Goal: Task Accomplishment & Management: Manage account settings

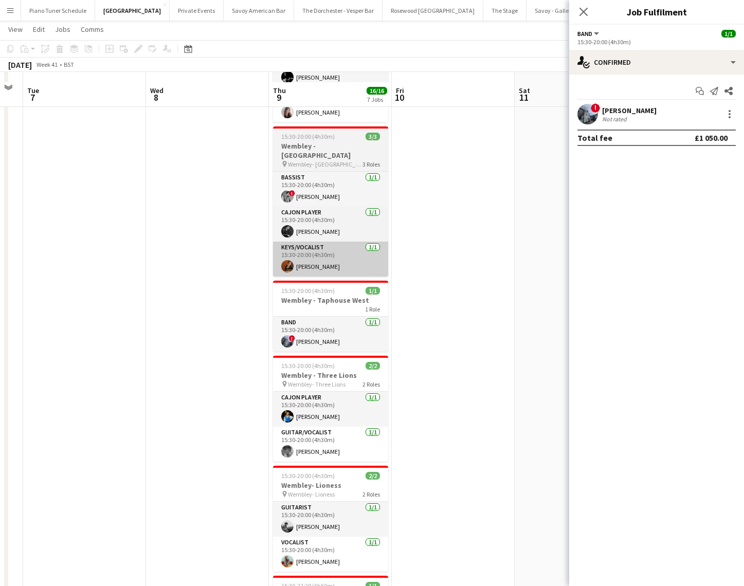
scroll to position [344, 0]
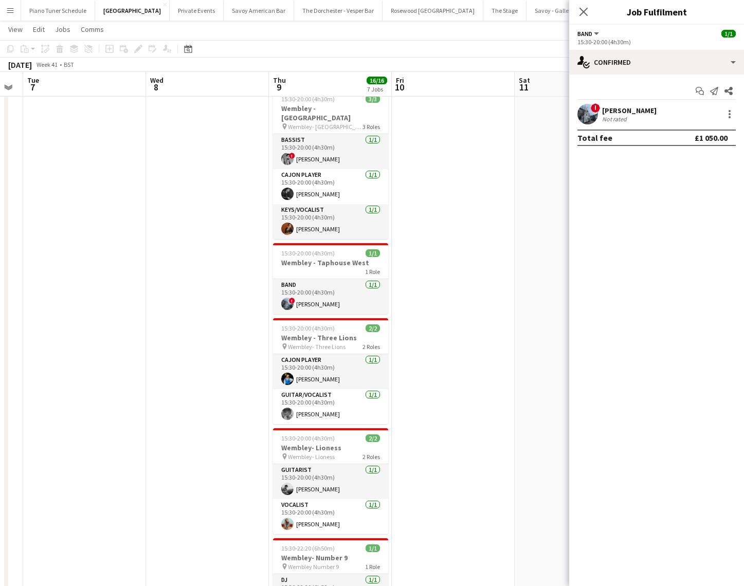
click at [14, 12] on button "Menu" at bounding box center [10, 10] width 21 height 21
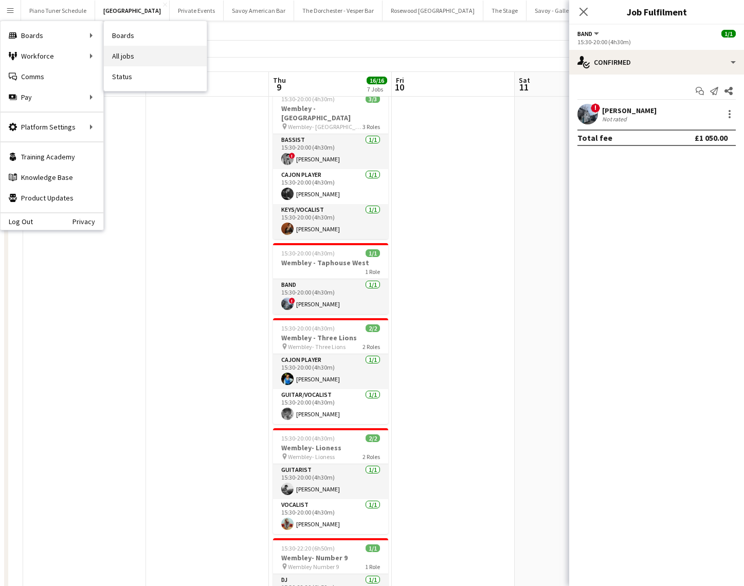
click at [123, 50] on link "All jobs" at bounding box center [155, 56] width 103 height 21
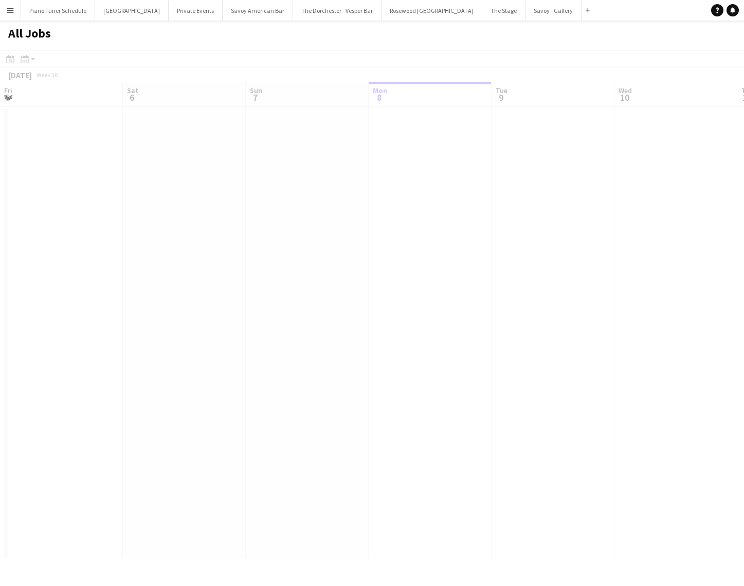
scroll to position [0, 246]
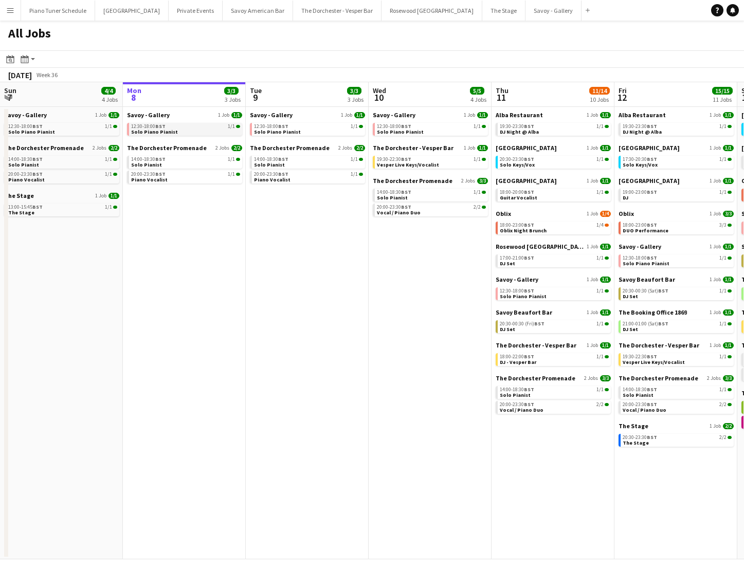
click at [172, 129] on link "12:30-18:00 BST 1/1 Solo Piano Pianist" at bounding box center [185, 129] width 109 height 12
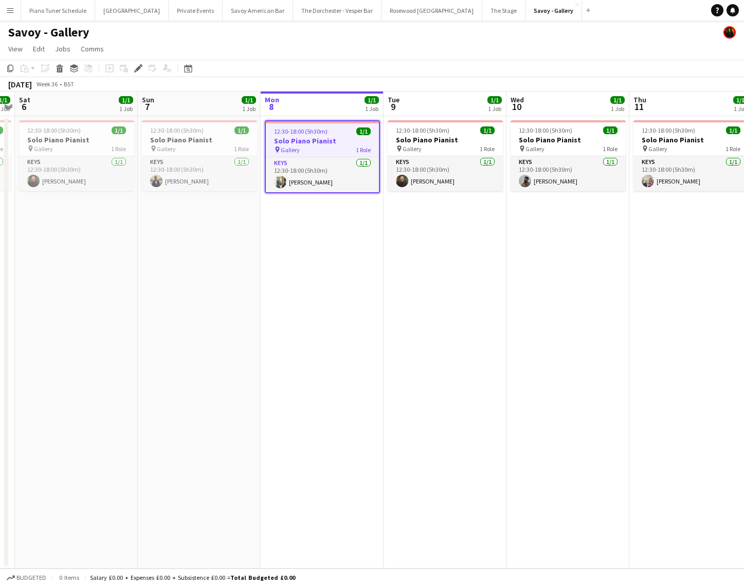
click at [11, 9] on app-icon "Menu" at bounding box center [10, 10] width 8 height 8
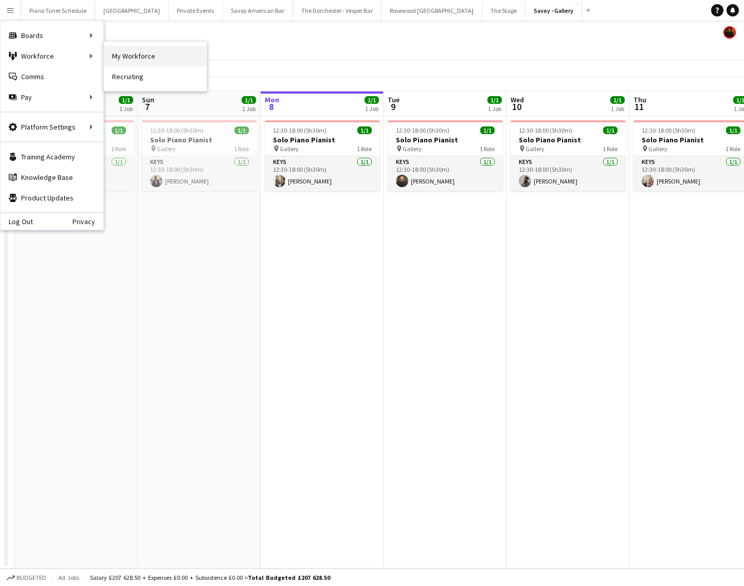
click at [149, 65] on link "My Workforce" at bounding box center [155, 56] width 103 height 21
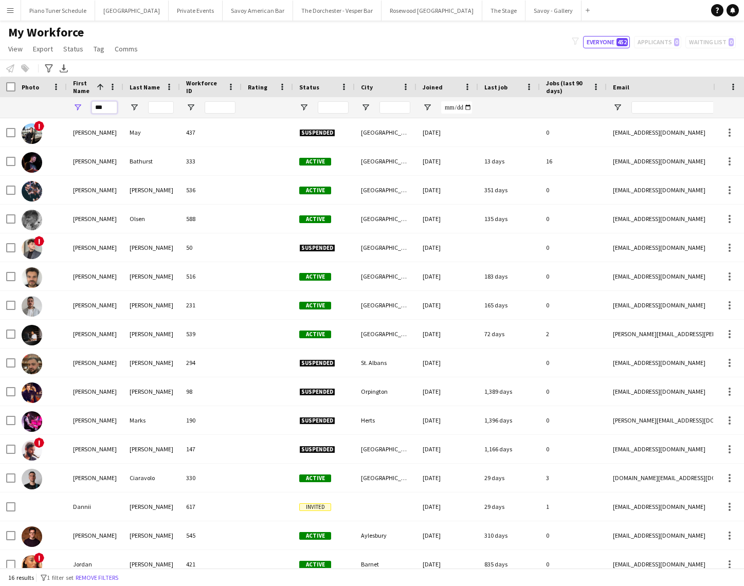
click at [114, 108] on input "***" at bounding box center [104, 107] width 26 height 12
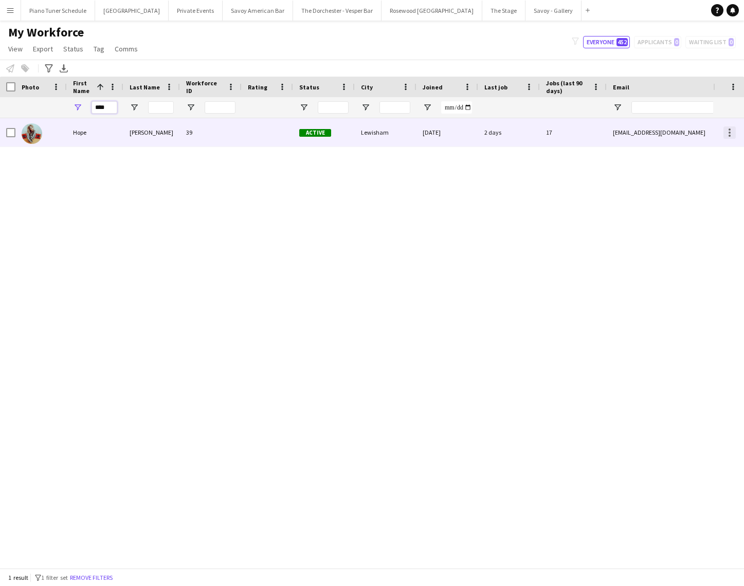
type input "****"
click at [733, 131] on div at bounding box center [729, 132] width 12 height 12
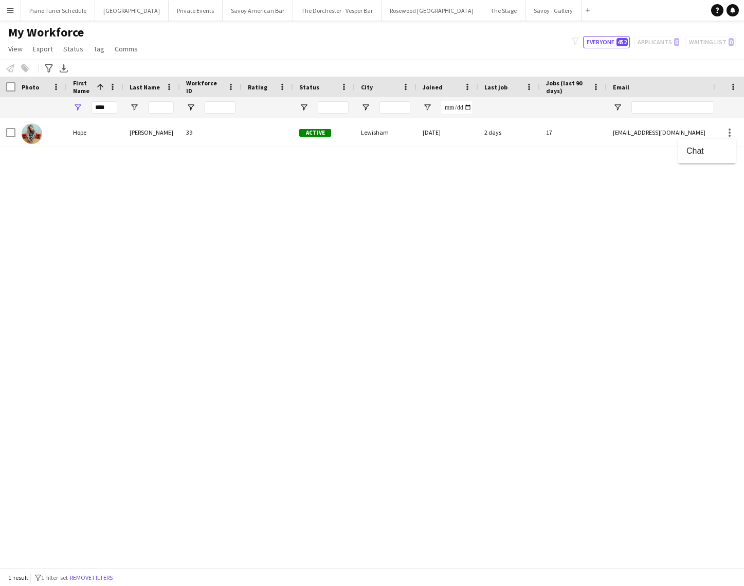
click at [192, 128] on div at bounding box center [372, 293] width 744 height 586
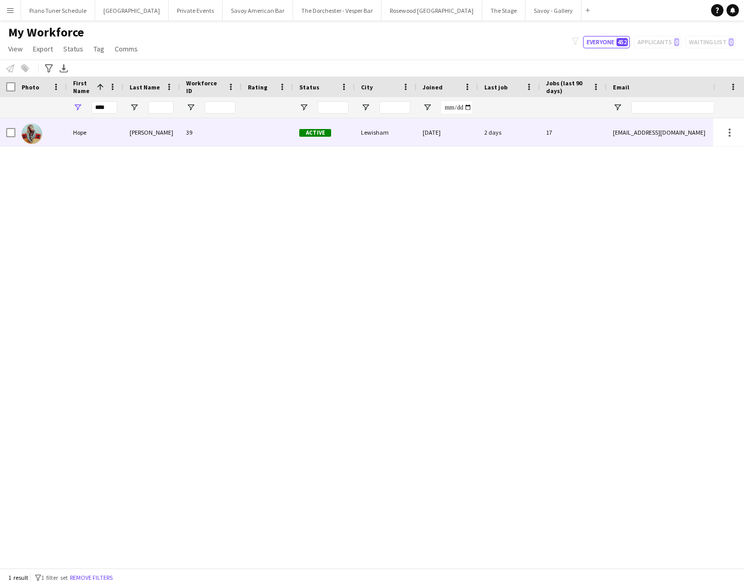
click at [145, 136] on div "Russell-Winter" at bounding box center [151, 132] width 57 height 28
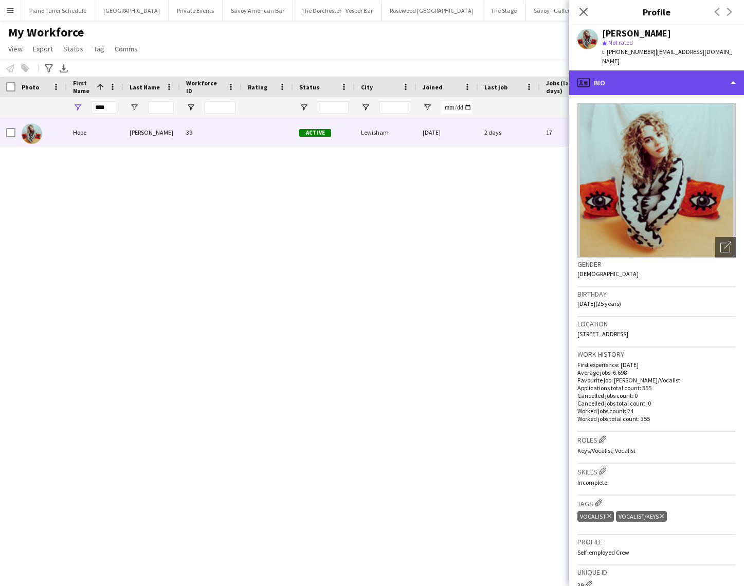
click at [642, 78] on div "profile Bio" at bounding box center [656, 82] width 175 height 25
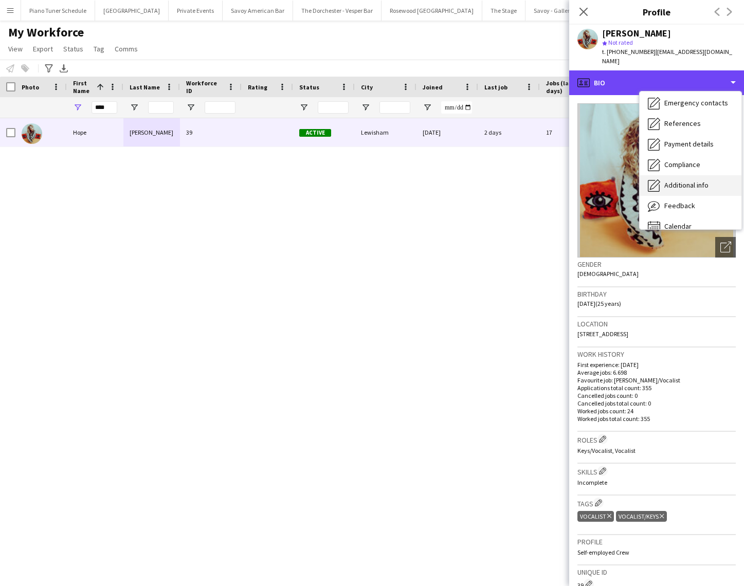
scroll to position [97, 0]
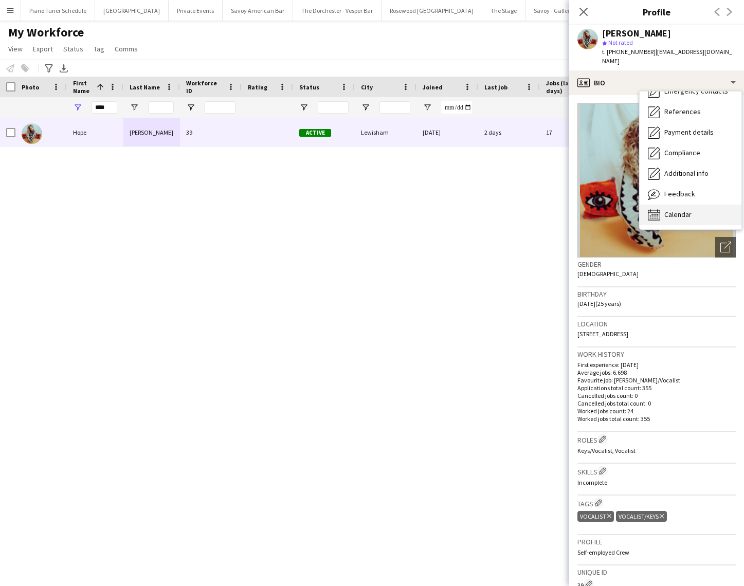
click at [688, 210] on span "Calendar" at bounding box center [677, 214] width 27 height 9
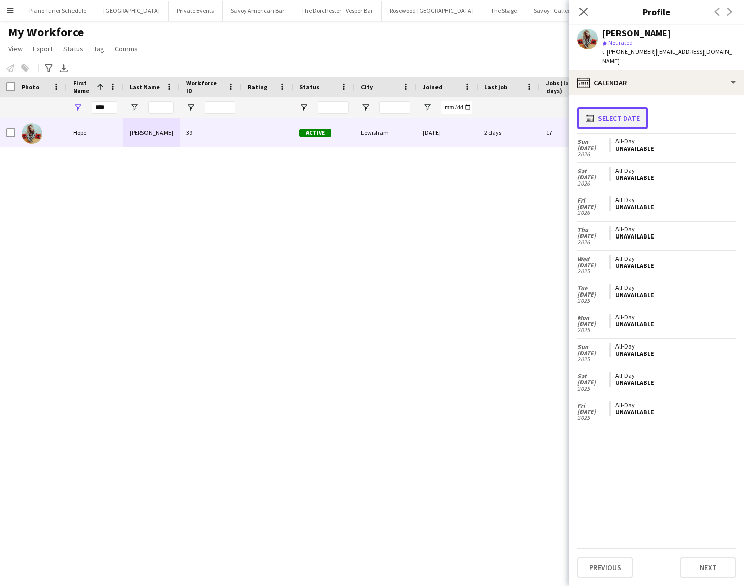
click at [625, 112] on button "calendar-full Select date" at bounding box center [612, 118] width 70 height 22
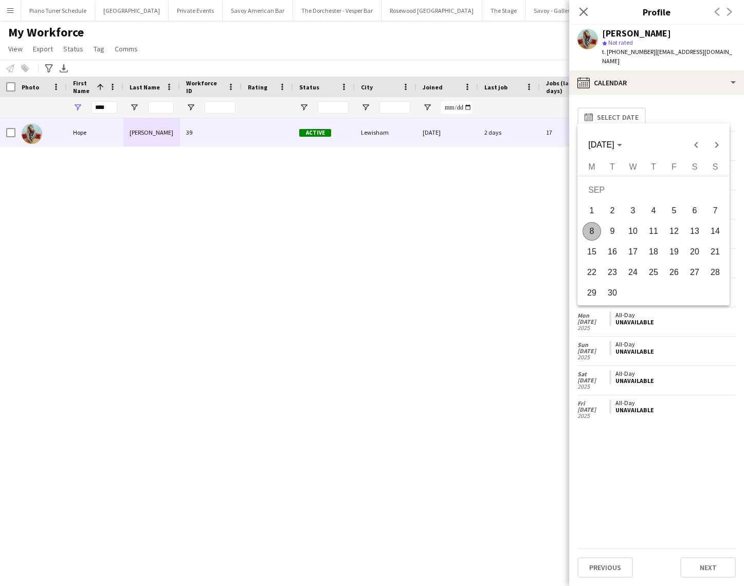
click at [597, 230] on span "8" at bounding box center [591, 231] width 18 height 18
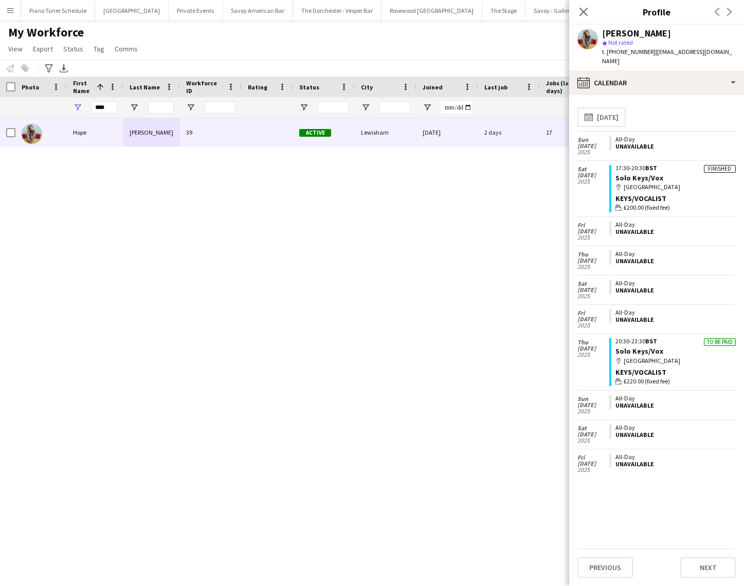
click at [8, 13] on app-icon "Menu" at bounding box center [10, 10] width 8 height 8
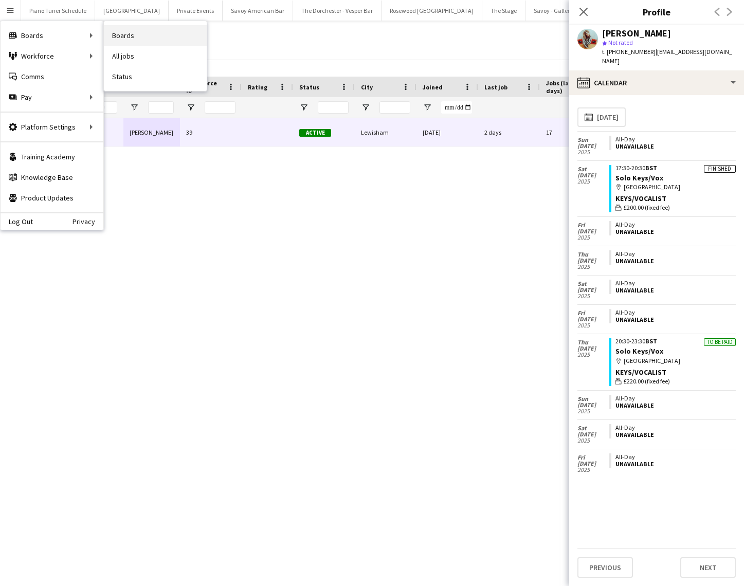
click at [148, 39] on link "Boards" at bounding box center [155, 35] width 103 height 21
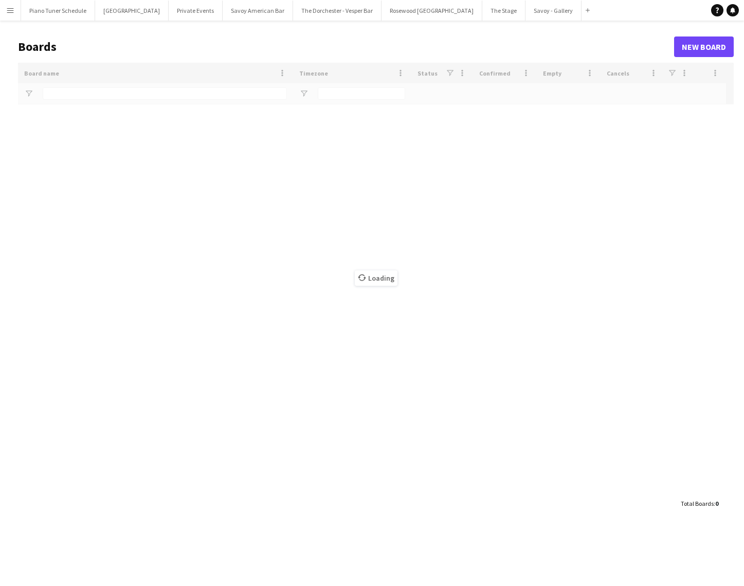
type input "*****"
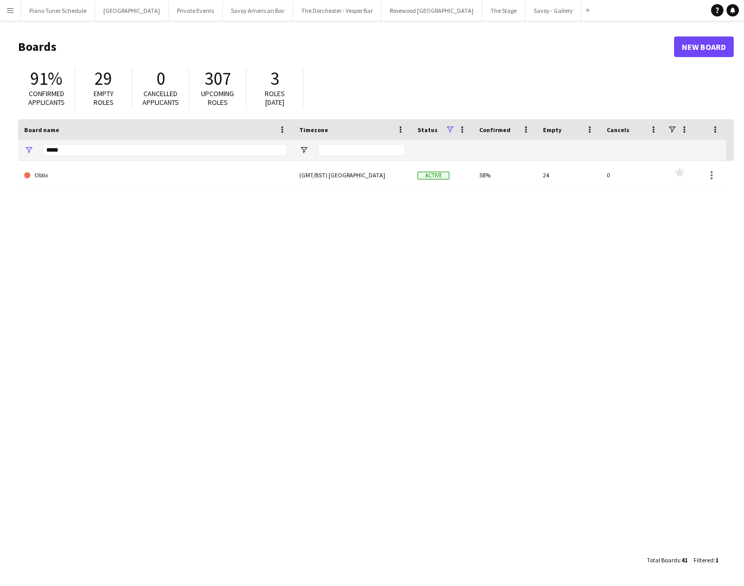
click at [5, 200] on main "Boards New Board 91% Confirmed applicants 29 Empty roles 0 Cancelled applicants…" at bounding box center [372, 303] width 744 height 565
click at [5, 5] on button "Menu" at bounding box center [10, 10] width 21 height 21
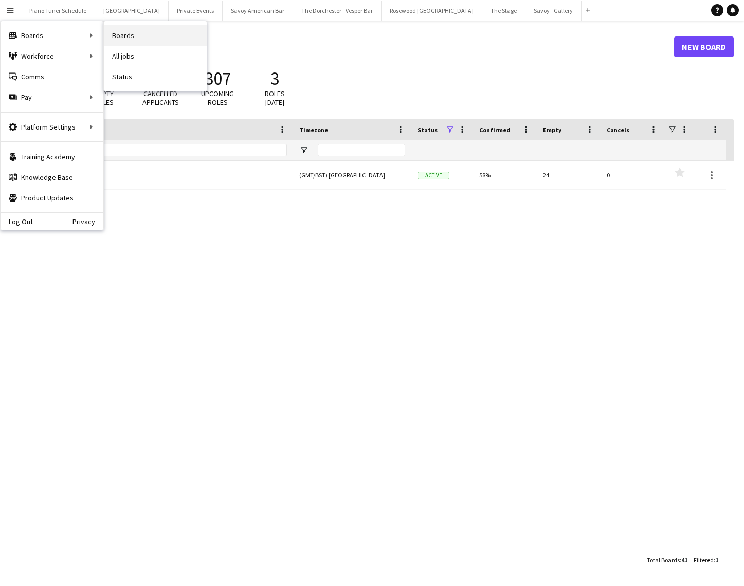
click at [142, 40] on link "Boards" at bounding box center [155, 35] width 103 height 21
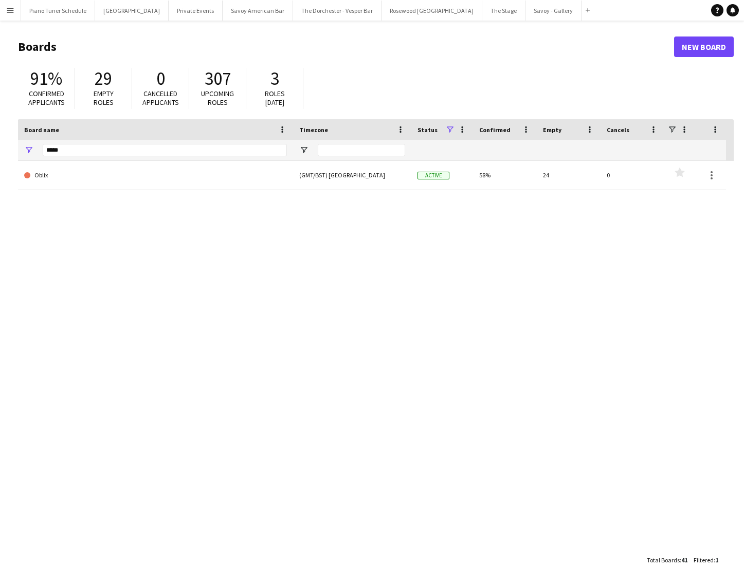
click at [19, 11] on button "Menu" at bounding box center [10, 10] width 21 height 21
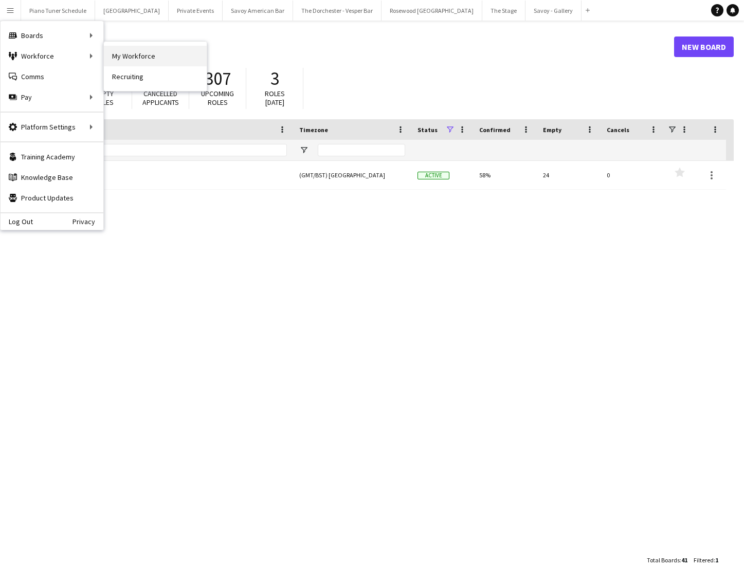
click at [130, 56] on link "My Workforce" at bounding box center [155, 56] width 103 height 21
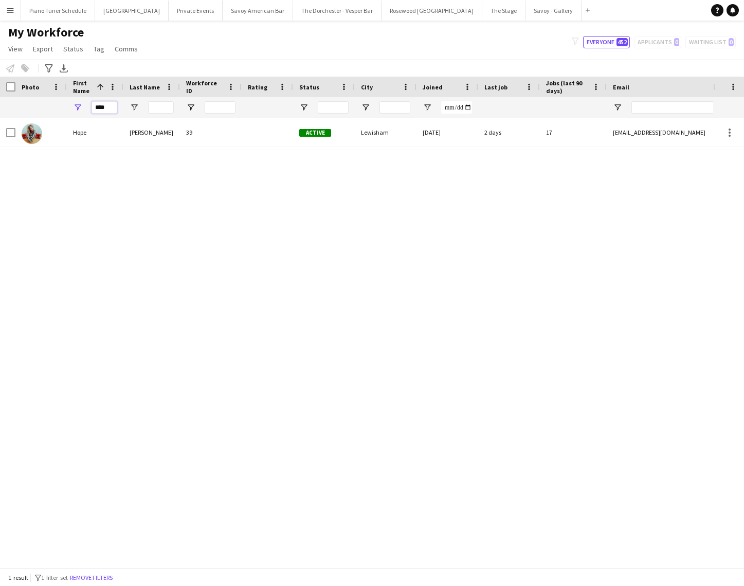
click at [107, 106] on input "****" at bounding box center [104, 107] width 26 height 12
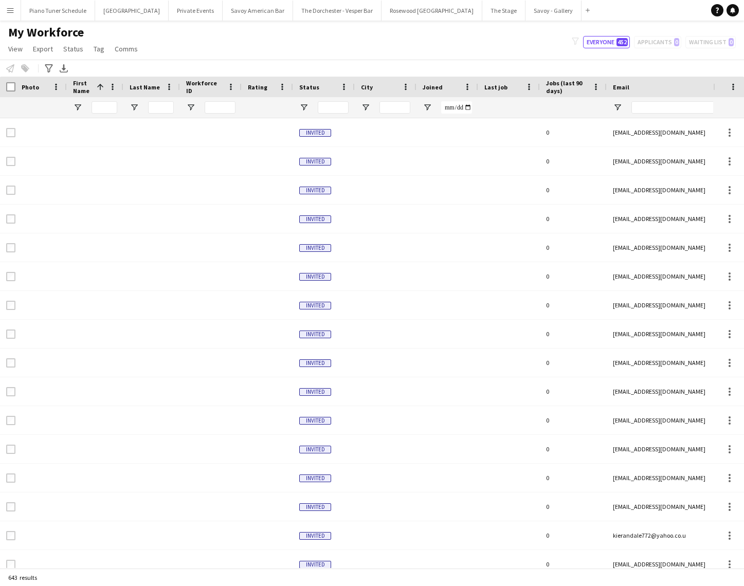
click at [12, 14] on button "Menu" at bounding box center [10, 10] width 21 height 21
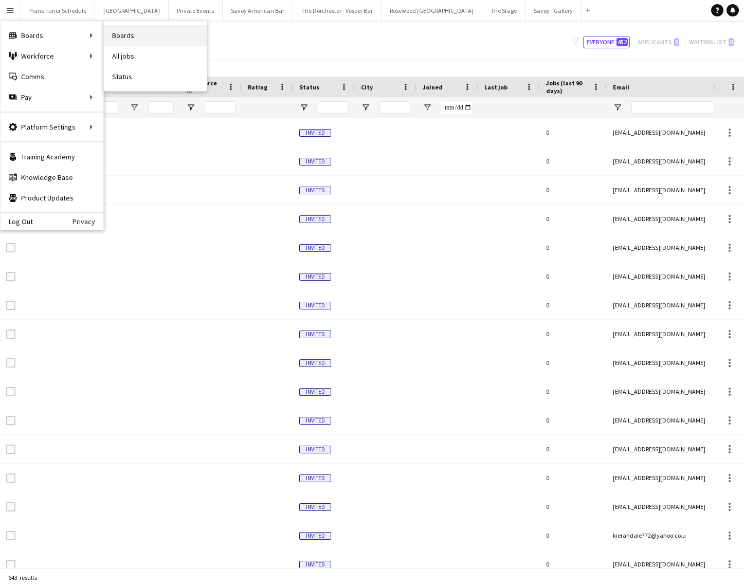
click at [137, 42] on link "Boards" at bounding box center [155, 35] width 103 height 21
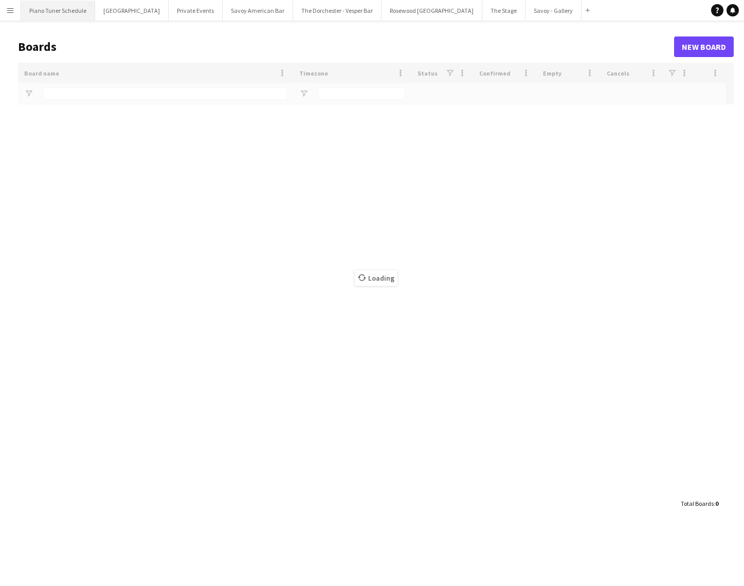
type input "*****"
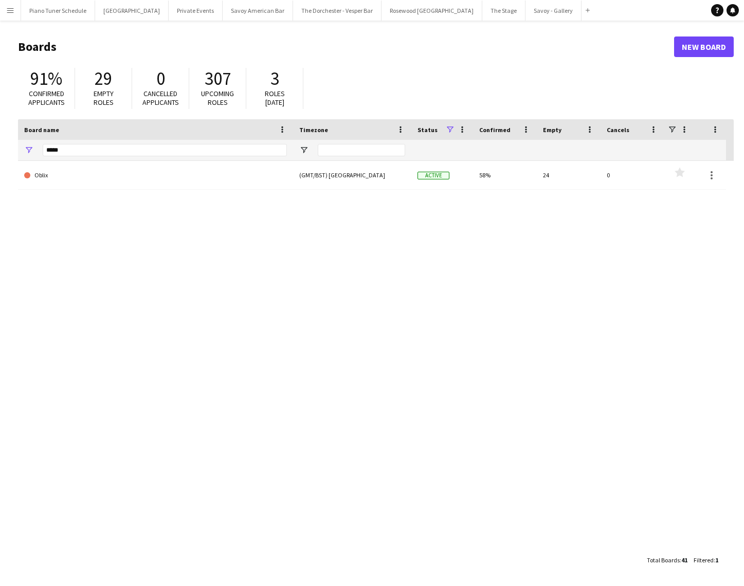
click at [10, 11] on app-icon "Menu" at bounding box center [10, 10] width 8 height 8
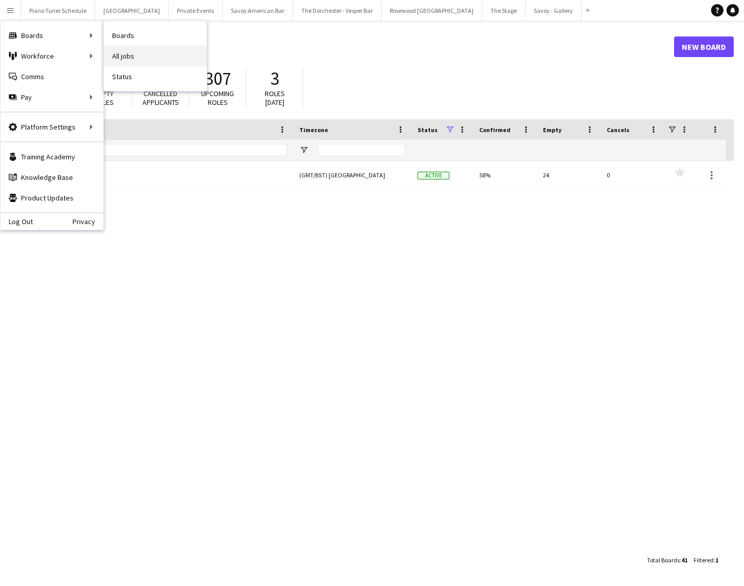
click at [127, 50] on link "All jobs" at bounding box center [155, 56] width 103 height 21
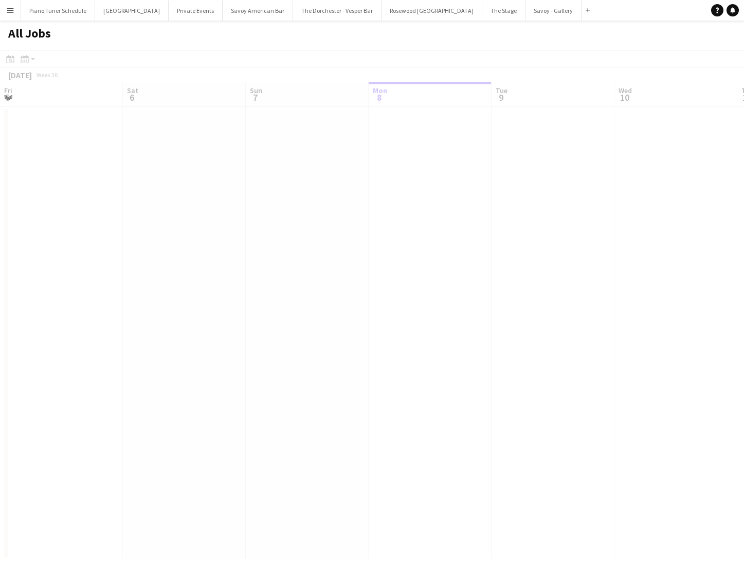
scroll to position [0, 246]
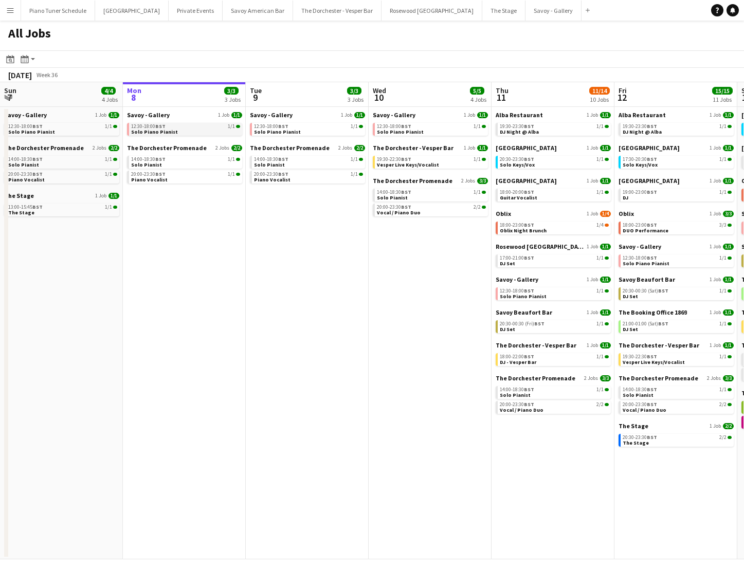
click at [186, 133] on link "12:30-18:00 BST 1/1 Solo Piano Pianist" at bounding box center [185, 129] width 109 height 12
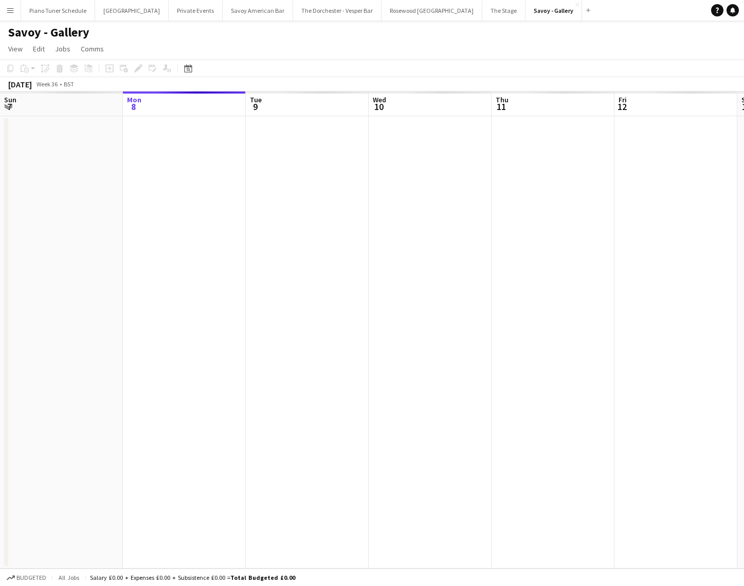
scroll to position [0, 354]
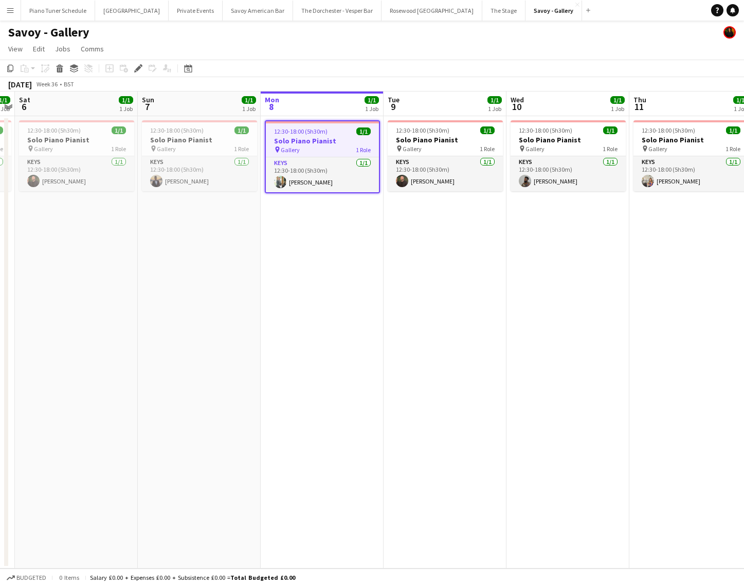
click at [11, 7] on app-icon "Menu" at bounding box center [10, 10] width 8 height 8
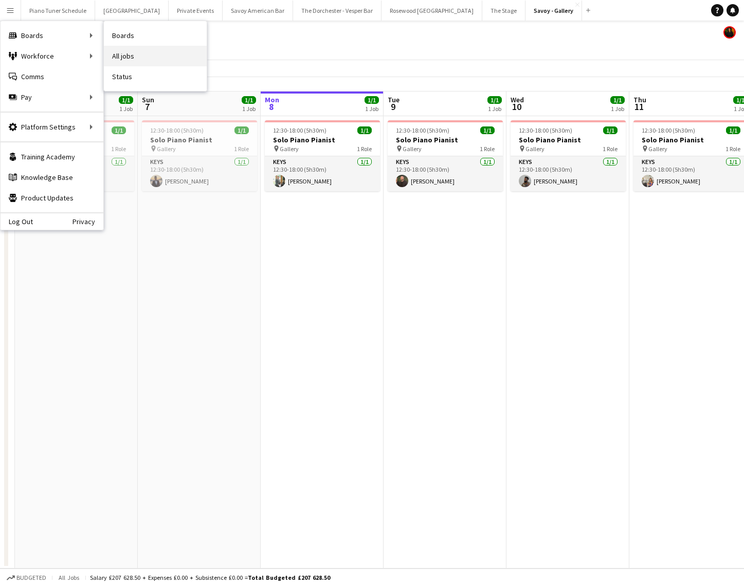
click at [128, 55] on link "All jobs" at bounding box center [155, 56] width 103 height 21
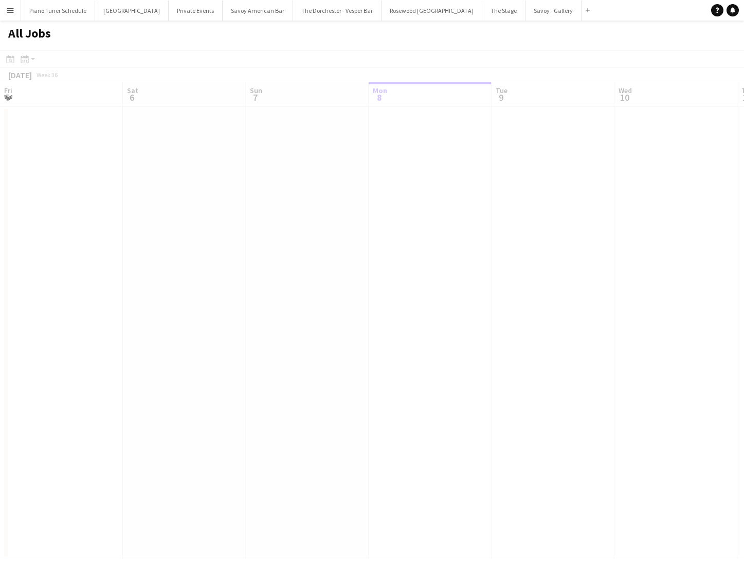
scroll to position [0, 246]
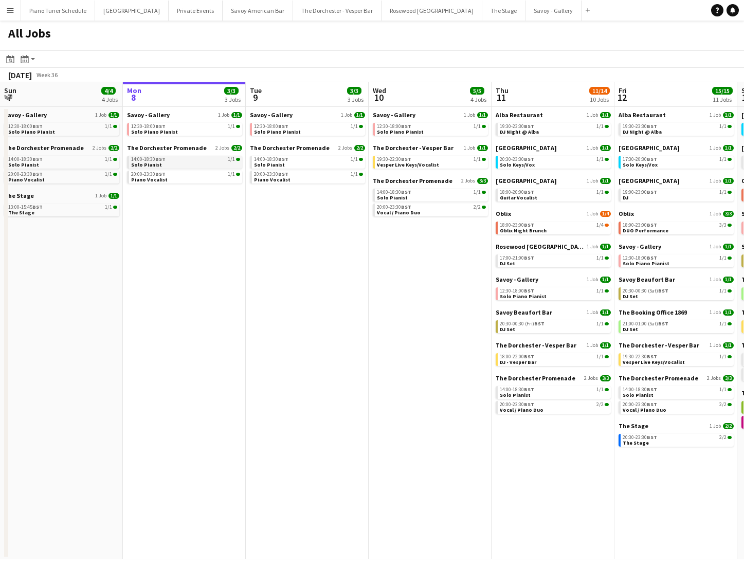
click at [182, 160] on div "14:00-18:30 BST 1/1" at bounding box center [185, 159] width 109 height 5
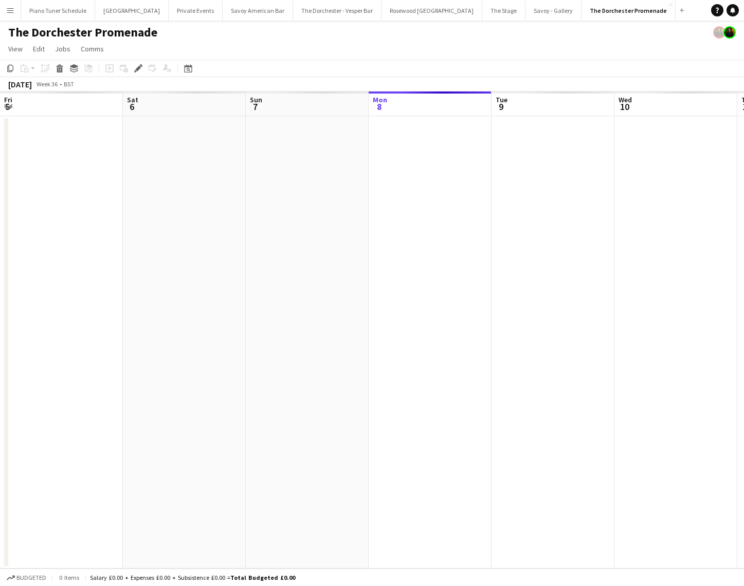
scroll to position [0, 354]
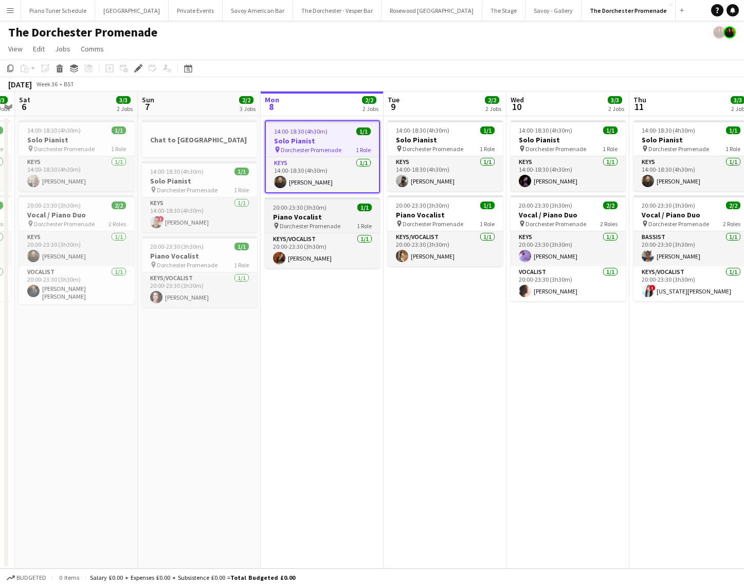
click at [336, 221] on div "pin Dorchester Promenade 1 Role" at bounding box center [322, 225] width 115 height 8
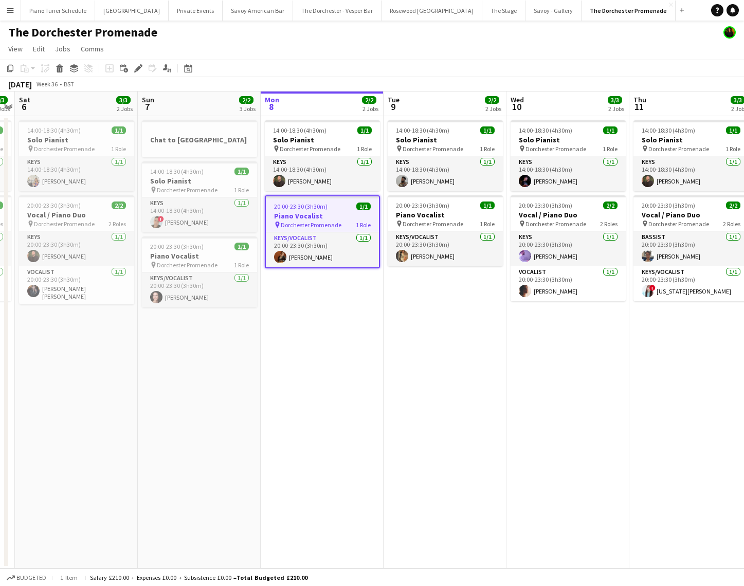
click at [7, 8] on app-icon "Menu" at bounding box center [10, 10] width 8 height 8
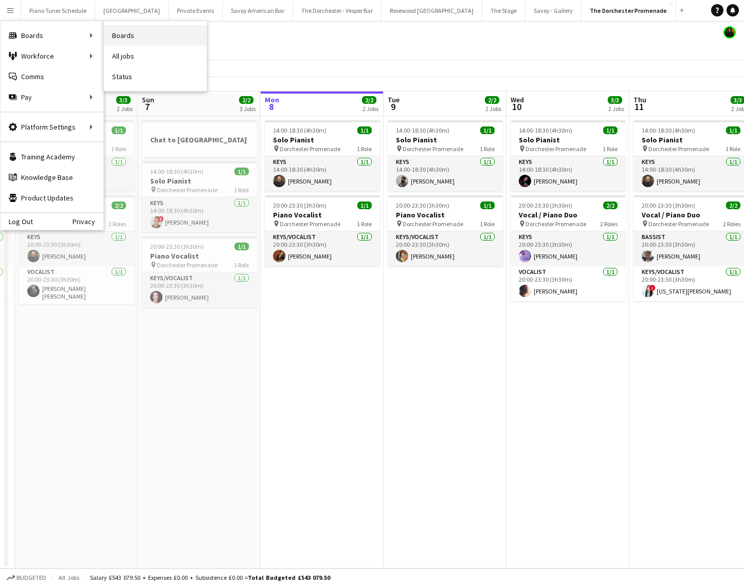
click at [126, 37] on link "Boards" at bounding box center [155, 35] width 103 height 21
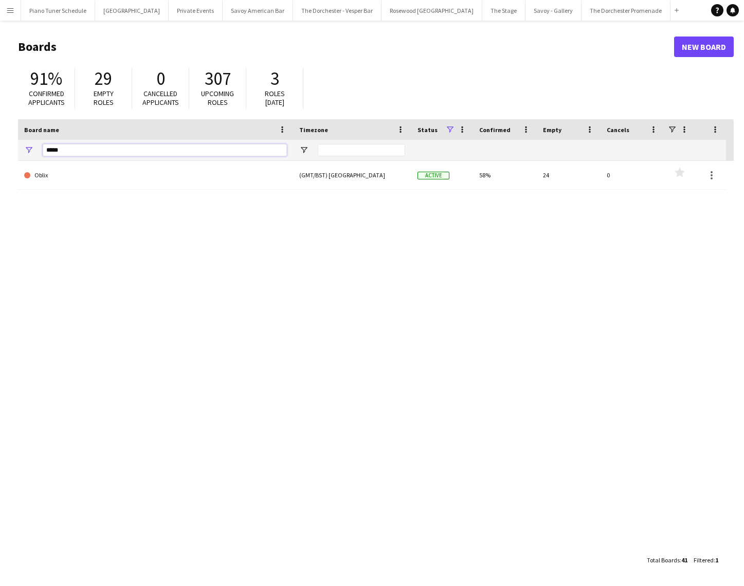
click at [75, 145] on input "*****" at bounding box center [165, 150] width 244 height 12
click at [76, 147] on input "*****" at bounding box center [165, 150] width 244 height 12
type input "*"
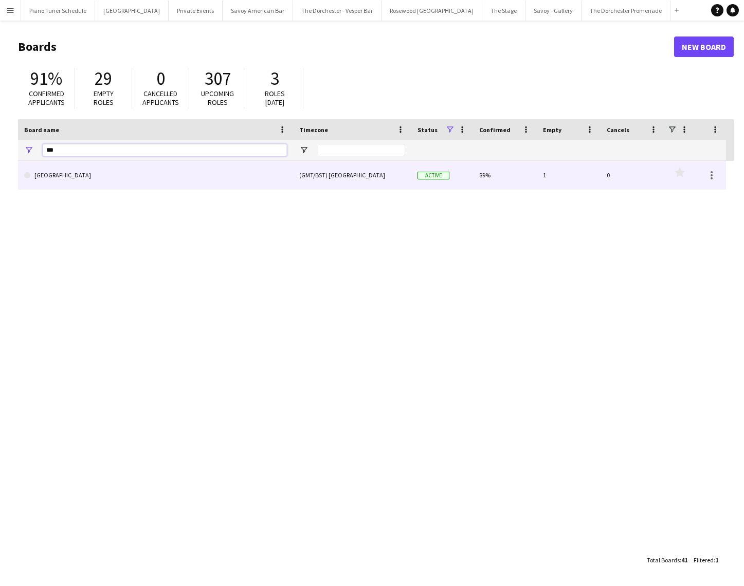
type input "***"
click at [70, 181] on link "[GEOGRAPHIC_DATA]" at bounding box center [155, 175] width 263 height 29
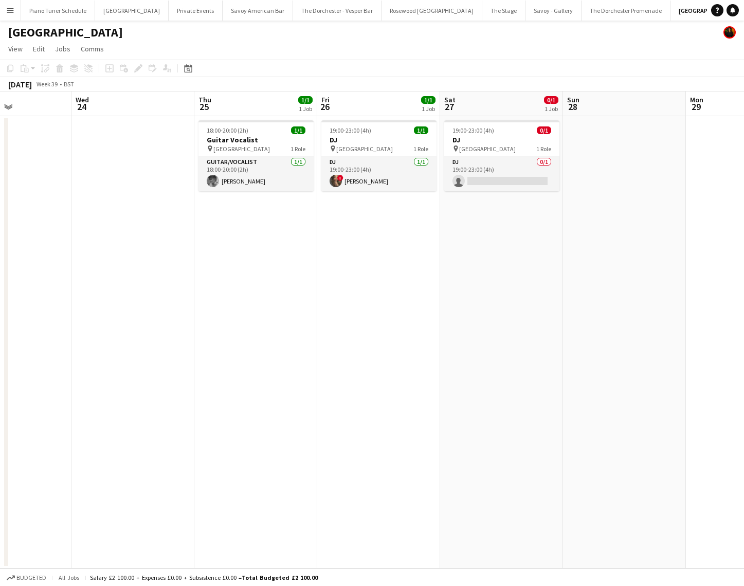
scroll to position [0, 338]
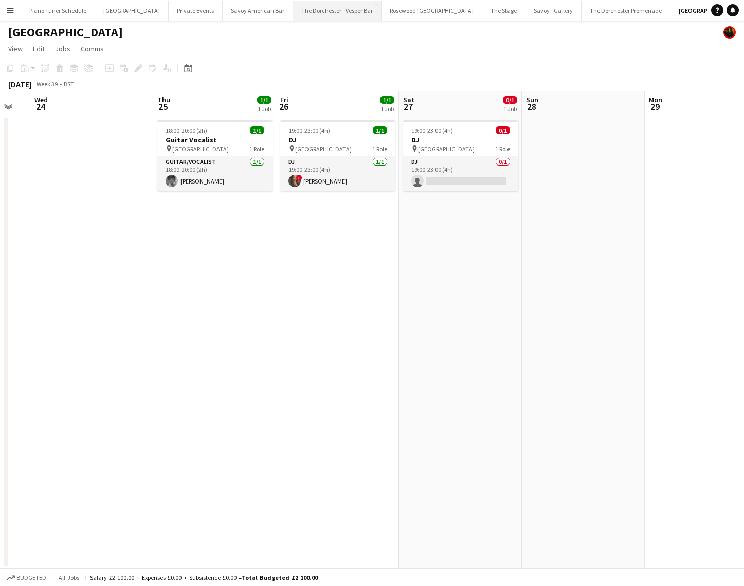
click at [313, 13] on button "The Dorchester - Vesper Bar Close" at bounding box center [337, 11] width 88 height 20
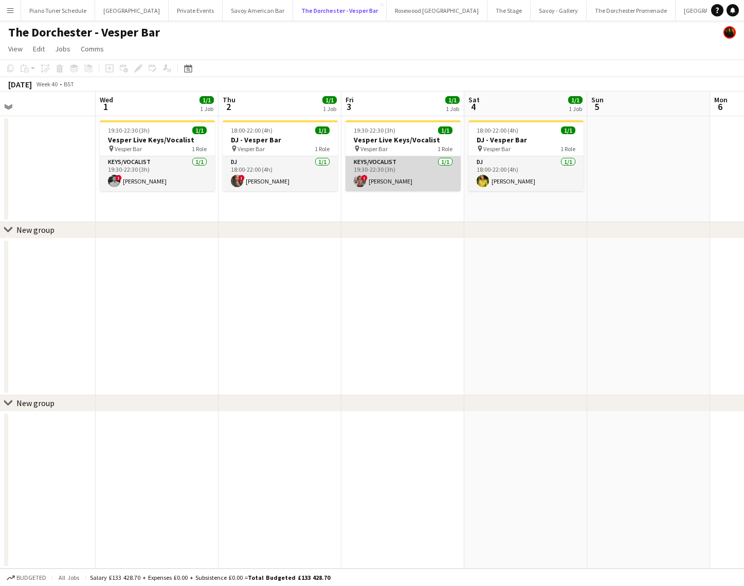
scroll to position [0, 395]
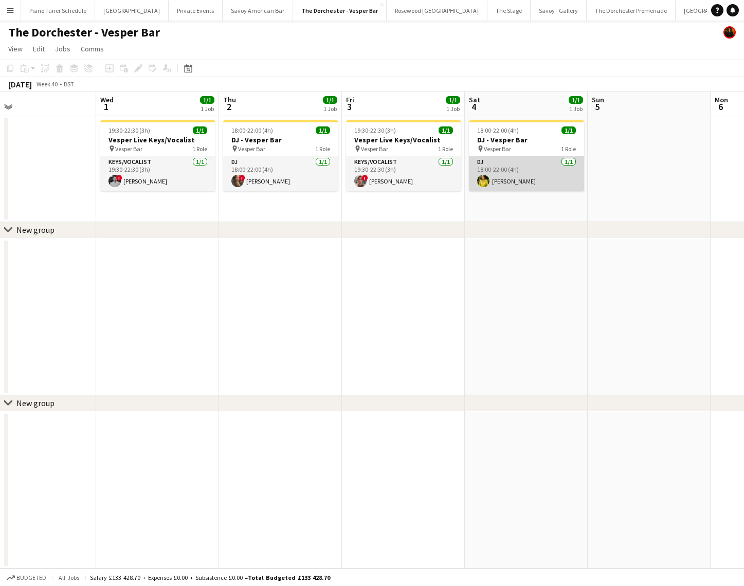
click at [520, 175] on app-card-role "DJ 1/1 18:00-22:00 (4h) Maria Hanlon" at bounding box center [526, 173] width 115 height 35
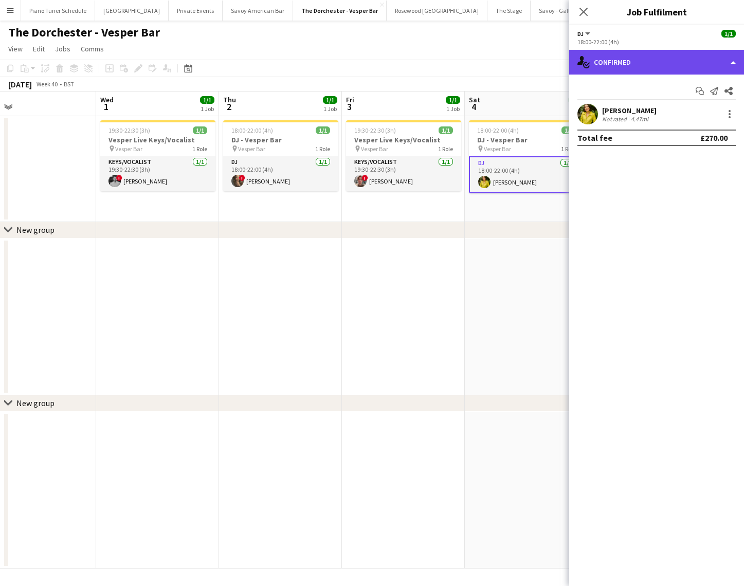
click at [672, 67] on div "single-neutral-actions-check-2 Confirmed" at bounding box center [656, 62] width 175 height 25
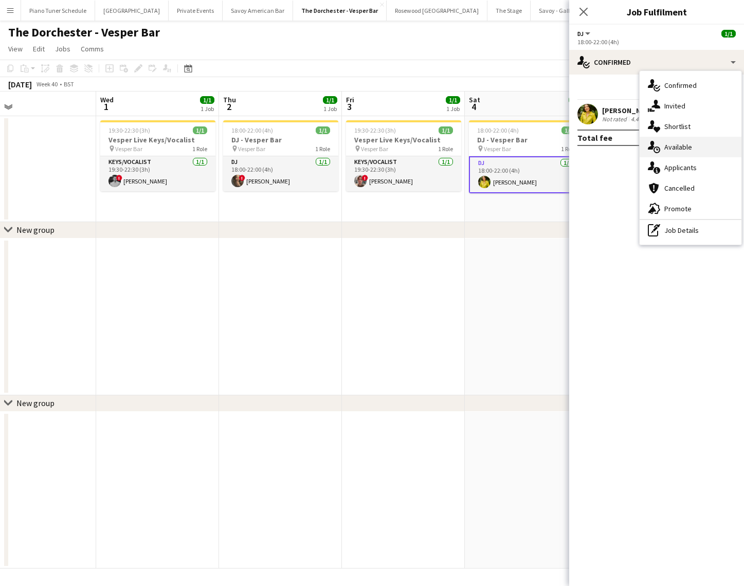
click at [679, 151] on span "Available" at bounding box center [678, 146] width 28 height 9
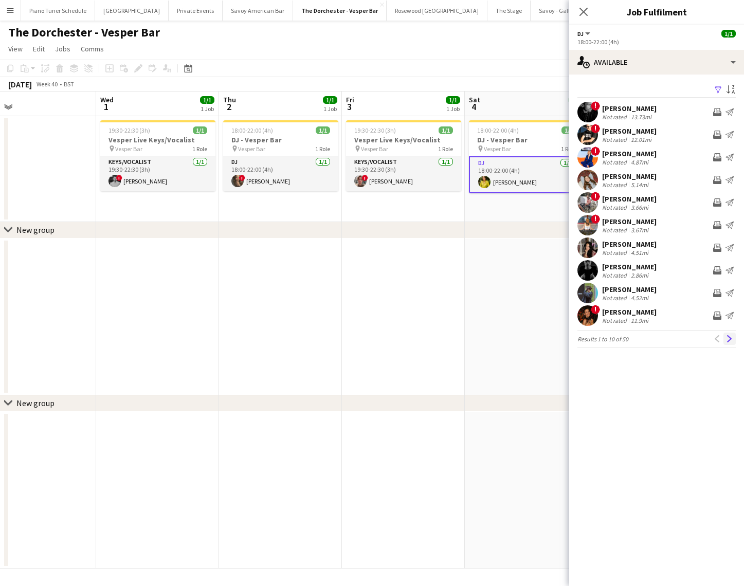
click at [728, 334] on button "Next" at bounding box center [729, 338] width 12 height 12
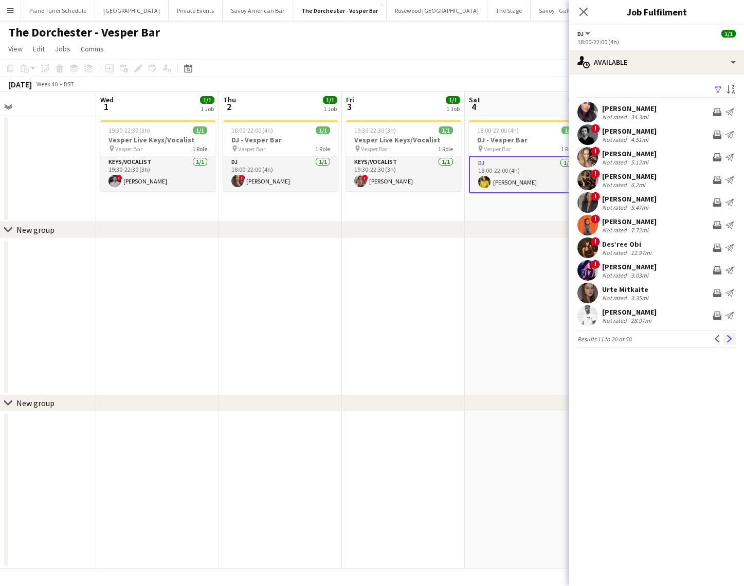
click at [727, 335] on button "Next" at bounding box center [729, 338] width 12 height 12
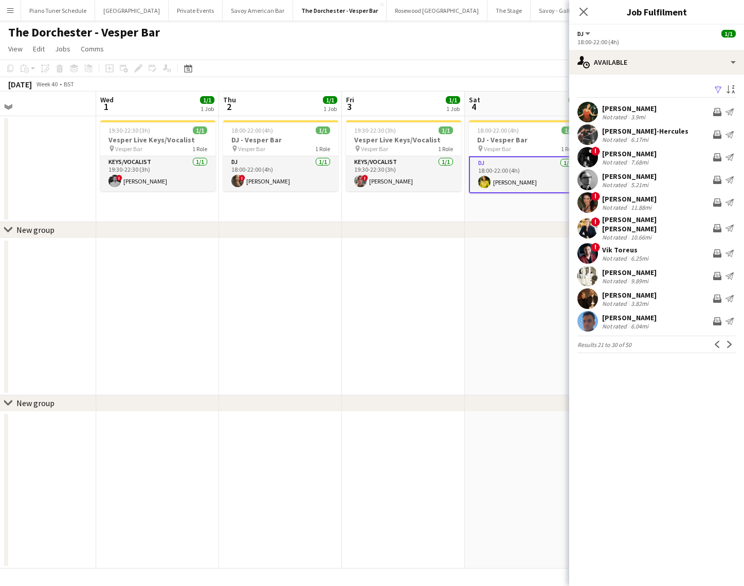
click at [727, 338] on button "Next" at bounding box center [729, 344] width 12 height 12
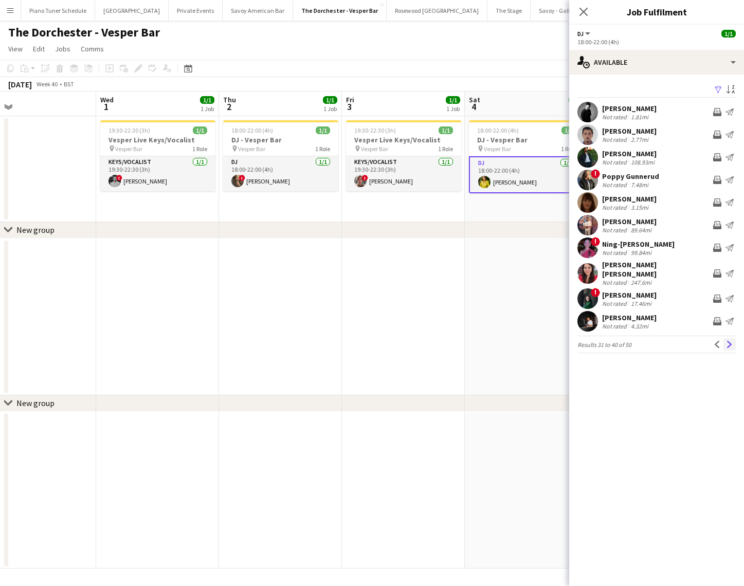
click at [727, 341] on app-icon "Next" at bounding box center [729, 344] width 7 height 7
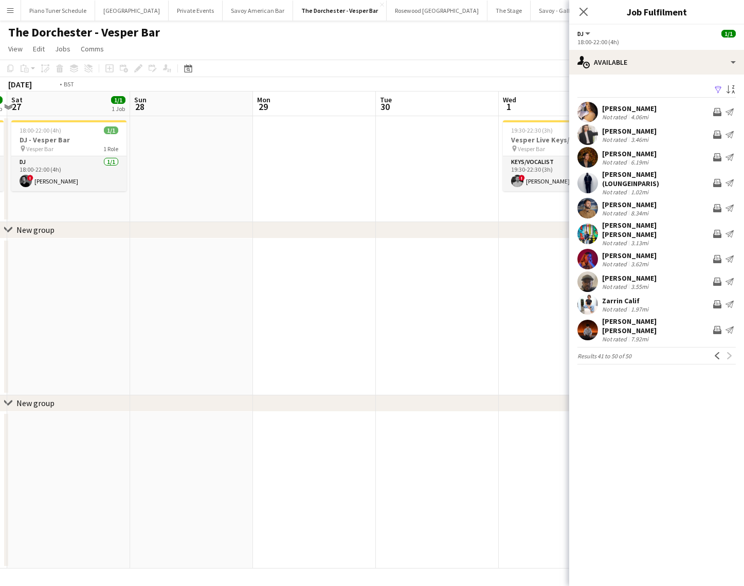
scroll to position [0, 338]
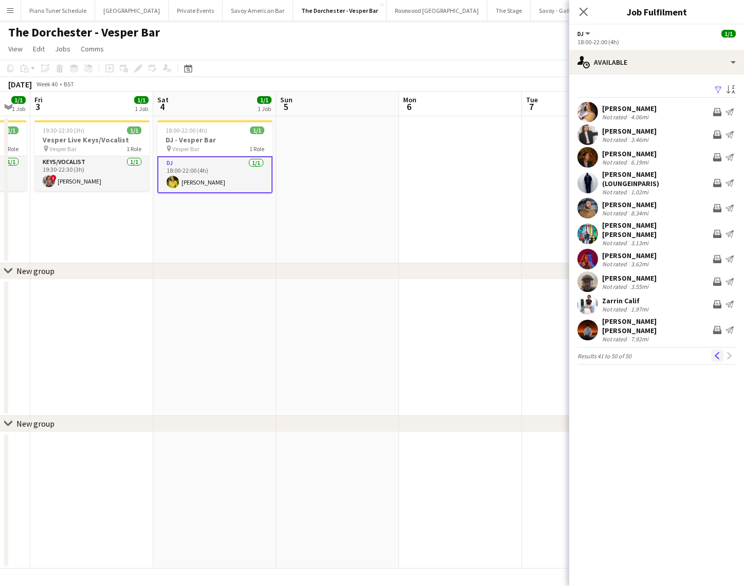
click at [716, 352] on app-icon "Previous" at bounding box center [716, 355] width 7 height 7
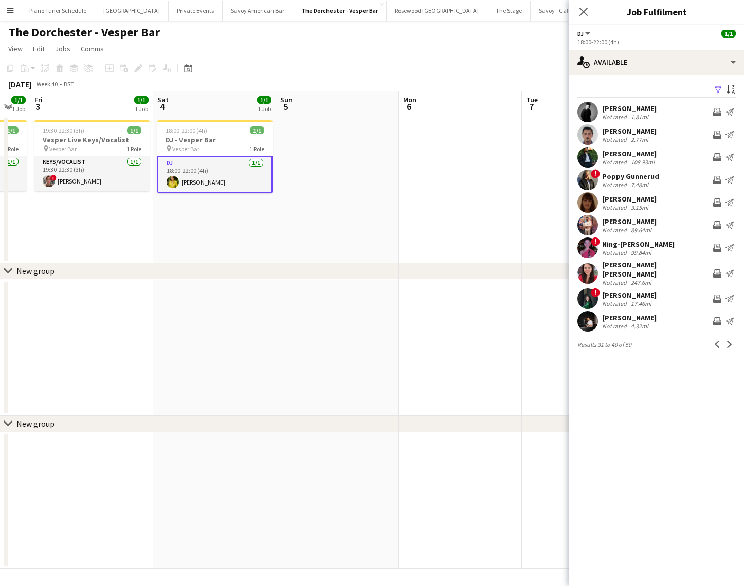
click at [716, 341] on app-icon "Previous" at bounding box center [716, 344] width 7 height 7
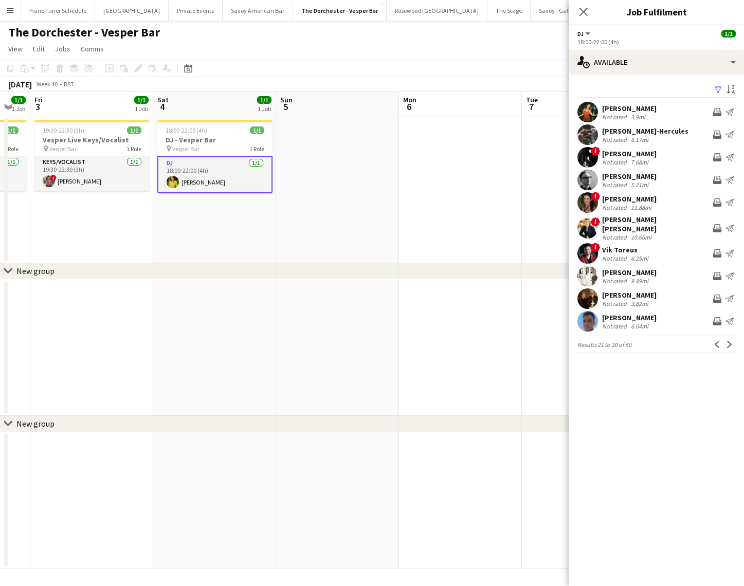
click at [716, 341] on app-icon "Previous" at bounding box center [716, 344] width 7 height 7
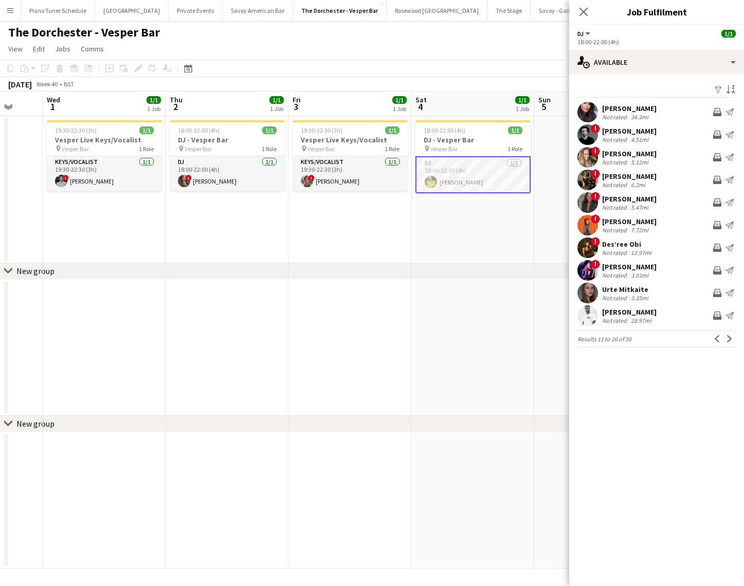
scroll to position [0, 370]
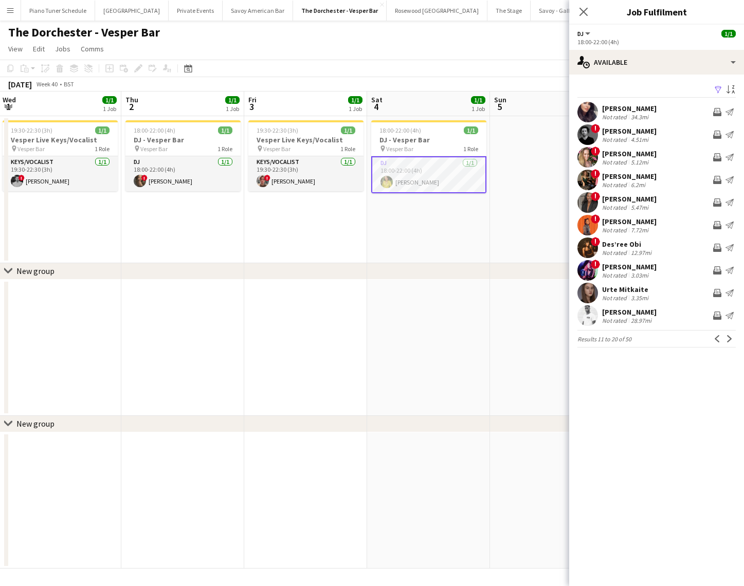
click at [532, 201] on app-date-cell at bounding box center [551, 189] width 123 height 147
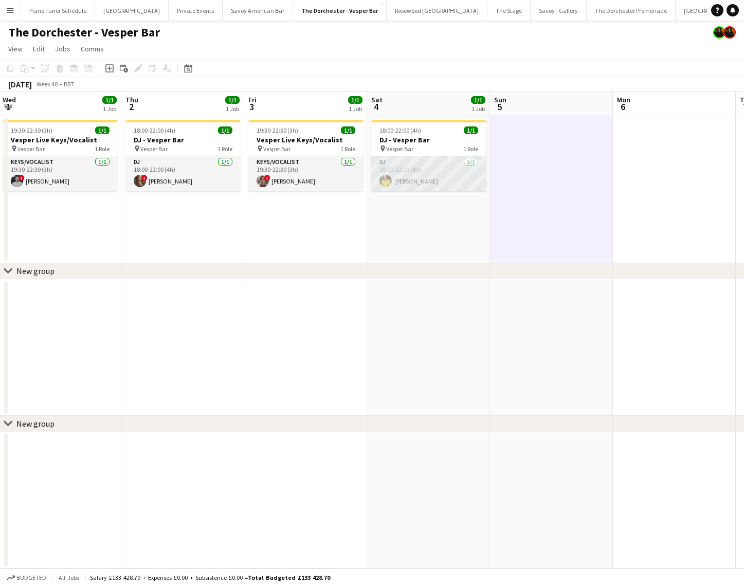
click at [433, 185] on app-card-role "DJ 1/1 18:00-22:00 (4h) Maria Hanlon" at bounding box center [428, 173] width 115 height 35
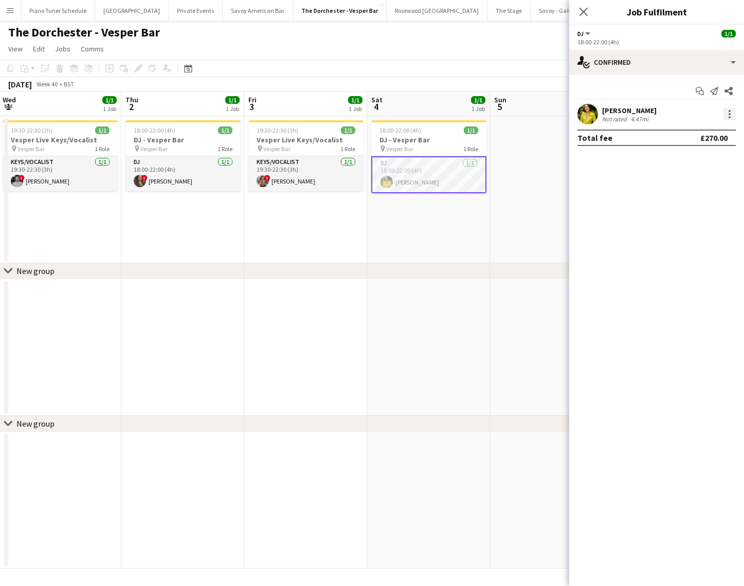
click at [726, 113] on div at bounding box center [729, 114] width 12 height 12
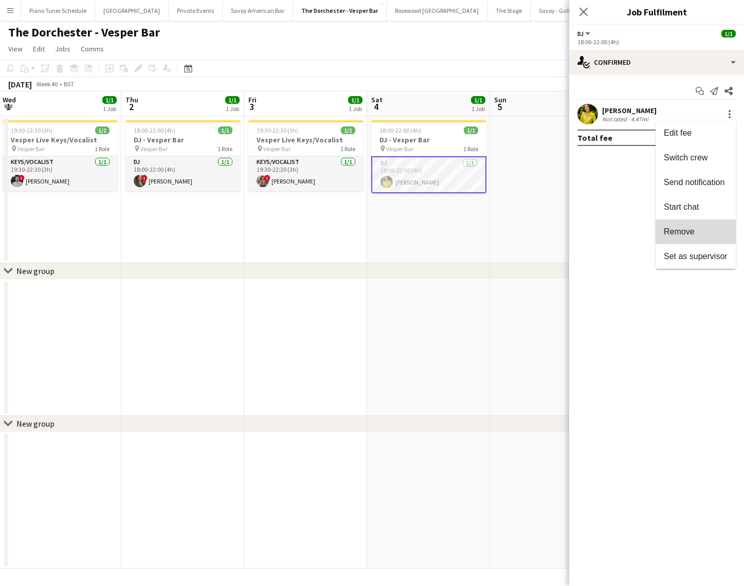
click at [706, 231] on span "Remove" at bounding box center [695, 231] width 64 height 9
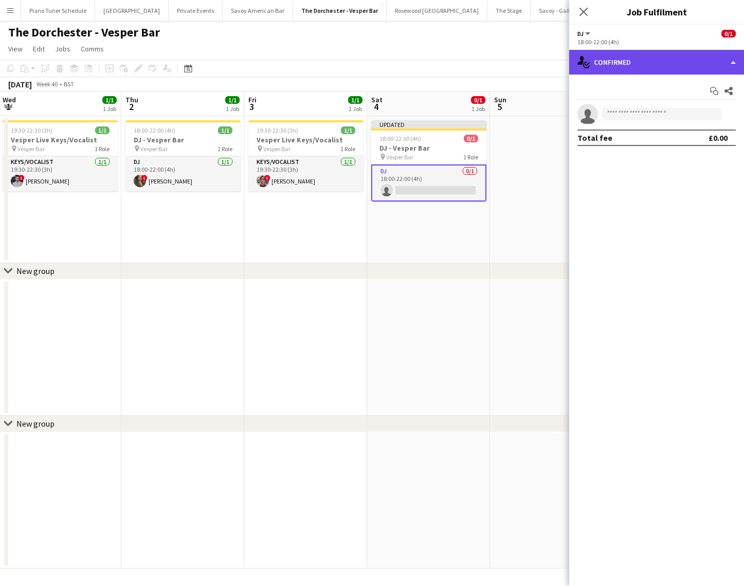
click at [692, 59] on div "single-neutral-actions-check-2 Confirmed" at bounding box center [656, 62] width 175 height 25
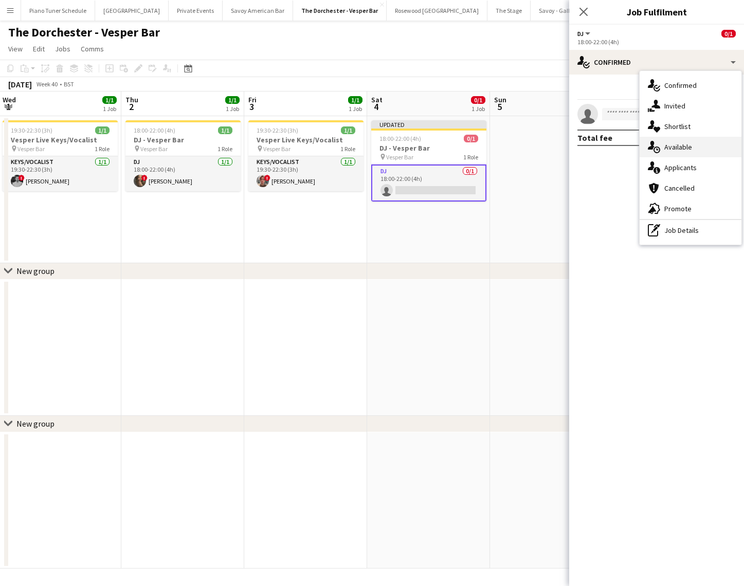
click at [693, 147] on div "single-neutral-actions-upload Available" at bounding box center [690, 147] width 102 height 21
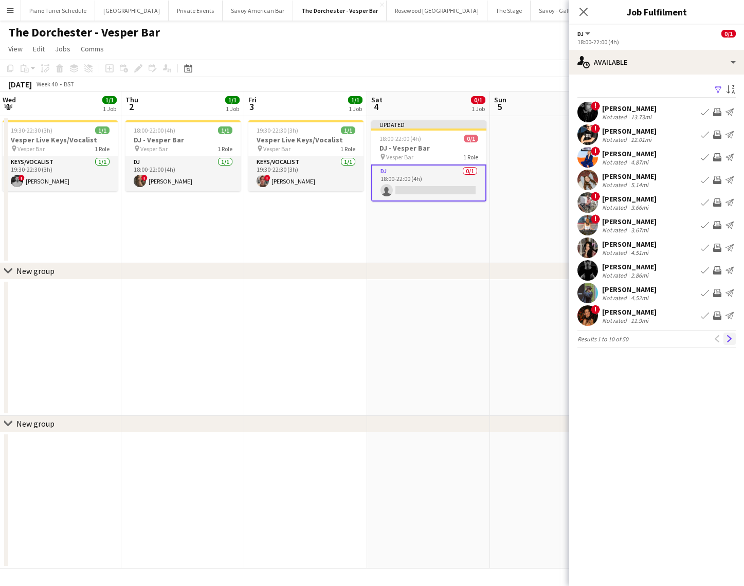
click at [727, 336] on app-icon "Next" at bounding box center [729, 338] width 7 height 7
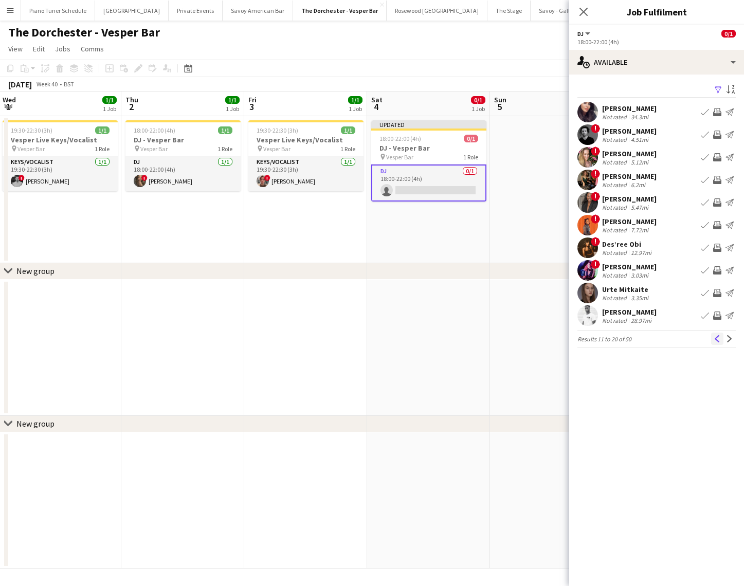
click at [716, 338] on app-icon "Previous" at bounding box center [716, 338] width 7 height 7
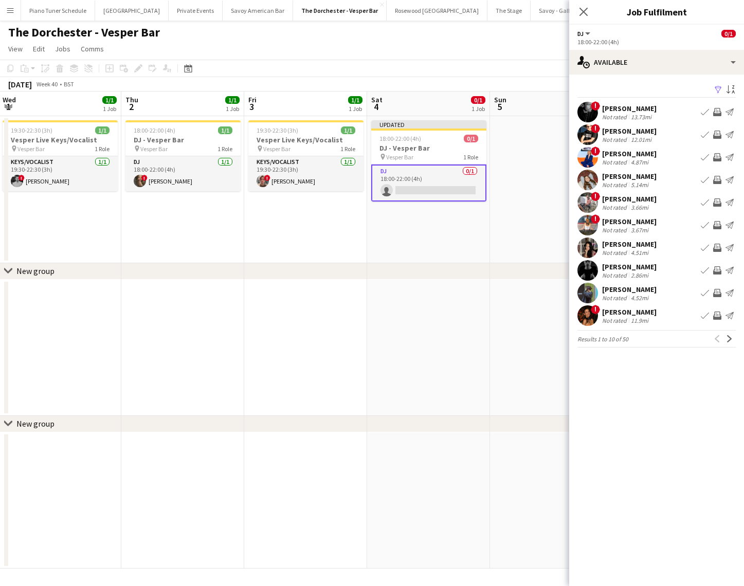
click at [703, 245] on app-icon "Book crew" at bounding box center [704, 248] width 8 height 8
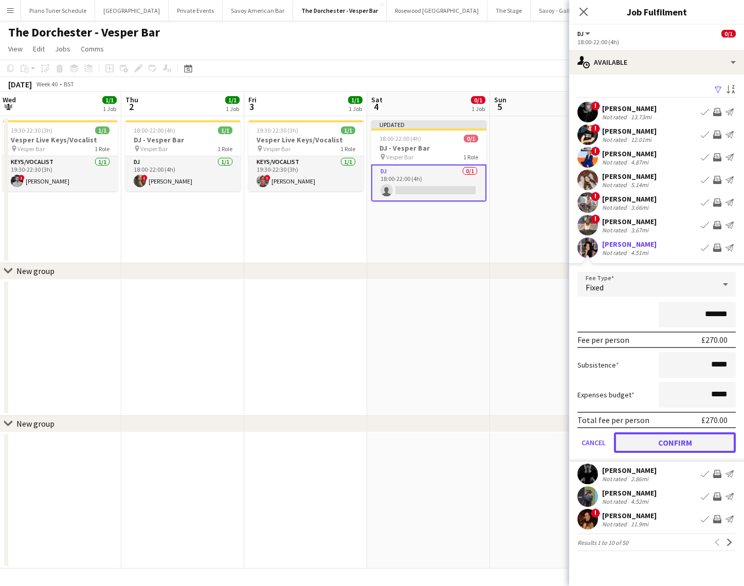
click at [671, 450] on button "Confirm" at bounding box center [675, 442] width 122 height 21
click at [640, 437] on button "Confirm" at bounding box center [675, 442] width 122 height 21
click at [428, 216] on app-date-cell "Updated 18:00-22:00 (4h) 1/1 DJ - Vesper Bar pin Vesper Bar 1 Role DJ 1/1 18:00…" at bounding box center [428, 189] width 123 height 147
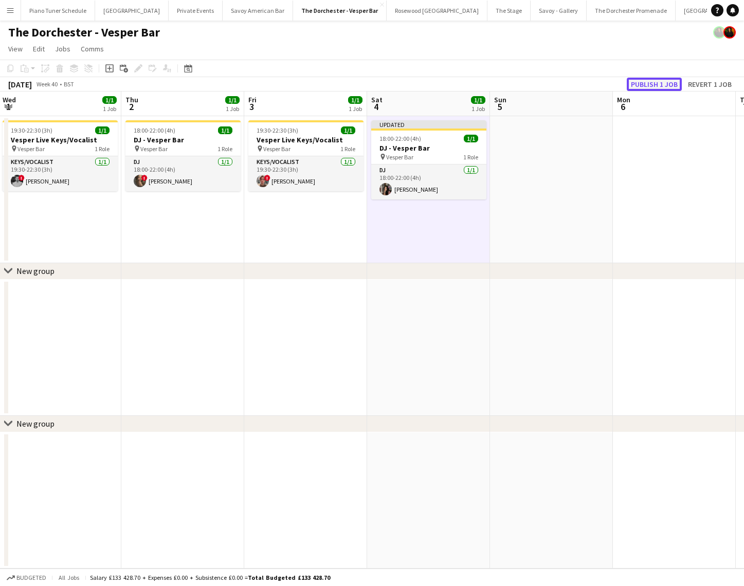
click at [658, 87] on button "Publish 1 job" at bounding box center [653, 84] width 55 height 13
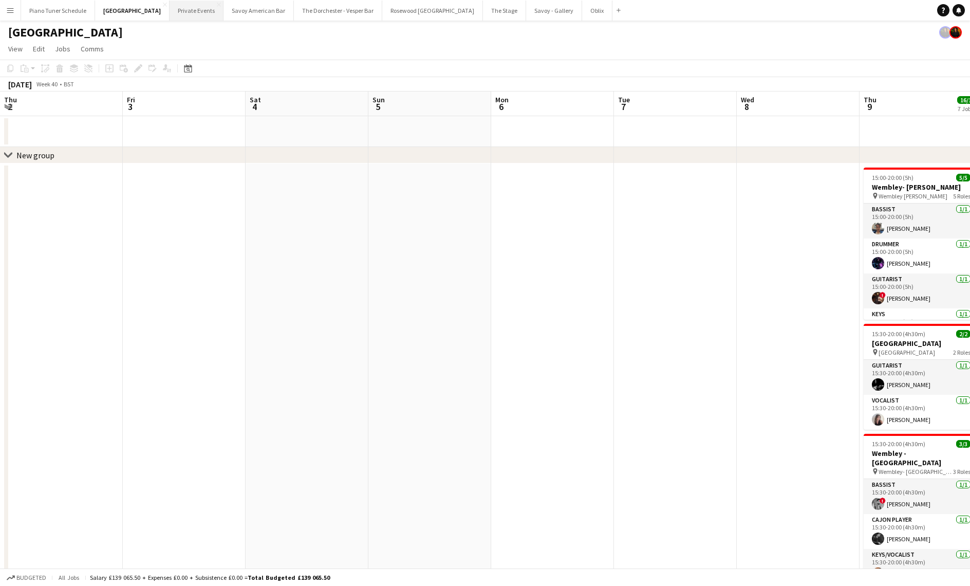
scroll to position [0, 419]
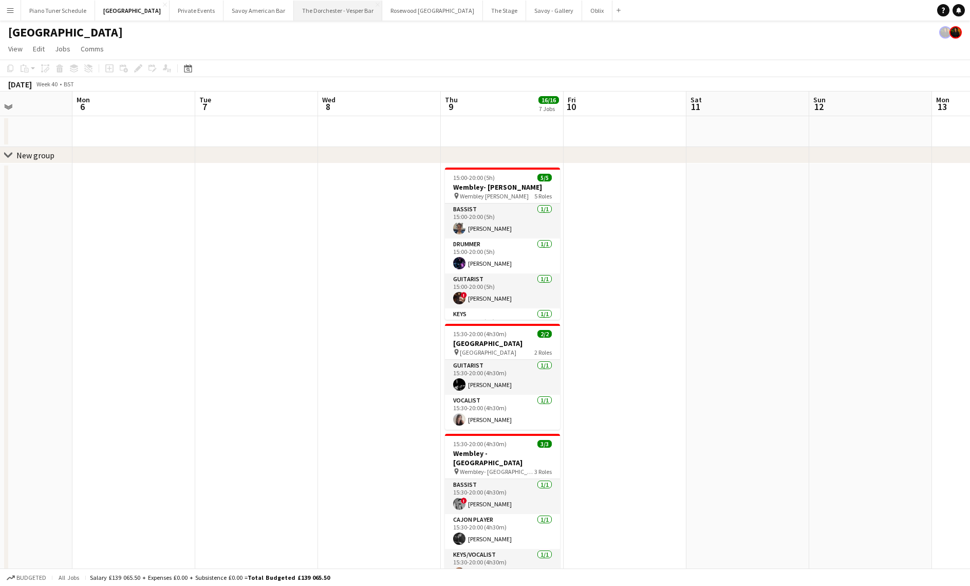
click at [346, 13] on button "The Dorchester - Vesper Bar Close" at bounding box center [338, 11] width 88 height 20
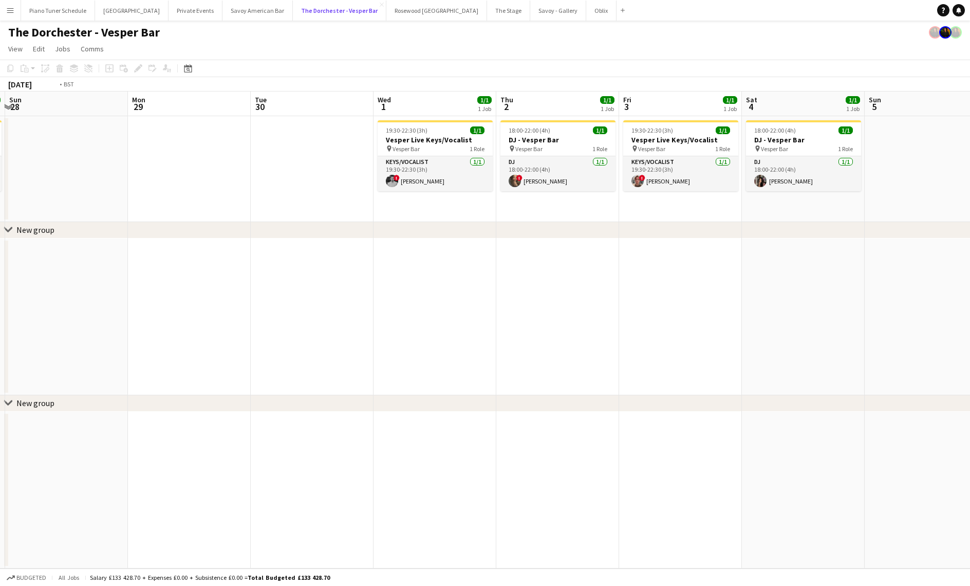
scroll to position [0, 312]
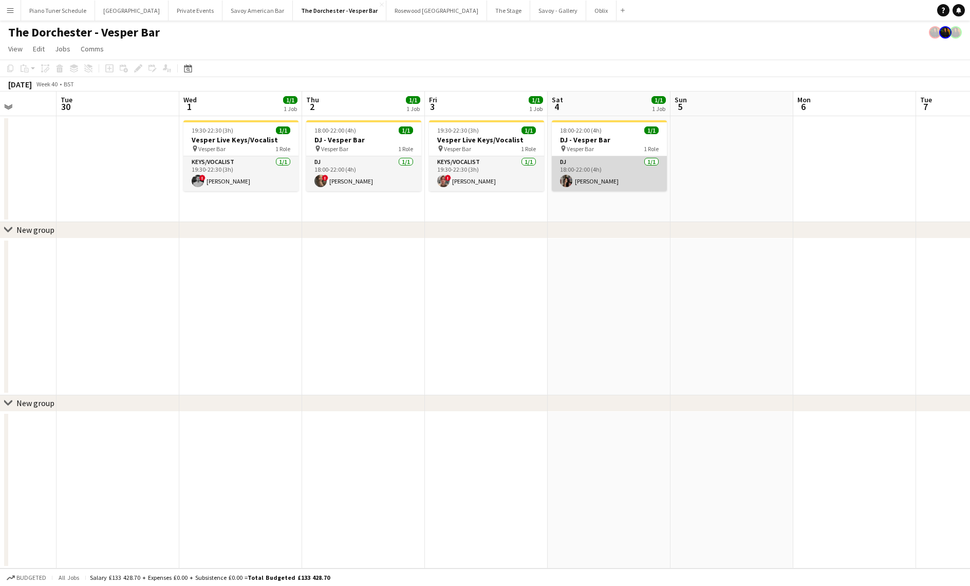
click at [620, 161] on app-card-role "DJ [DATE] 18:00-22:00 (4h) [PERSON_NAME]" at bounding box center [609, 173] width 115 height 35
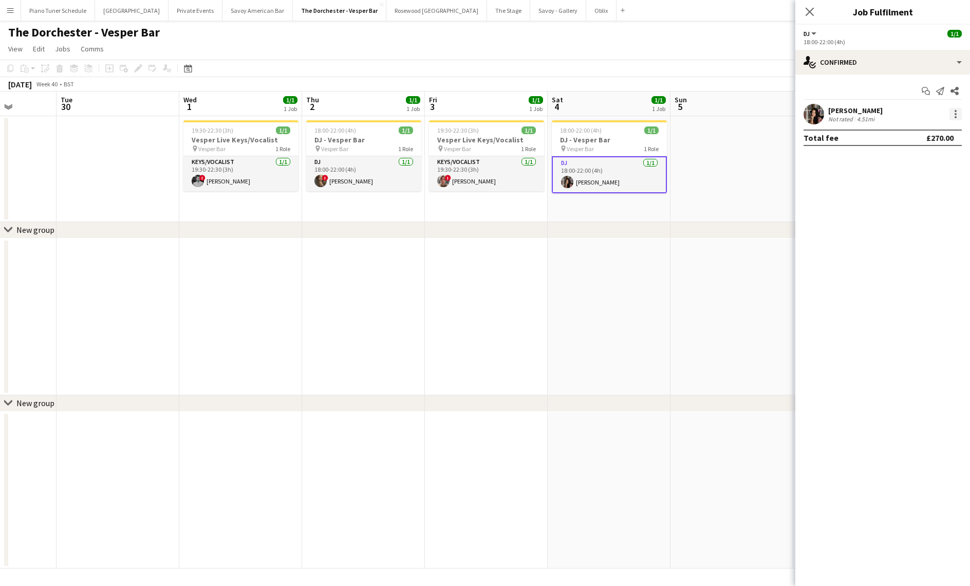
click at [954, 114] on div at bounding box center [956, 114] width 12 height 12
click at [926, 225] on button "Remove" at bounding box center [922, 231] width 80 height 25
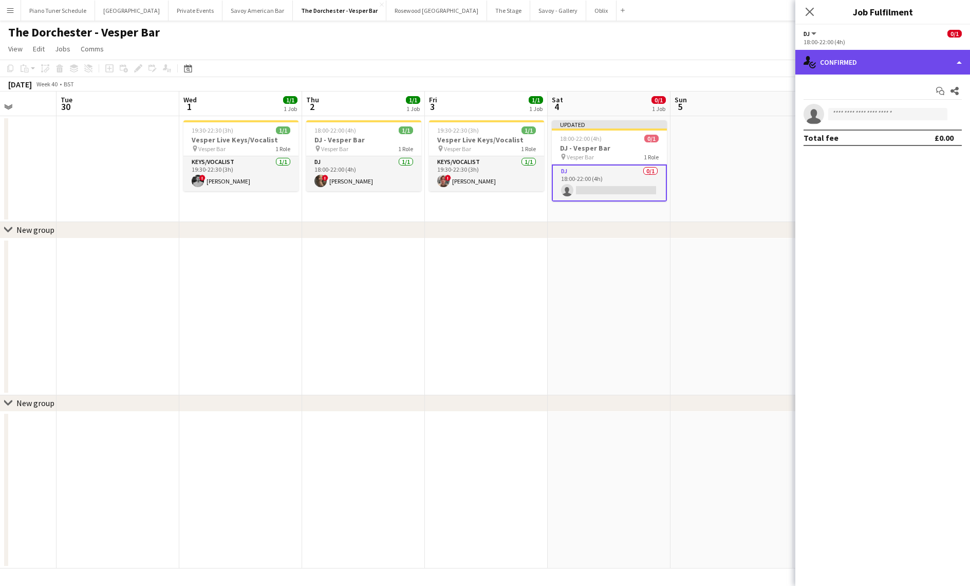
click at [885, 66] on div "single-neutral-actions-check-2 Confirmed" at bounding box center [882, 62] width 175 height 25
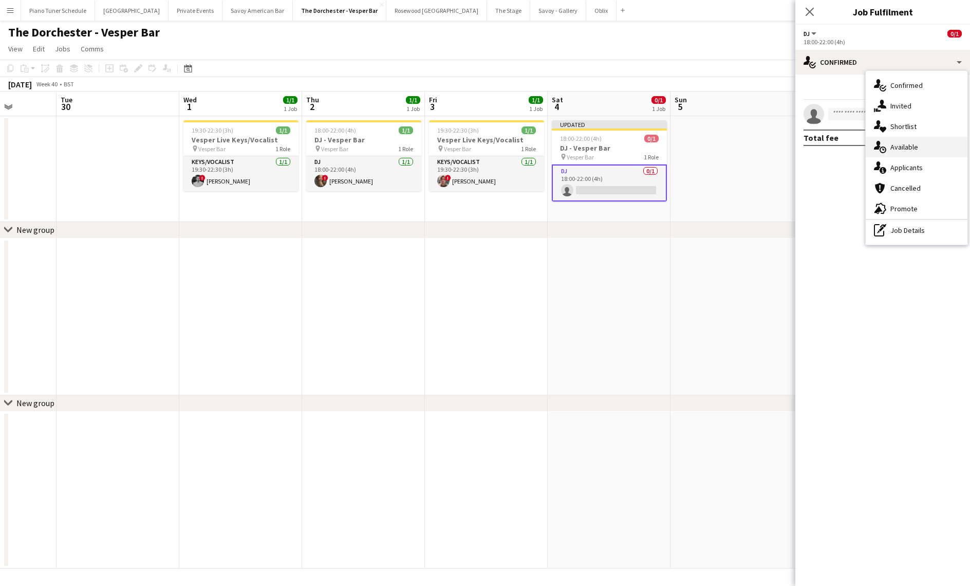
click at [889, 139] on div "single-neutral-actions-upload Available" at bounding box center [917, 147] width 102 height 21
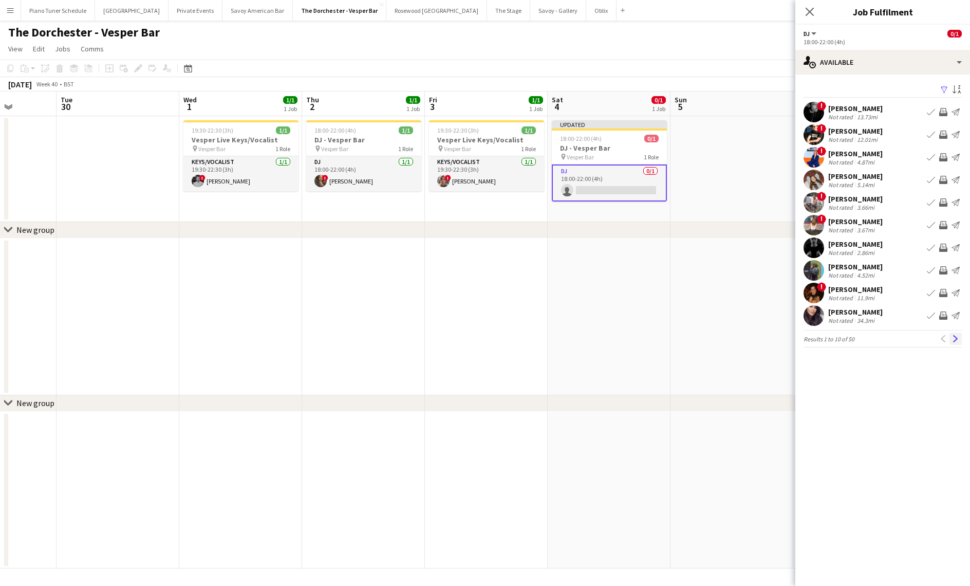
click at [951, 335] on button "Next" at bounding box center [956, 338] width 12 height 12
click at [954, 341] on app-icon "Next" at bounding box center [955, 338] width 7 height 7
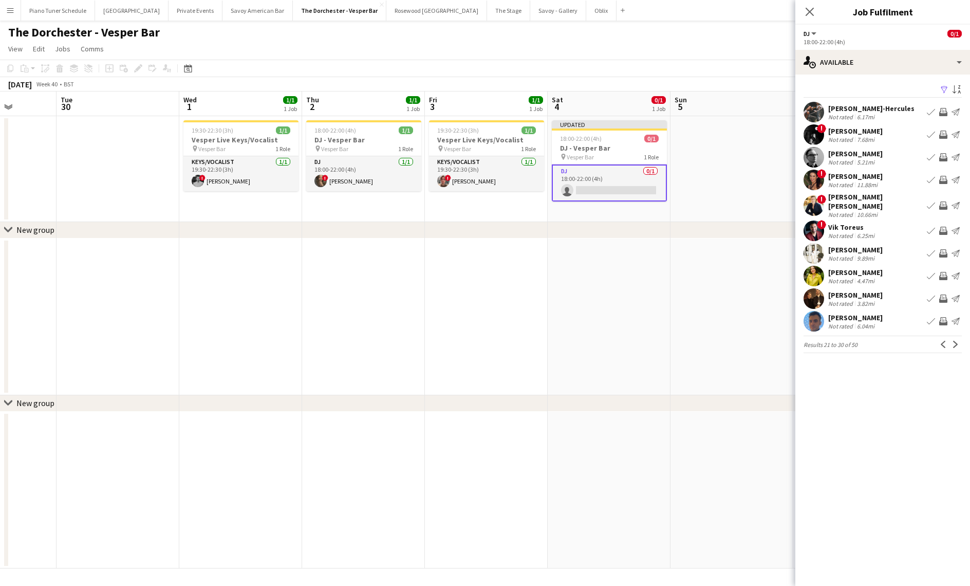
click at [926, 156] on button "Book crew" at bounding box center [931, 157] width 12 height 12
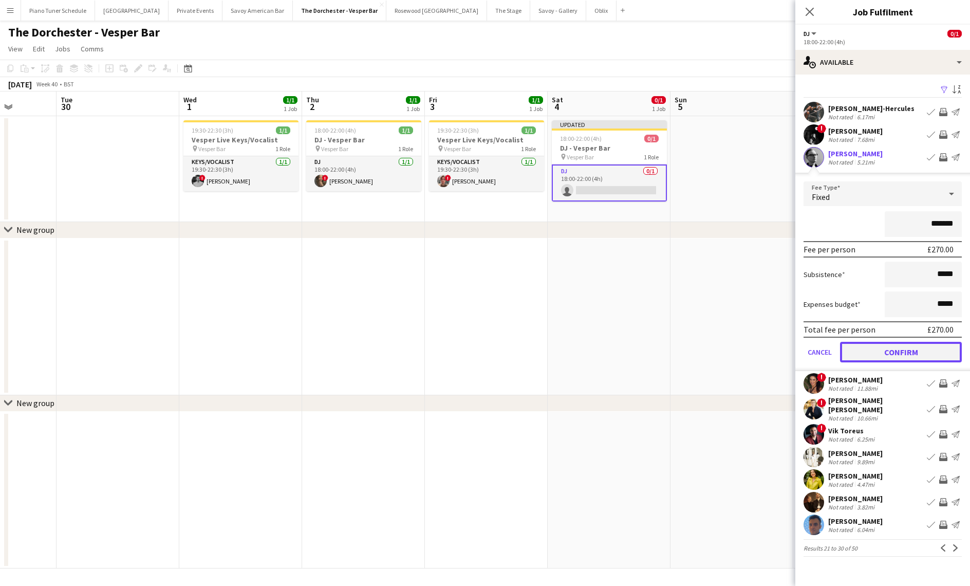
click at [858, 346] on button "Confirm" at bounding box center [901, 352] width 122 height 21
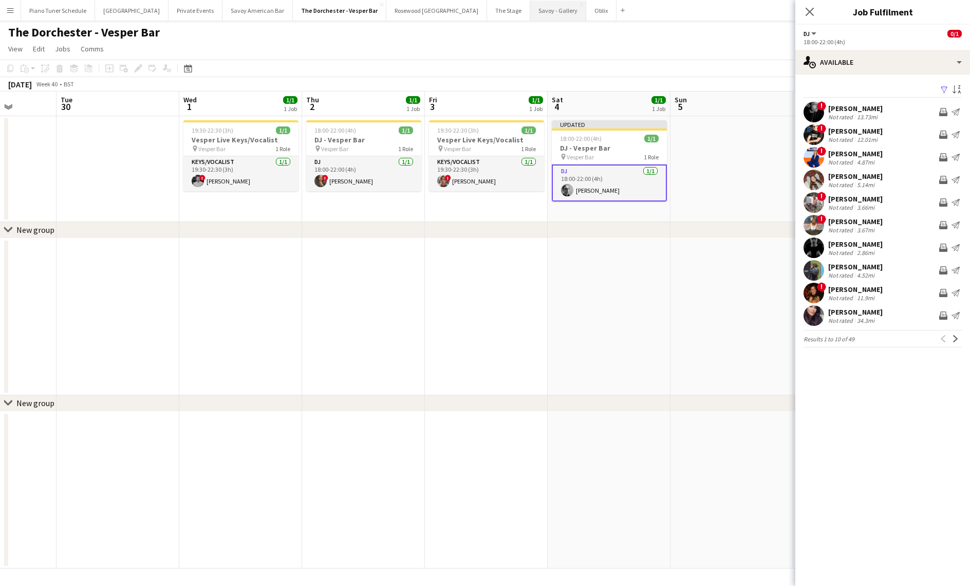
click at [530, 13] on button "Savoy - Gallery Close" at bounding box center [558, 11] width 56 height 20
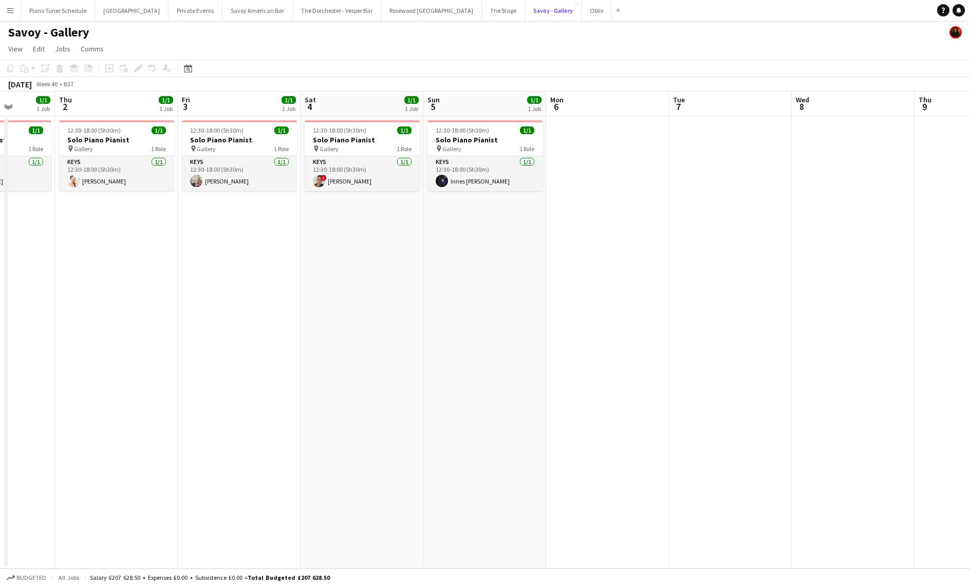
scroll to position [0, 310]
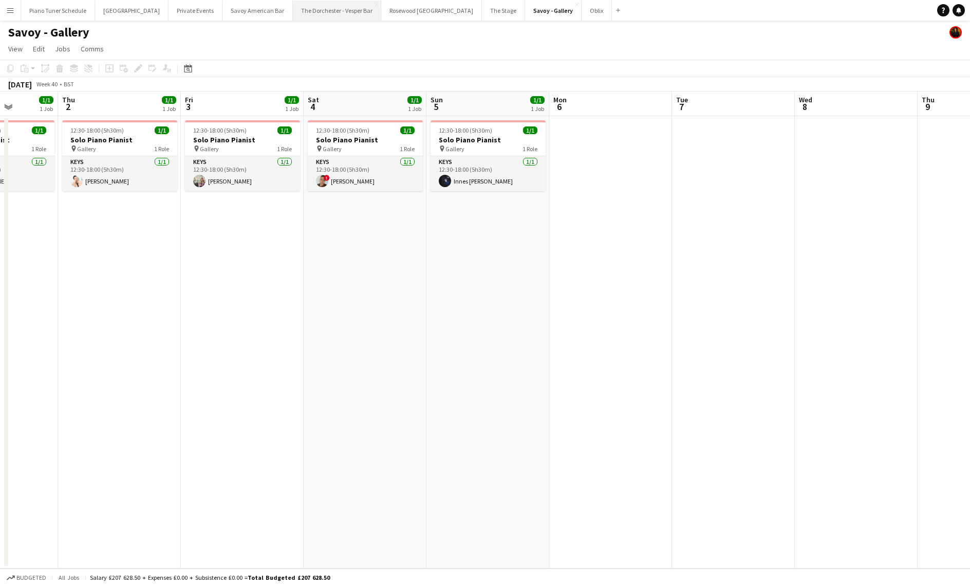
click at [326, 9] on button "The Dorchester - Vesper Bar Close" at bounding box center [337, 11] width 88 height 20
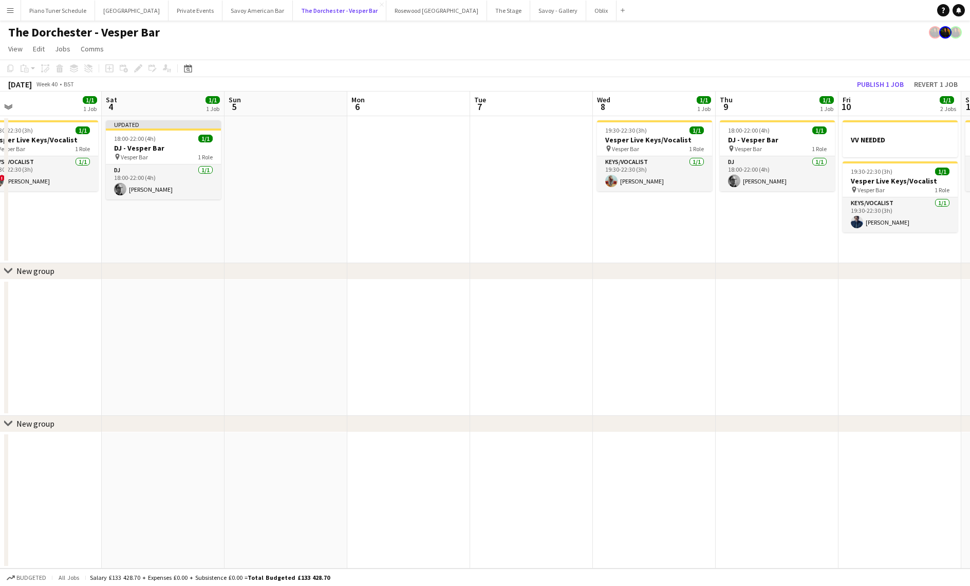
scroll to position [0, 381]
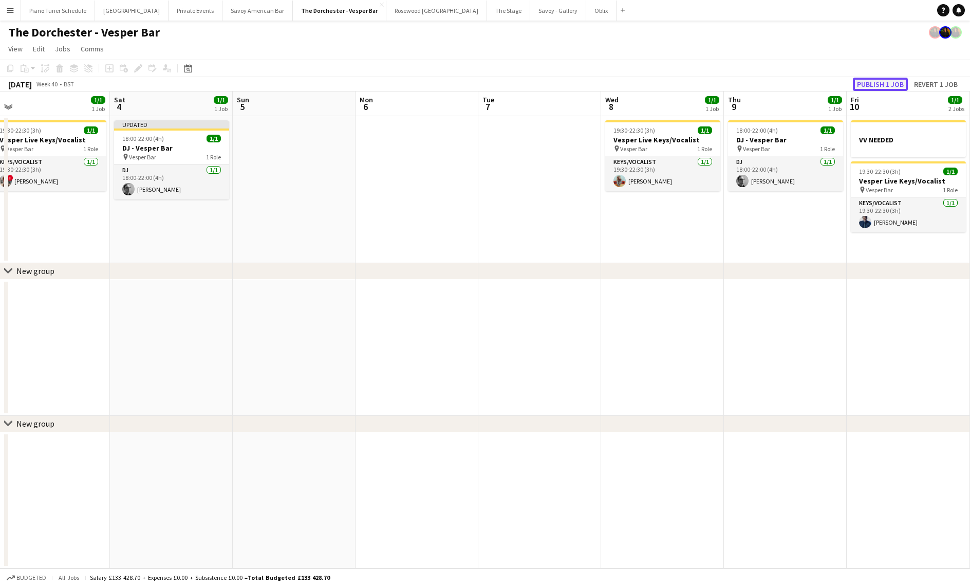
click at [894, 84] on button "Publish 1 job" at bounding box center [880, 84] width 55 height 13
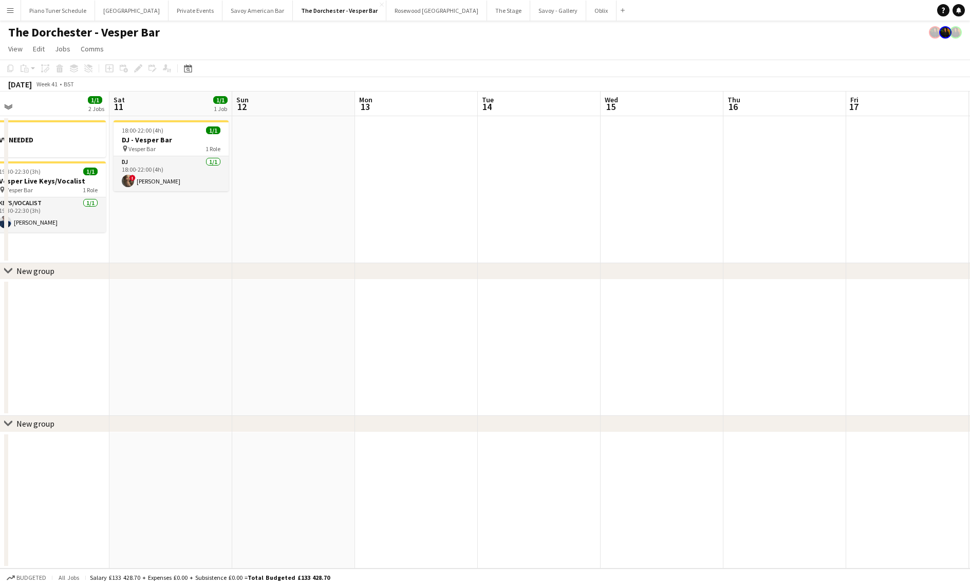
scroll to position [0, 383]
click at [10, 12] on app-icon "Menu" at bounding box center [10, 10] width 8 height 8
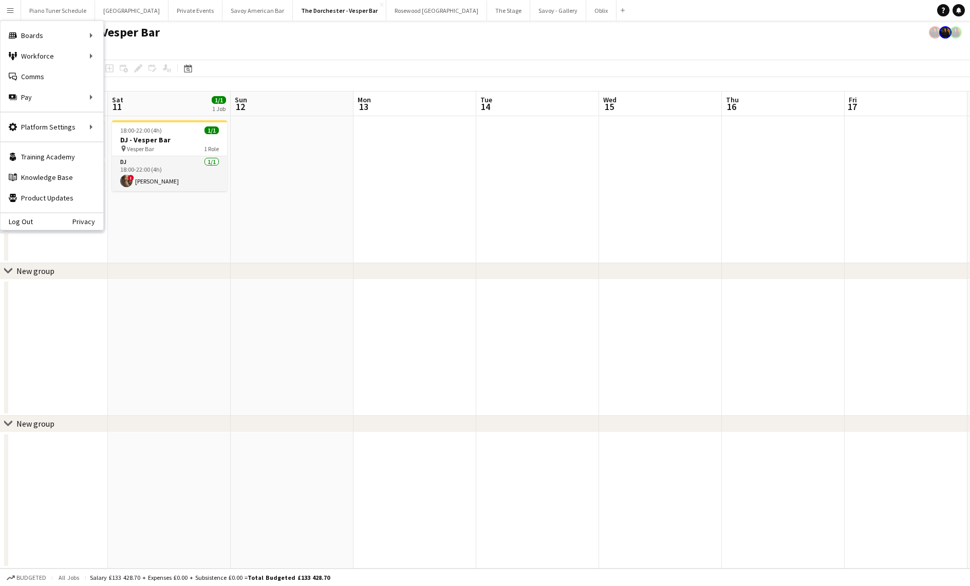
click at [274, 156] on app-date-cell at bounding box center [292, 189] width 123 height 147
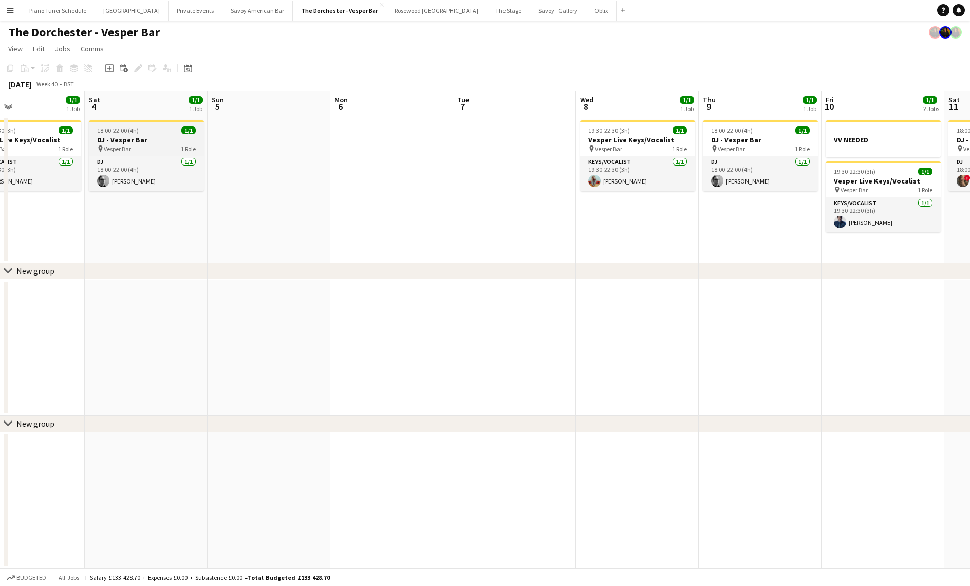
scroll to position [0, 273]
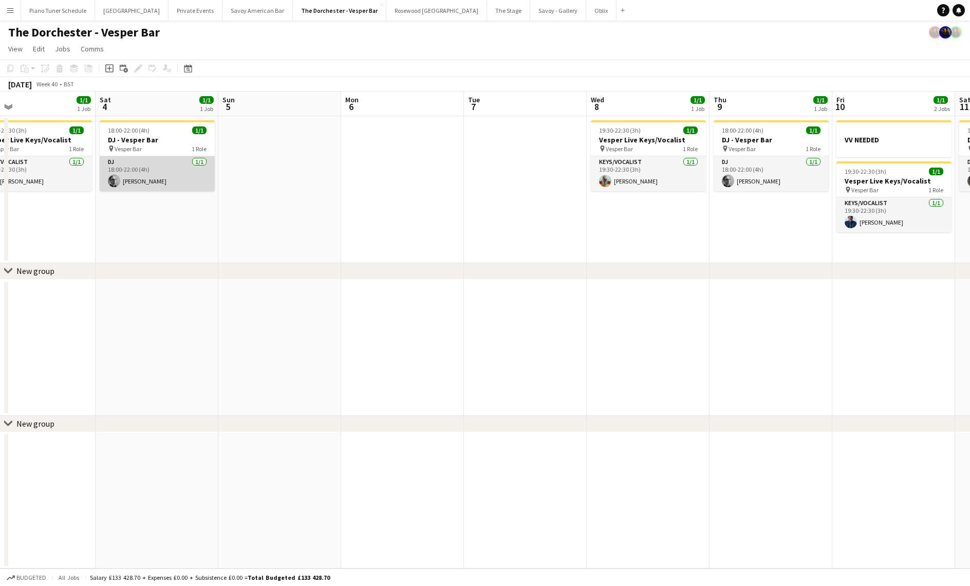
click at [149, 178] on app-card-role "DJ 1/1 18:00-22:00 (4h) Matthew Hayman" at bounding box center [157, 173] width 115 height 35
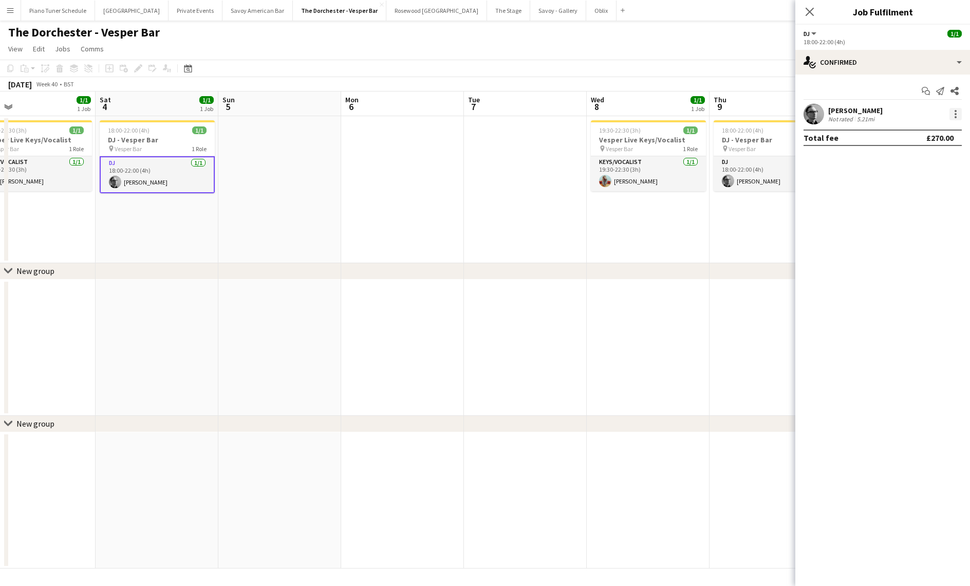
click at [955, 109] on div at bounding box center [956, 114] width 12 height 12
click at [913, 226] on button "Remove" at bounding box center [922, 231] width 80 height 25
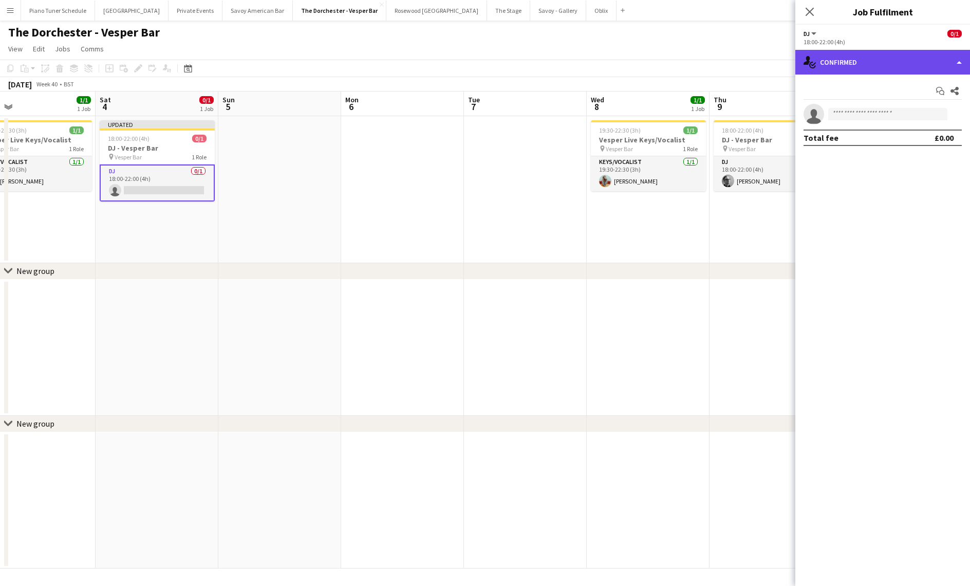
click at [911, 63] on div "single-neutral-actions-check-2 Confirmed" at bounding box center [882, 62] width 175 height 25
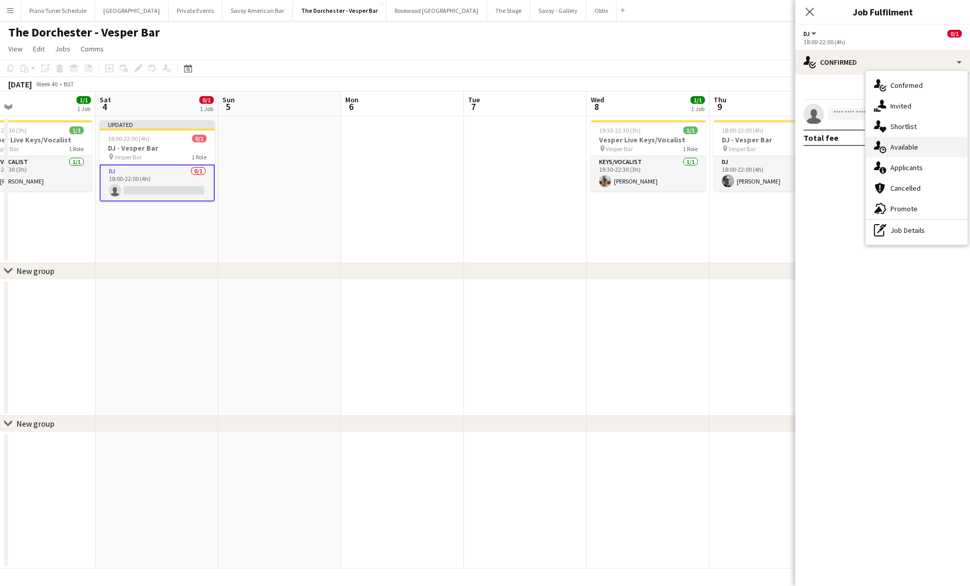
click at [918, 148] on div "single-neutral-actions-upload Available" at bounding box center [917, 147] width 102 height 21
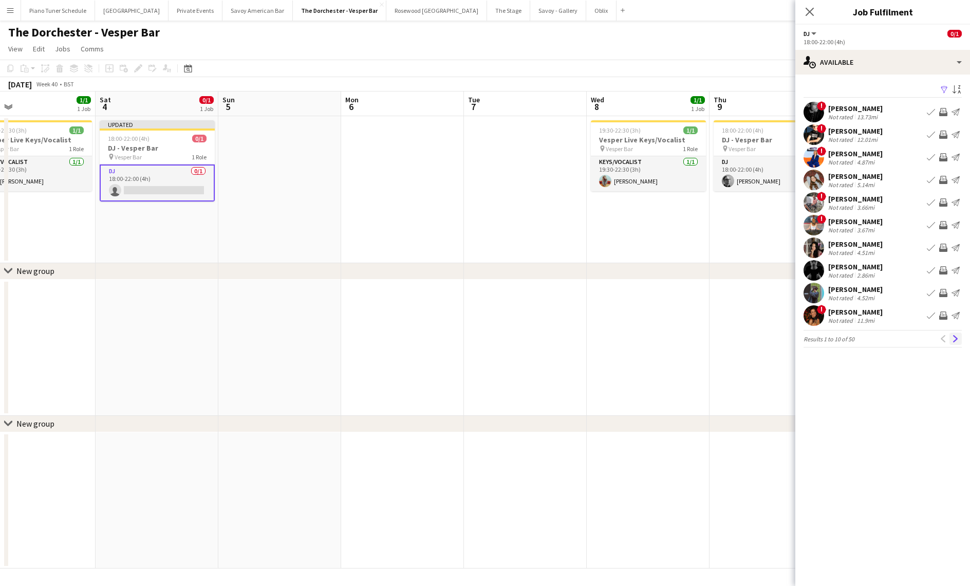
click at [956, 340] on app-icon "Next" at bounding box center [955, 338] width 7 height 7
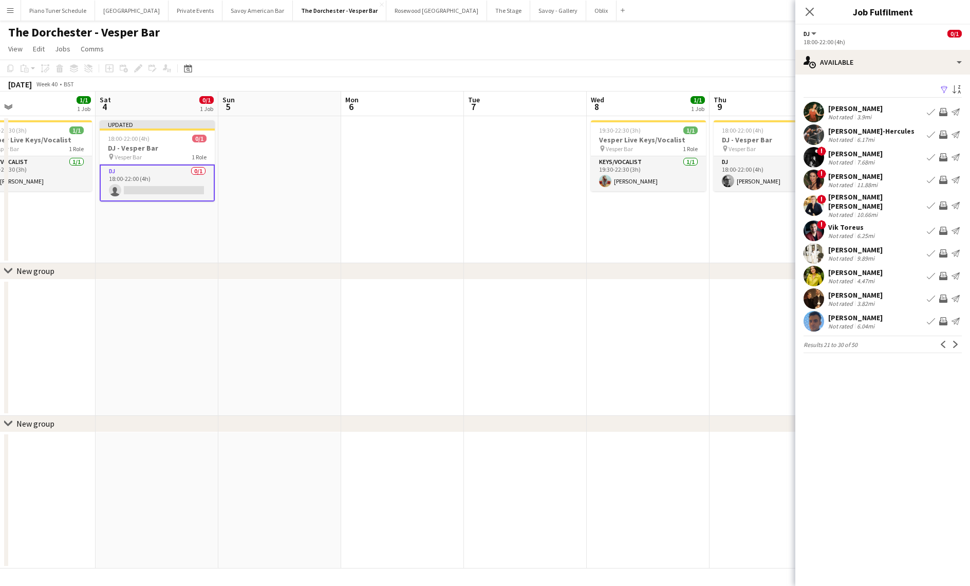
click at [956, 341] on app-icon "Next" at bounding box center [955, 344] width 7 height 7
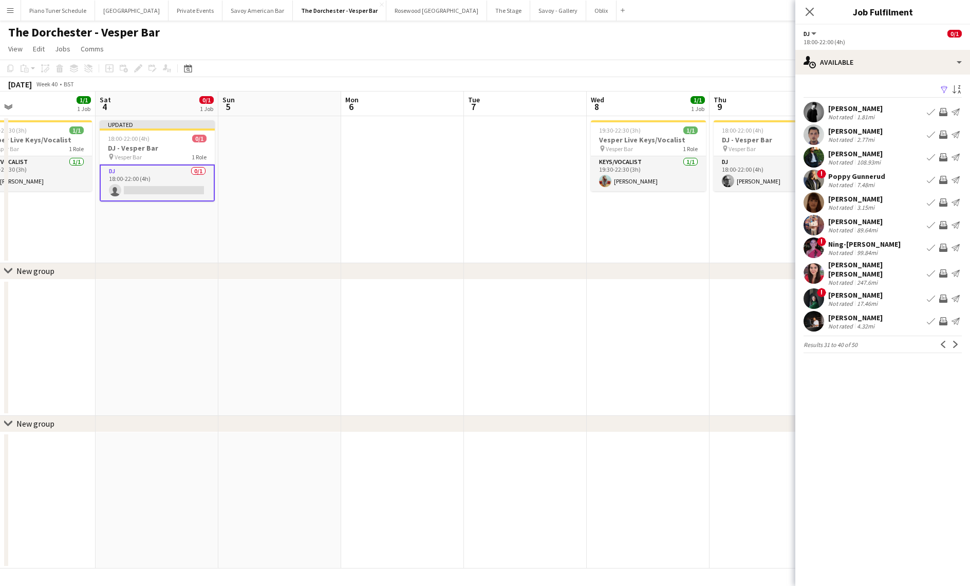
click at [956, 341] on app-icon "Next" at bounding box center [955, 344] width 7 height 7
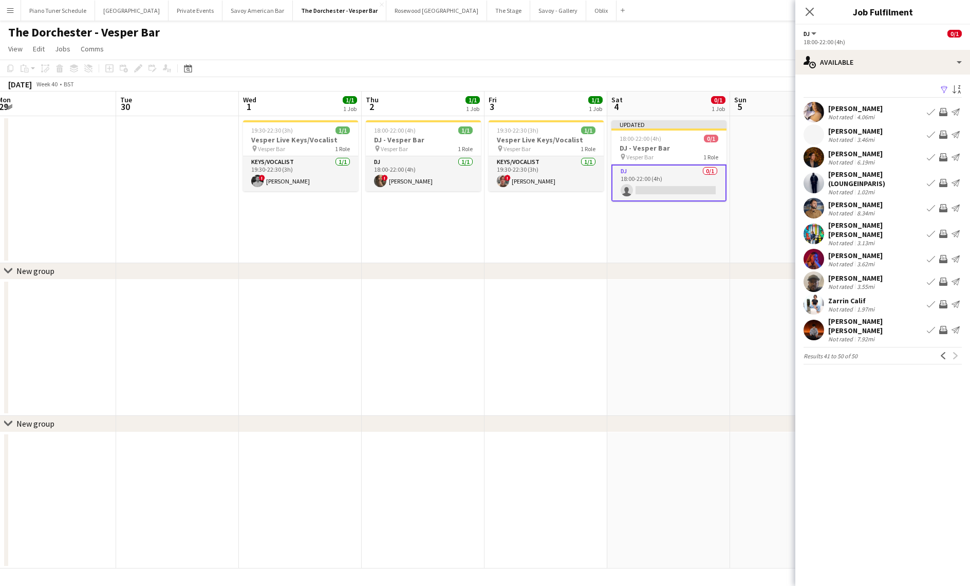
scroll to position [0, 308]
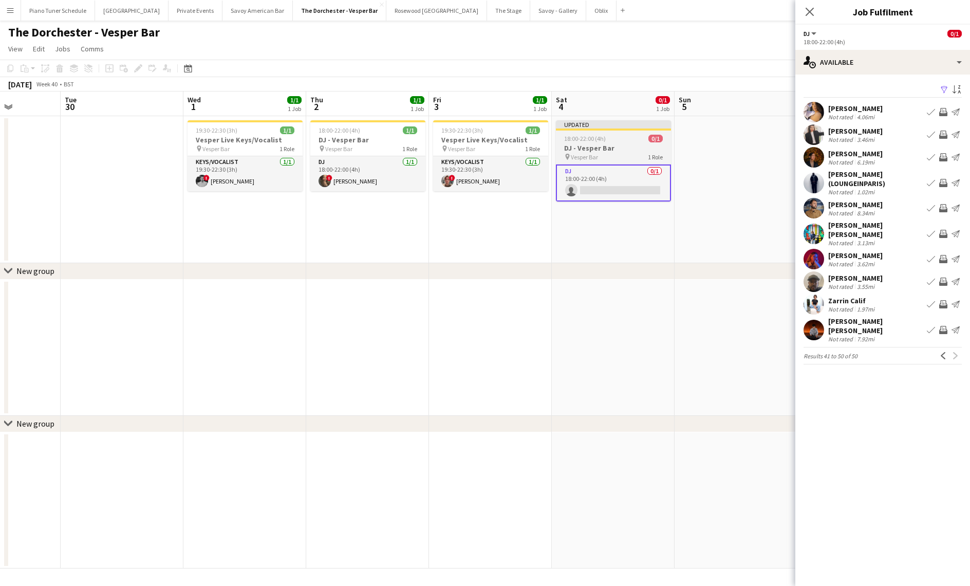
click at [614, 145] on h3 "DJ - Vesper Bar" at bounding box center [613, 147] width 115 height 9
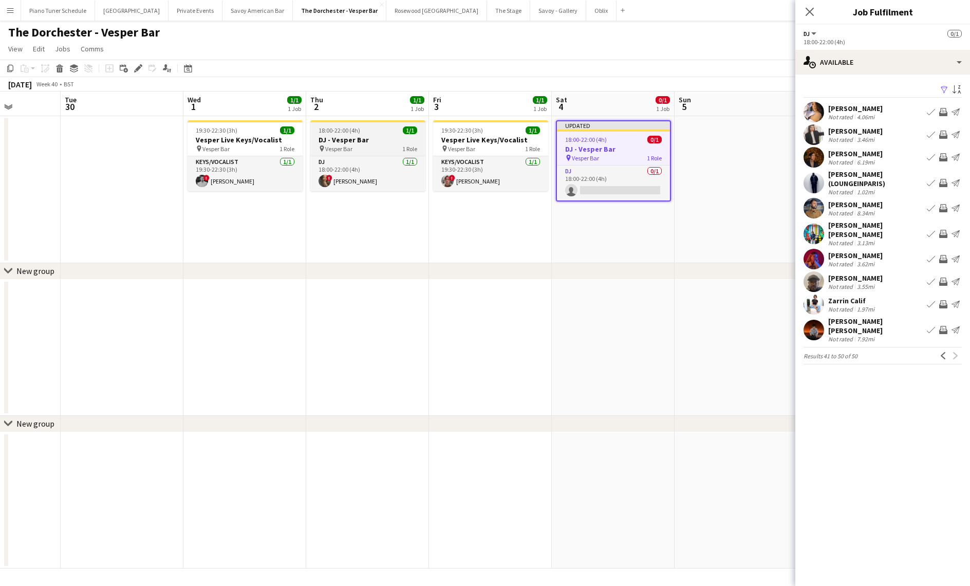
click at [341, 146] on span "Vesper Bar" at bounding box center [338, 149] width 27 height 8
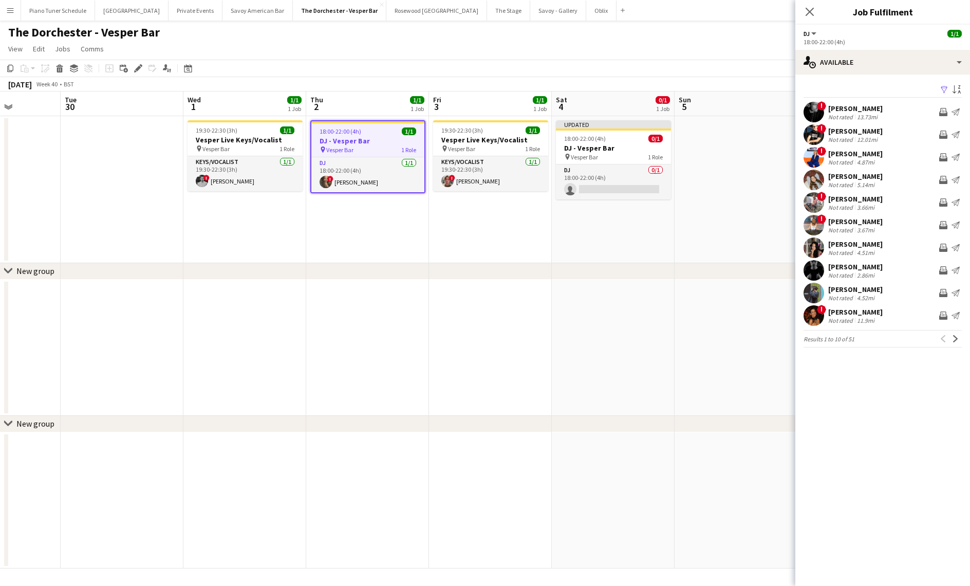
click at [802, 7] on div "Close pop-in" at bounding box center [809, 12] width 29 height 24
click at [806, 8] on icon at bounding box center [810, 12] width 10 height 10
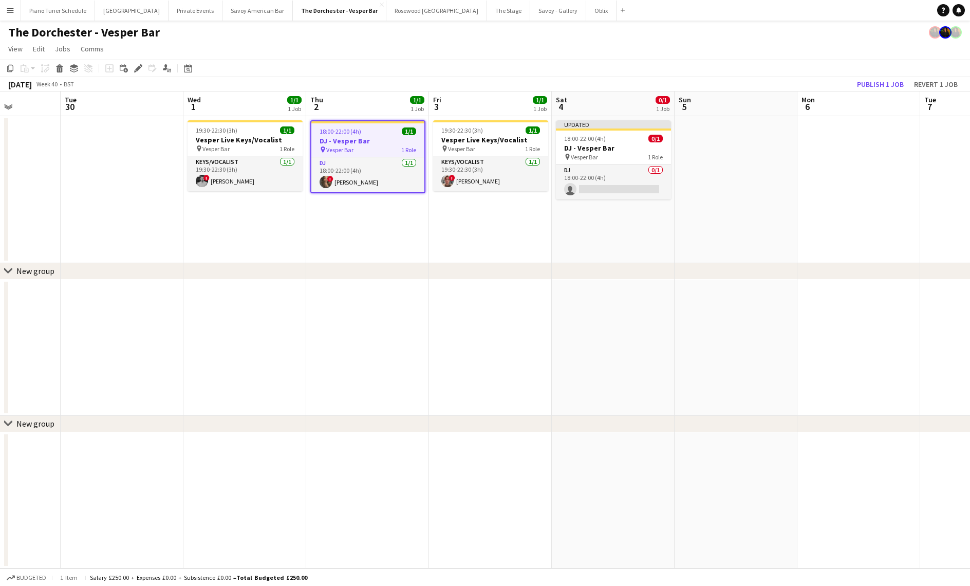
click at [369, 131] on div "18:00-22:00 (4h) 1/1" at bounding box center [367, 131] width 113 height 8
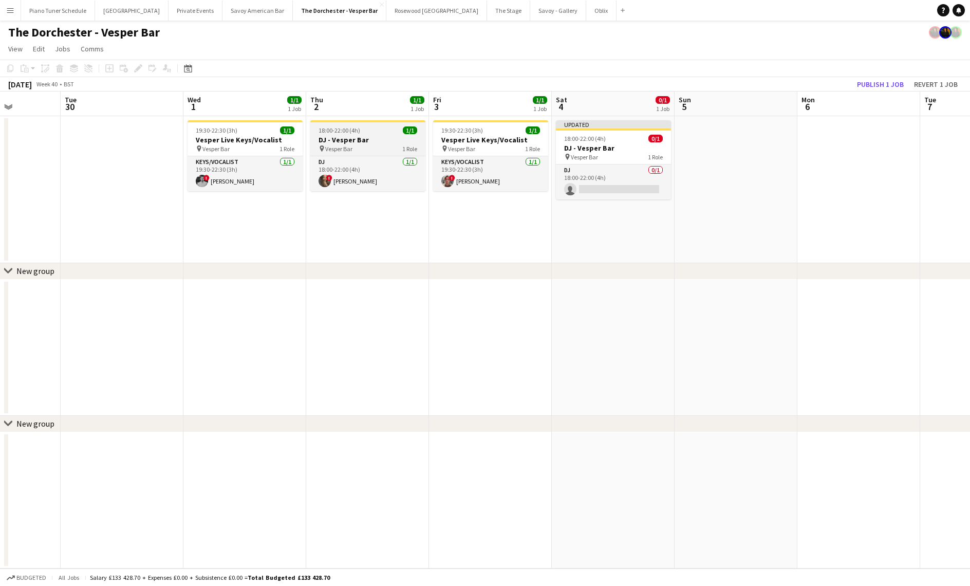
click at [369, 131] on div "18:00-22:00 (4h) 1/1" at bounding box center [367, 130] width 115 height 8
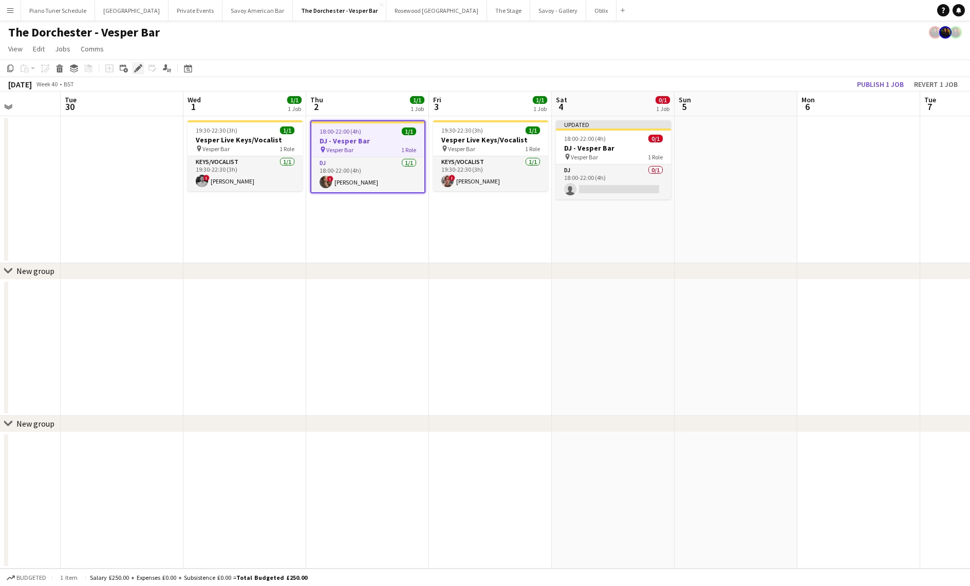
click at [134, 70] on icon "Edit" at bounding box center [138, 68] width 8 height 8
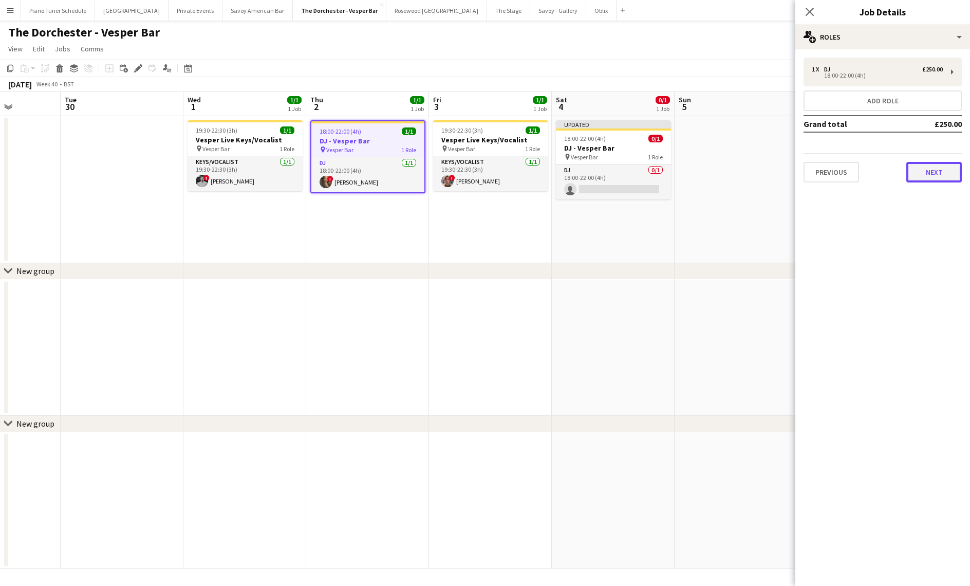
click at [947, 175] on button "Next" at bounding box center [933, 172] width 55 height 21
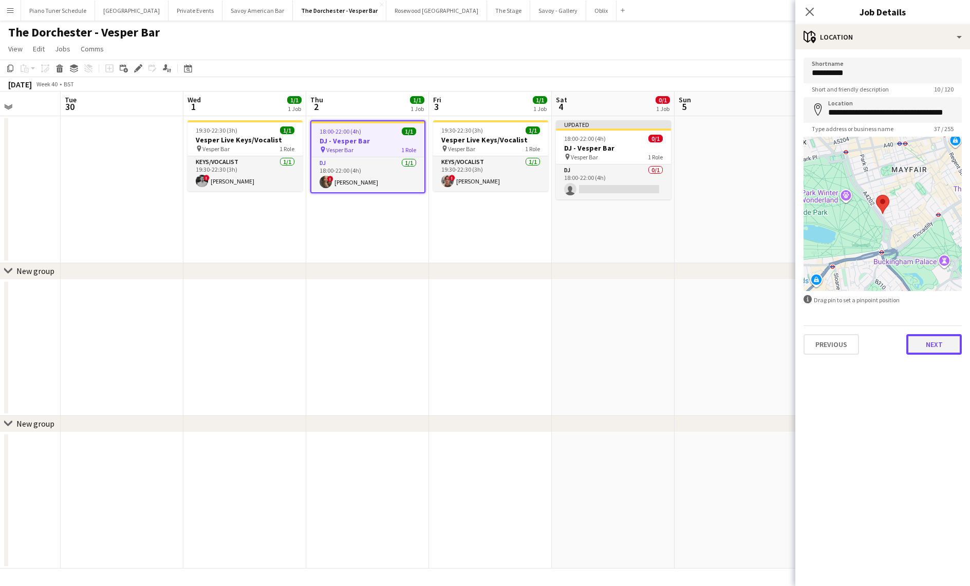
click at [933, 348] on button "Next" at bounding box center [933, 344] width 55 height 21
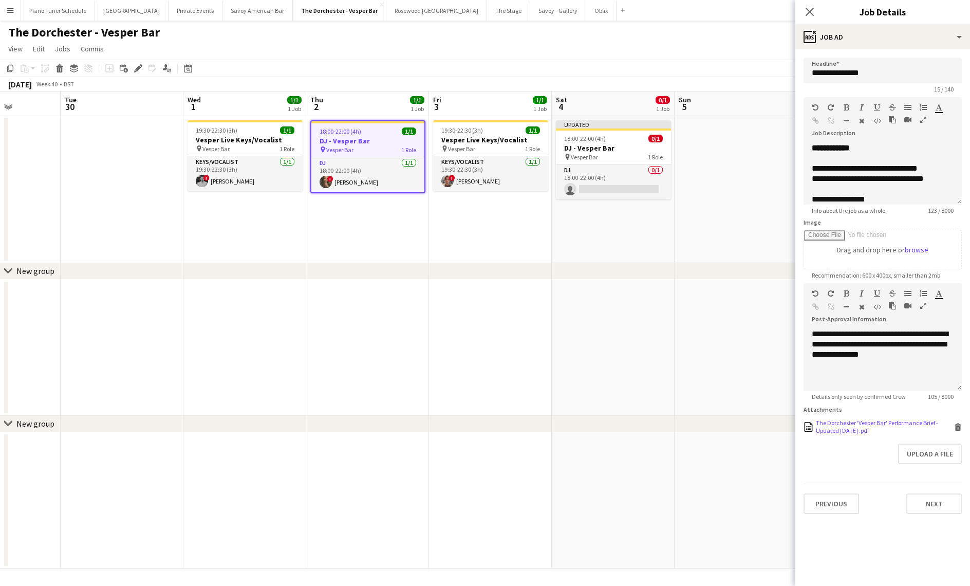
click at [860, 422] on div "The Dorchester 'Vesper Bar' Performance Brief - Updated June 2025 .pdf" at bounding box center [884, 426] width 136 height 15
click at [530, 13] on button "Savoy - Gallery Close" at bounding box center [558, 11] width 56 height 20
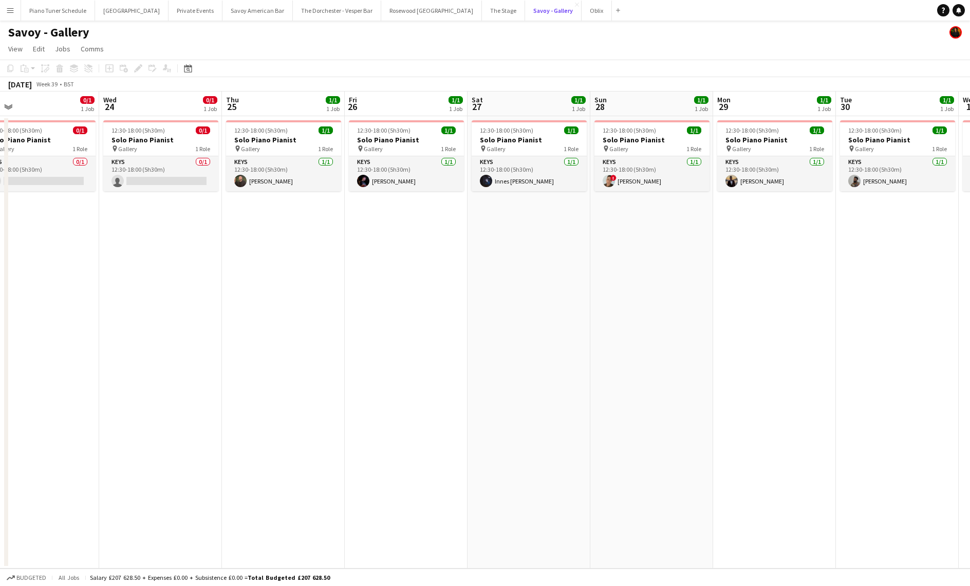
scroll to position [0, 305]
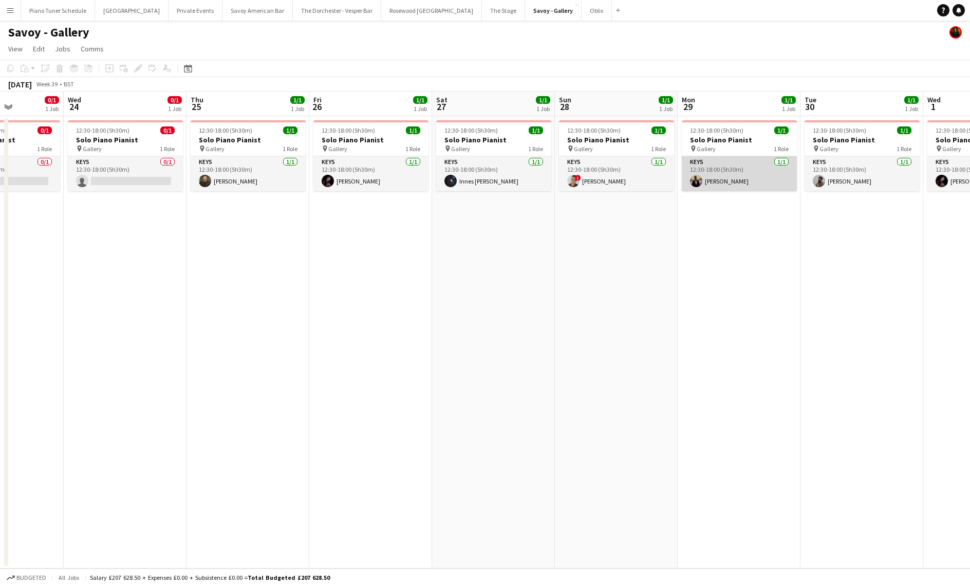
click at [736, 170] on app-card-role "Keys [DATE] 12:30-18:00 (5h30m) [PERSON_NAME]" at bounding box center [739, 173] width 115 height 35
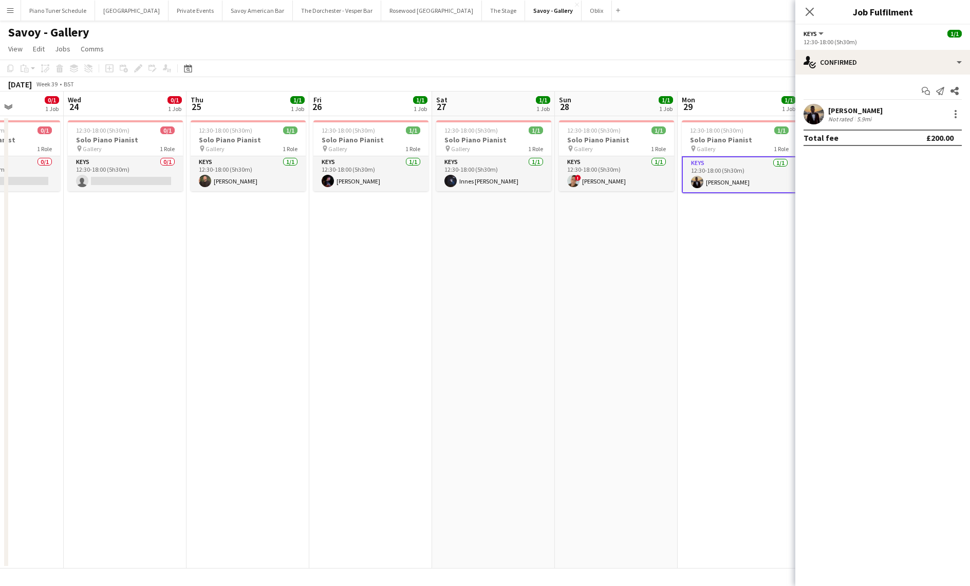
click at [679, 420] on app-date-cell "12:30-18:00 (5h30m) 1/1 Solo Piano Pianist pin Gallery 1 Role Keys 1/1 12:30-18…" at bounding box center [739, 342] width 123 height 452
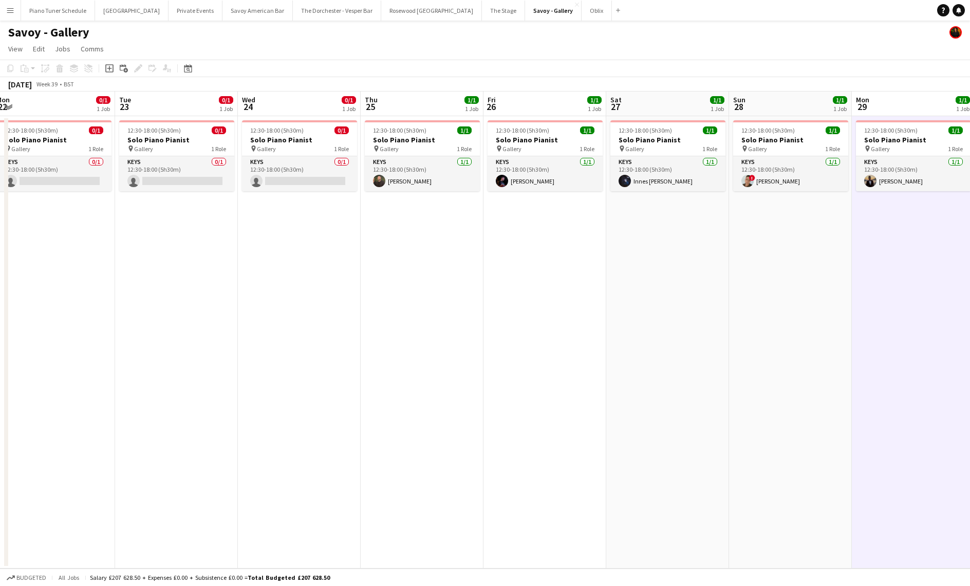
scroll to position [0, 251]
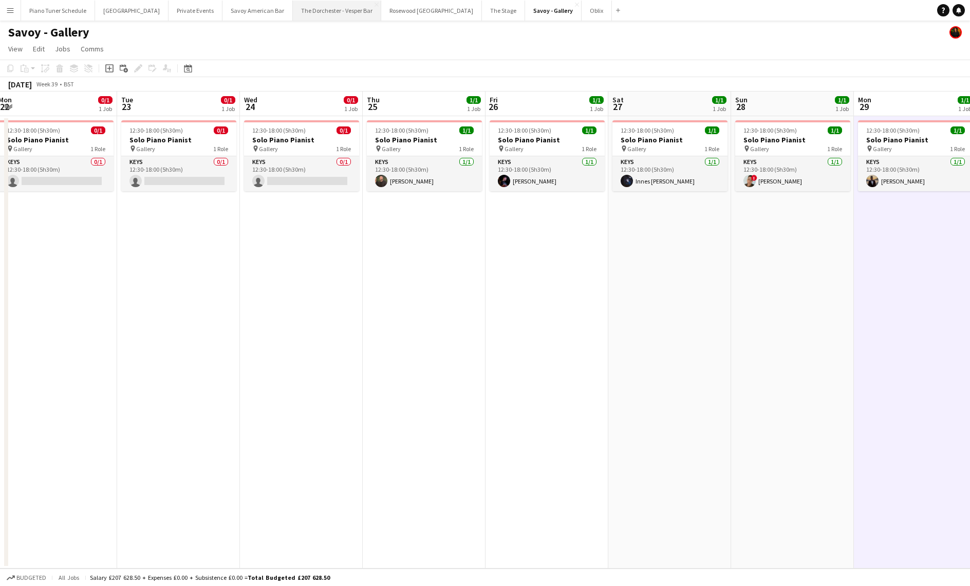
click at [317, 11] on button "The Dorchester - Vesper Bar Close" at bounding box center [337, 11] width 88 height 20
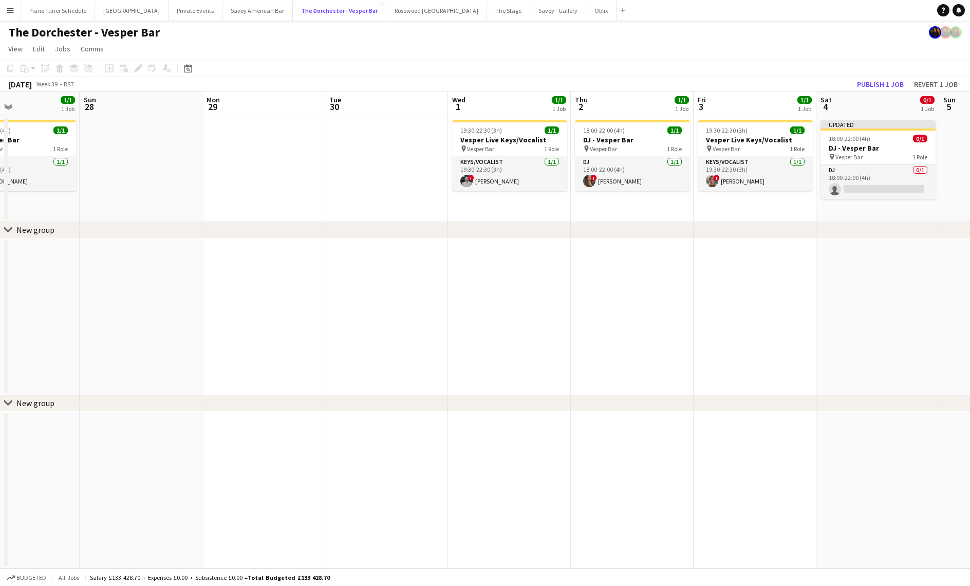
scroll to position [0, 300]
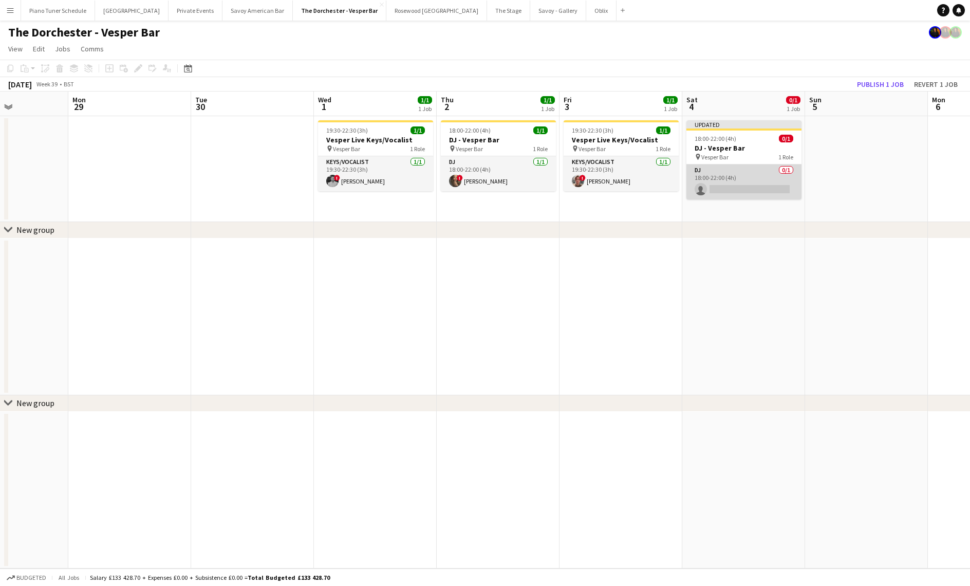
click at [749, 175] on app-card-role "DJ 0/1 18:00-22:00 (4h) single-neutral-actions" at bounding box center [744, 181] width 115 height 35
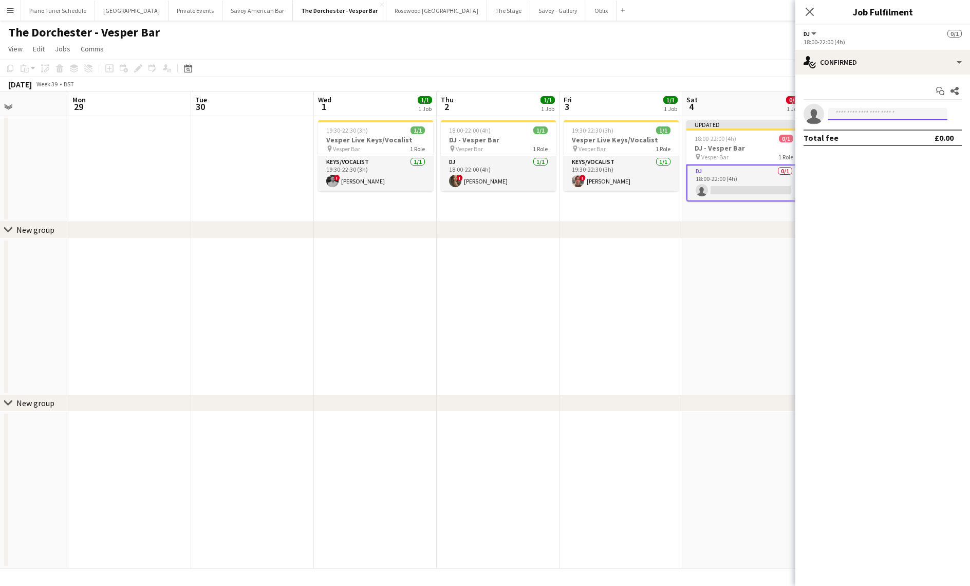
click at [863, 114] on input at bounding box center [887, 114] width 119 height 12
type input "*"
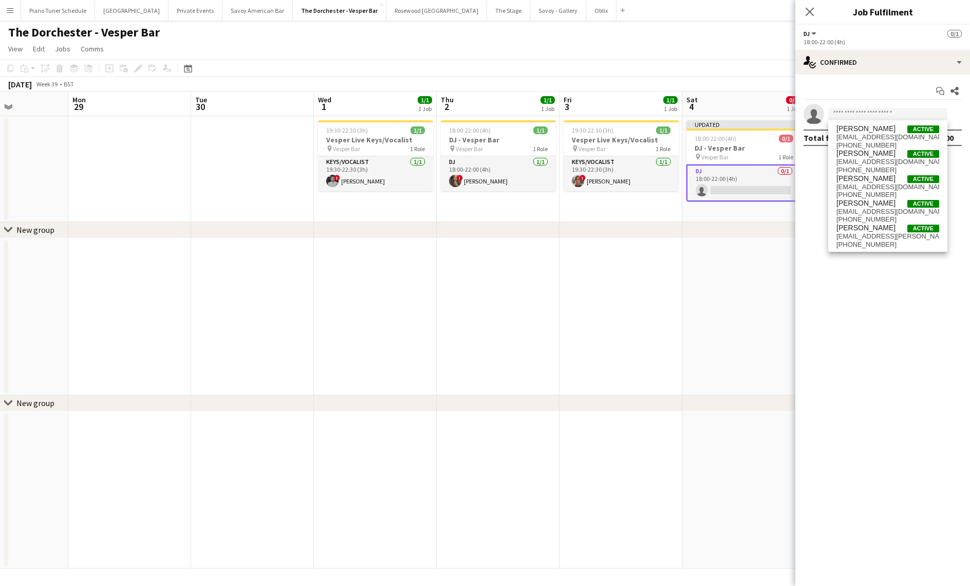
click at [643, 275] on app-date-cell at bounding box center [621, 316] width 123 height 157
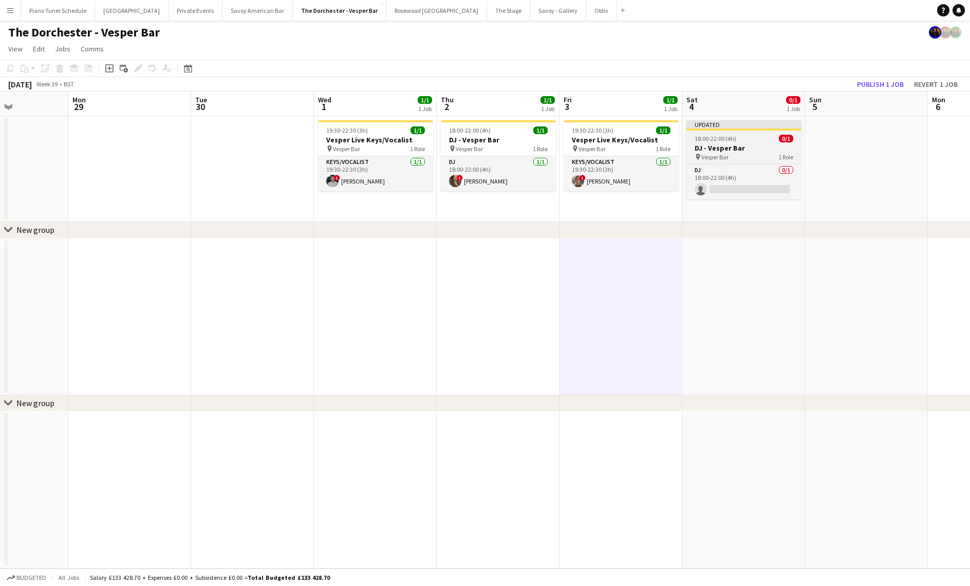
click at [737, 152] on h3 "DJ - Vesper Bar" at bounding box center [744, 147] width 115 height 9
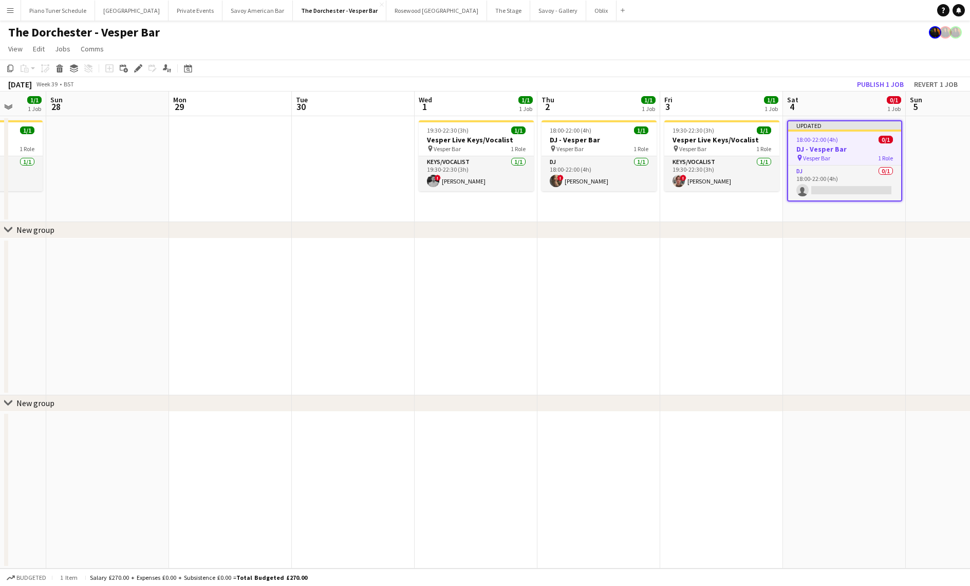
scroll to position [0, 343]
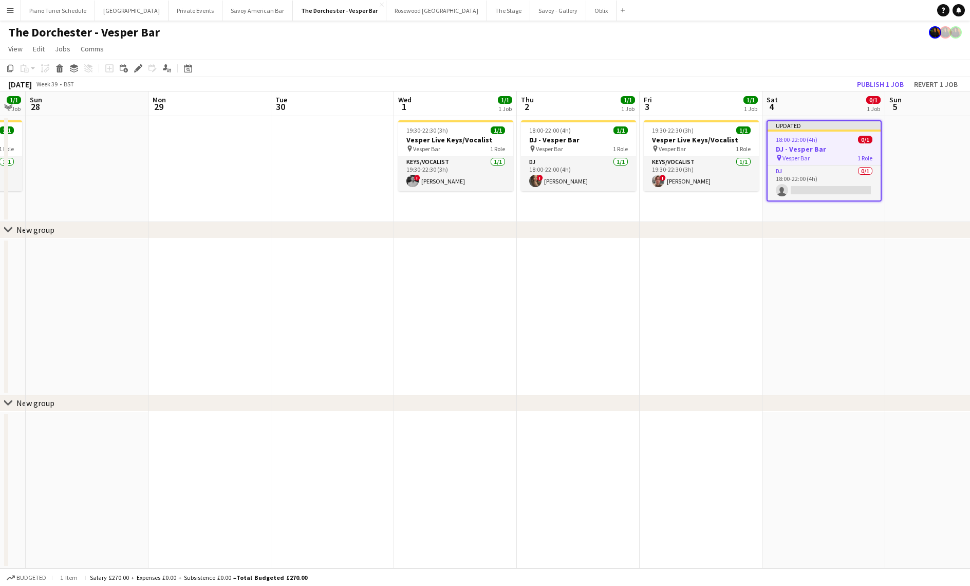
click at [5, 12] on button "Menu" at bounding box center [10, 10] width 21 height 21
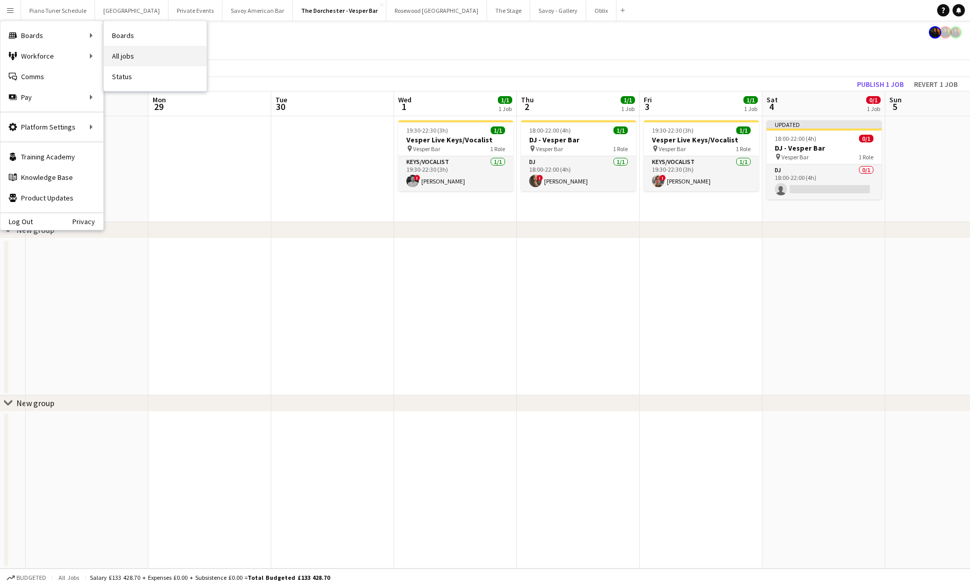
click at [138, 53] on link "All jobs" at bounding box center [155, 56] width 103 height 21
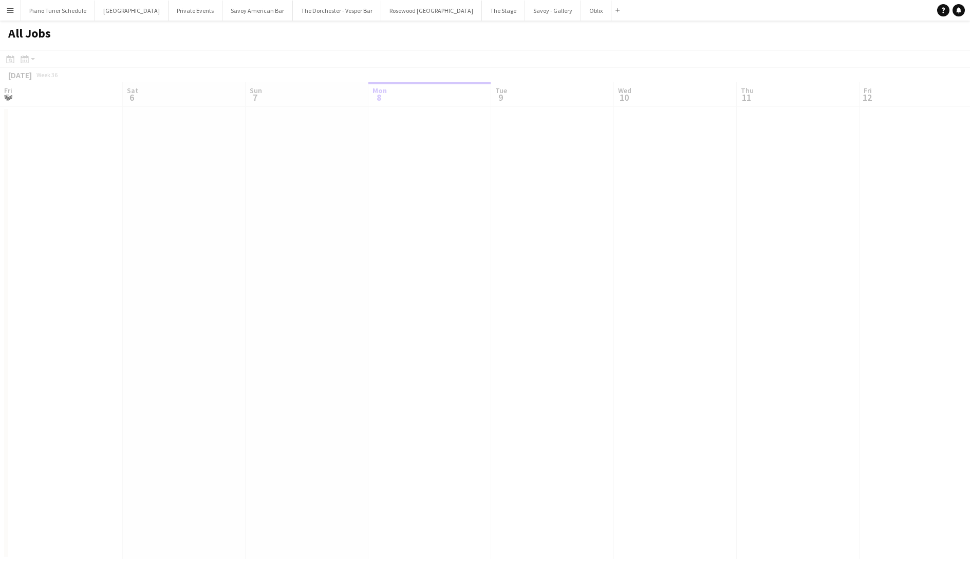
scroll to position [0, 246]
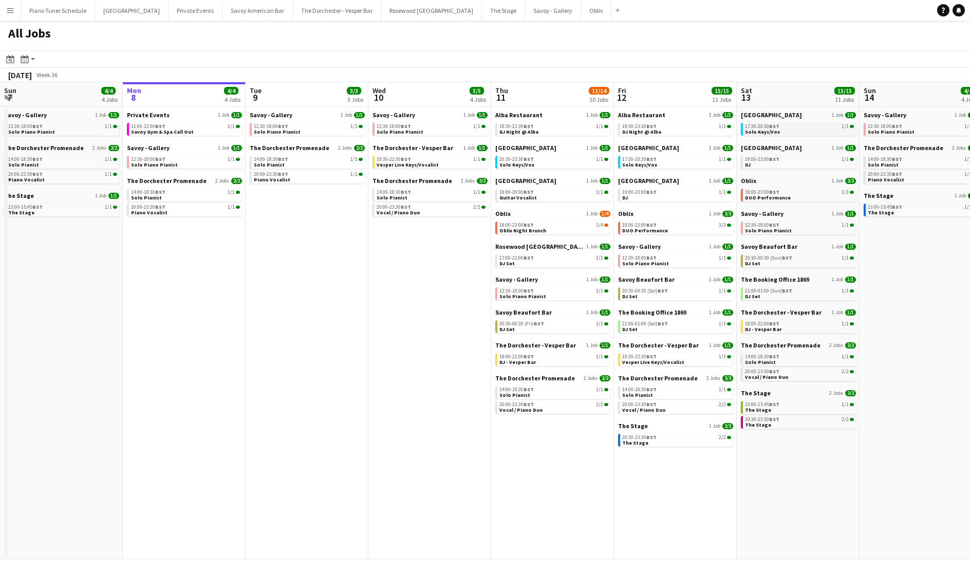
click at [784, 129] on link "17:30-20:30 BST 1/1 Solo Keys/Vox" at bounding box center [799, 129] width 109 height 12
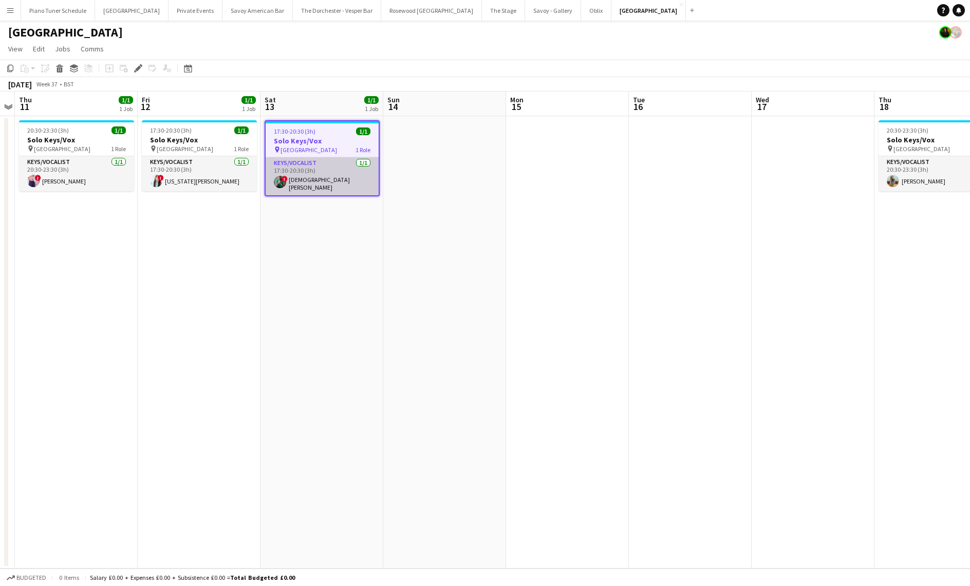
click at [316, 172] on app-card-role "Keys/Vocalist [DATE] 17:30-20:30 (3h) ! Christian De-Gallerie" at bounding box center [322, 176] width 113 height 38
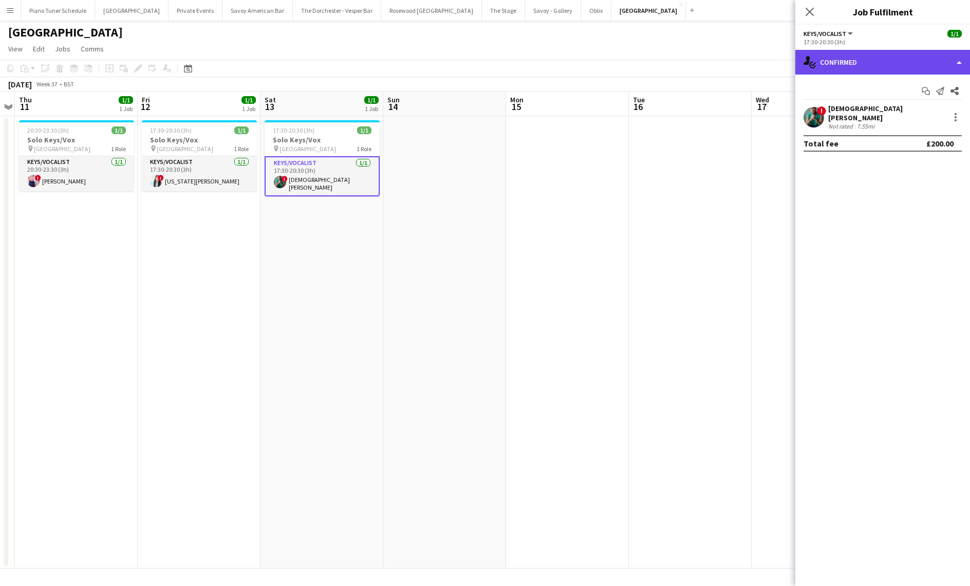
click at [900, 68] on div "single-neutral-actions-check-2 Confirmed" at bounding box center [882, 62] width 175 height 25
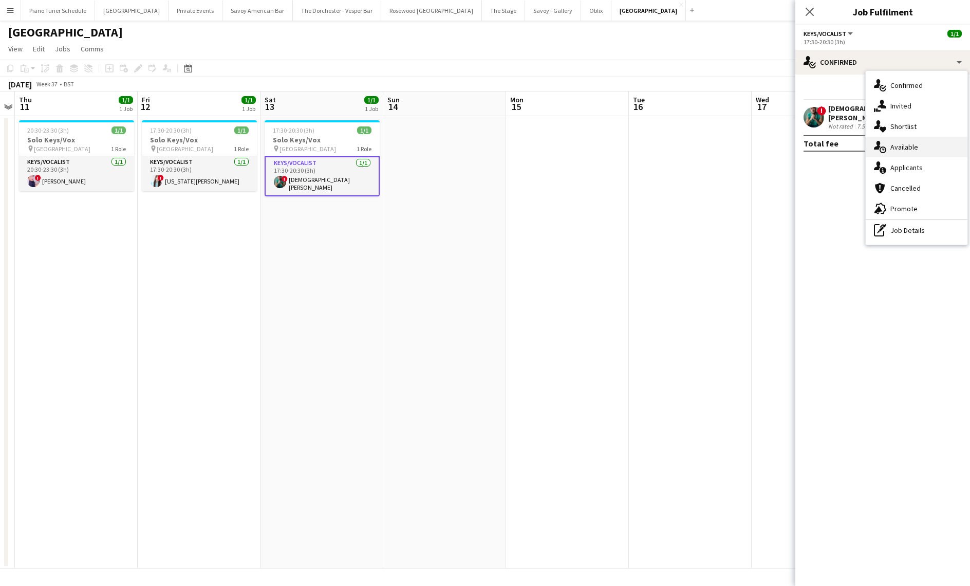
click at [914, 142] on div "single-neutral-actions-upload Available" at bounding box center [917, 147] width 102 height 21
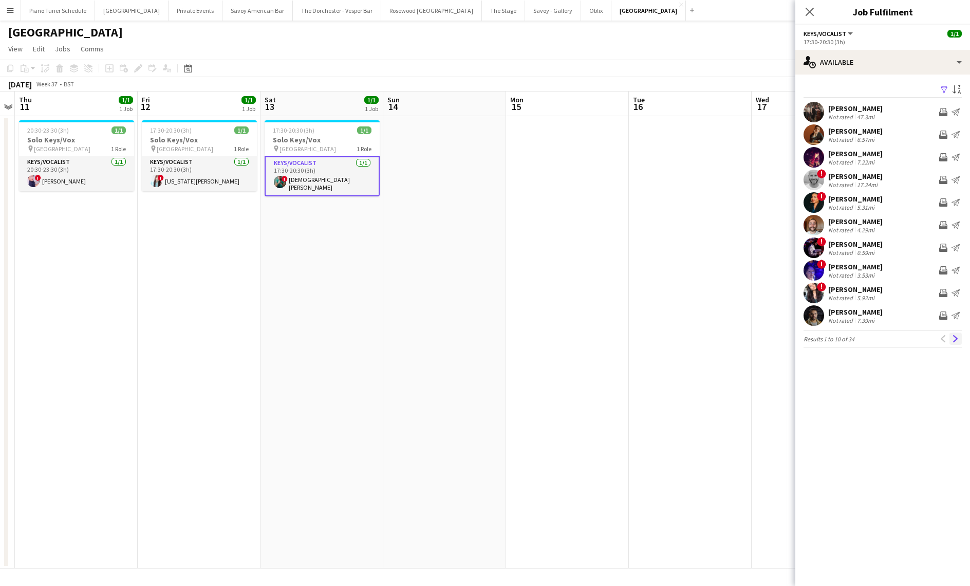
click at [960, 340] on button "Next" at bounding box center [956, 338] width 12 height 12
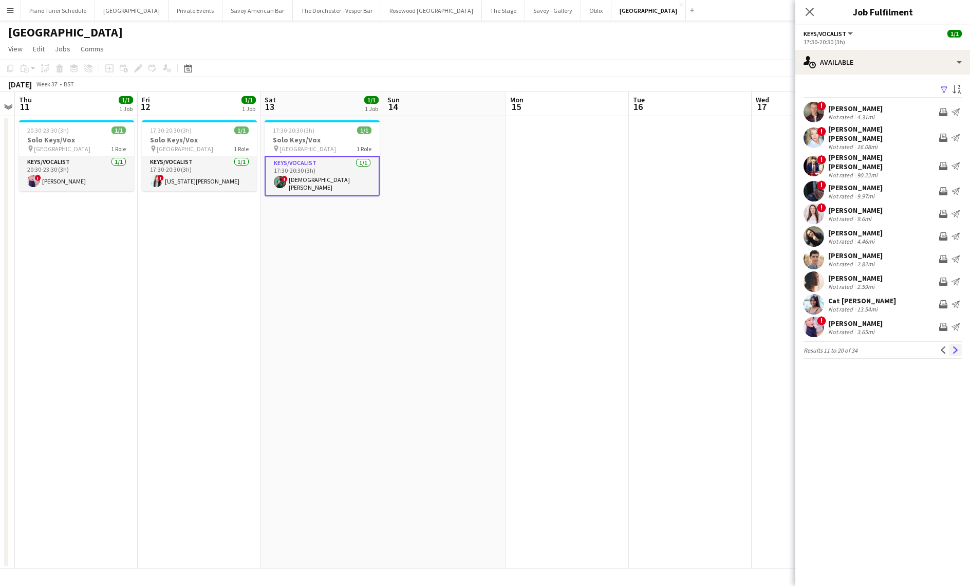
click at [958, 346] on app-icon "Next" at bounding box center [955, 349] width 7 height 7
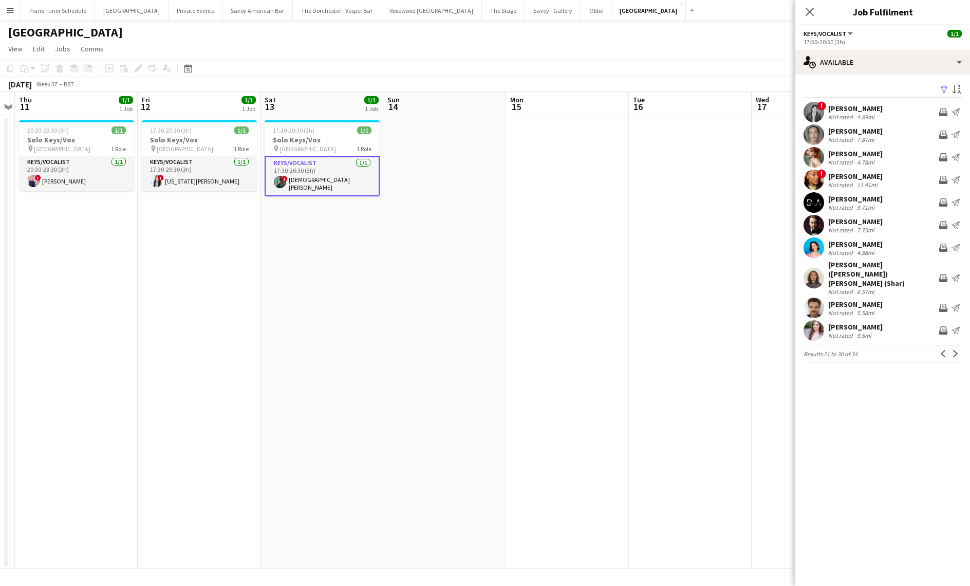
click at [958, 347] on button "Next" at bounding box center [956, 353] width 12 height 12
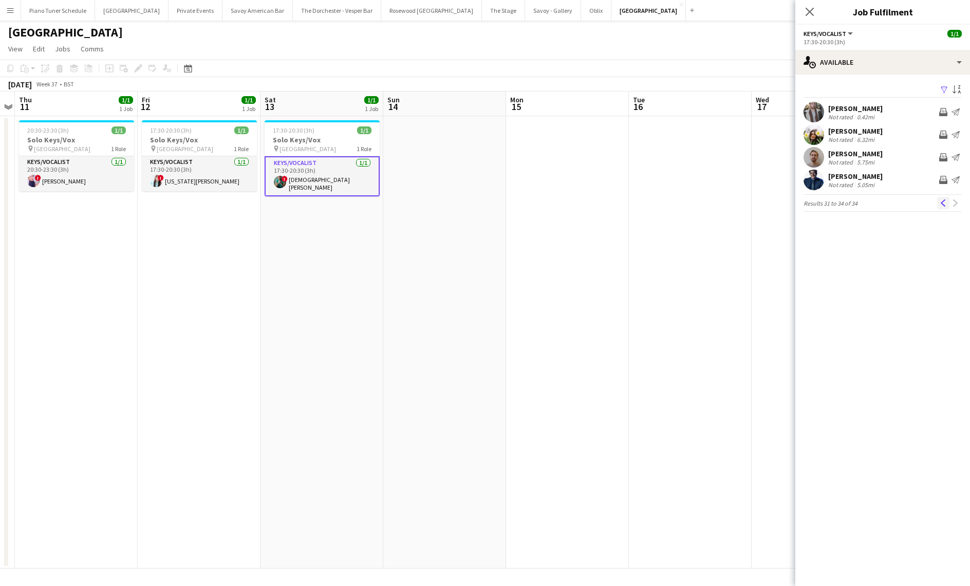
click at [943, 203] on app-icon "Previous" at bounding box center [943, 202] width 7 height 7
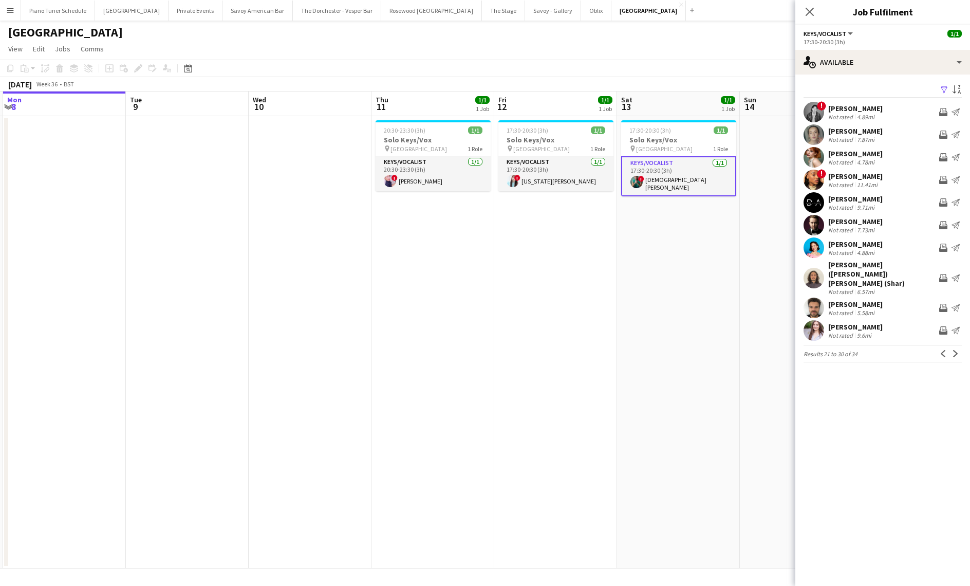
scroll to position [0, 397]
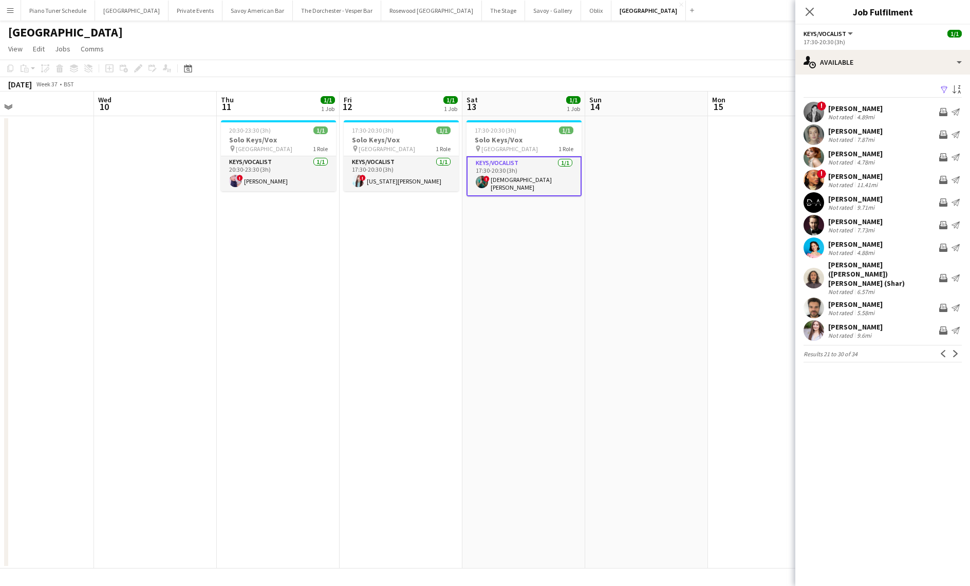
click at [523, 175] on app-card-role "Keys/Vocalist [DATE] 17:30-20:30 (3h) ! Christian De-Gallerie" at bounding box center [524, 176] width 115 height 40
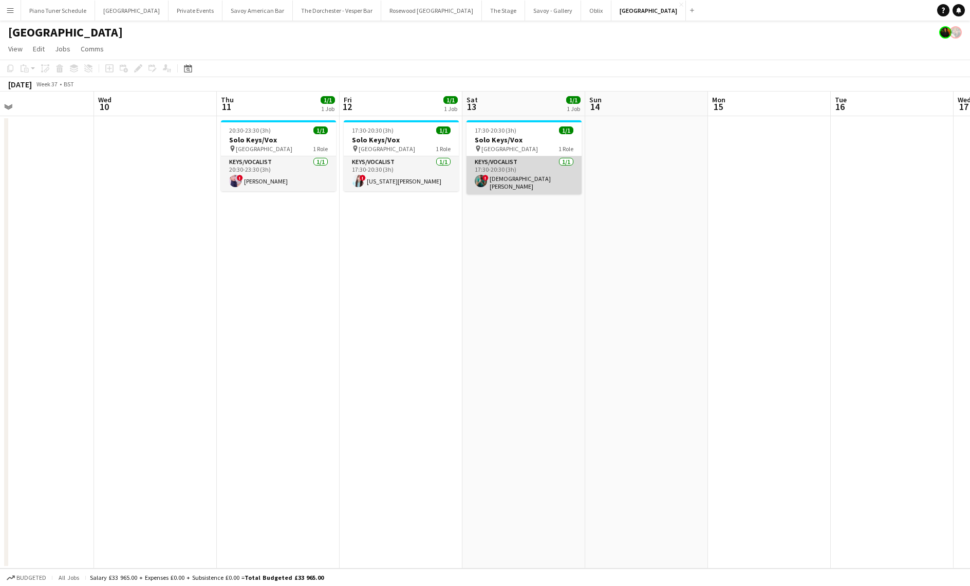
click at [531, 176] on app-card-role "Keys/Vocalist 1/1 17:30-20:30 (3h) ! Christian De-Gallerie" at bounding box center [524, 175] width 115 height 38
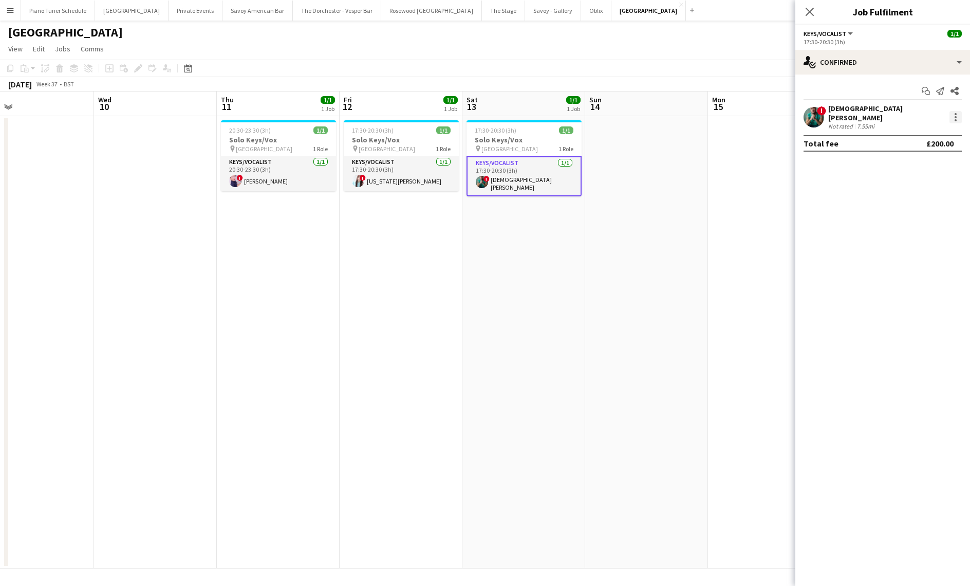
click at [952, 116] on div at bounding box center [956, 117] width 12 height 12
click at [923, 236] on span "Remove" at bounding box center [922, 231] width 64 height 9
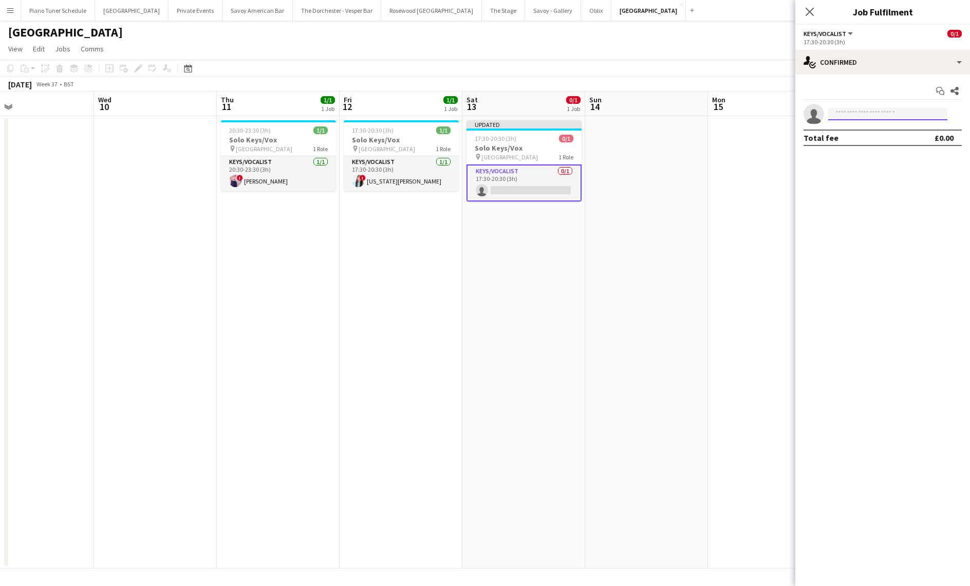
click at [879, 110] on input at bounding box center [887, 114] width 119 height 12
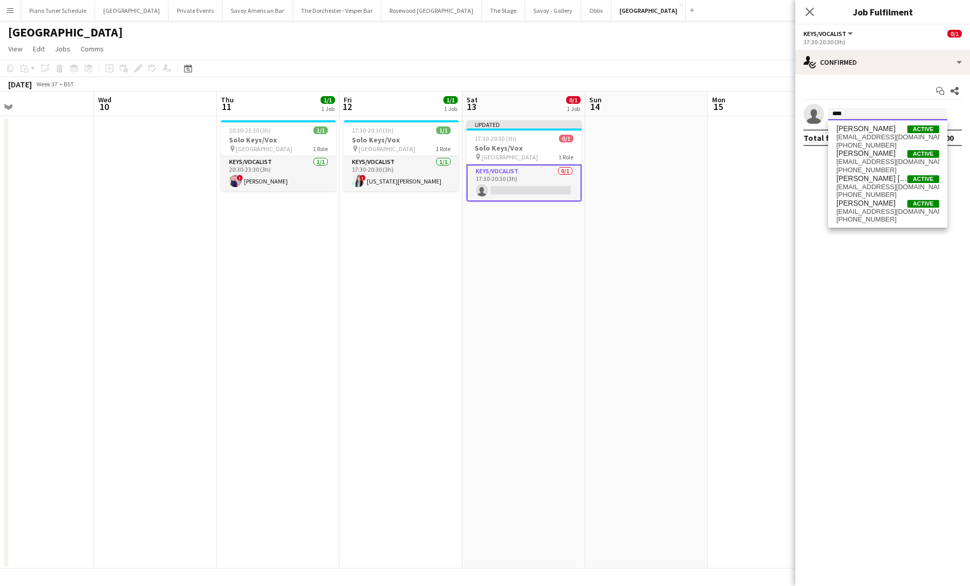
type input "****"
click at [878, 210] on span "ladysingsjazz@gmail.com" at bounding box center [888, 212] width 103 height 8
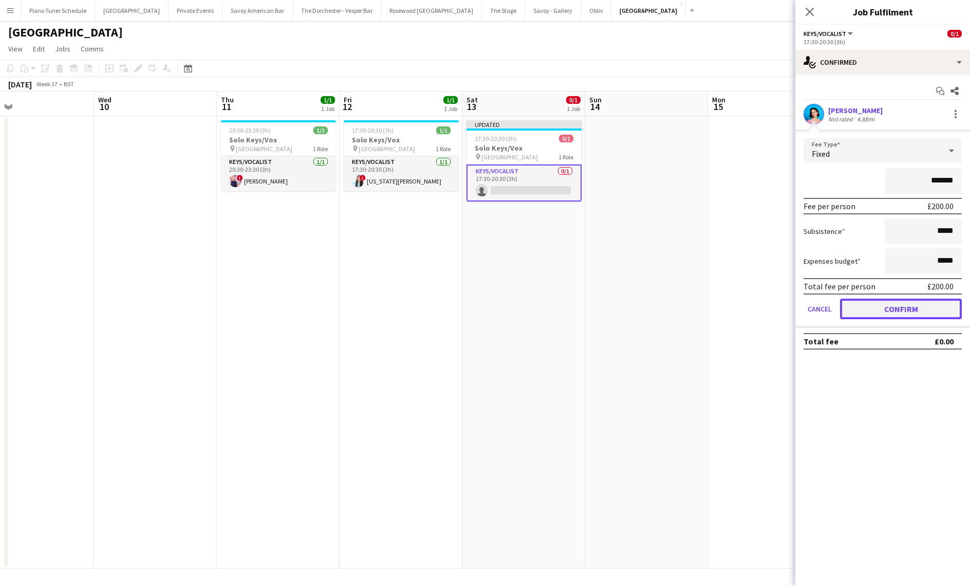
click at [854, 312] on button "Confirm" at bounding box center [901, 309] width 122 height 21
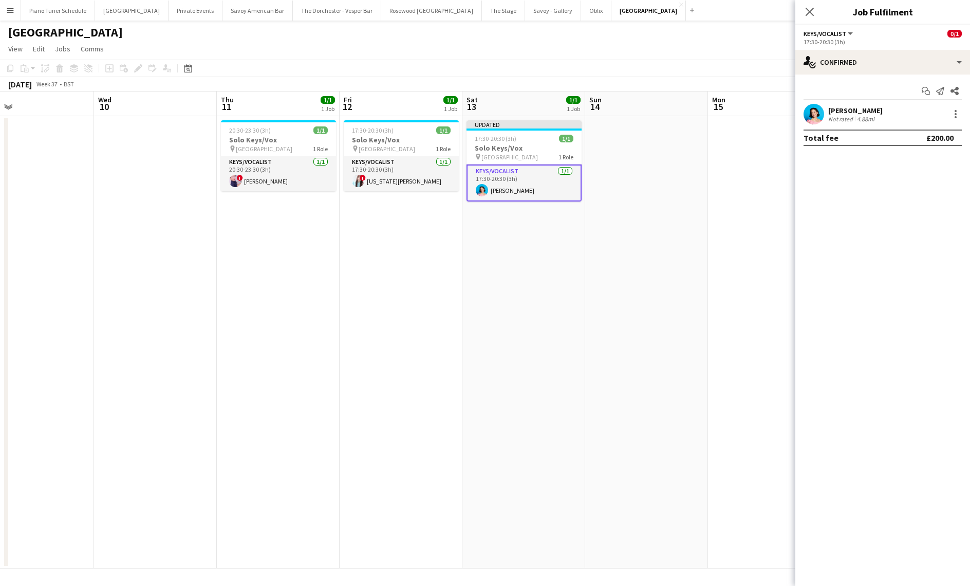
click at [681, 216] on app-date-cell at bounding box center [646, 342] width 123 height 452
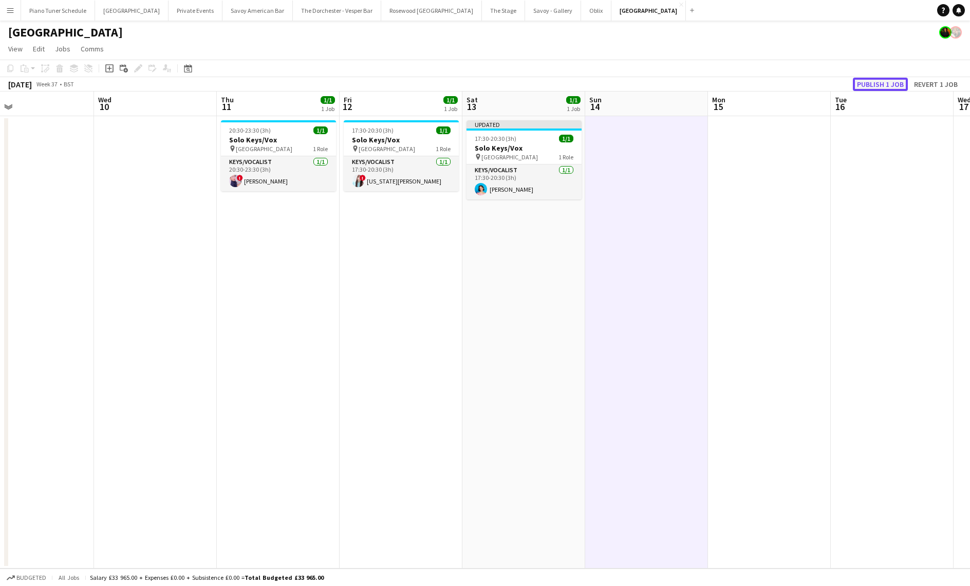
click at [878, 84] on button "Publish 1 job" at bounding box center [880, 84] width 55 height 13
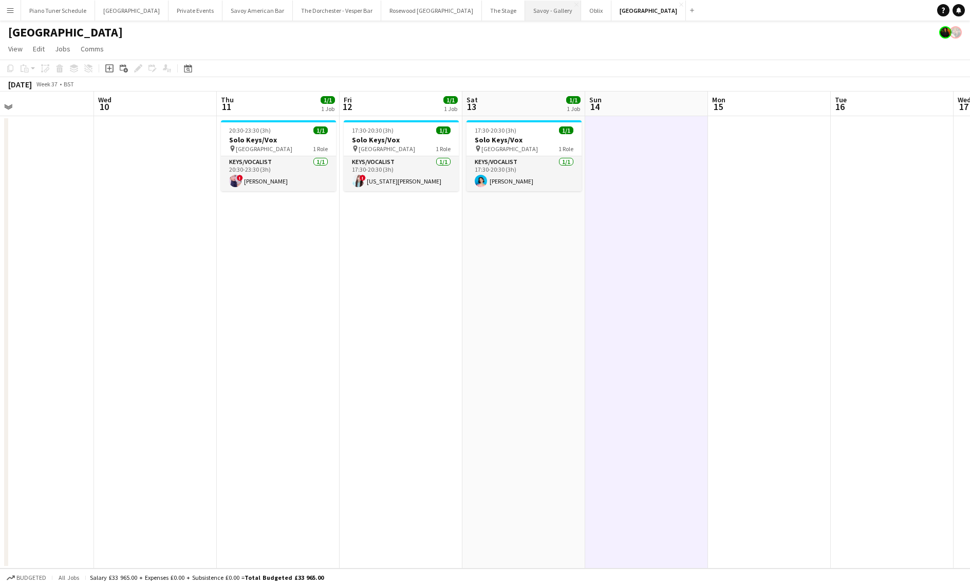
drag, startPoint x: 503, startPoint y: 13, endPoint x: 511, endPoint y: 12, distance: 7.9
click at [525, 13] on button "Savoy - Gallery Close" at bounding box center [553, 11] width 56 height 20
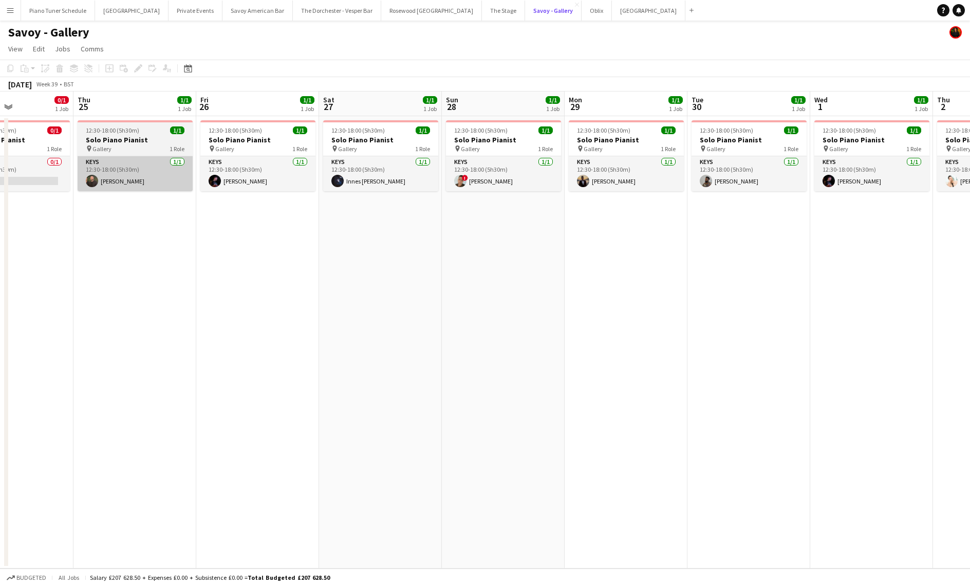
scroll to position [0, 299]
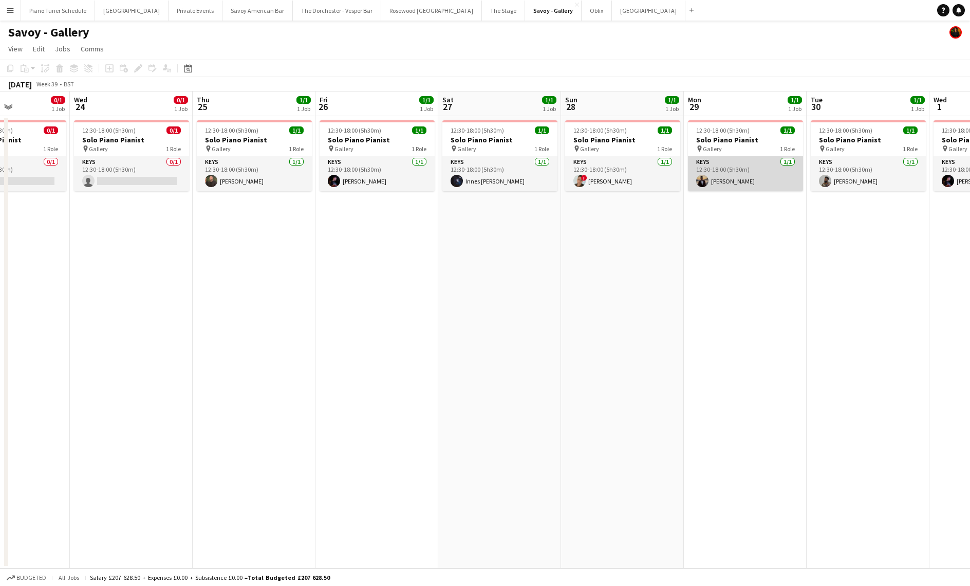
click at [742, 173] on app-card-role "Keys [DATE] 12:30-18:00 (5h30m) [PERSON_NAME]" at bounding box center [745, 173] width 115 height 35
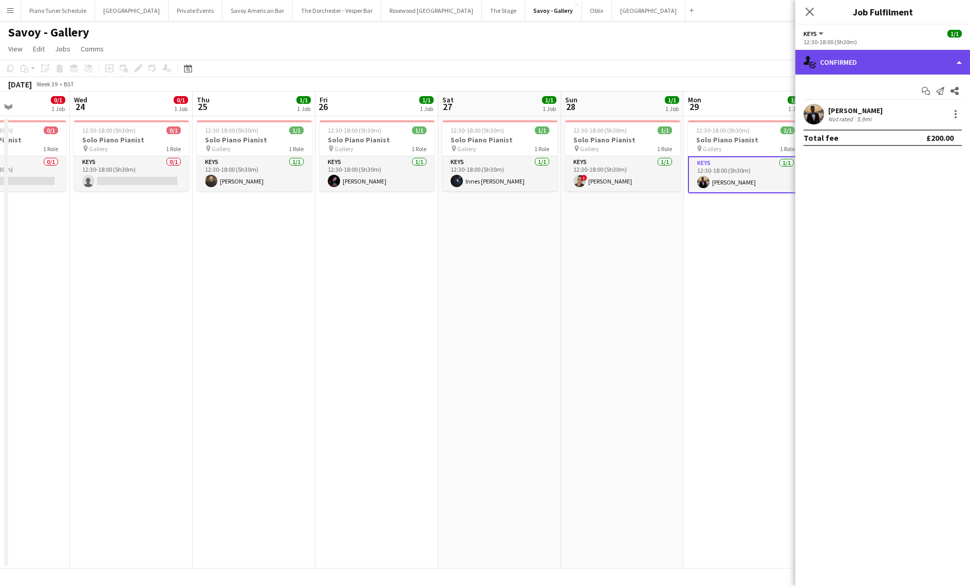
click at [892, 59] on div "single-neutral-actions-check-2 Confirmed" at bounding box center [882, 62] width 175 height 25
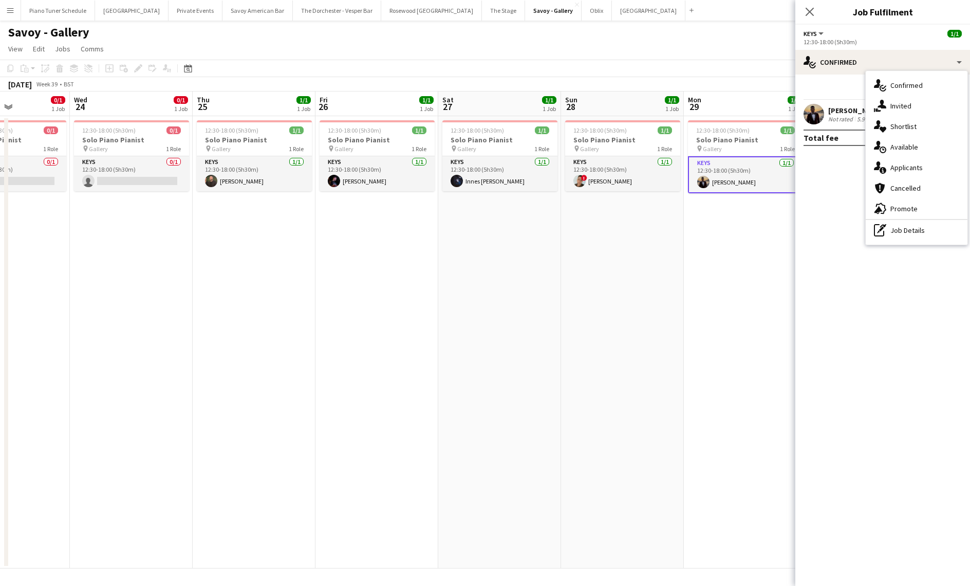
click at [909, 153] on div "single-neutral-actions-upload Available" at bounding box center [917, 147] width 102 height 21
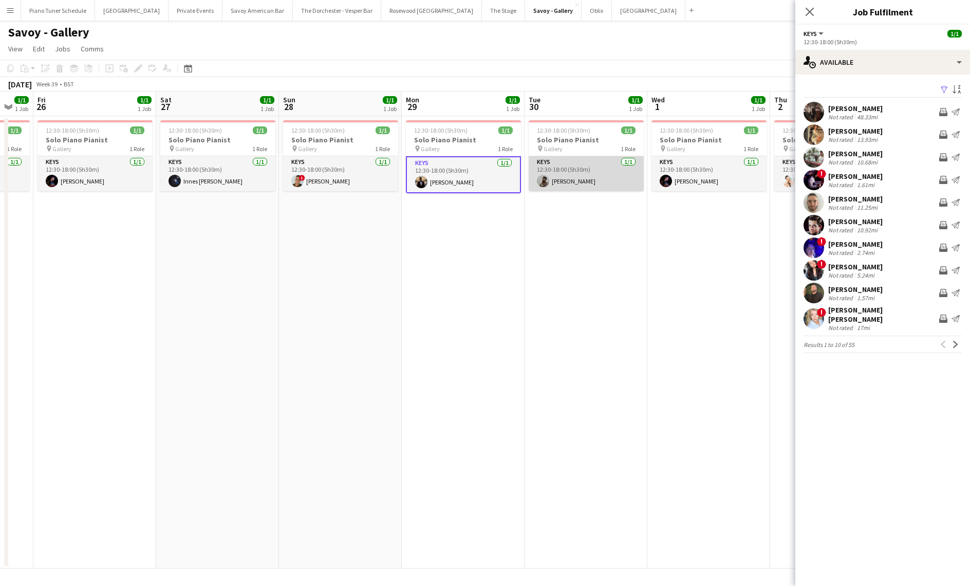
scroll to position [0, 339]
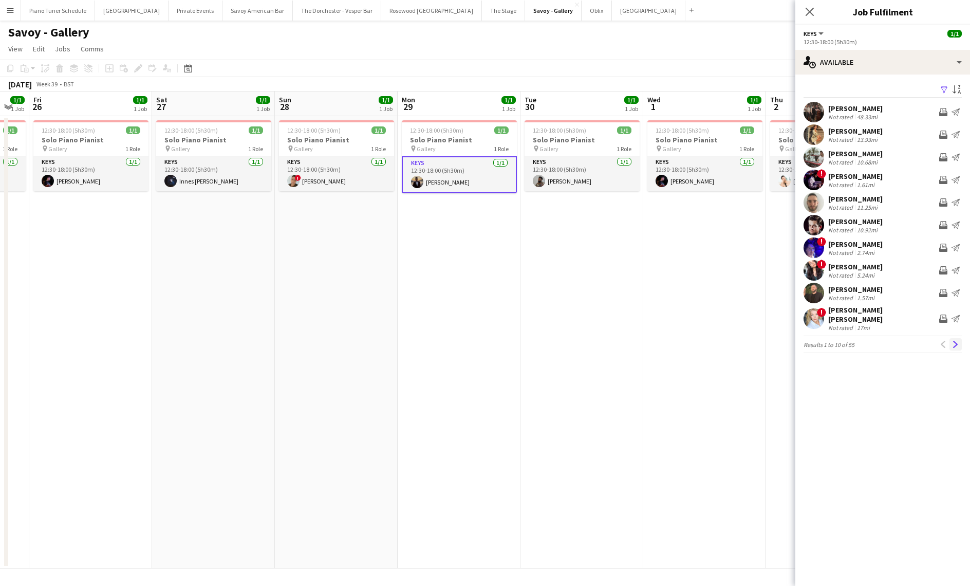
click at [958, 341] on app-icon "Next" at bounding box center [955, 344] width 7 height 7
click at [958, 339] on app-icon "Next" at bounding box center [955, 338] width 7 height 7
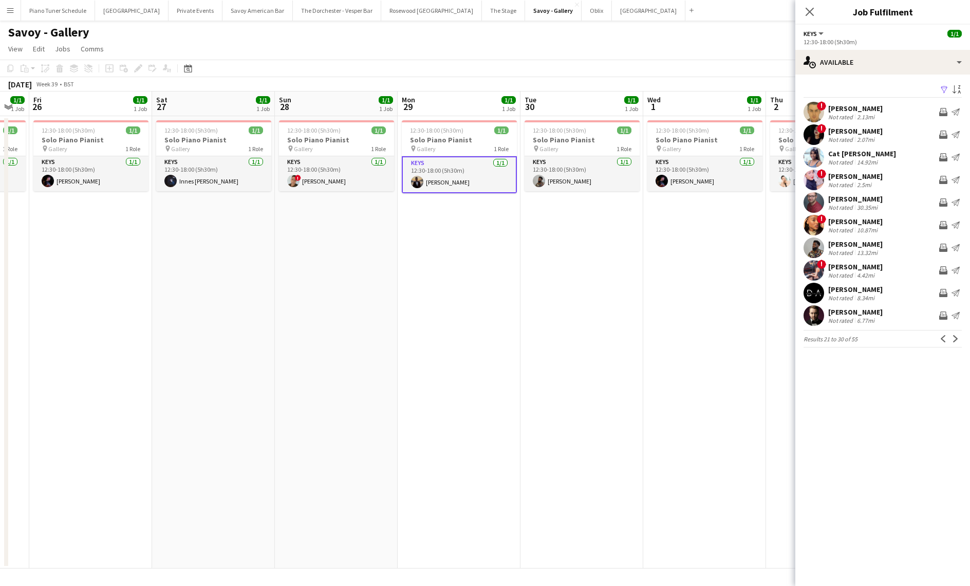
click at [958, 339] on app-icon "Next" at bounding box center [955, 338] width 7 height 7
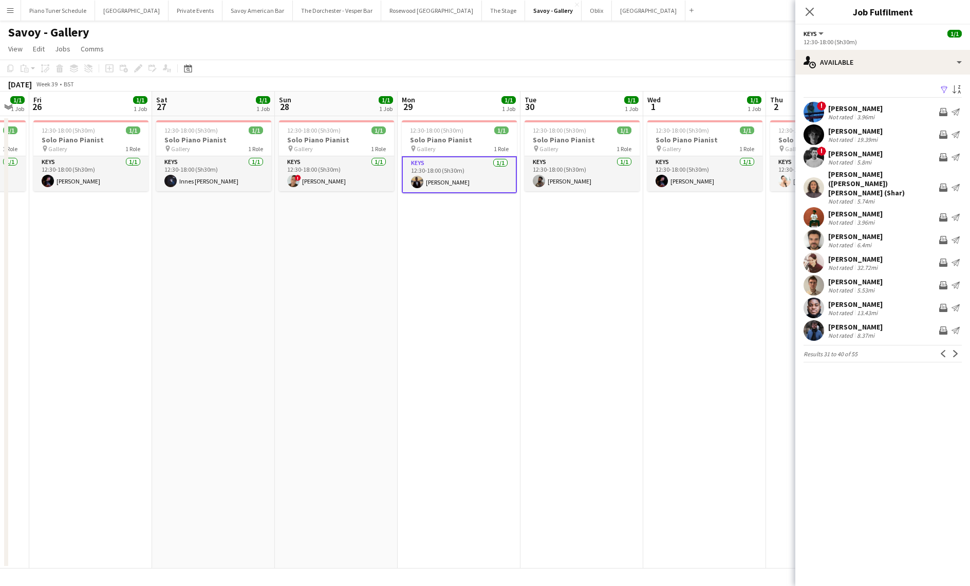
click at [958, 347] on button "Next" at bounding box center [956, 353] width 12 height 12
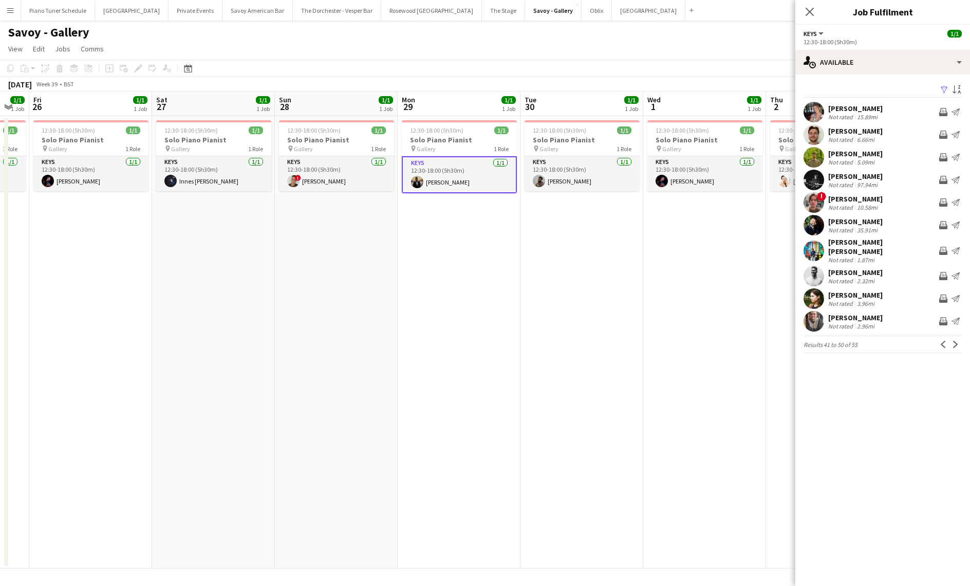
click at [958, 341] on app-icon "Next" at bounding box center [955, 344] width 7 height 7
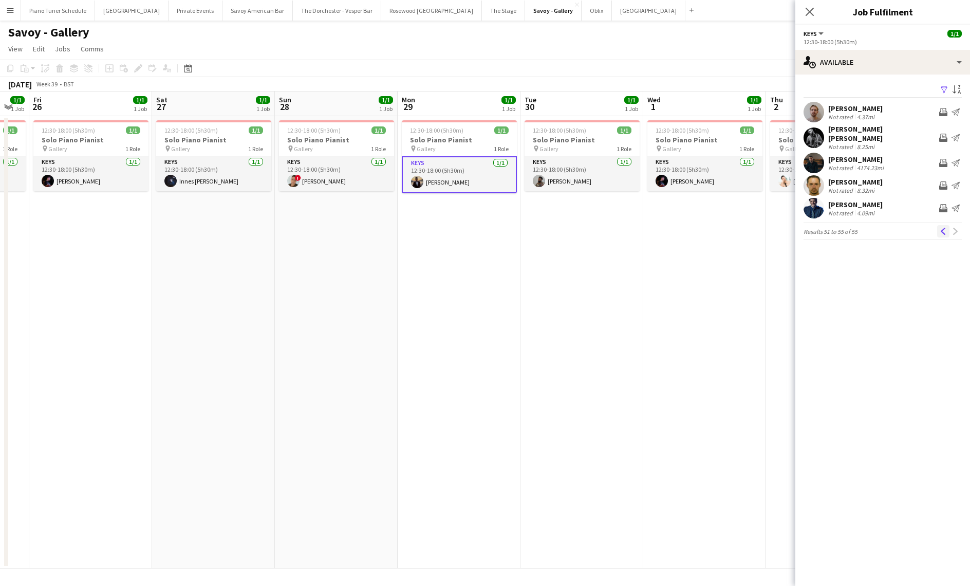
click at [943, 225] on button "Previous" at bounding box center [943, 231] width 12 height 12
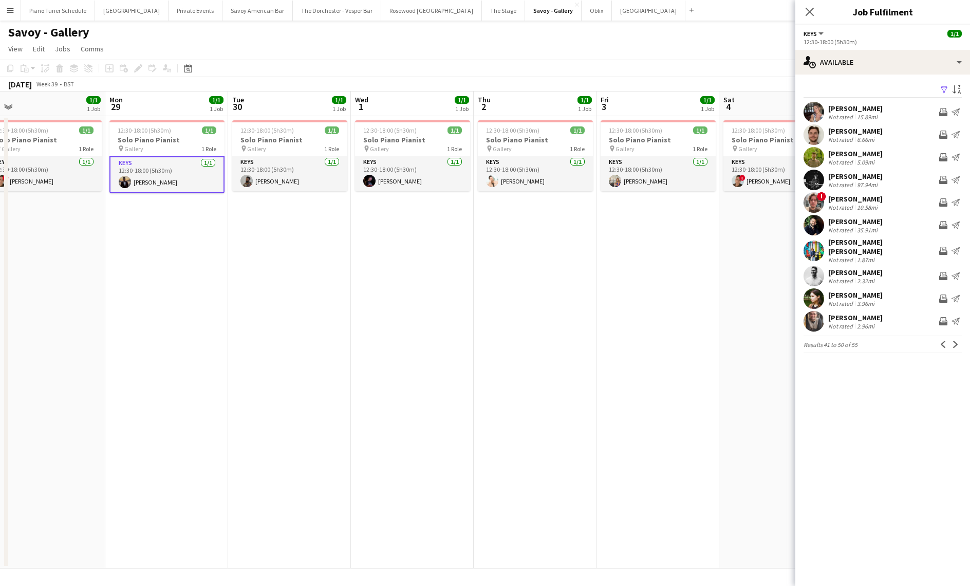
scroll to position [0, 263]
click at [196, 176] on app-card-role "Keys 1/1 12:30-18:00 (5h30m) Zethan Anderson" at bounding box center [167, 174] width 115 height 37
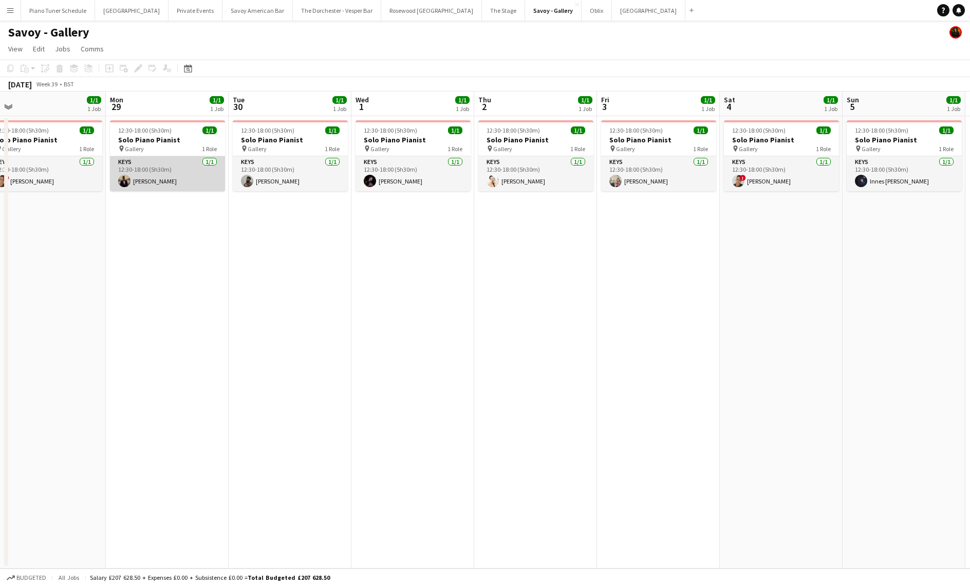
scroll to position [0, 262]
click at [196, 176] on app-card-role "Keys 1/1 12:30-18:00 (5h30m) Zethan Anderson" at bounding box center [167, 173] width 115 height 35
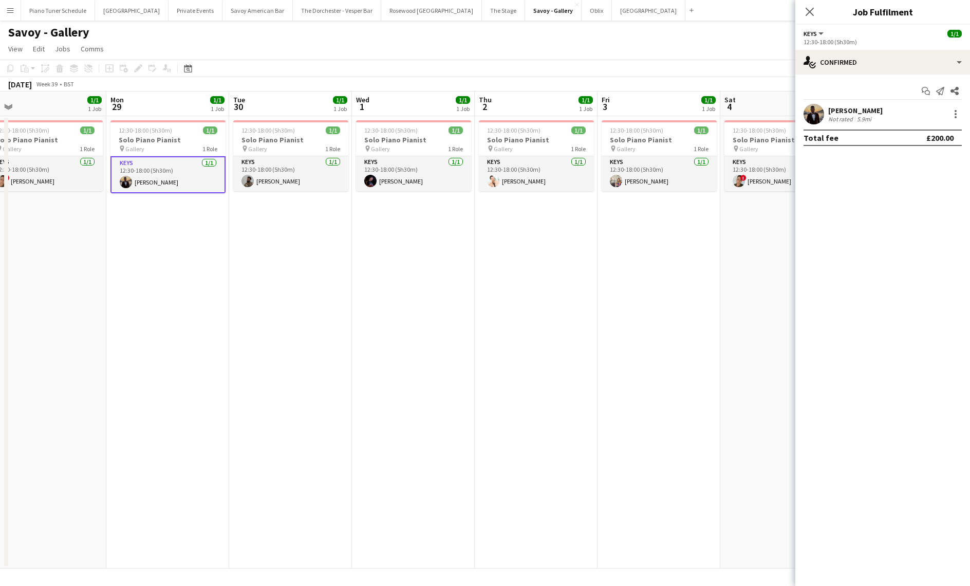
click at [175, 178] on app-card-role "Keys 1/1 12:30-18:00 (5h30m) Zethan Anderson" at bounding box center [167, 174] width 115 height 37
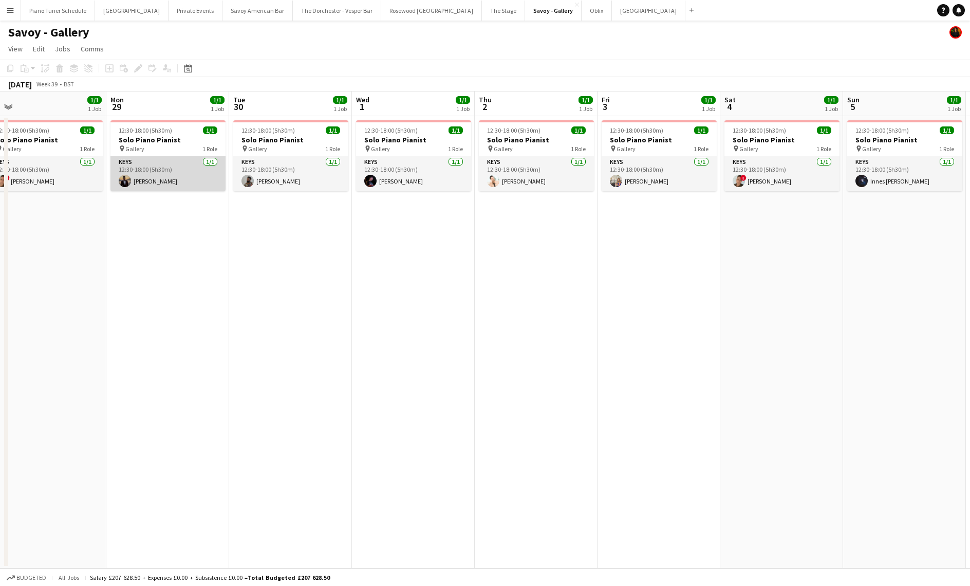
click at [175, 178] on app-card-role "Keys 1/1 12:30-18:00 (5h30m) Zethan Anderson" at bounding box center [167, 173] width 115 height 35
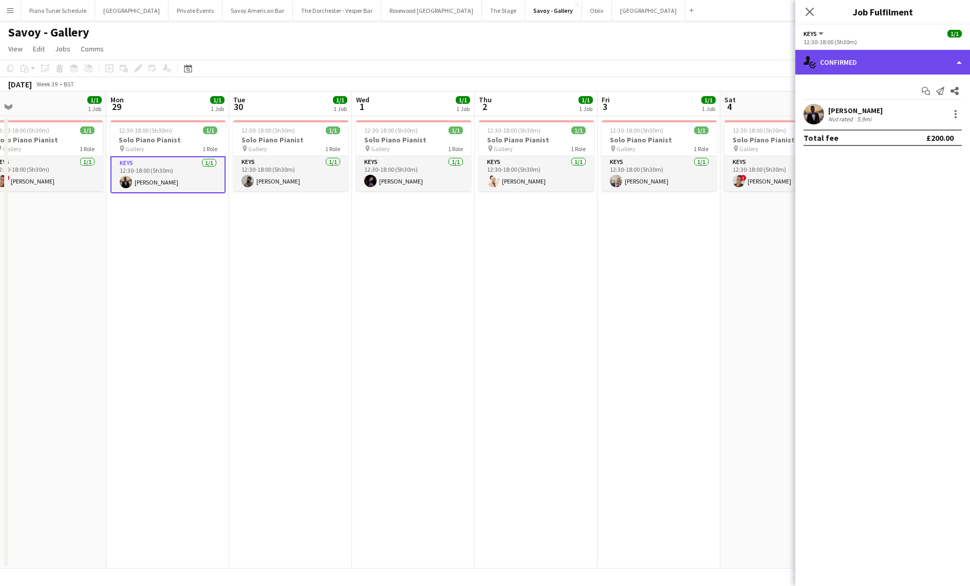
click at [898, 62] on div "single-neutral-actions-check-2 Confirmed" at bounding box center [882, 62] width 175 height 25
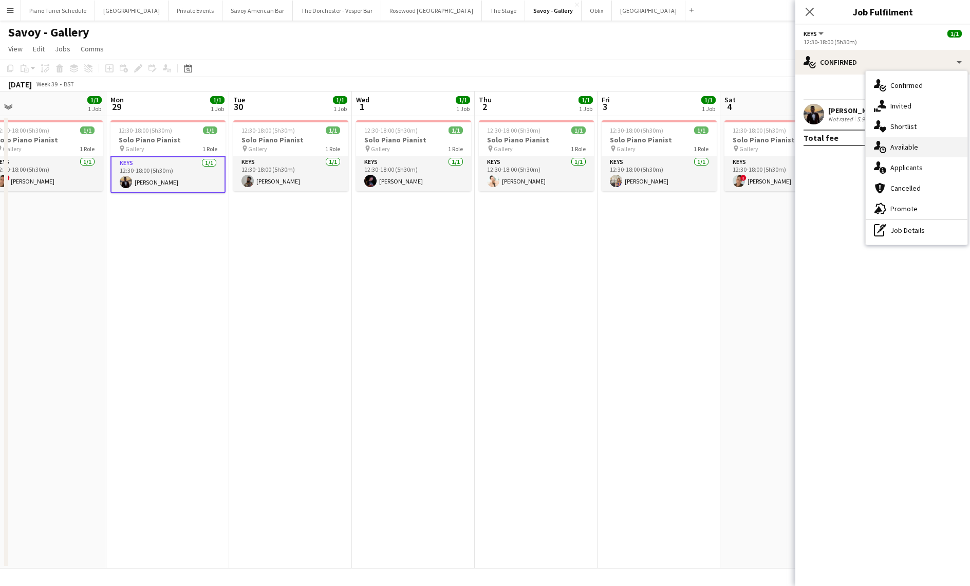
click at [925, 152] on div "single-neutral-actions-upload Available" at bounding box center [917, 147] width 102 height 21
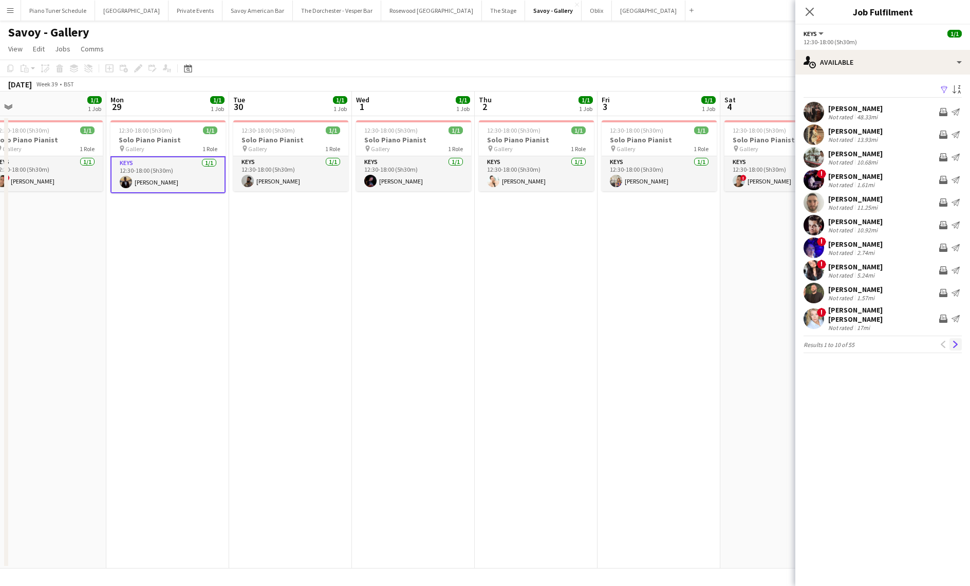
click at [957, 342] on app-icon "Next" at bounding box center [955, 344] width 7 height 7
click at [14, 7] on app-icon "Menu" at bounding box center [10, 10] width 8 height 8
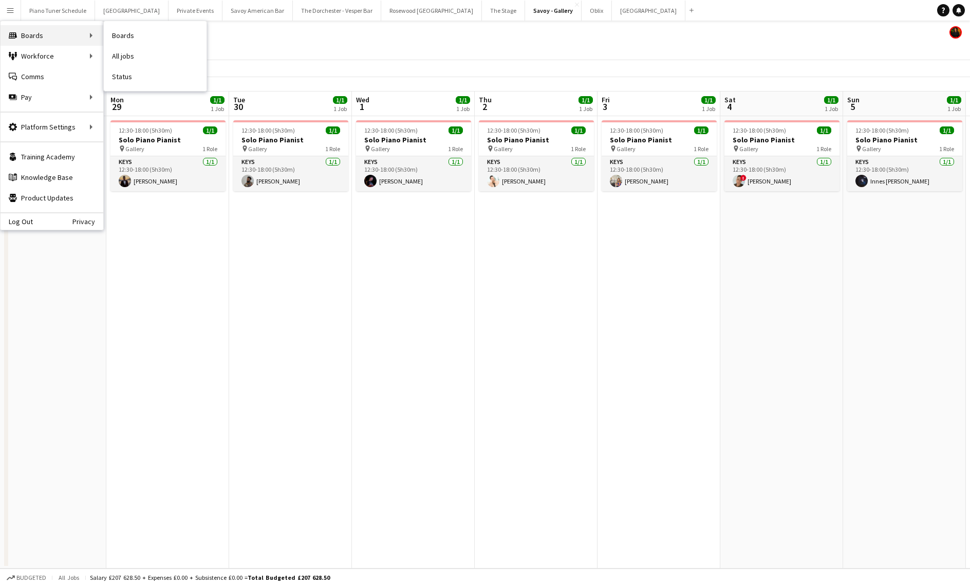
click at [38, 38] on div "Boards Boards" at bounding box center [52, 35] width 103 height 21
click at [82, 36] on div "Boards Boards" at bounding box center [52, 35] width 103 height 21
click at [66, 34] on div "Boards Boards" at bounding box center [52, 35] width 103 height 21
click at [96, 35] on div "Boards Boards" at bounding box center [52, 35] width 103 height 21
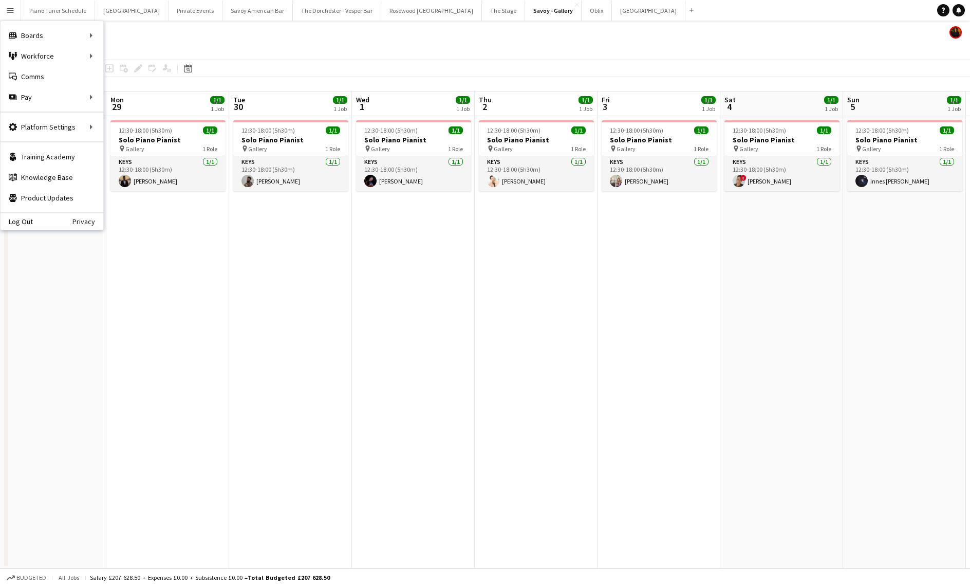
click at [139, 32] on div "Savoy - Gallery" at bounding box center [485, 31] width 970 height 20
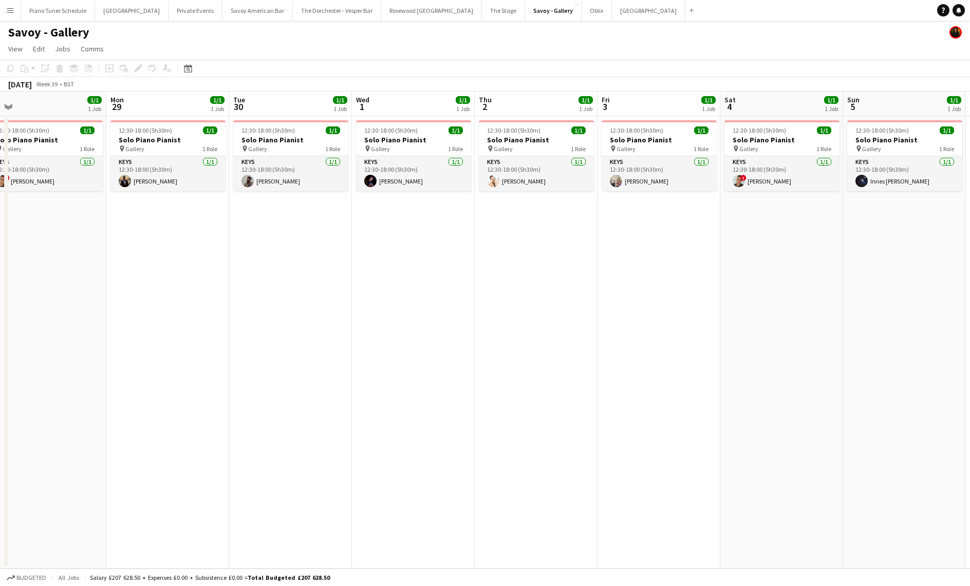
click at [13, 15] on button "Menu" at bounding box center [10, 10] width 21 height 21
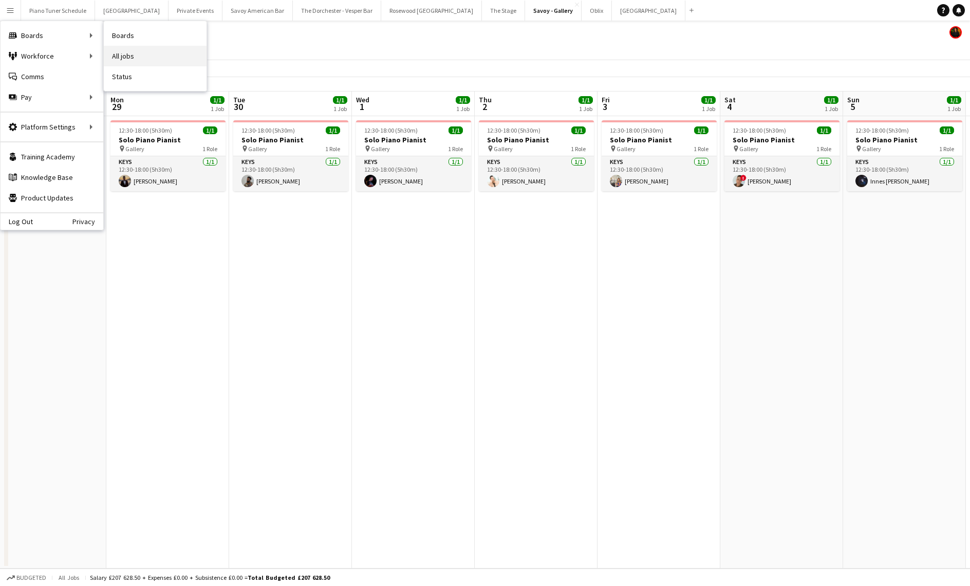
click at [130, 53] on link "All jobs" at bounding box center [155, 56] width 103 height 21
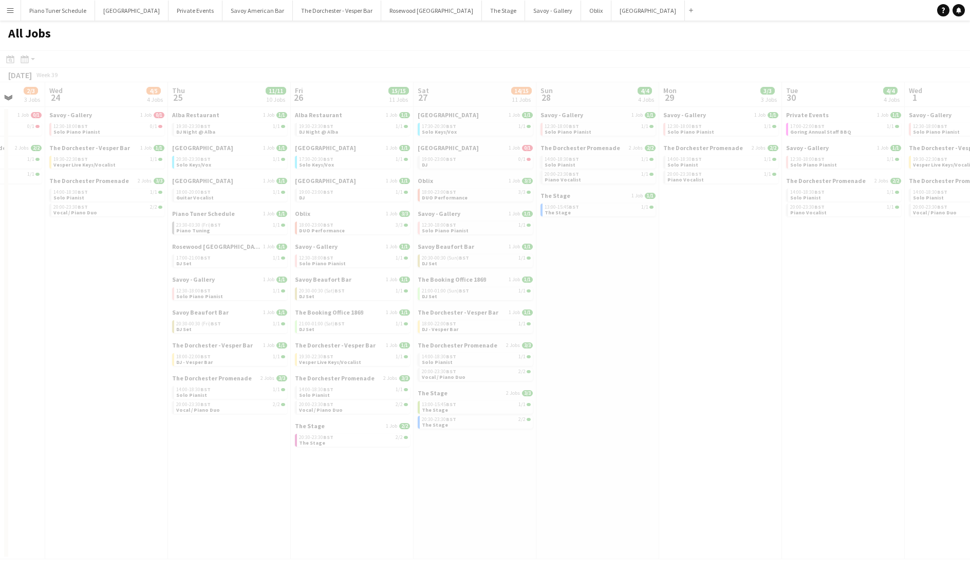
scroll to position [0, 360]
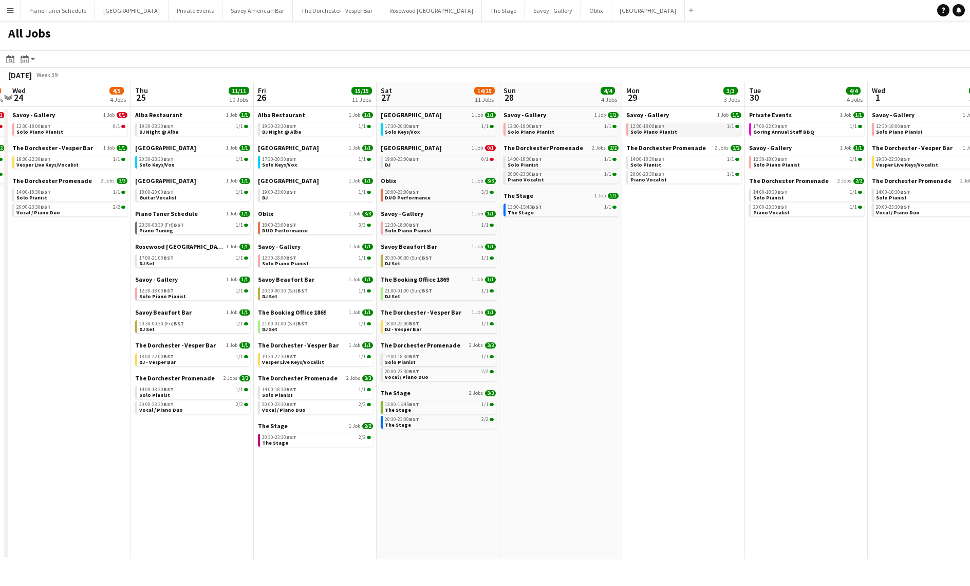
click at [687, 127] on div "12:30-18:00 BST 1/1" at bounding box center [685, 126] width 109 height 5
click at [683, 161] on div "14:00-18:30 BST 1/1" at bounding box center [685, 159] width 109 height 5
click at [674, 131] on link "12:30-18:00 BST 1/1 Solo Piano Pianist" at bounding box center [685, 129] width 109 height 12
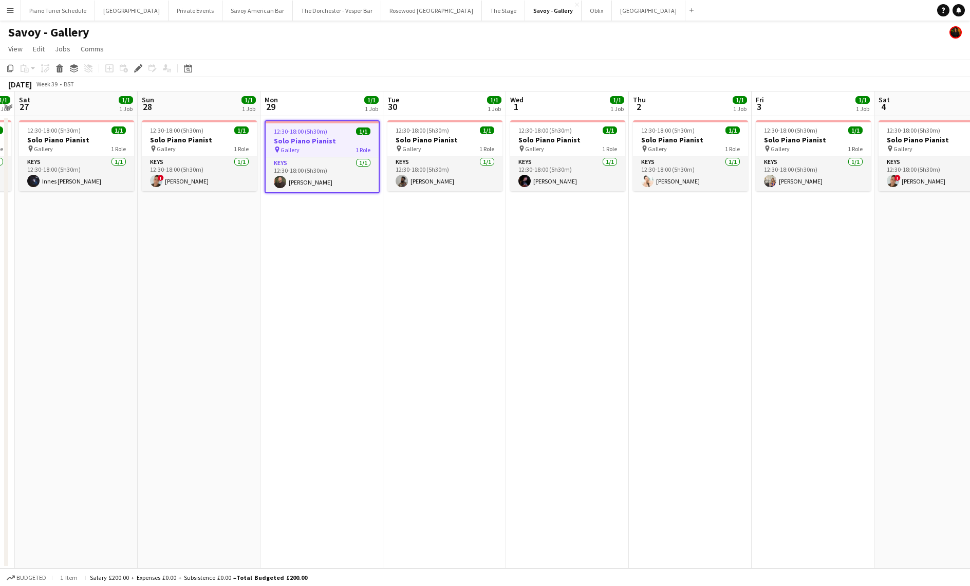
click at [9, 8] on app-icon "Menu" at bounding box center [10, 10] width 8 height 8
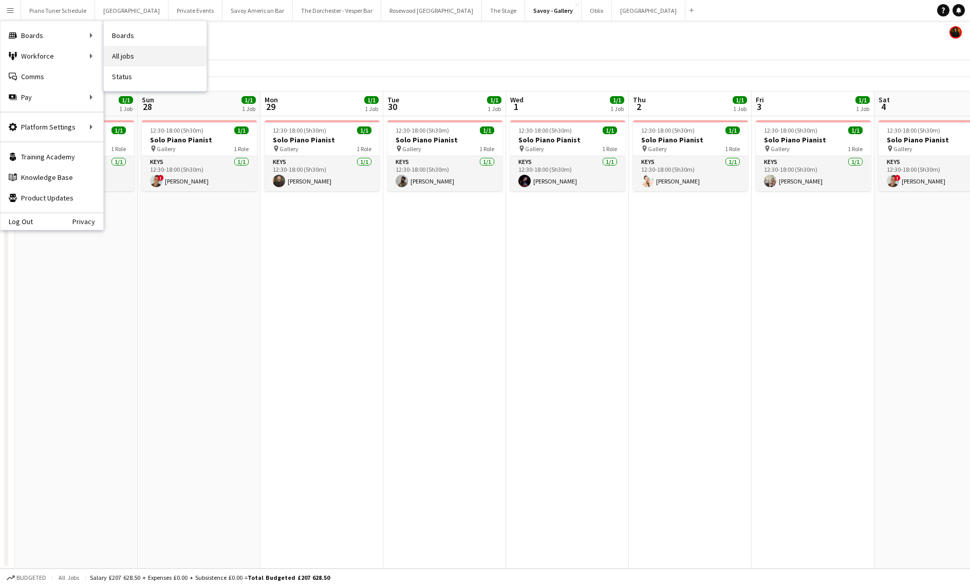
click at [122, 57] on link "All jobs" at bounding box center [155, 56] width 103 height 21
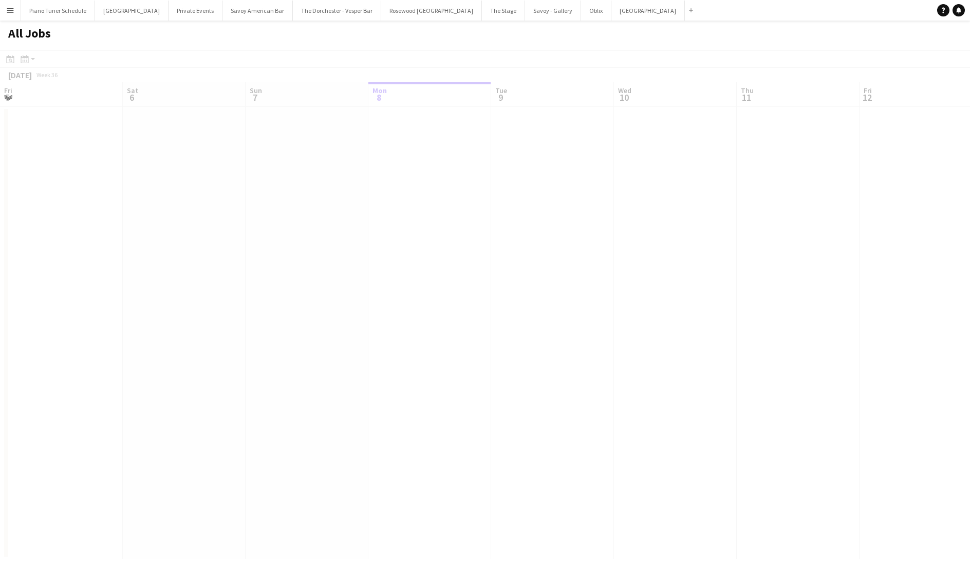
scroll to position [0, 246]
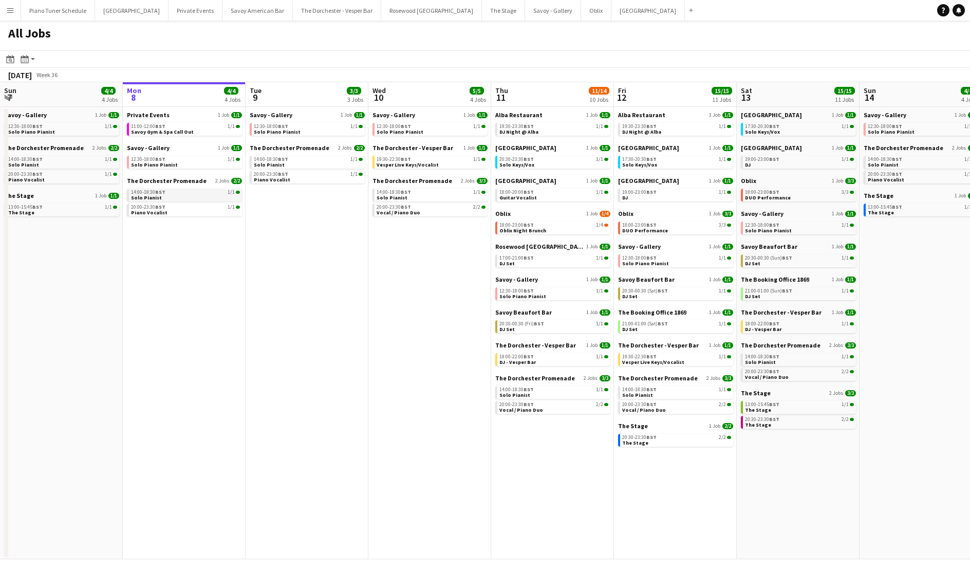
click at [188, 192] on div "14:00-18:30 BST 1/1" at bounding box center [185, 192] width 109 height 5
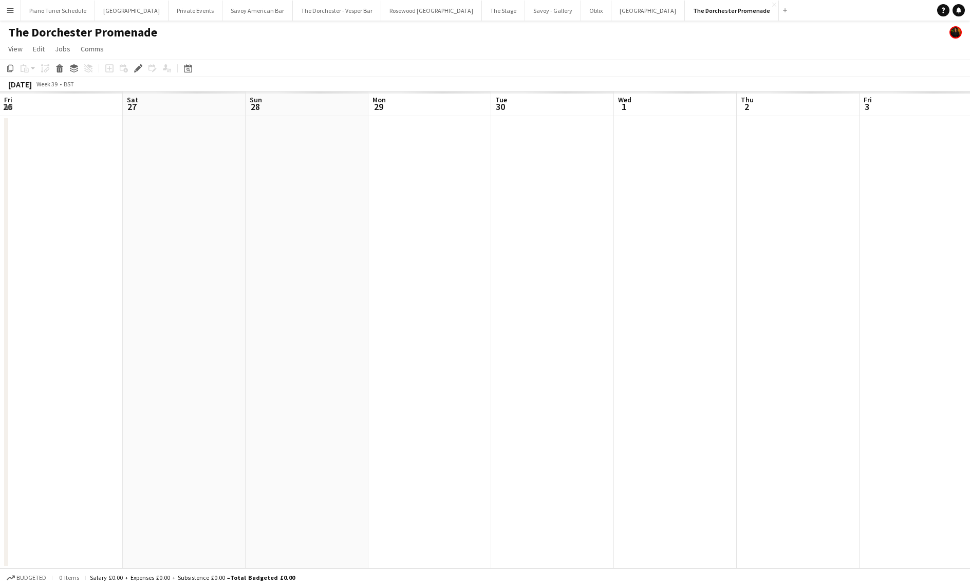
scroll to position [0, 354]
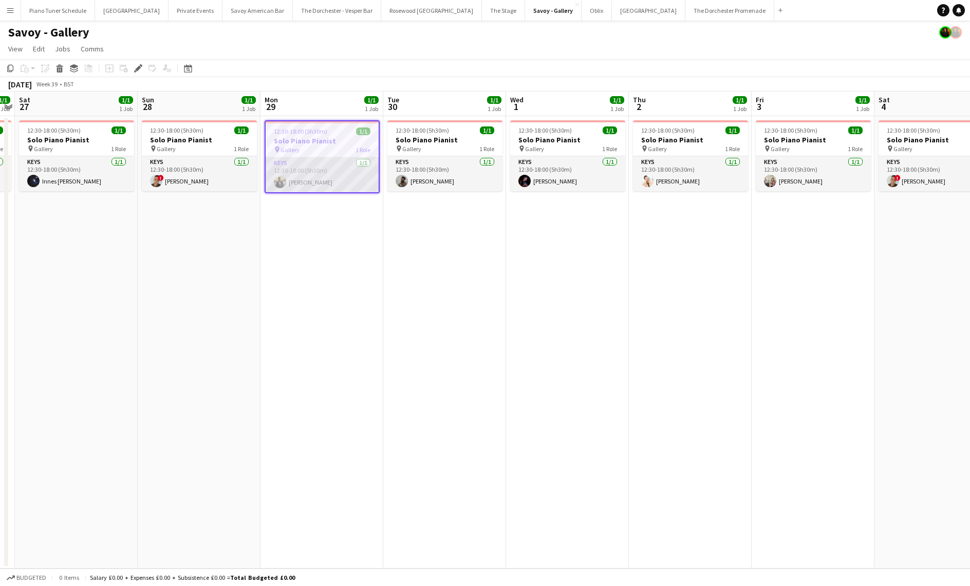
click at [322, 169] on app-card-role "Keys [DATE] 12:30-18:00 (5h30m) [PERSON_NAME]" at bounding box center [322, 174] width 113 height 35
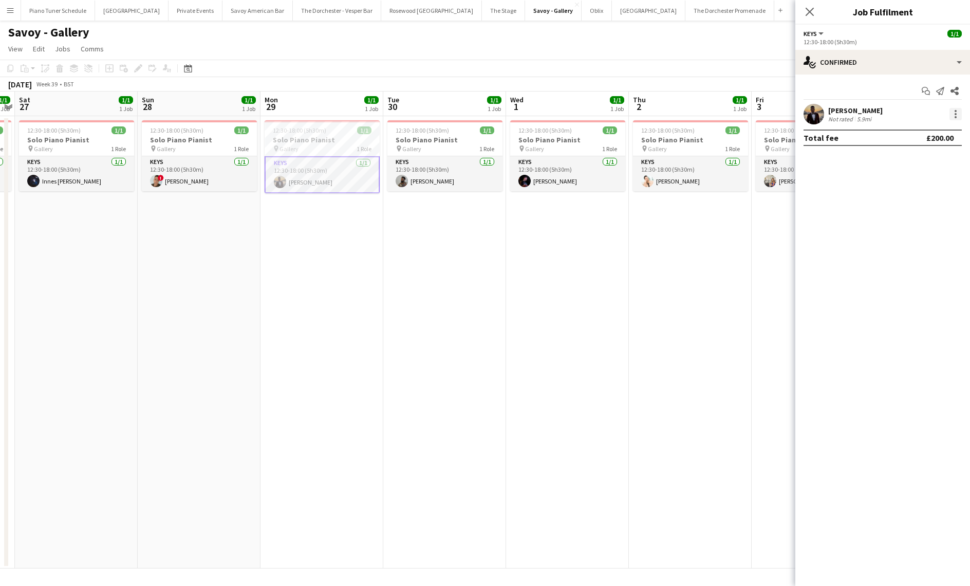
click at [955, 115] on div at bounding box center [956, 114] width 2 height 2
click at [922, 234] on span "Remove" at bounding box center [922, 231] width 64 height 9
click at [470, 233] on app-date-cell "12:30-18:00 (5h30m) 1/1 Solo Piano Pianist pin Gallery 1 Role Keys [DATE] 12:30…" at bounding box center [444, 342] width 123 height 452
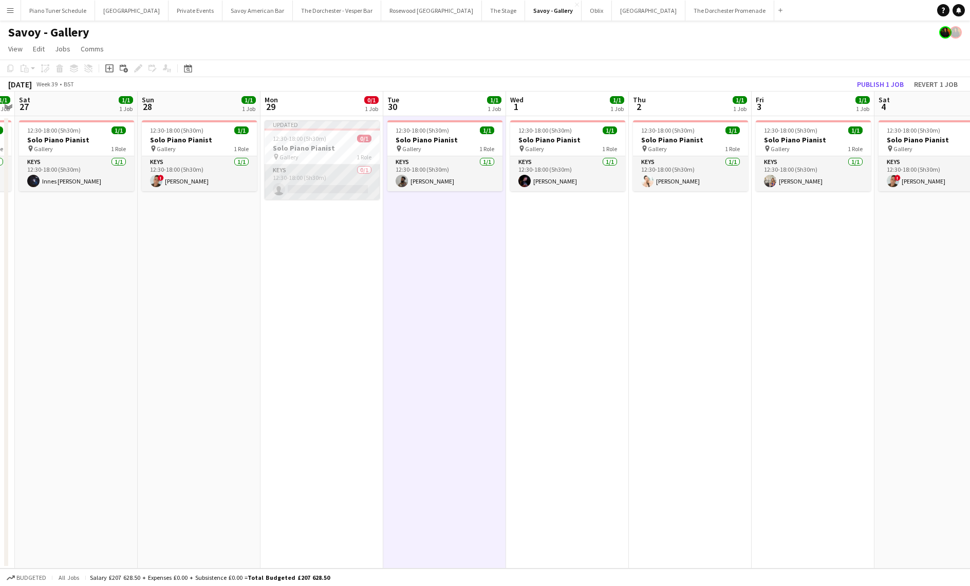
click at [348, 185] on app-card-role "Keys 0/1 12:30-18:00 (5h30m) single-neutral-actions" at bounding box center [322, 181] width 115 height 35
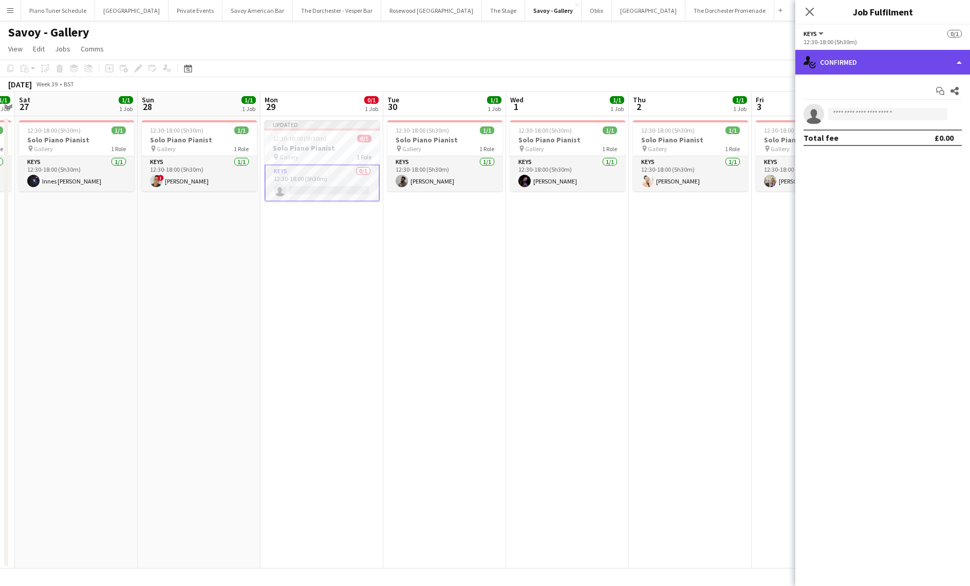
click at [879, 59] on div "single-neutral-actions-check-2 Confirmed" at bounding box center [882, 62] width 175 height 25
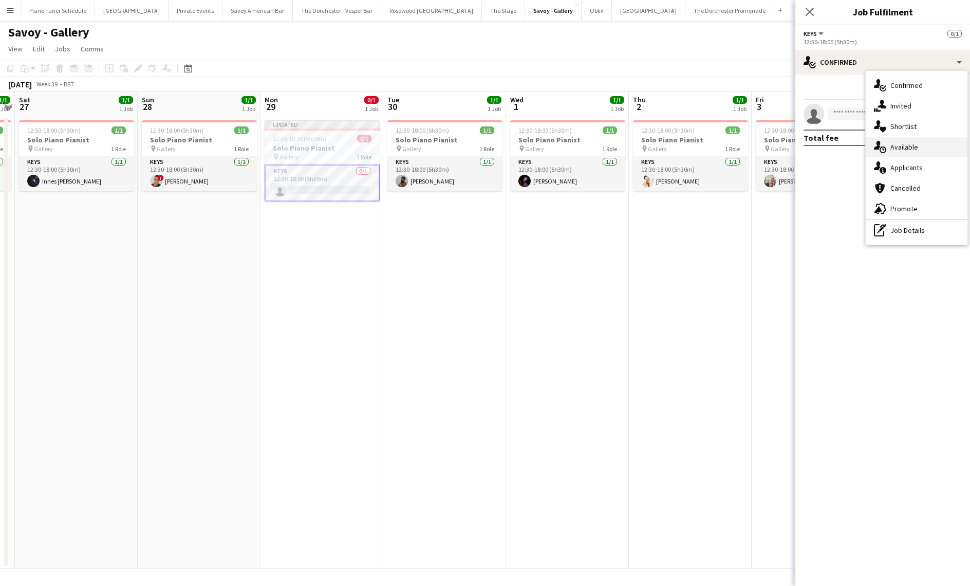
click at [906, 142] on span "Available" at bounding box center [905, 146] width 28 height 9
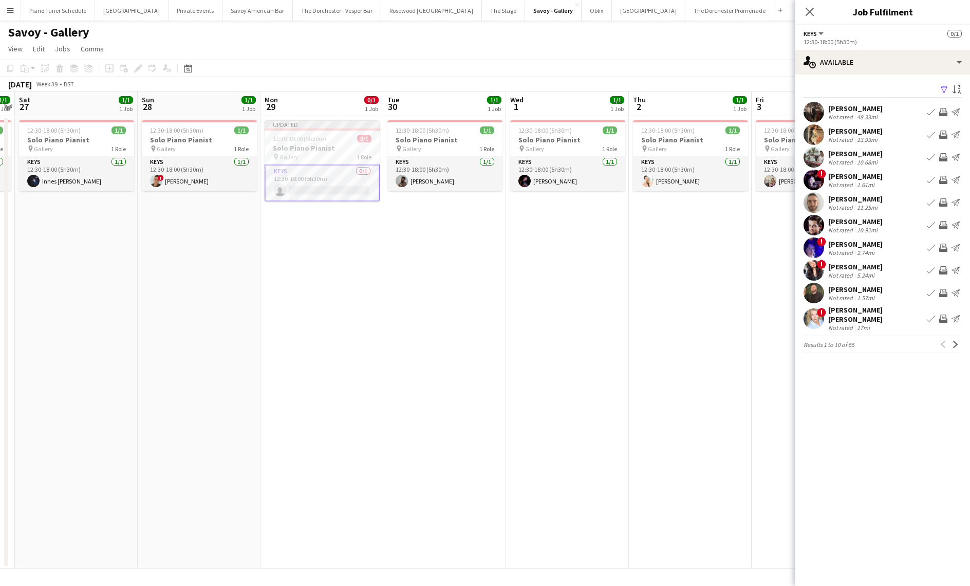
click at [930, 290] on app-icon "Book crew" at bounding box center [931, 293] width 8 height 8
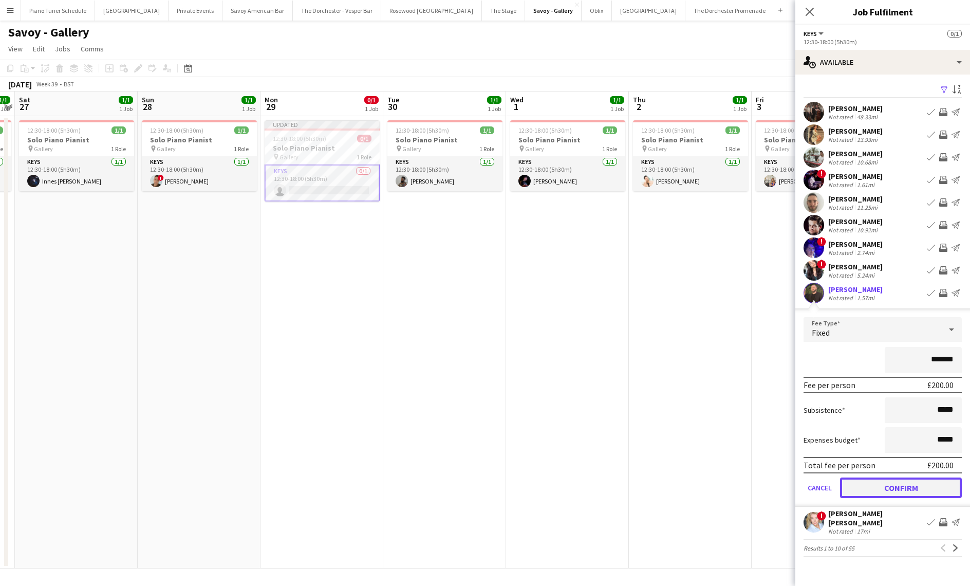
click at [856, 492] on button "Confirm" at bounding box center [901, 487] width 122 height 21
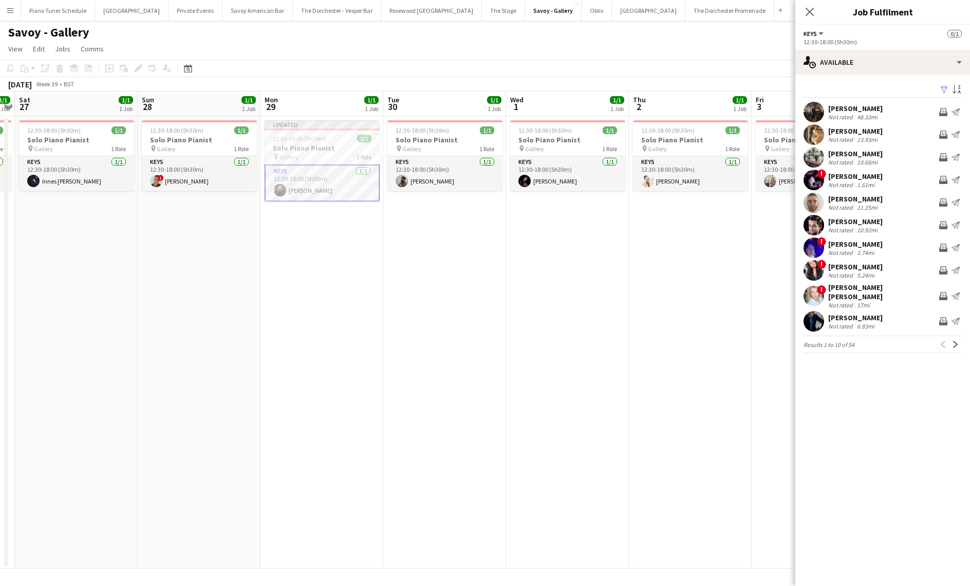
click at [432, 253] on app-date-cell "12:30-18:00 (5h30m) 1/1 Solo Piano Pianist pin Gallery 1 Role Keys 1/1 12:30-18…" at bounding box center [444, 342] width 123 height 452
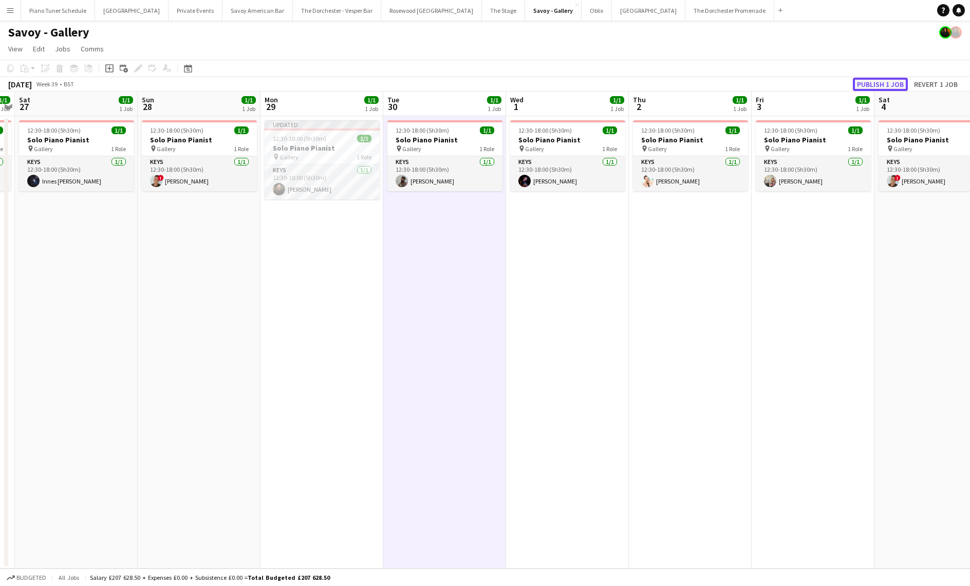
click at [871, 84] on button "Publish 1 job" at bounding box center [880, 84] width 55 height 13
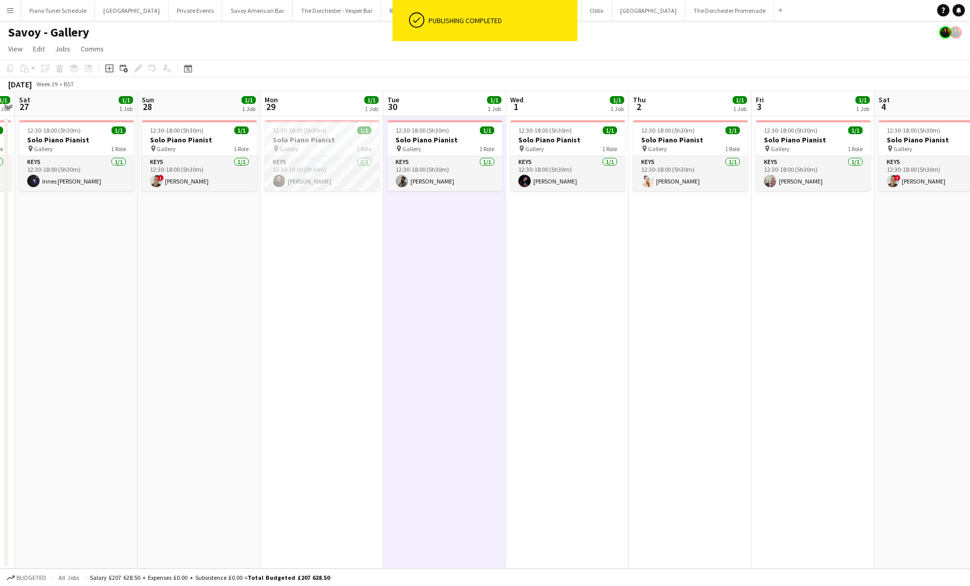
click at [620, 334] on app-date-cell "12:30-18:00 (5h30m) 1/1 Solo Piano Pianist pin Gallery 1 Role Keys 1/1 12:30-18…" at bounding box center [567, 342] width 123 height 452
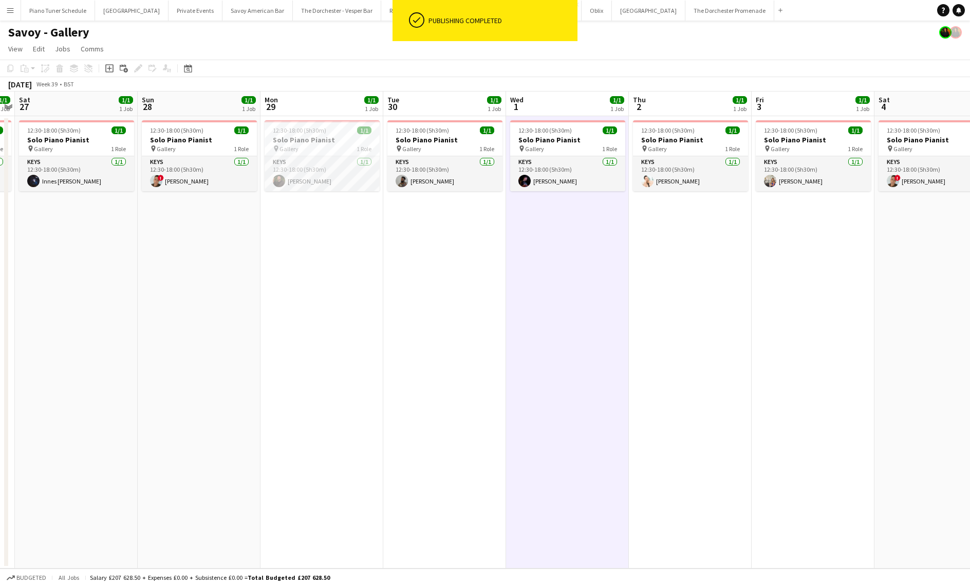
click at [458, 302] on app-date-cell "12:30-18:00 (5h30m) 1/1 Solo Piano Pianist pin Gallery 1 Role Keys 1/1 12:30-18…" at bounding box center [444, 342] width 123 height 452
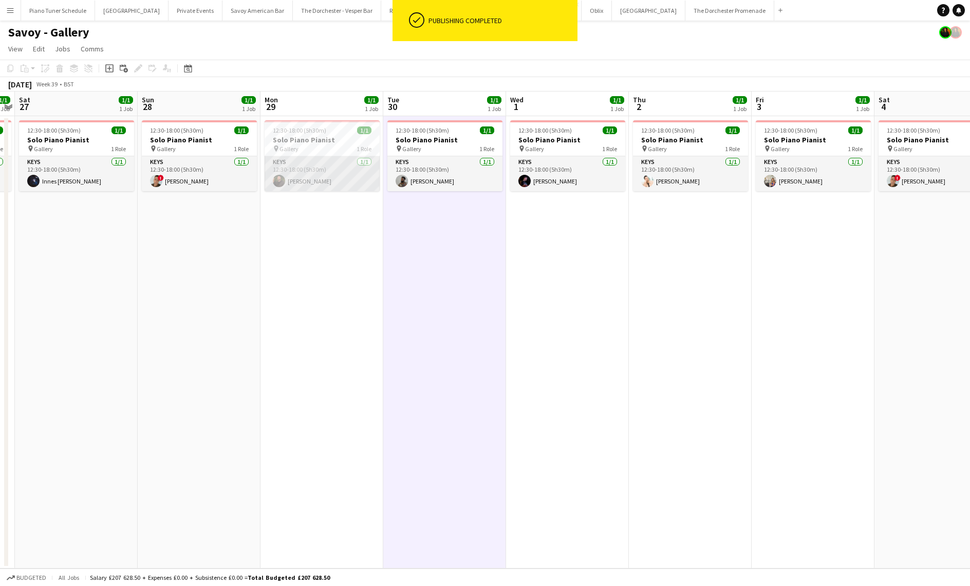
click at [325, 184] on app-card-role "Keys 1/1 12:30-18:00 (5h30m) Glenn Callaghan" at bounding box center [322, 173] width 115 height 35
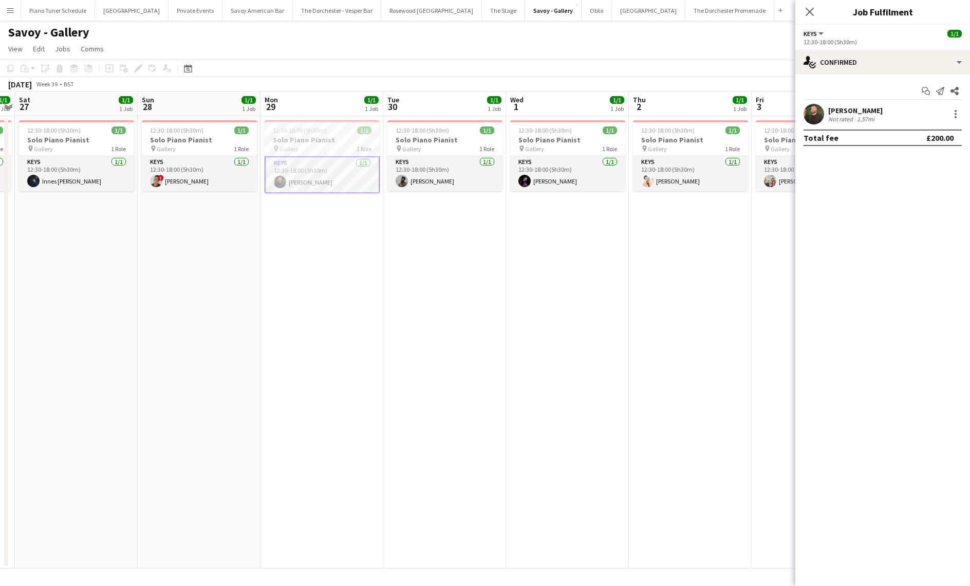
click at [13, 8] on app-icon "Menu" at bounding box center [10, 10] width 8 height 8
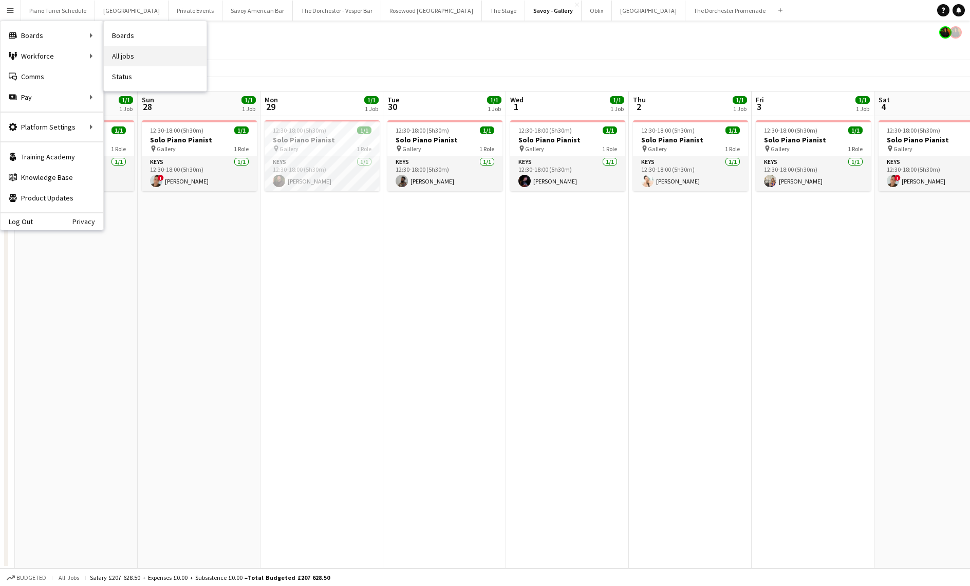
click at [177, 63] on link "All jobs" at bounding box center [155, 56] width 103 height 21
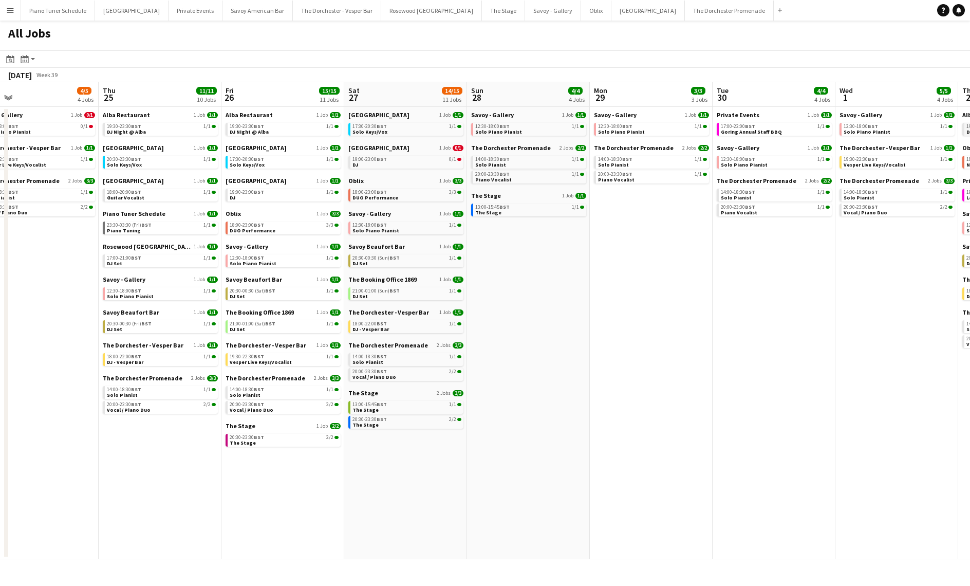
scroll to position [0, 217]
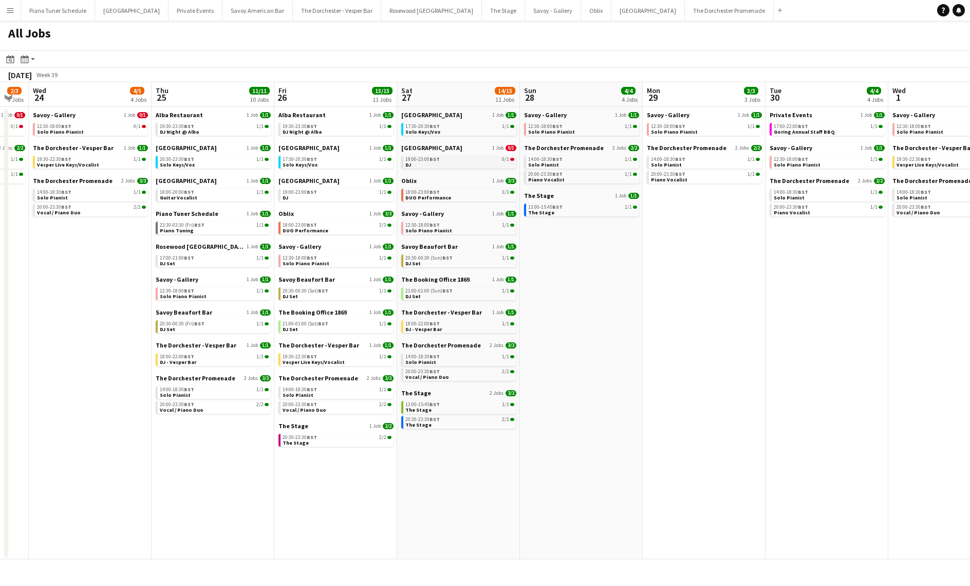
click at [457, 161] on div "19:00-23:00 BST 0/1" at bounding box center [459, 159] width 109 height 5
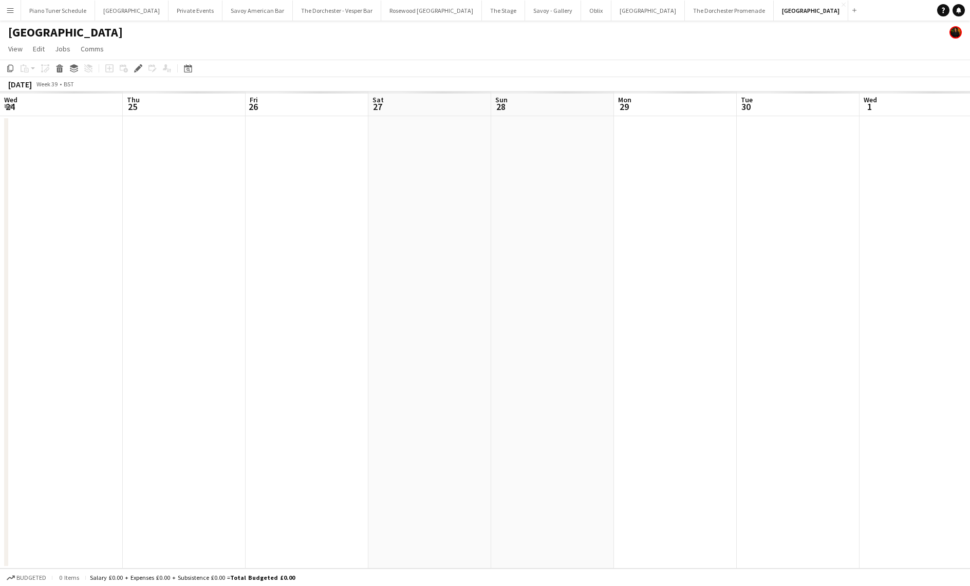
scroll to position [0, 354]
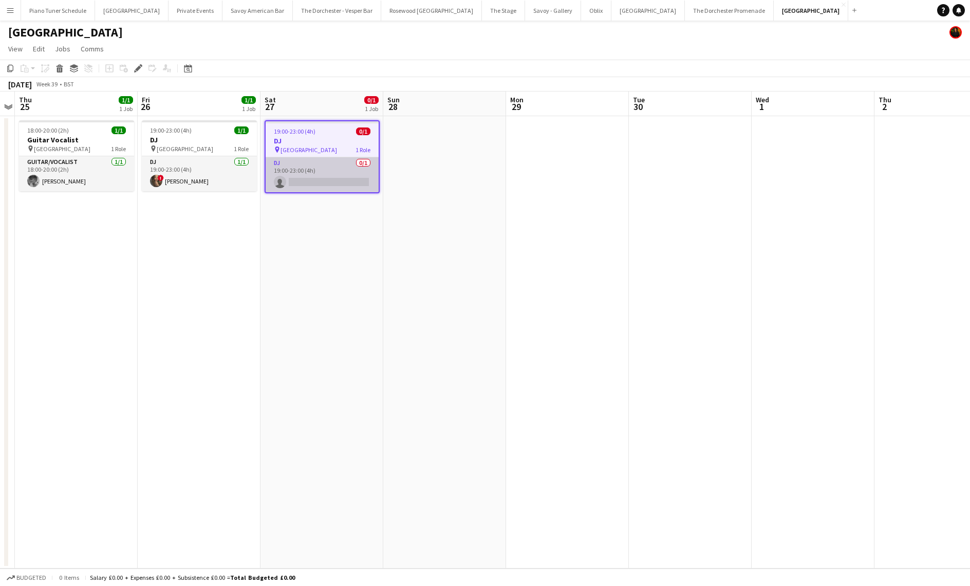
click at [332, 167] on app-card-role "DJ 0/1 19:00-23:00 (4h) single-neutral-actions" at bounding box center [322, 174] width 113 height 35
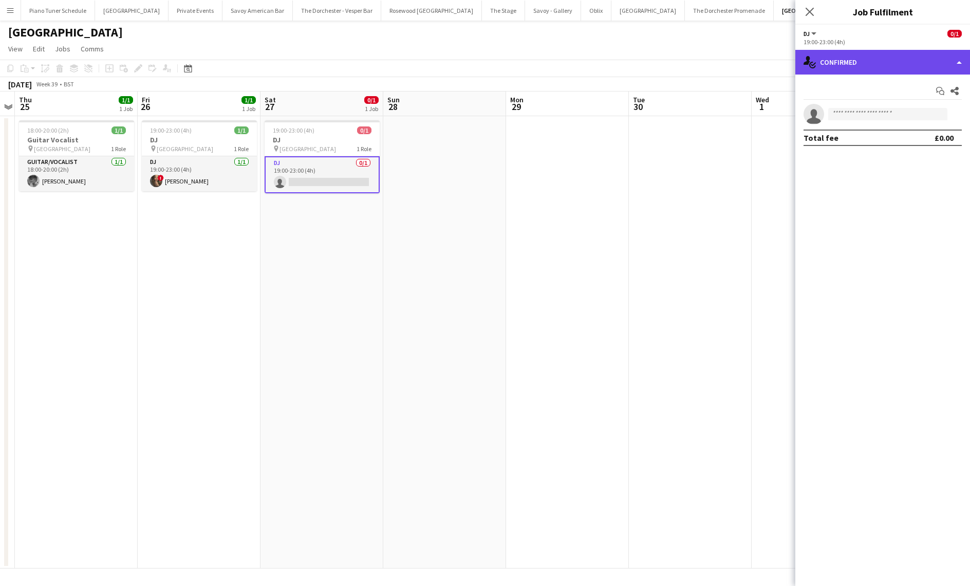
click at [904, 54] on div "single-neutral-actions-check-2 Confirmed" at bounding box center [882, 62] width 175 height 25
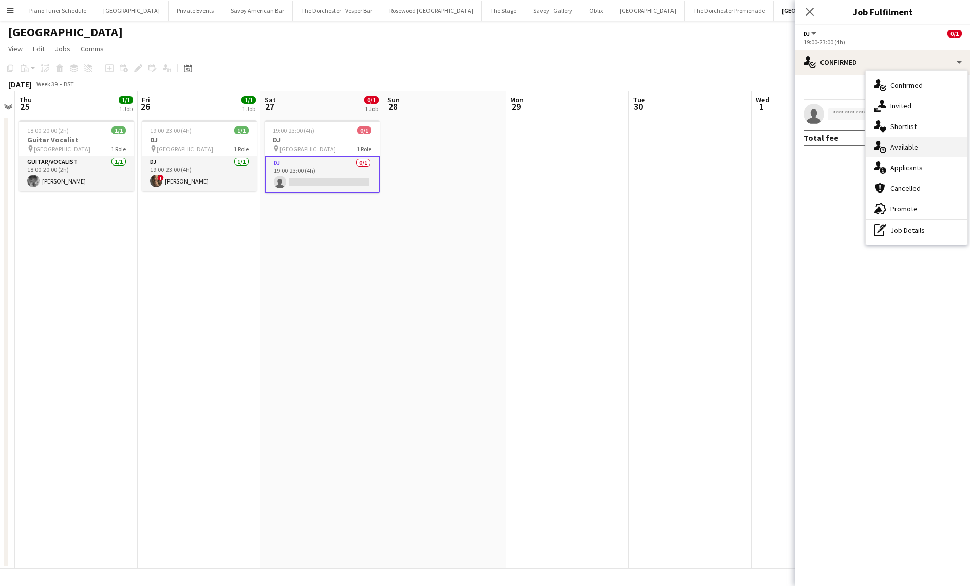
click at [918, 138] on div "single-neutral-actions-upload Available" at bounding box center [917, 147] width 102 height 21
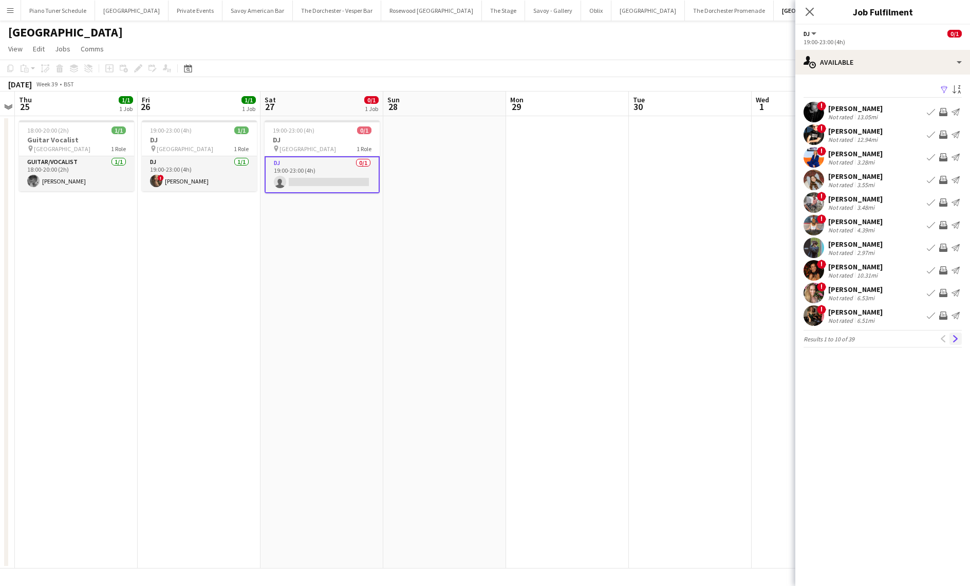
click at [957, 337] on app-icon "Next" at bounding box center [955, 338] width 7 height 7
click at [958, 337] on app-icon "Next" at bounding box center [955, 338] width 7 height 7
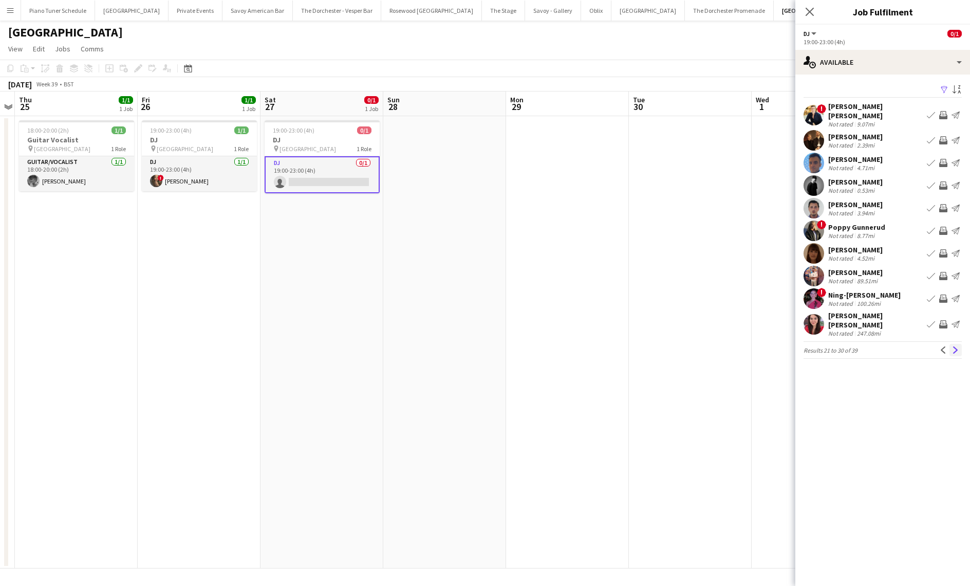
click at [956, 344] on button "Next" at bounding box center [956, 350] width 12 height 12
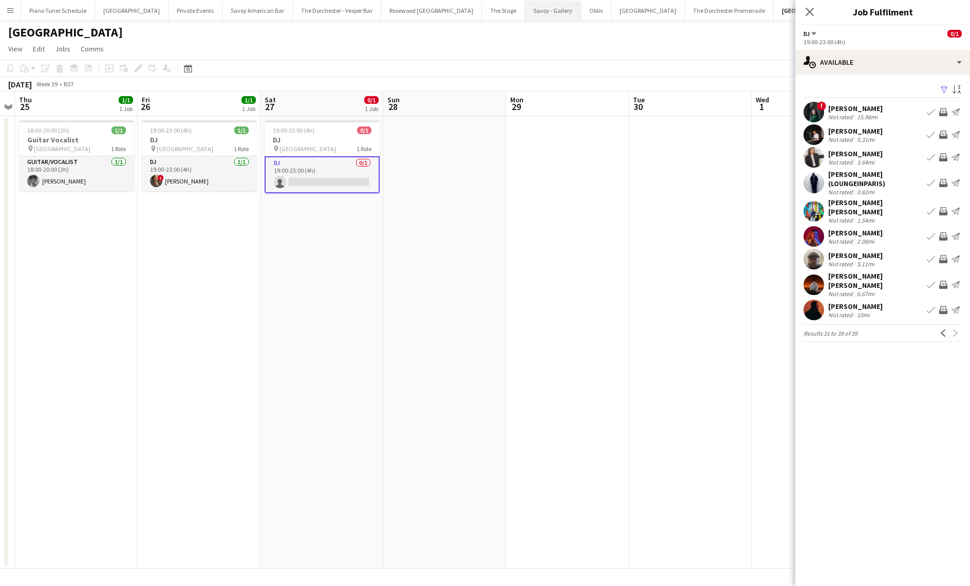
click at [525, 14] on button "Savoy - Gallery Close" at bounding box center [553, 11] width 56 height 20
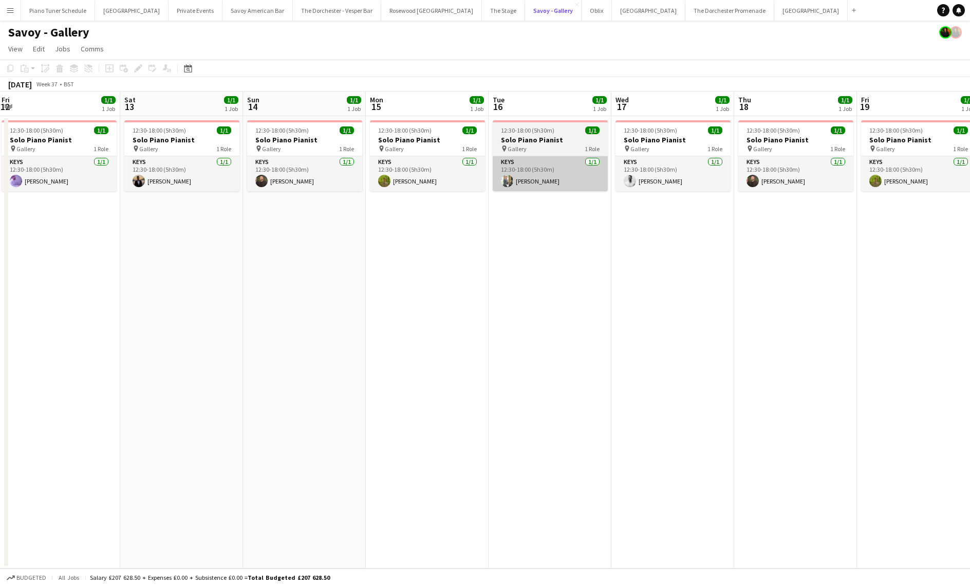
scroll to position [0, 372]
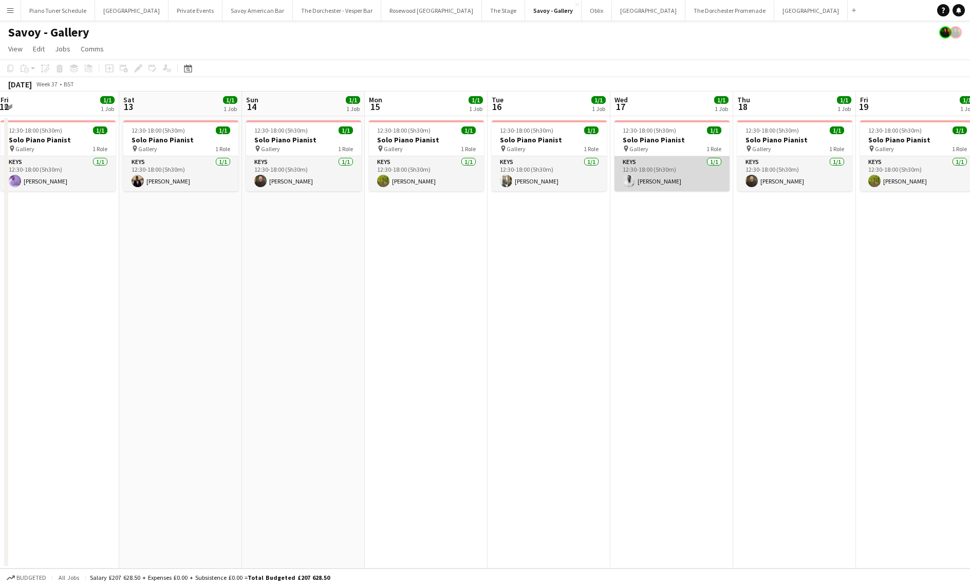
click at [678, 184] on app-card-role "Keys [DATE] 12:30-18:00 (5h30m) [PERSON_NAME]" at bounding box center [672, 173] width 115 height 35
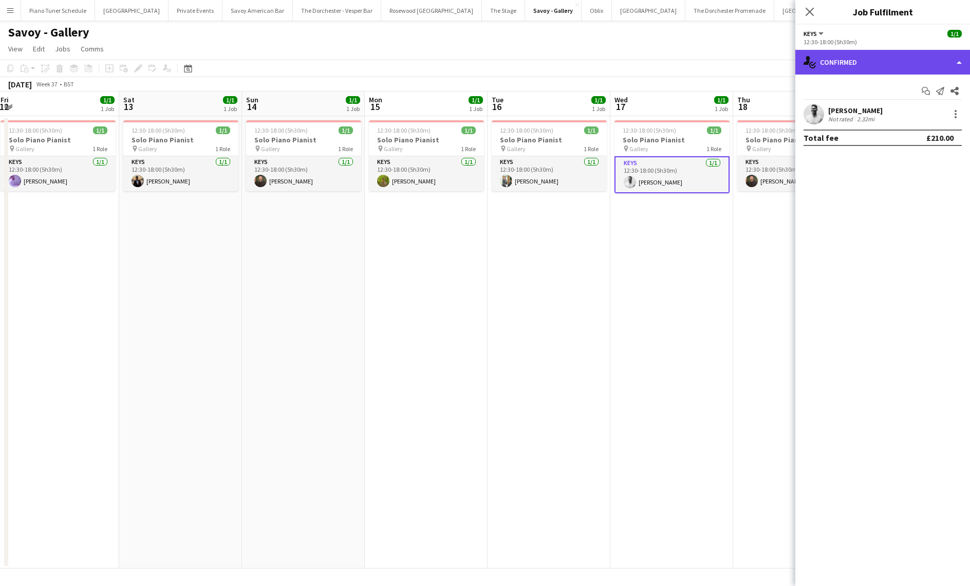
click at [844, 61] on div "single-neutral-actions-check-2 Confirmed" at bounding box center [882, 62] width 175 height 25
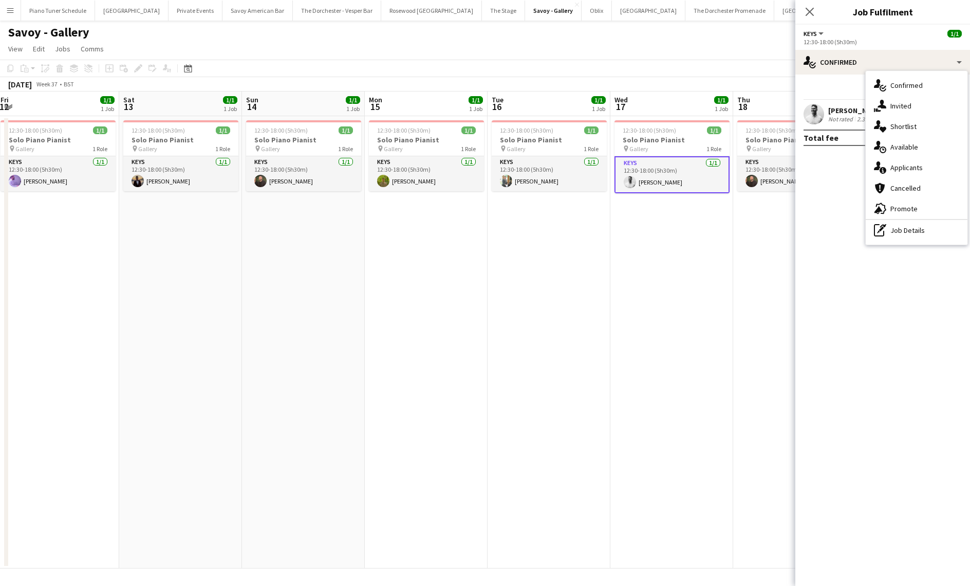
click at [910, 150] on span "Available" at bounding box center [905, 146] width 28 height 9
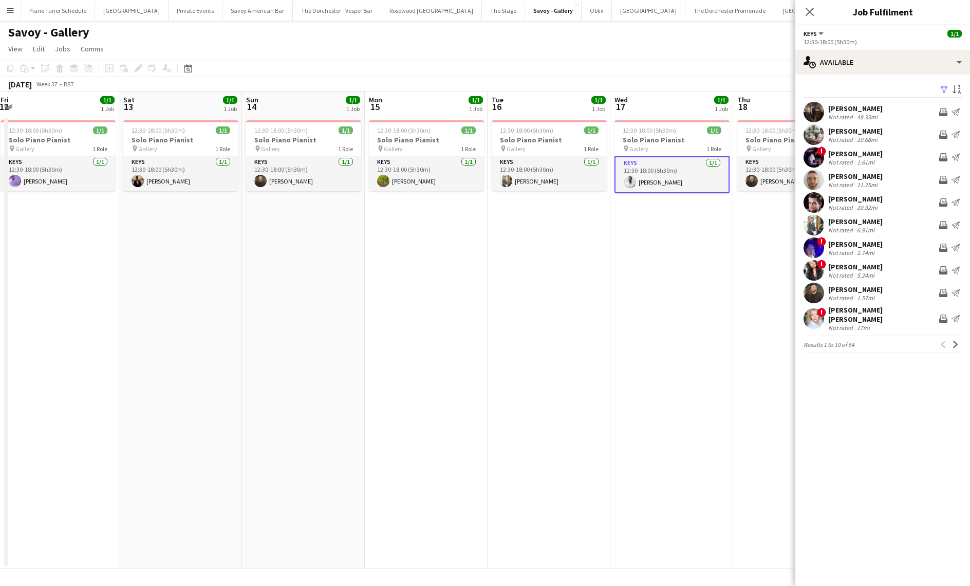
click at [954, 341] on app-icon "Next" at bounding box center [955, 344] width 7 height 7
click at [955, 338] on app-icon "Next" at bounding box center [955, 338] width 7 height 7
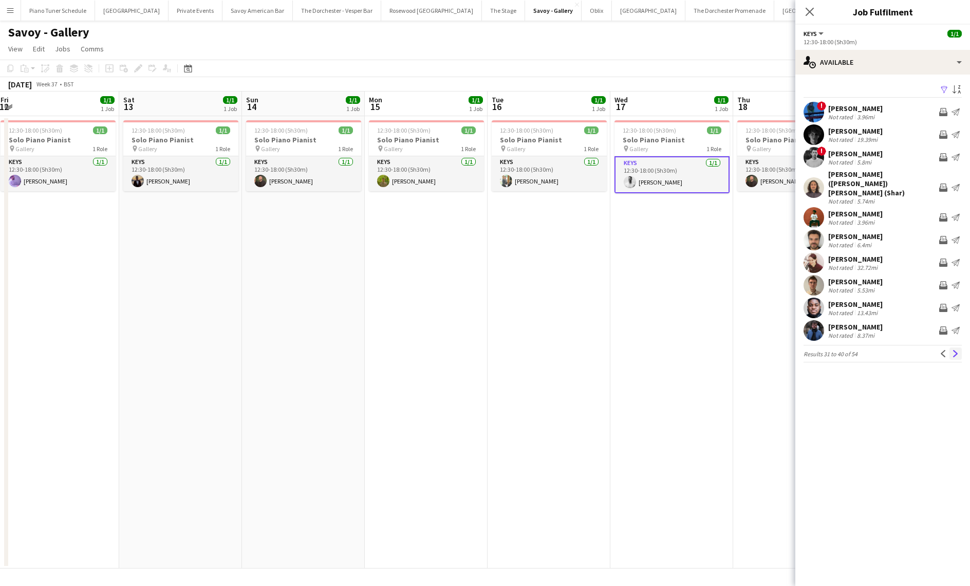
click at [956, 350] on app-icon "Next" at bounding box center [955, 353] width 7 height 7
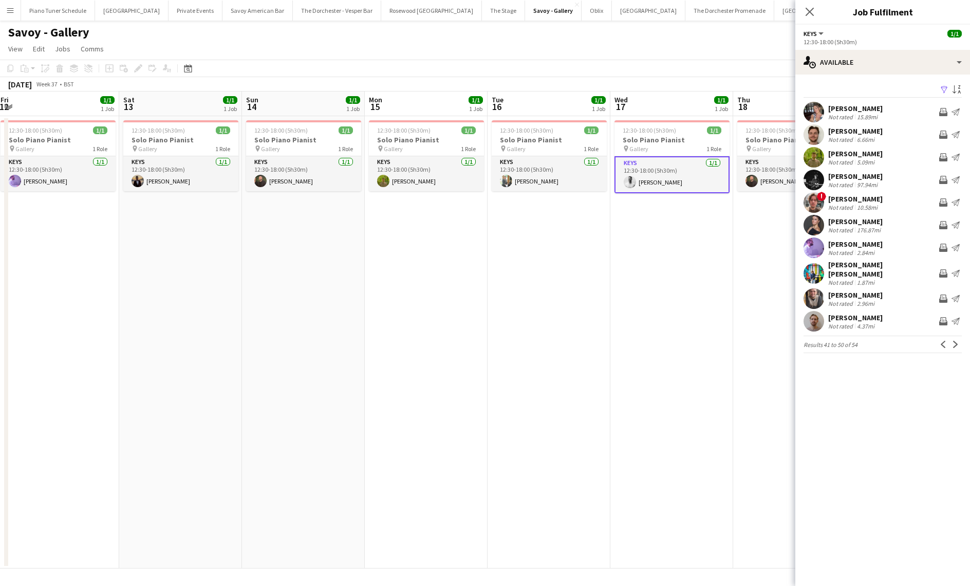
click at [956, 341] on app-icon "Next" at bounding box center [955, 344] width 7 height 7
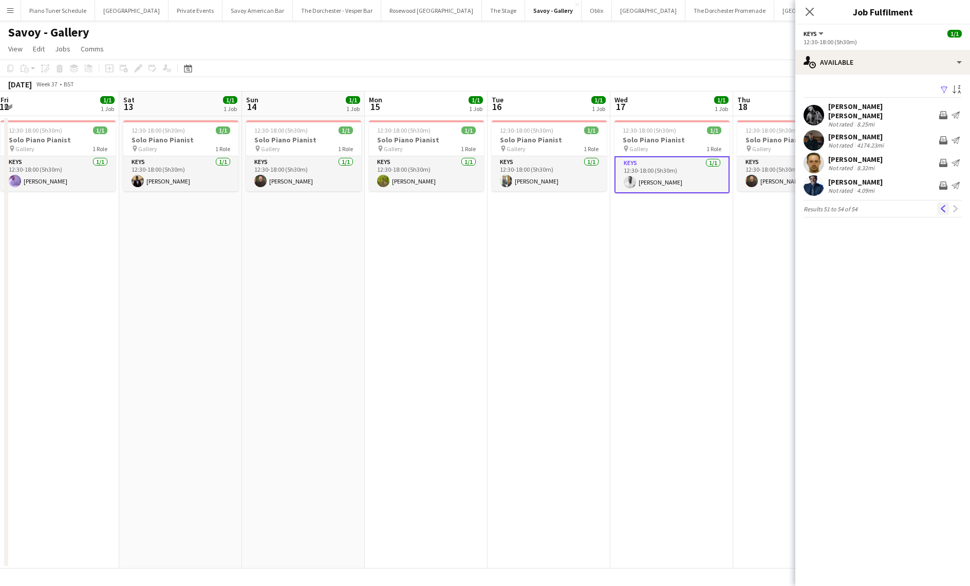
click at [943, 205] on app-icon "Previous" at bounding box center [943, 208] width 7 height 7
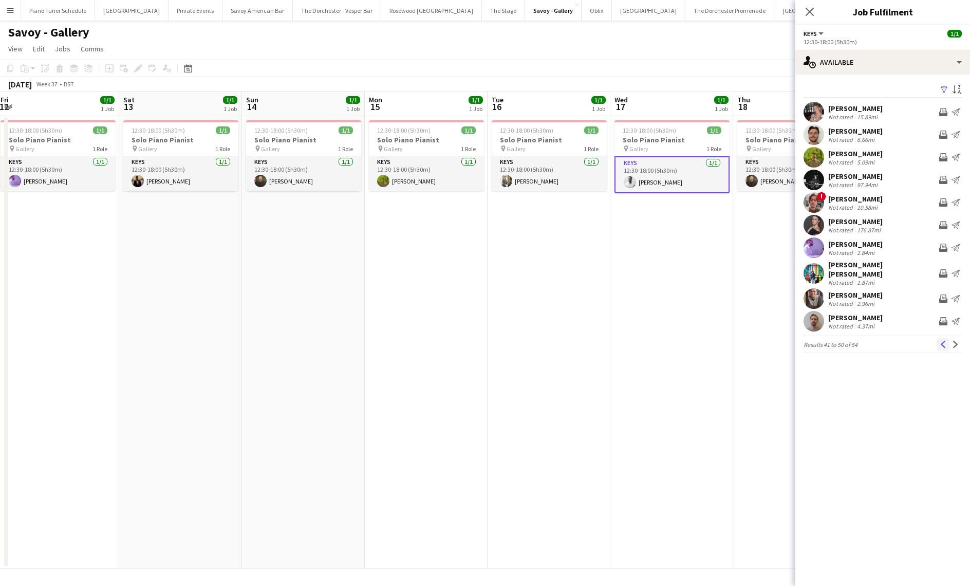
click at [940, 341] on app-icon "Previous" at bounding box center [943, 344] width 7 height 7
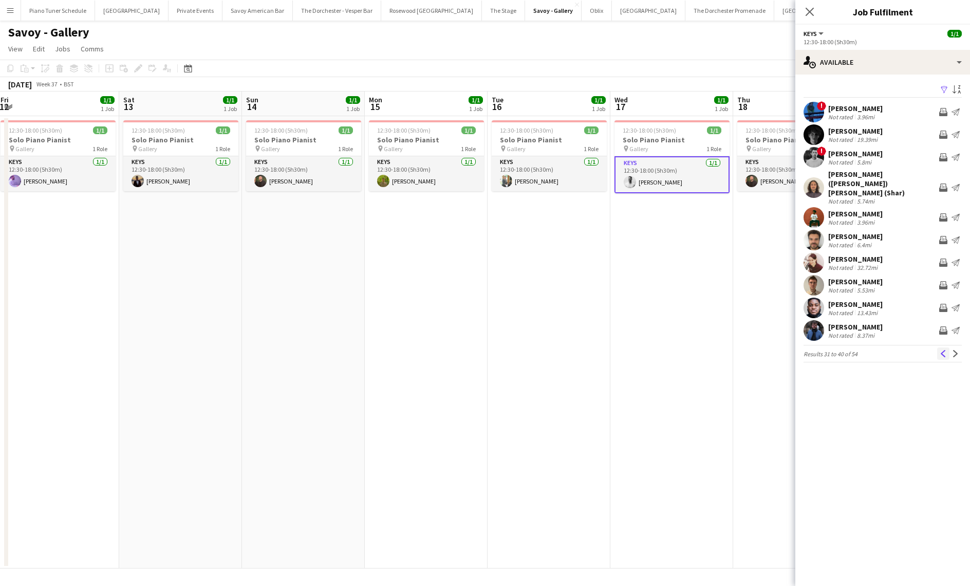
click at [940, 347] on button "Previous" at bounding box center [943, 353] width 12 height 12
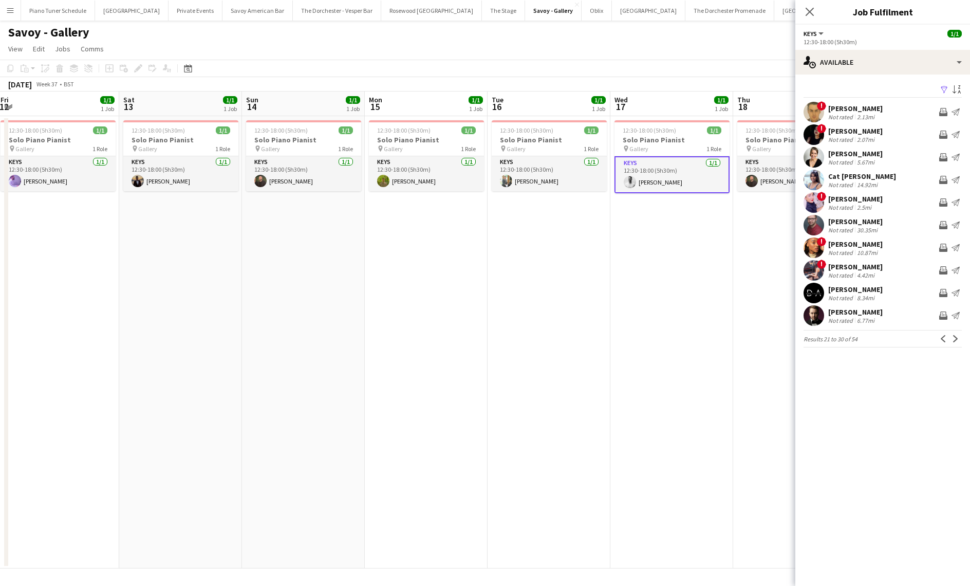
click at [940, 339] on app-icon "Previous" at bounding box center [943, 338] width 7 height 7
click at [691, 173] on app-card-role "Keys 1/1 12:30-18:00 (5h30m) Tristan Wills" at bounding box center [672, 174] width 115 height 37
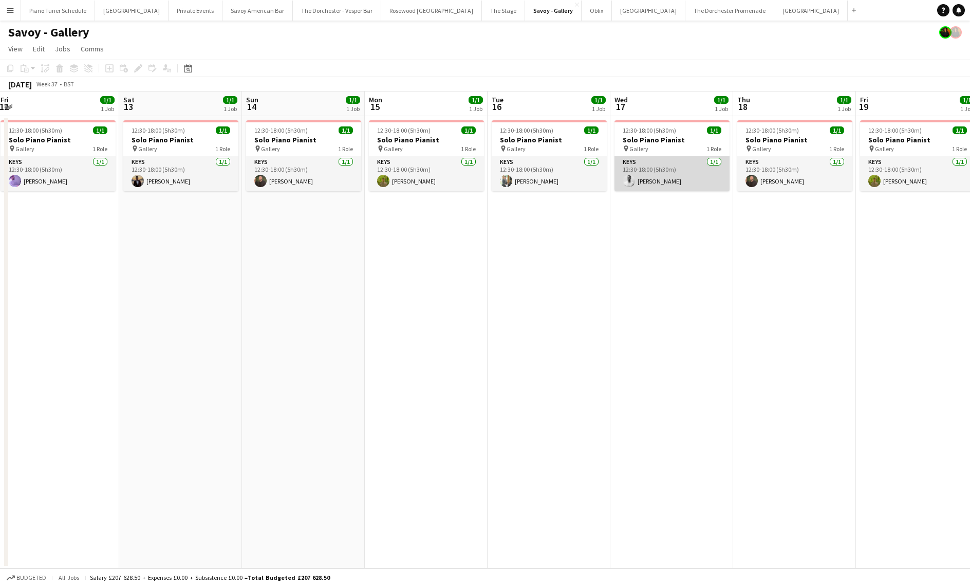
click at [691, 173] on app-card-role "Keys 1/1 12:30-18:00 (5h30m) Tristan Wills" at bounding box center [672, 173] width 115 height 35
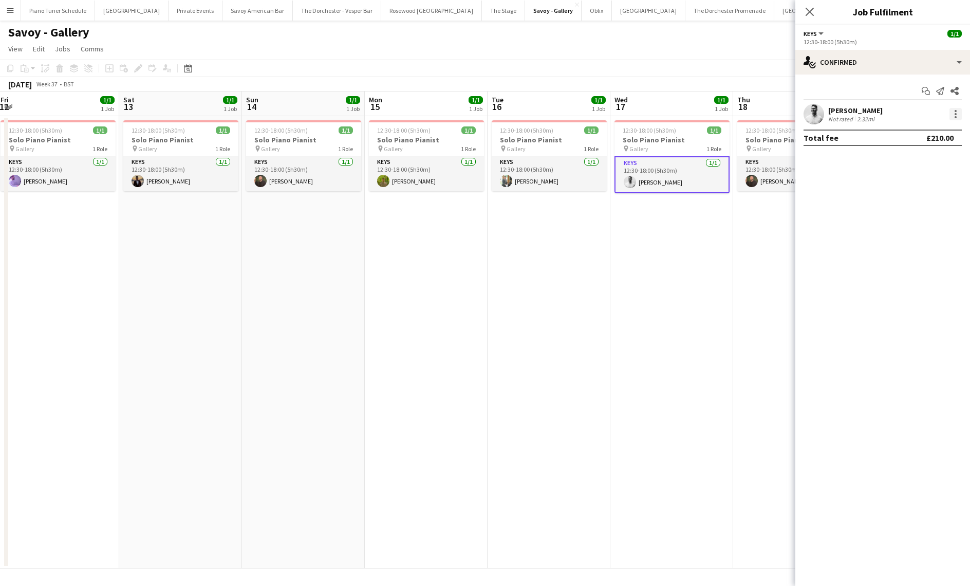
click at [955, 112] on div at bounding box center [956, 111] width 2 height 2
click at [901, 233] on span "Remove" at bounding box center [905, 231] width 31 height 9
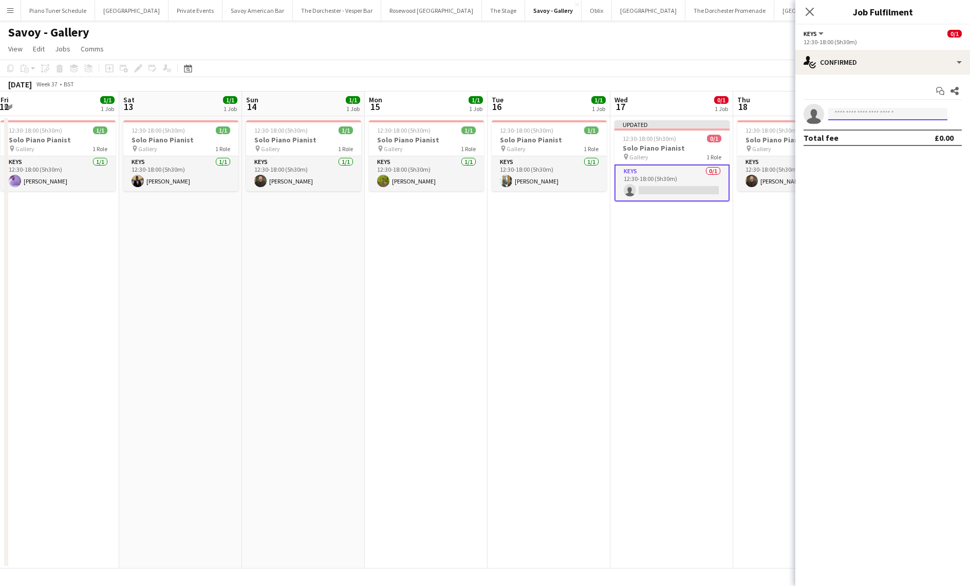
click at [872, 113] on input at bounding box center [887, 114] width 119 height 12
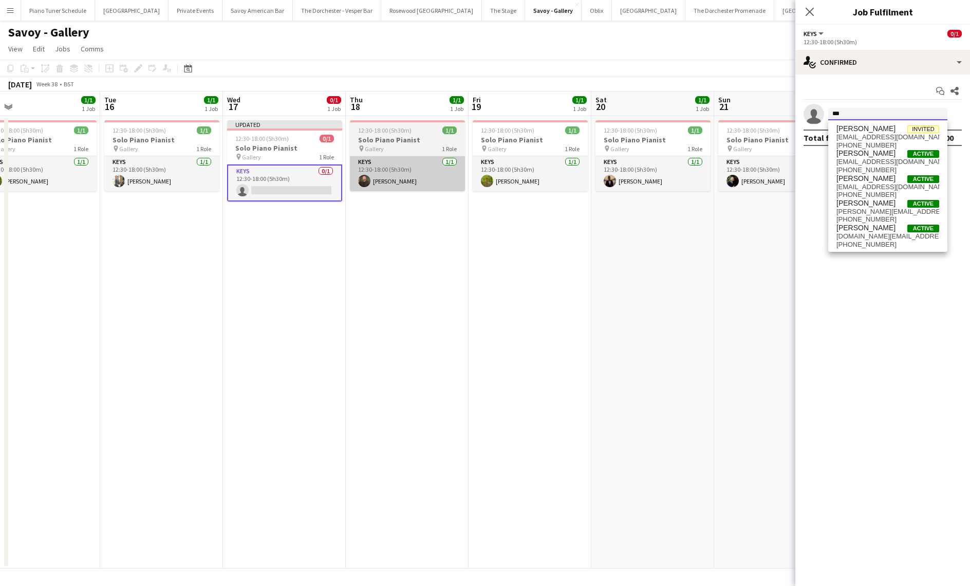
scroll to position [0, 400]
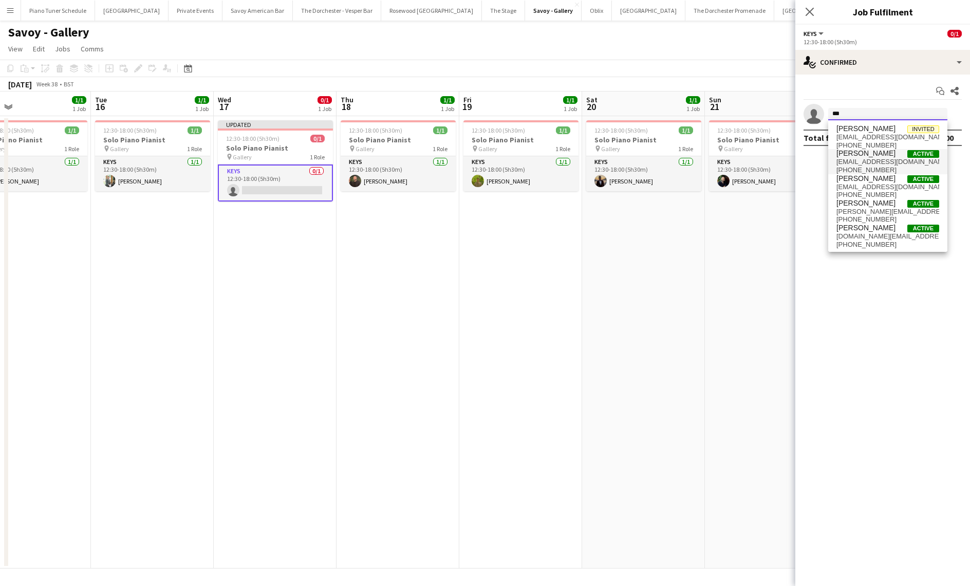
type input "***"
click at [882, 154] on span "Dan Bathurst Active" at bounding box center [888, 153] width 103 height 9
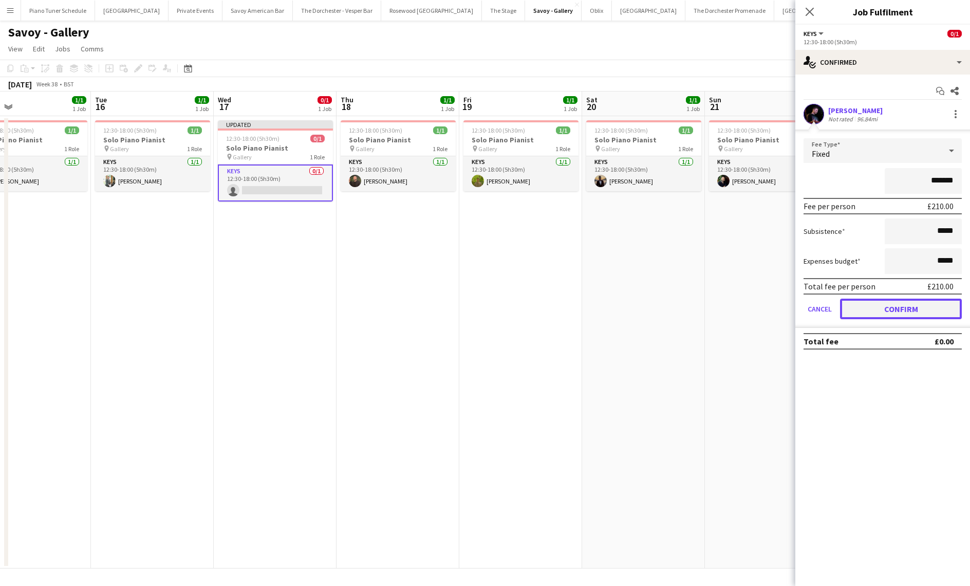
click at [858, 309] on button "Confirm" at bounding box center [901, 309] width 122 height 21
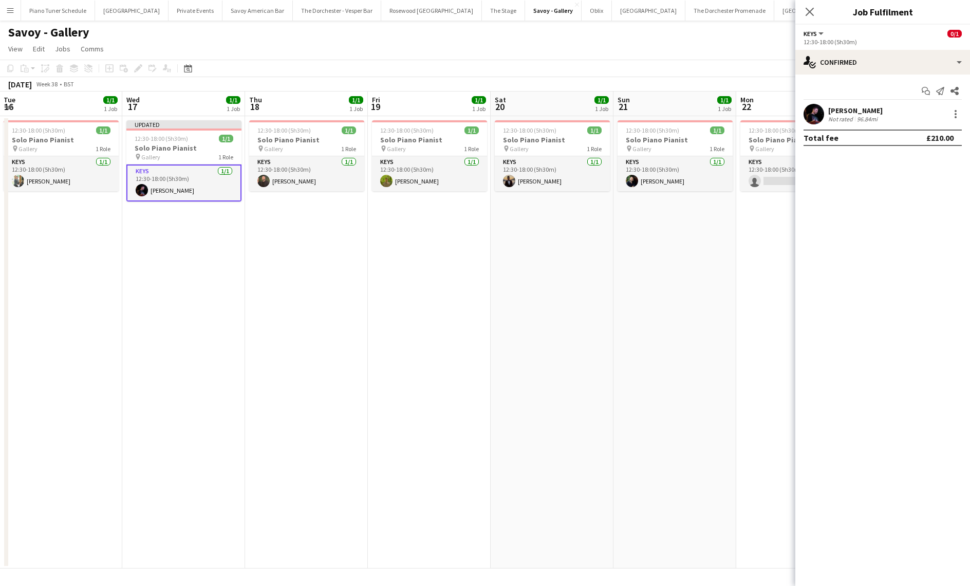
scroll to position [0, 371]
click at [815, 15] on icon "Close pop-in" at bounding box center [810, 12] width 10 height 10
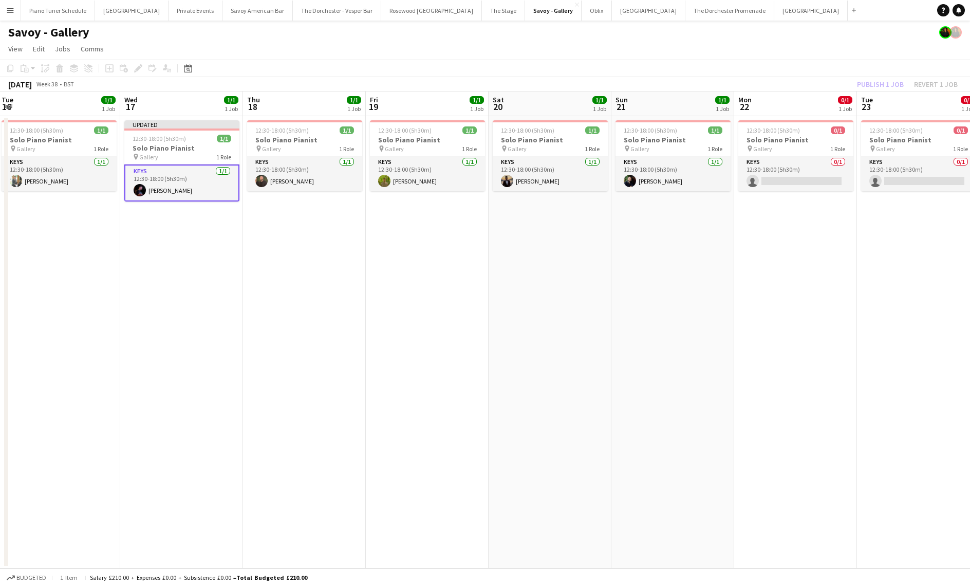
click at [881, 82] on div "Publish 1 job Revert 1 job" at bounding box center [907, 84] width 125 height 13
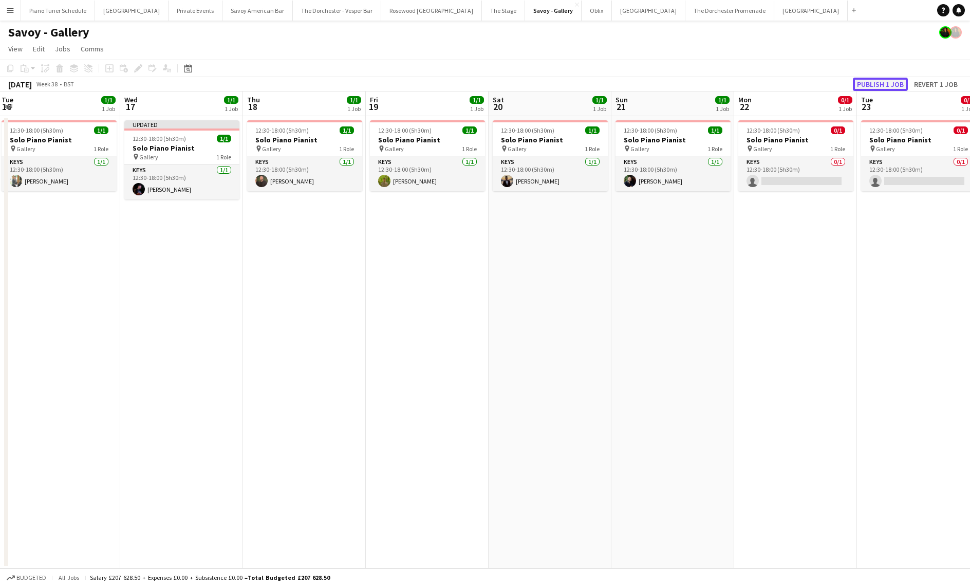
click at [880, 82] on button "Publish 1 job" at bounding box center [880, 84] width 55 height 13
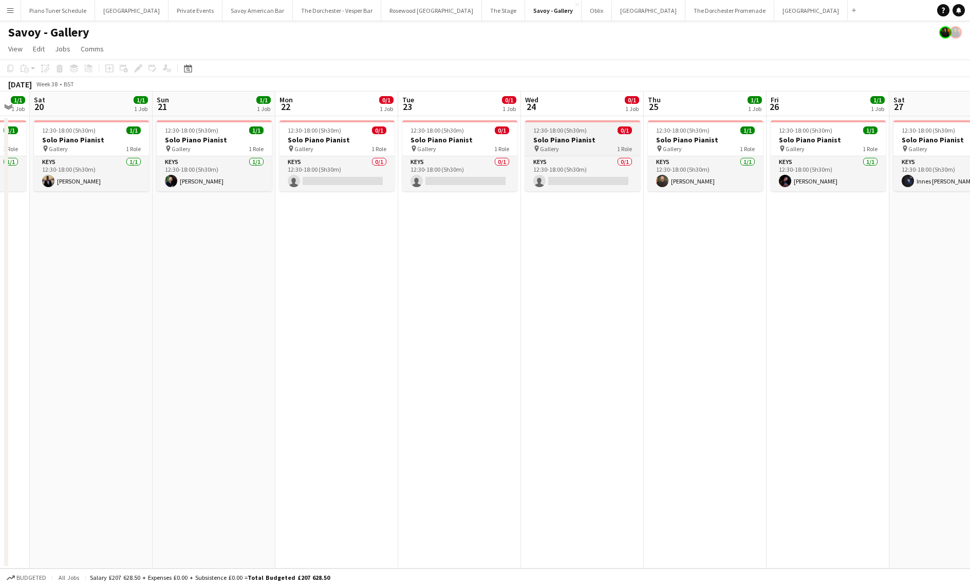
scroll to position [0, 358]
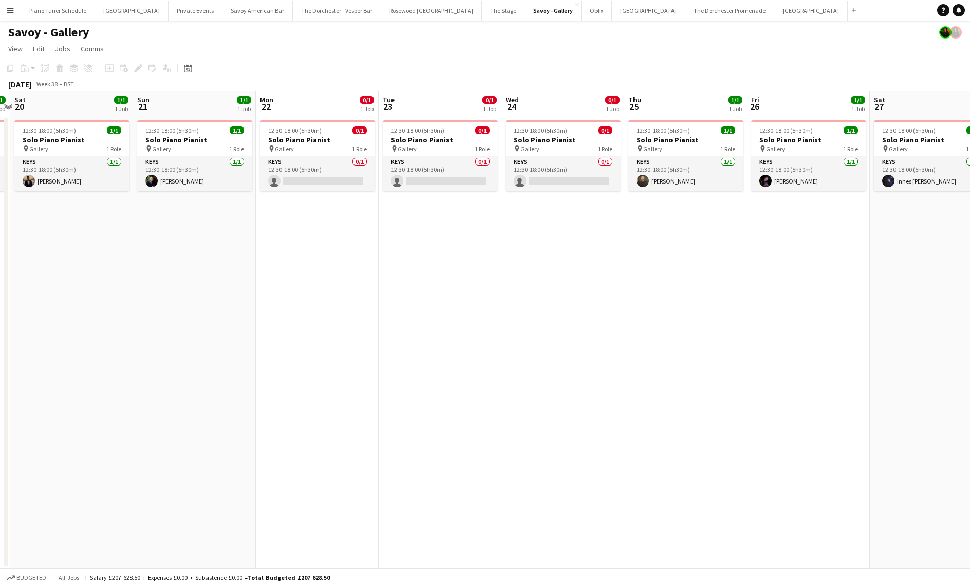
click at [13, 8] on app-icon "Menu" at bounding box center [10, 10] width 8 height 8
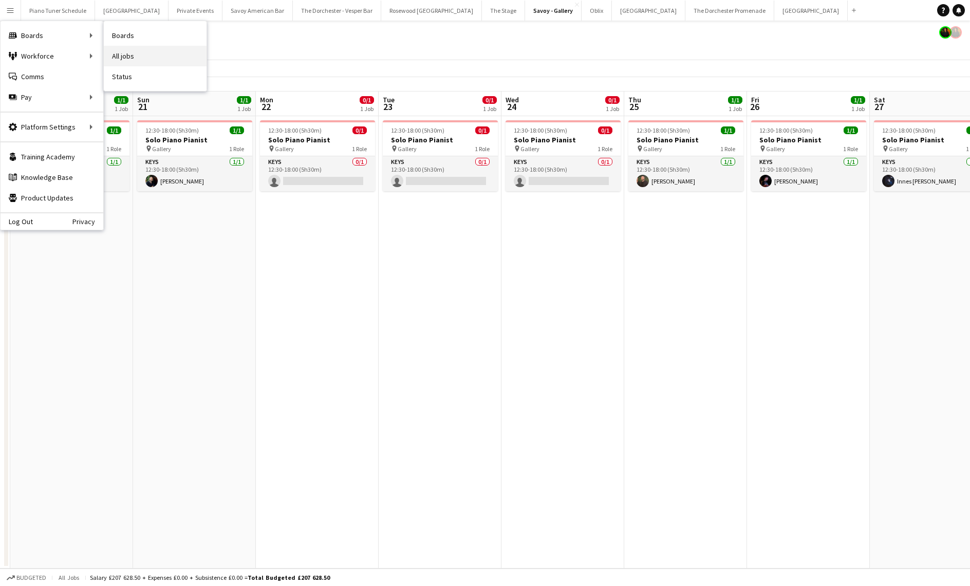
click at [151, 54] on link "All jobs" at bounding box center [155, 56] width 103 height 21
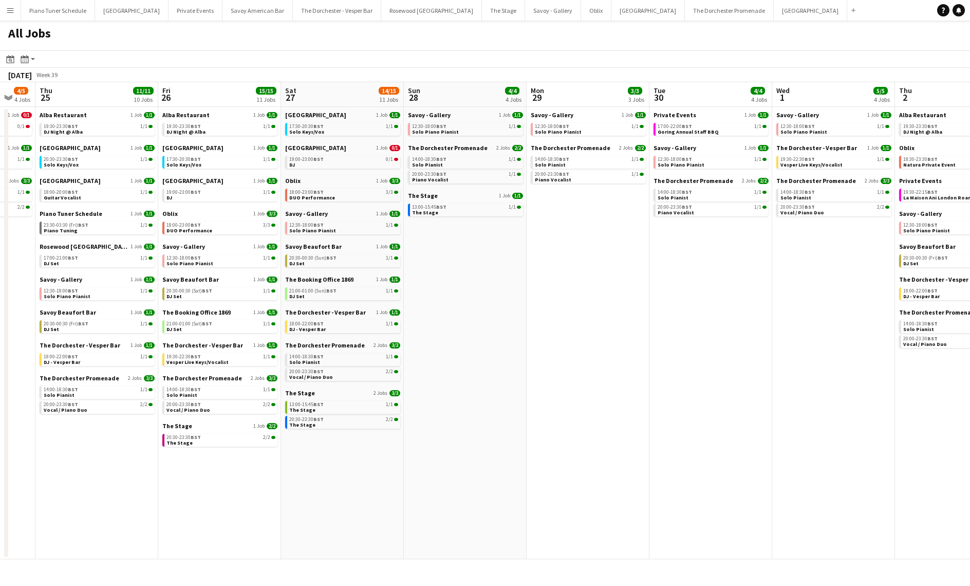
scroll to position [0, 339]
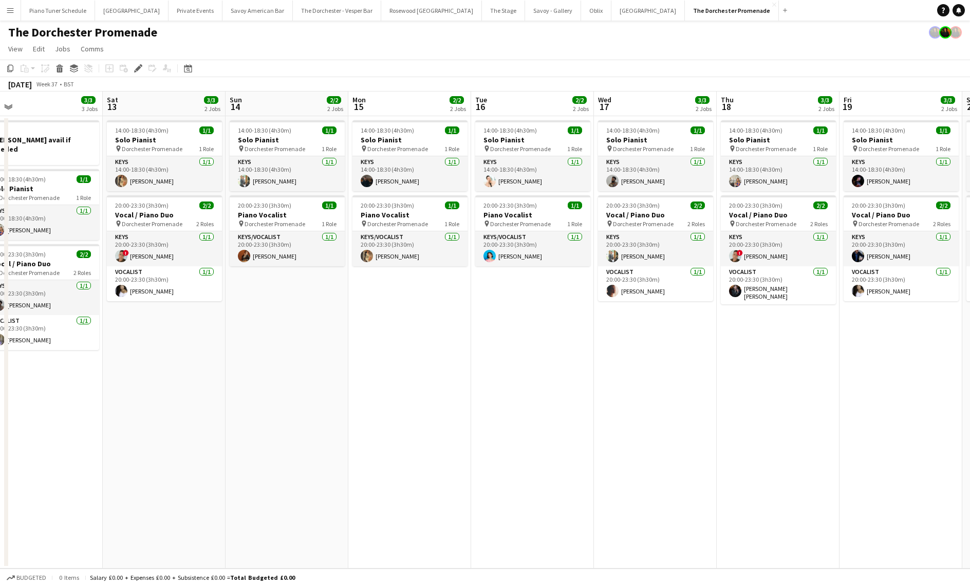
scroll to position [0, 389]
click at [612, 12] on button "[GEOGRAPHIC_DATA]" at bounding box center [648, 11] width 73 height 20
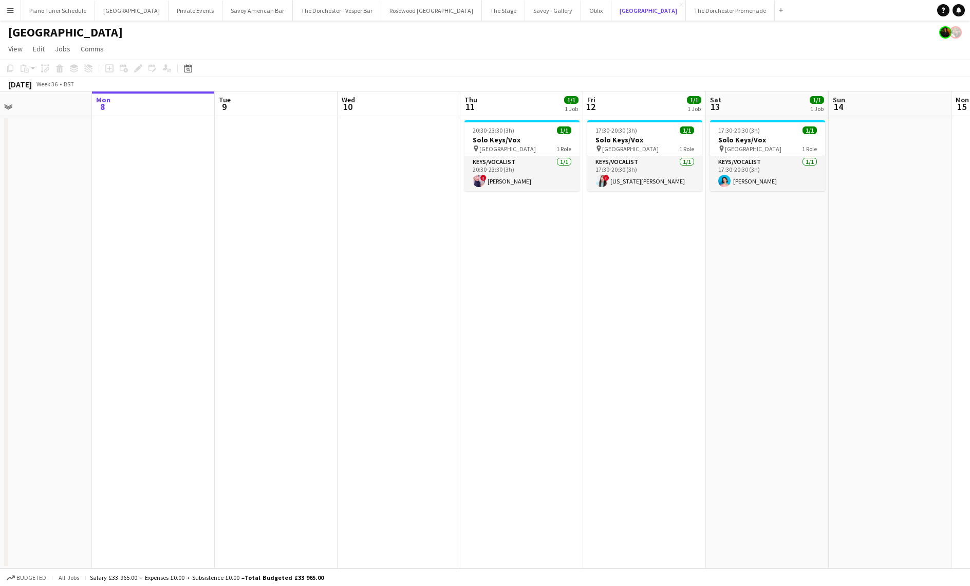
scroll to position [0, 284]
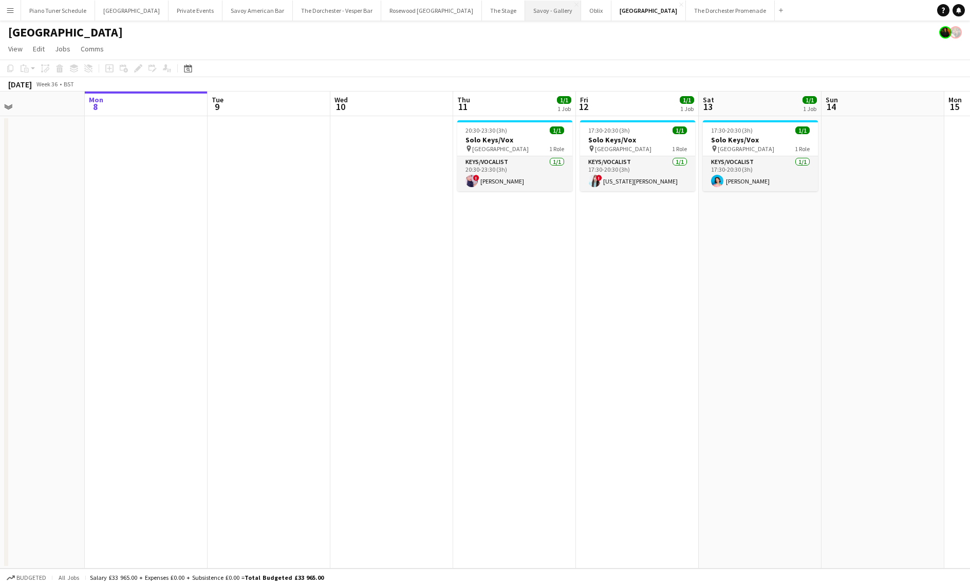
click at [525, 18] on button "Savoy - Gallery Close" at bounding box center [553, 11] width 56 height 20
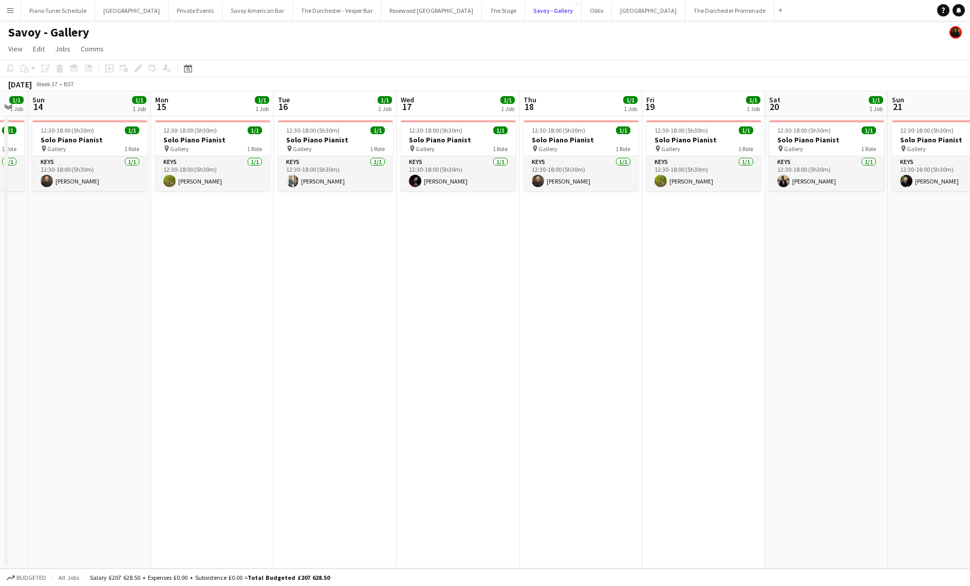
scroll to position [0, 344]
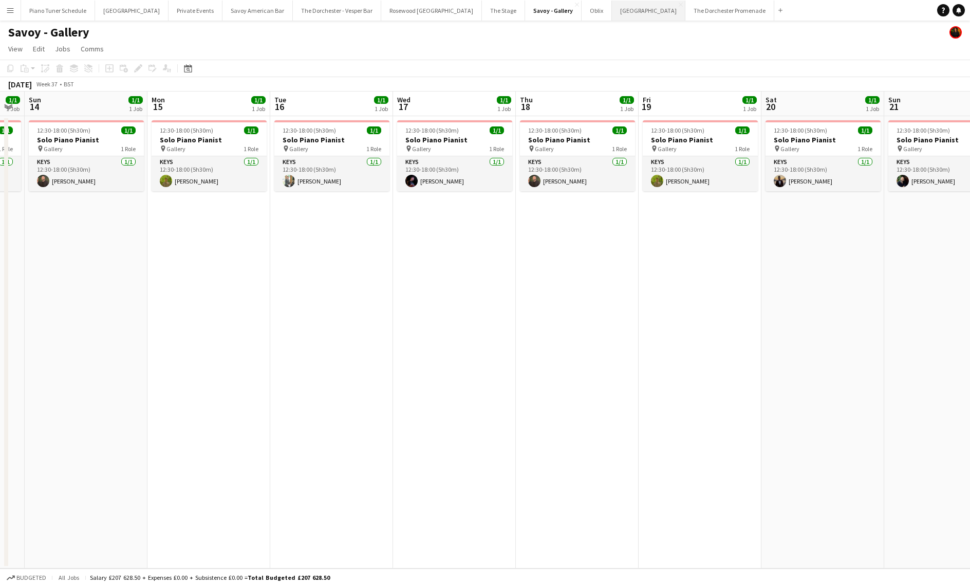
click at [612, 10] on button "Goring Hotel Close" at bounding box center [648, 11] width 73 height 20
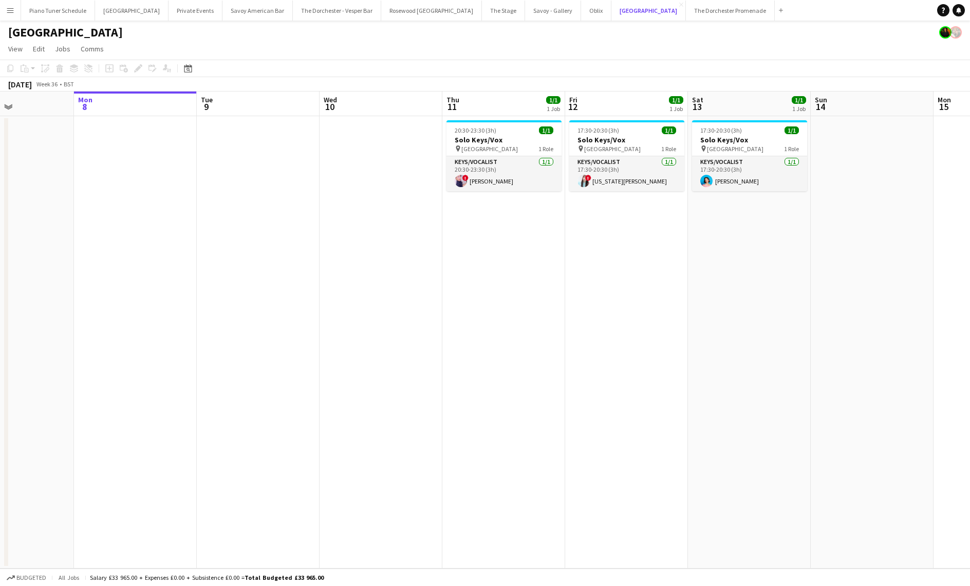
scroll to position [0, 303]
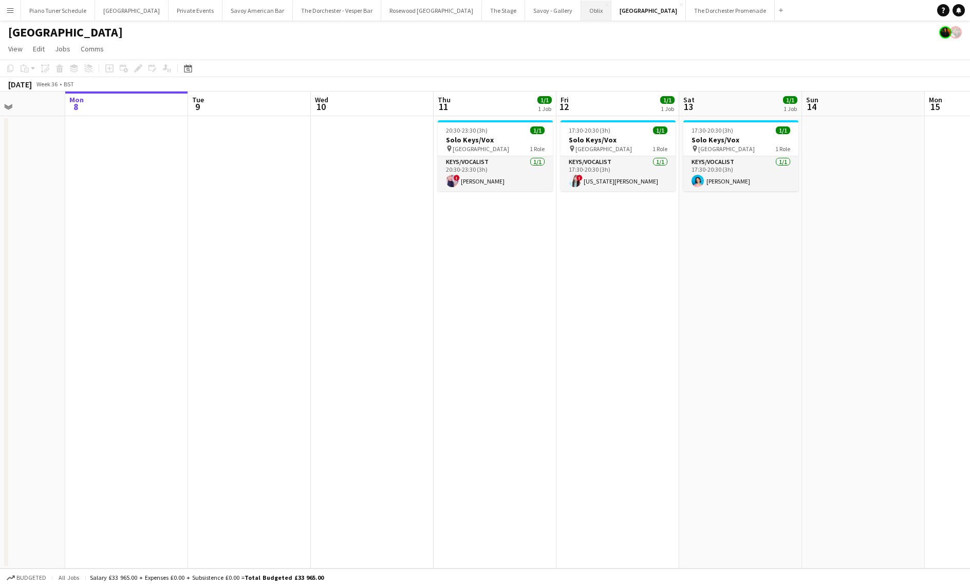
click at [581, 15] on button "Oblix Close" at bounding box center [596, 11] width 30 height 20
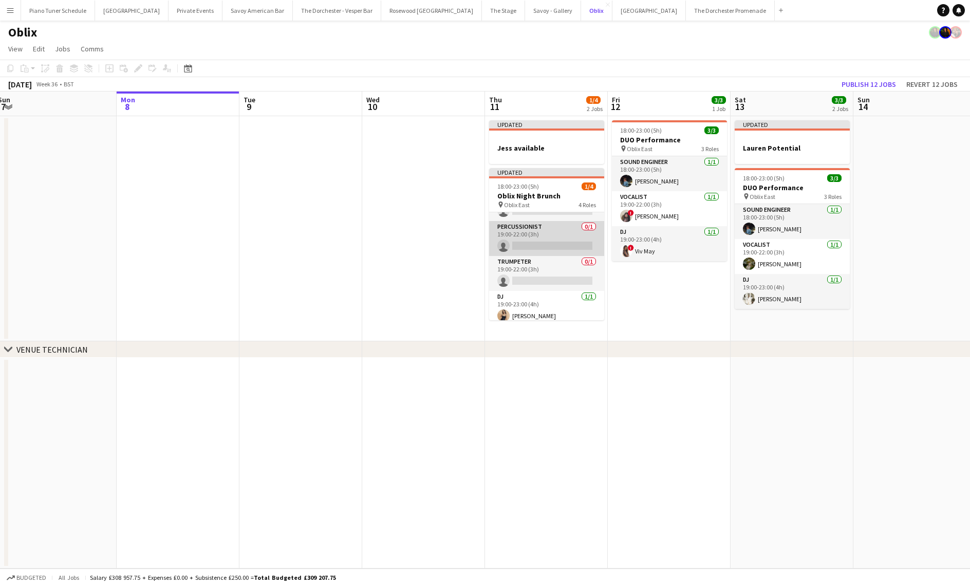
scroll to position [32, 0]
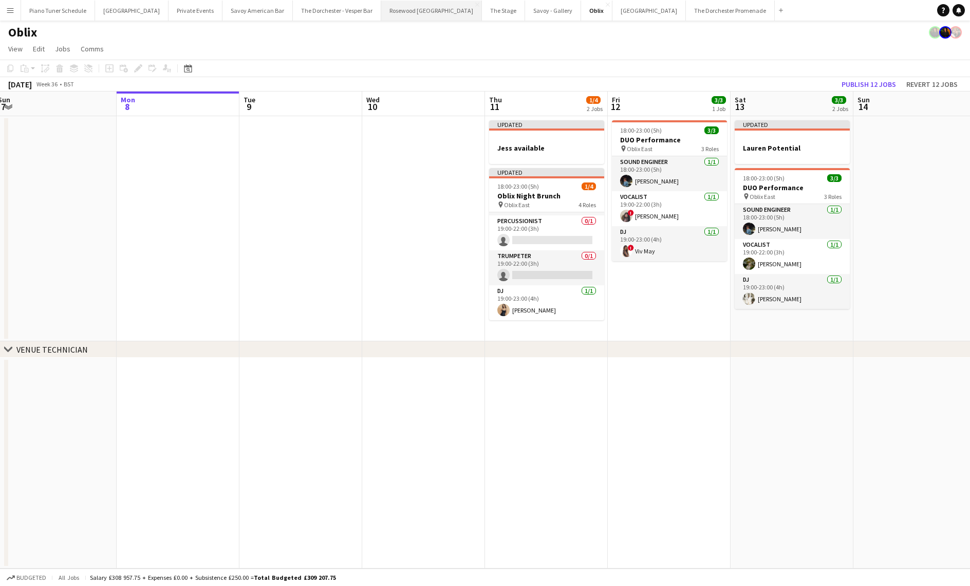
click at [392, 11] on button "Rosewood London Close" at bounding box center [431, 11] width 101 height 20
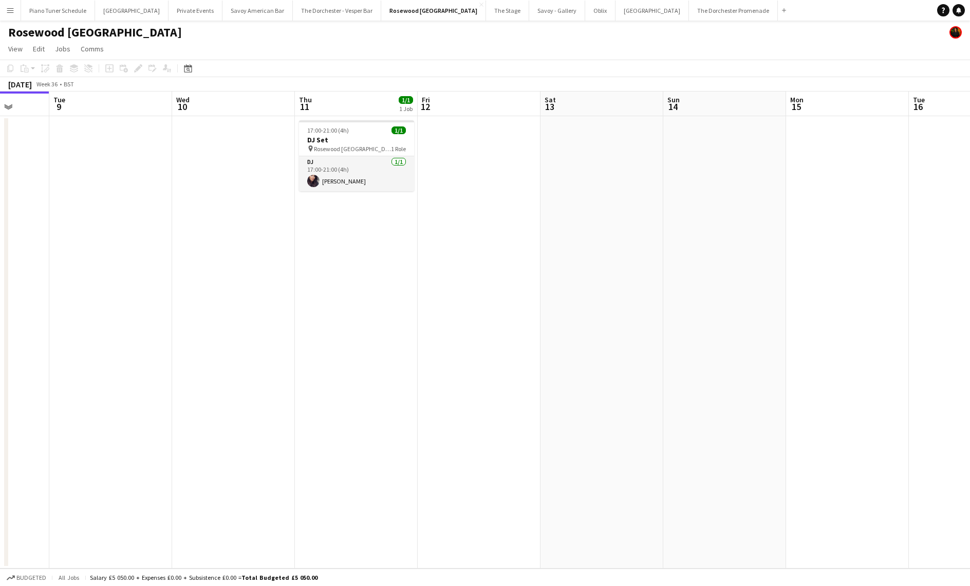
scroll to position [0, 327]
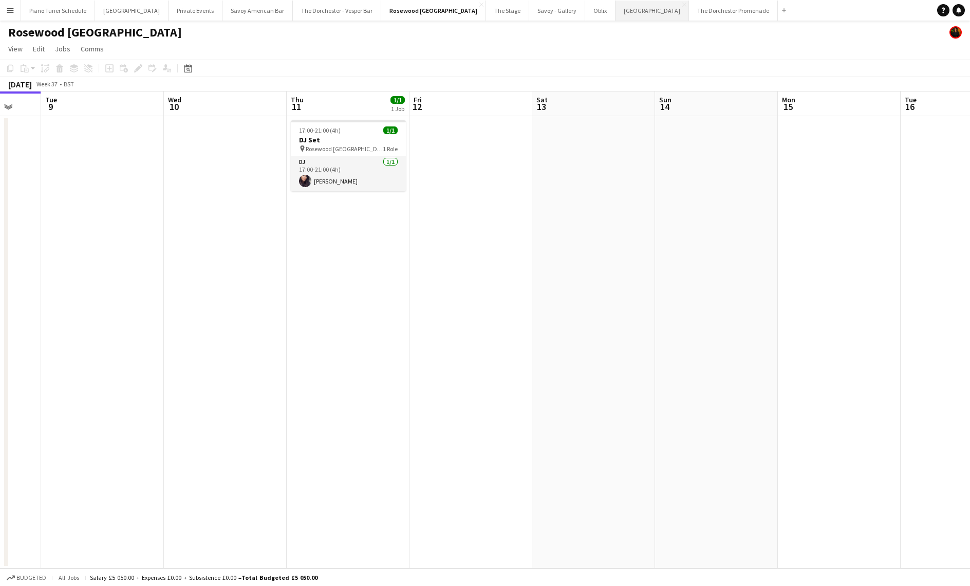
click at [616, 12] on button "Goring Hotel Close" at bounding box center [652, 11] width 73 height 20
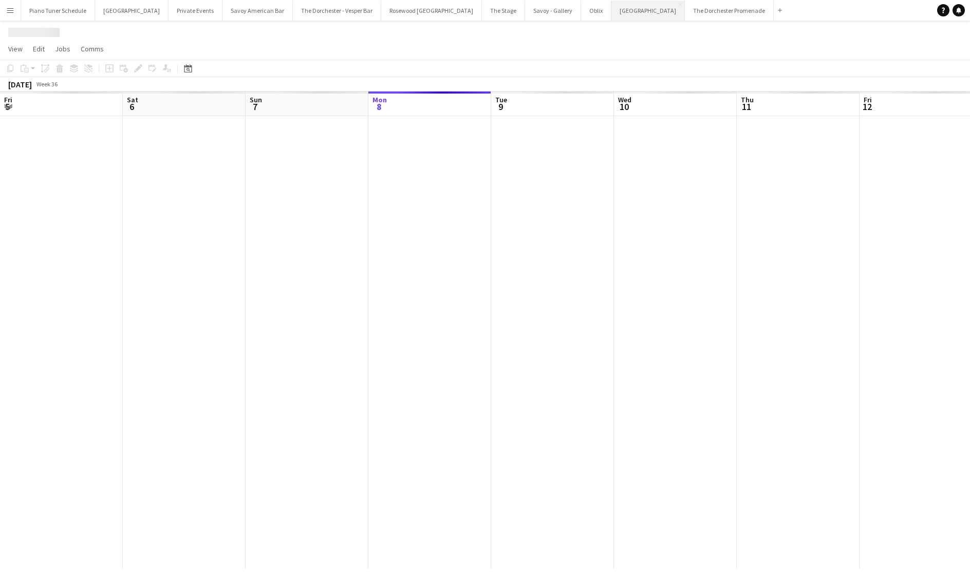
scroll to position [0, 246]
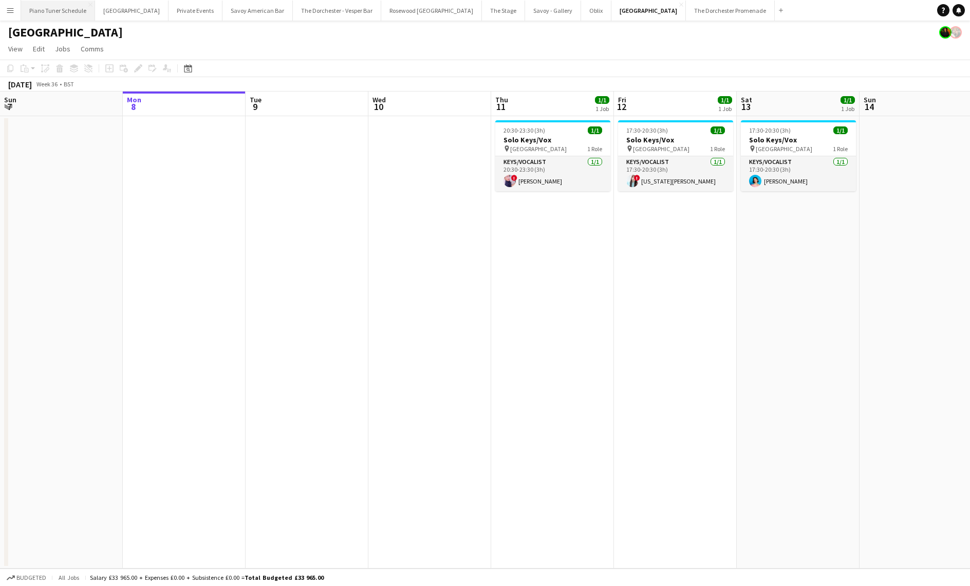
click at [23, 9] on button "Piano Tuner Schedule Close" at bounding box center [58, 11] width 74 height 20
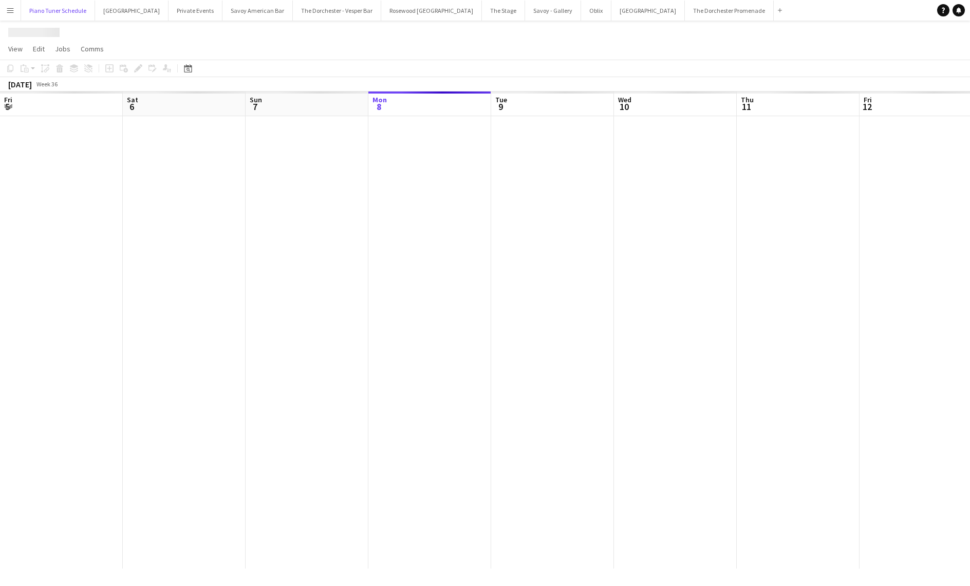
scroll to position [0, 246]
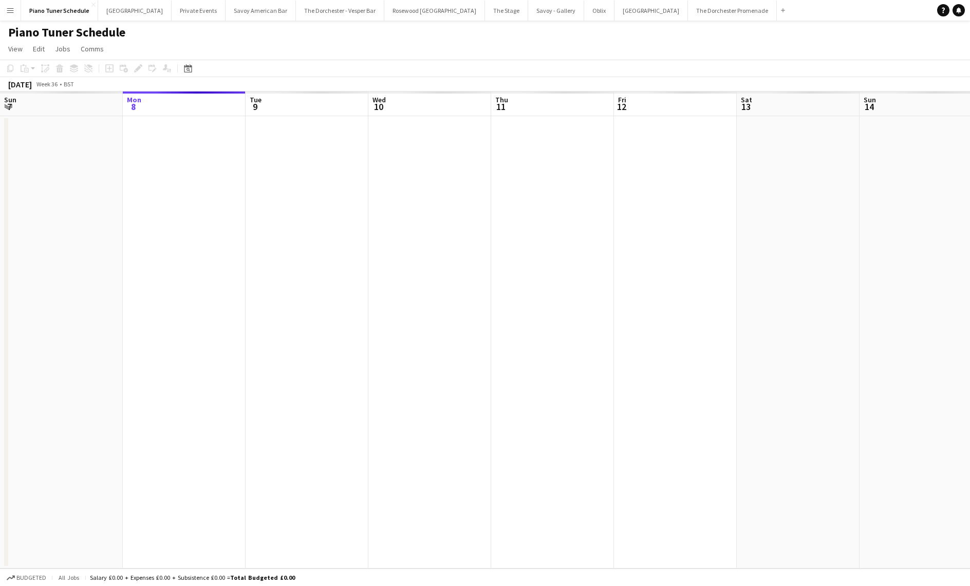
click at [16, 8] on button "Menu" at bounding box center [10, 10] width 21 height 21
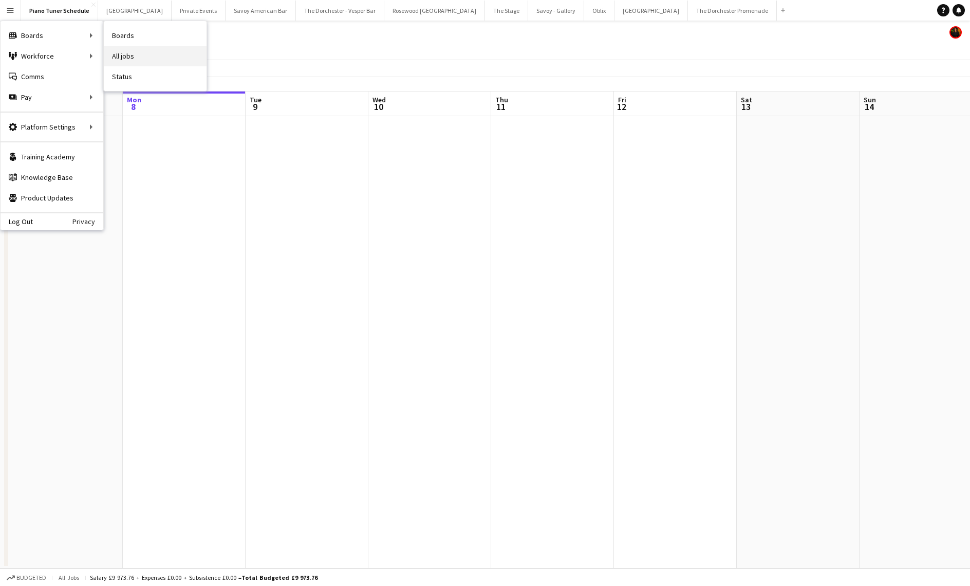
click at [147, 51] on link "All jobs" at bounding box center [155, 56] width 103 height 21
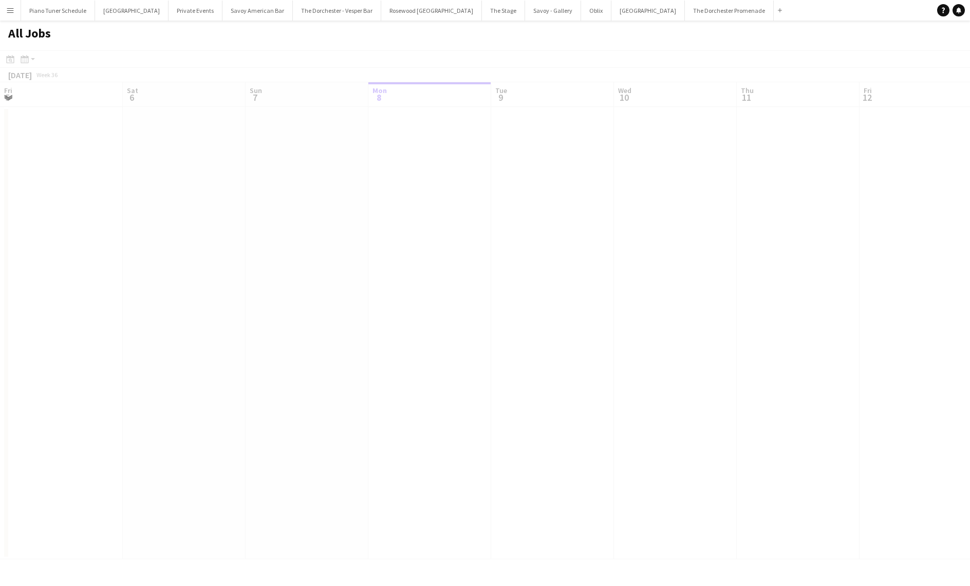
scroll to position [0, 246]
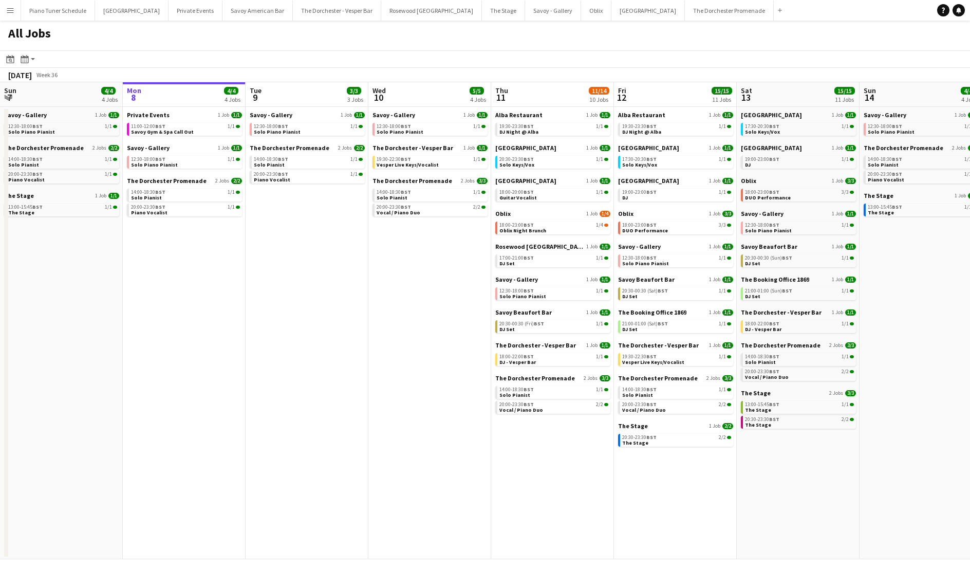
click at [14, 9] on app-icon "Menu" at bounding box center [10, 10] width 8 height 8
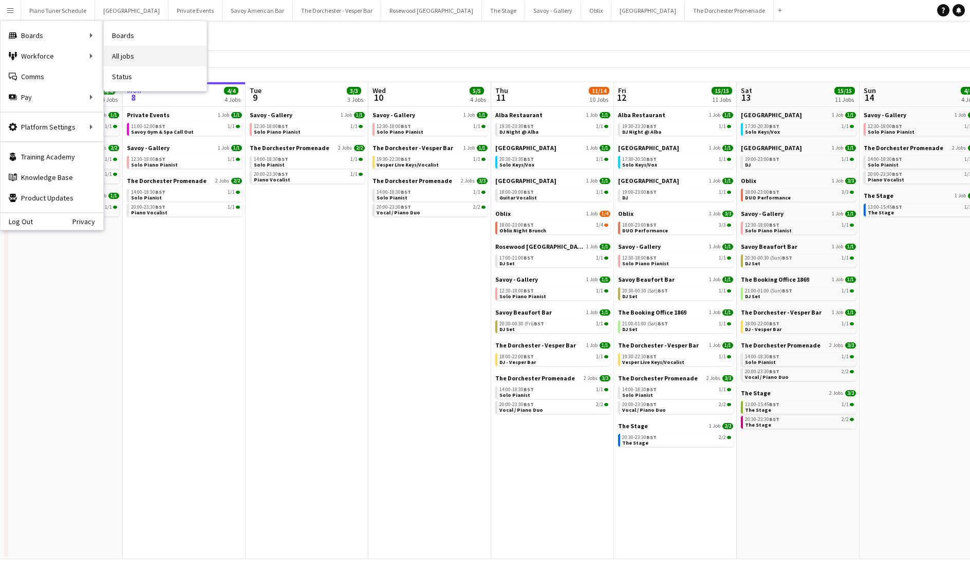
click at [135, 62] on link "All jobs" at bounding box center [155, 56] width 103 height 21
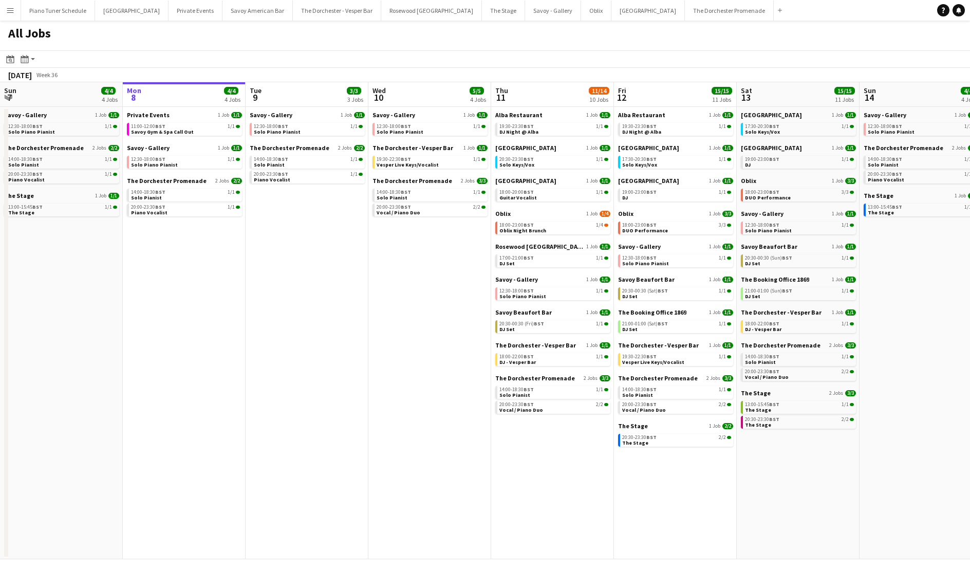
click at [6, 7] on app-icon "Menu" at bounding box center [10, 10] width 8 height 8
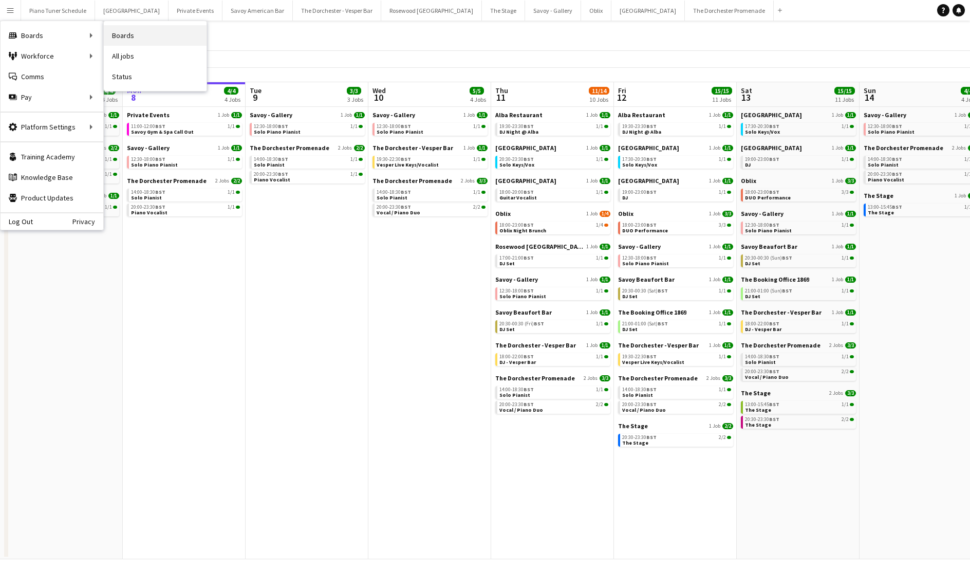
click at [122, 40] on link "Boards" at bounding box center [155, 35] width 103 height 21
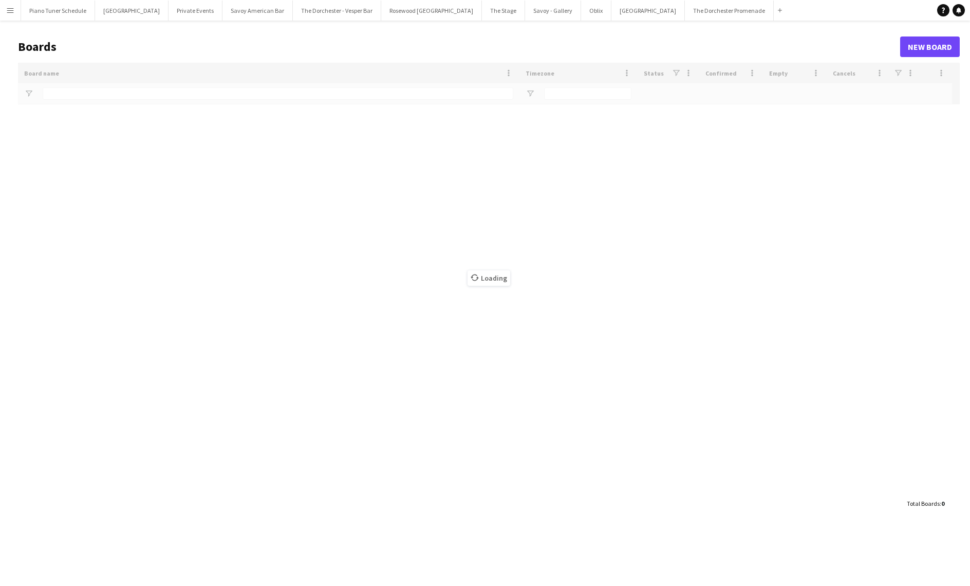
type input "***"
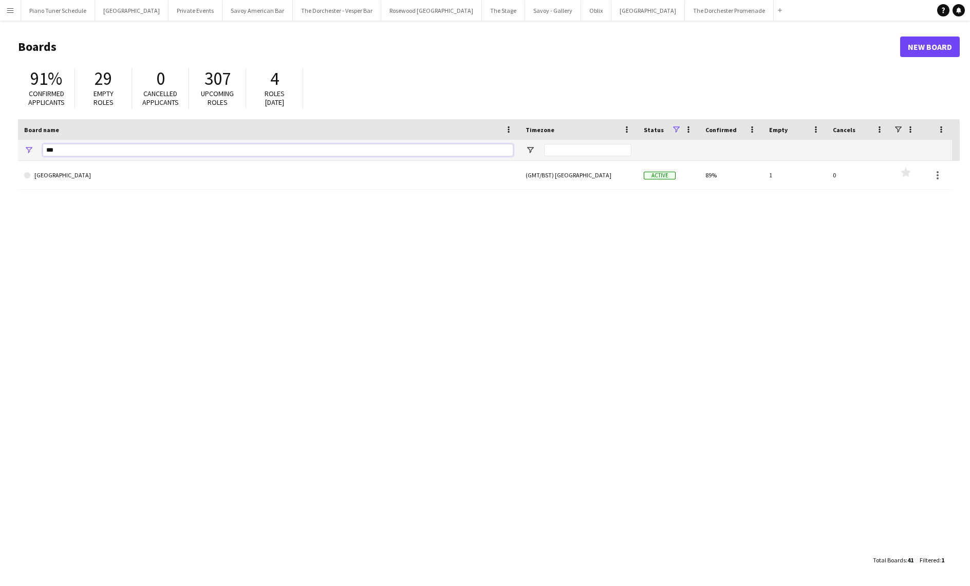
click at [70, 148] on input "***" at bounding box center [278, 150] width 471 height 12
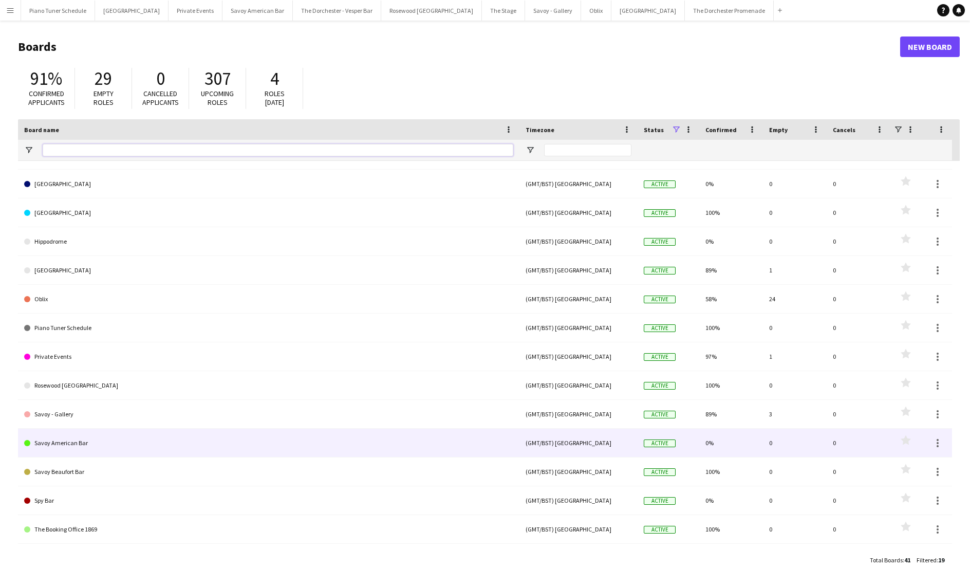
scroll to position [24, 0]
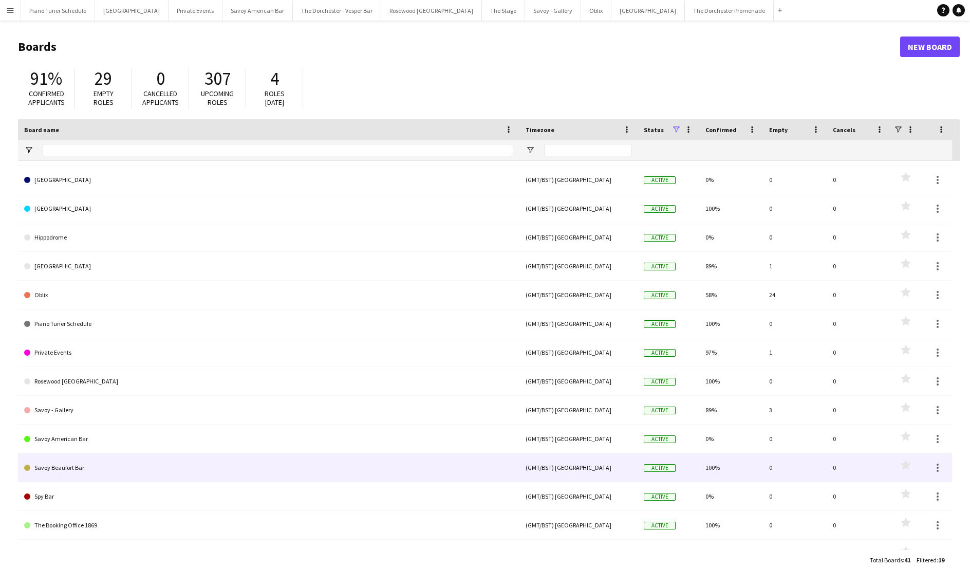
click at [57, 466] on link "Savoy Beaufort Bar" at bounding box center [268, 467] width 489 height 29
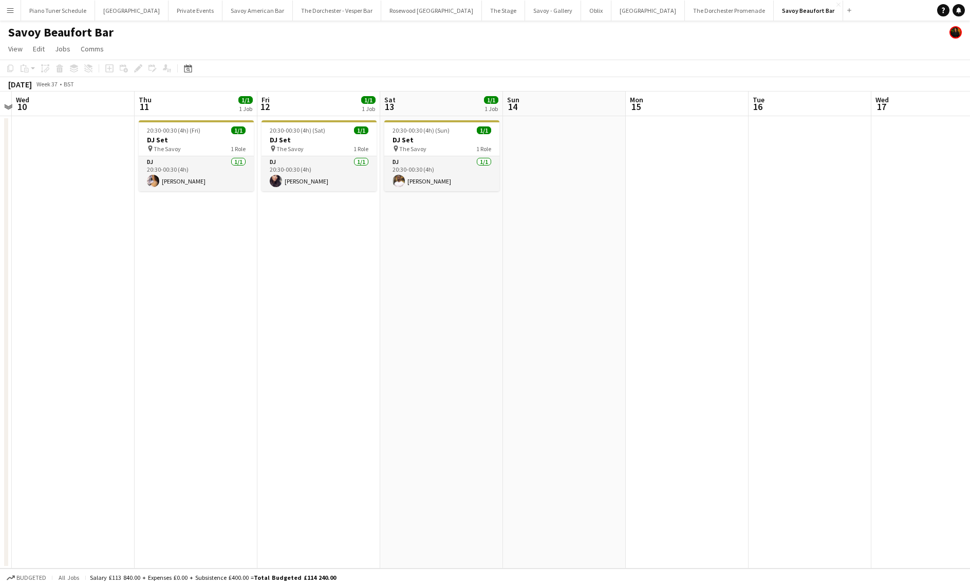
scroll to position [0, 362]
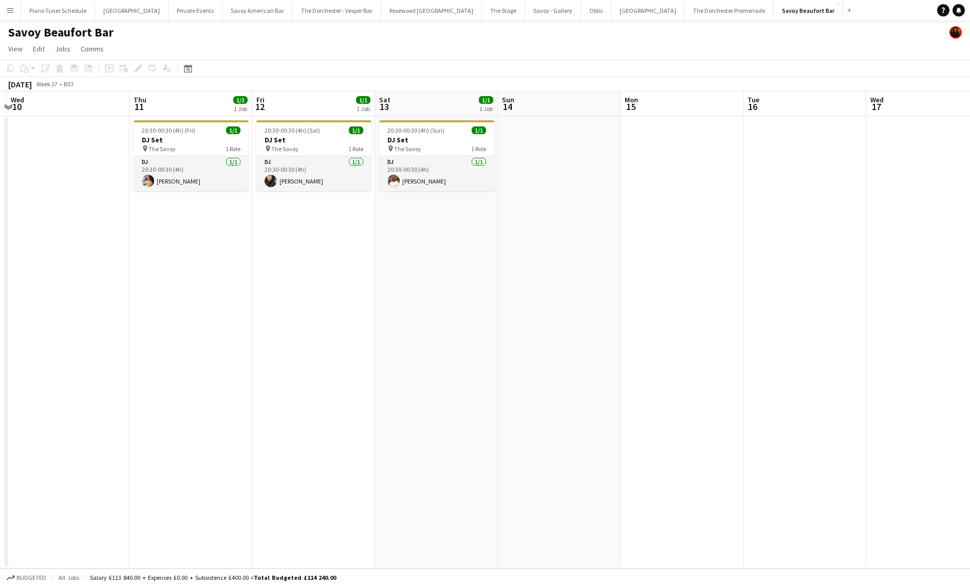
click at [9, 14] on button "Menu" at bounding box center [10, 10] width 21 height 21
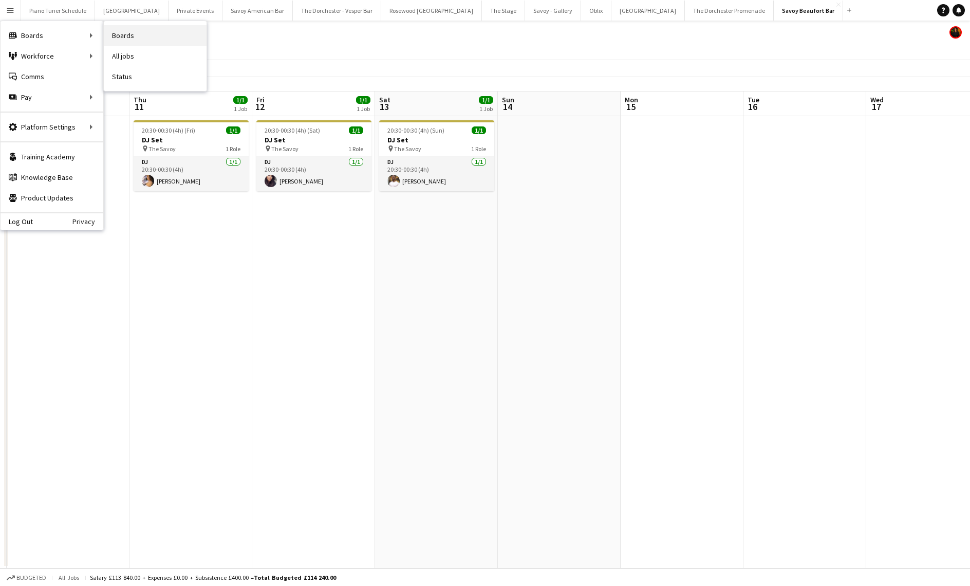
click at [118, 40] on link "Boards" at bounding box center [155, 35] width 103 height 21
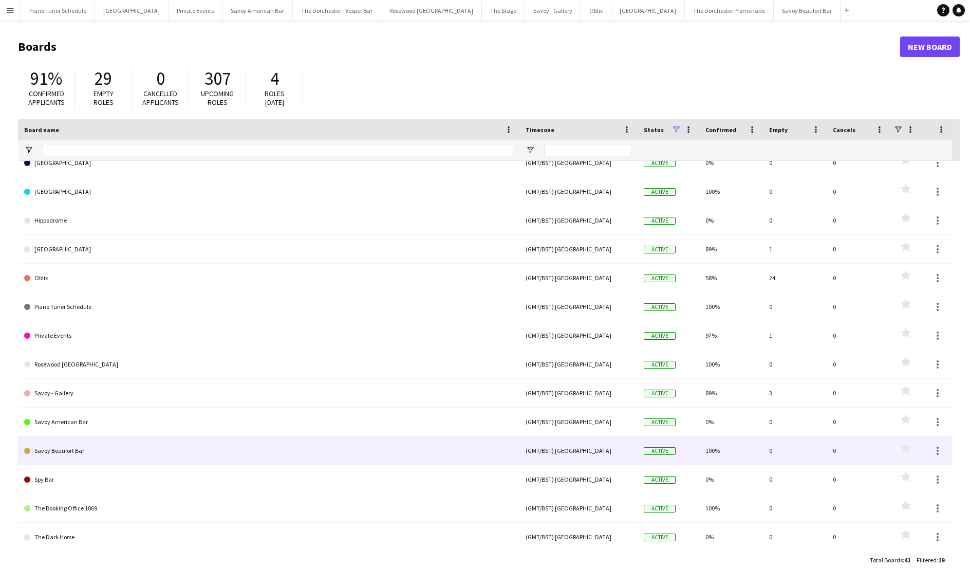
scroll to position [47, 0]
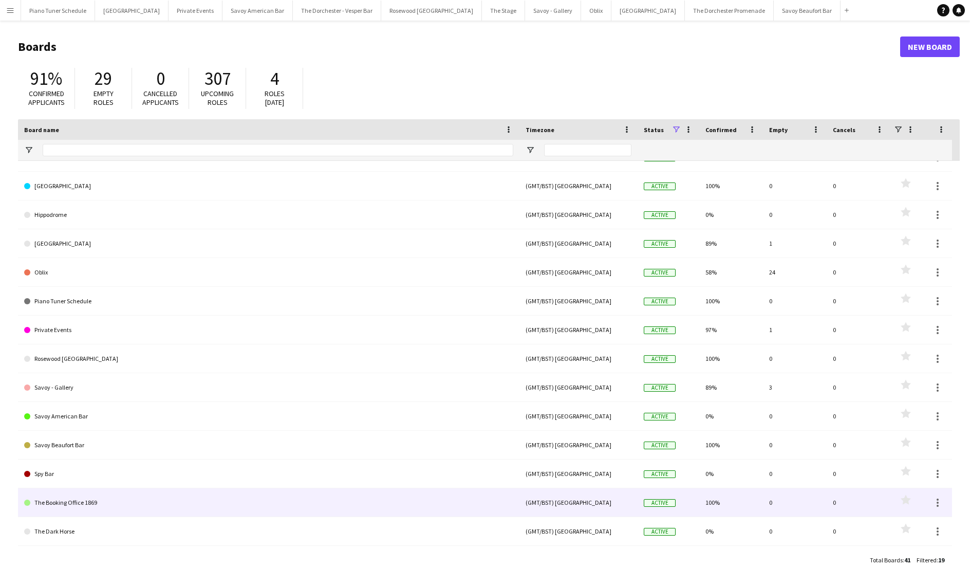
click at [141, 500] on link "The Booking Office 1869" at bounding box center [268, 502] width 489 height 29
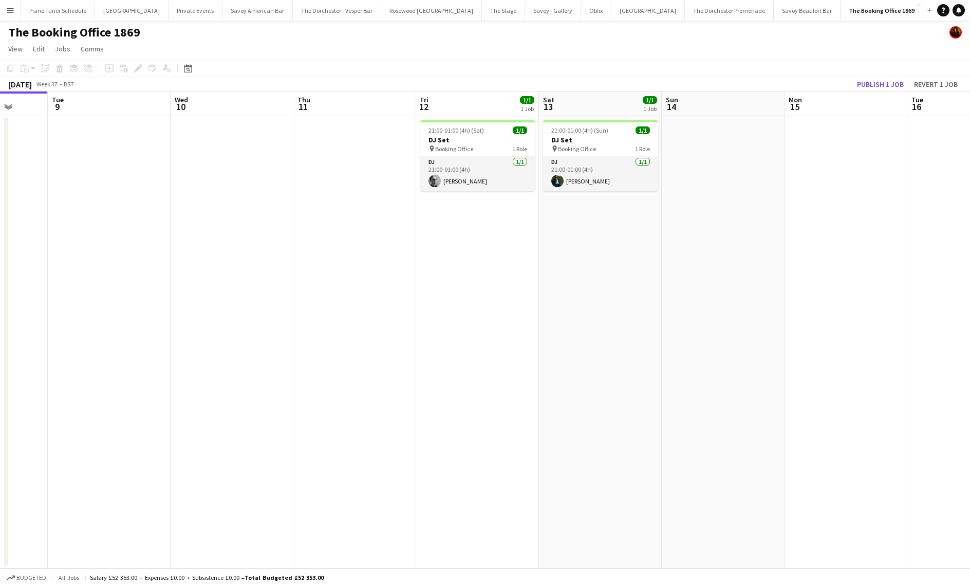
scroll to position [0, 322]
click at [323, 10] on button "The Dorchester - Vesper Bar Close" at bounding box center [337, 11] width 88 height 20
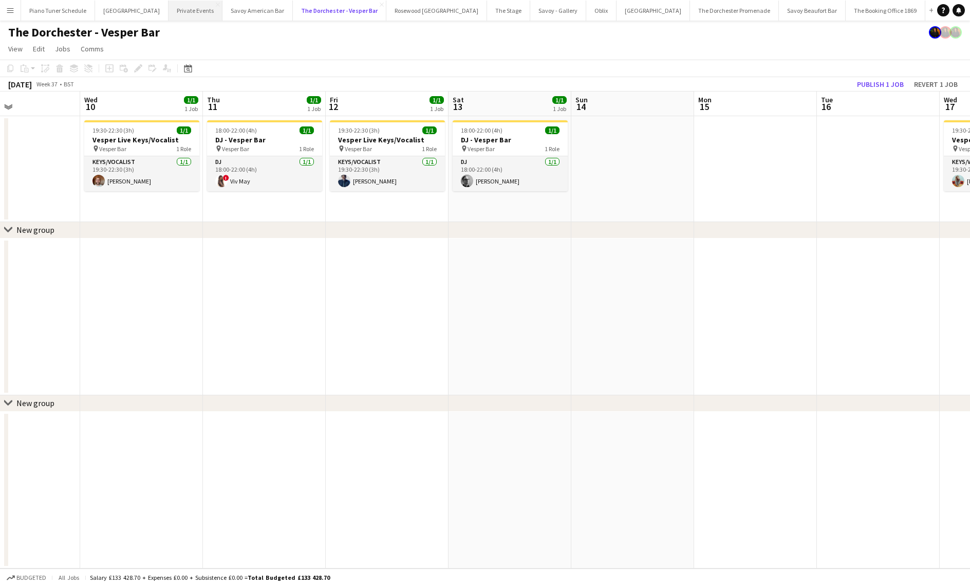
scroll to position [0, 412]
click at [487, 9] on button "The Stage Close" at bounding box center [508, 11] width 43 height 20
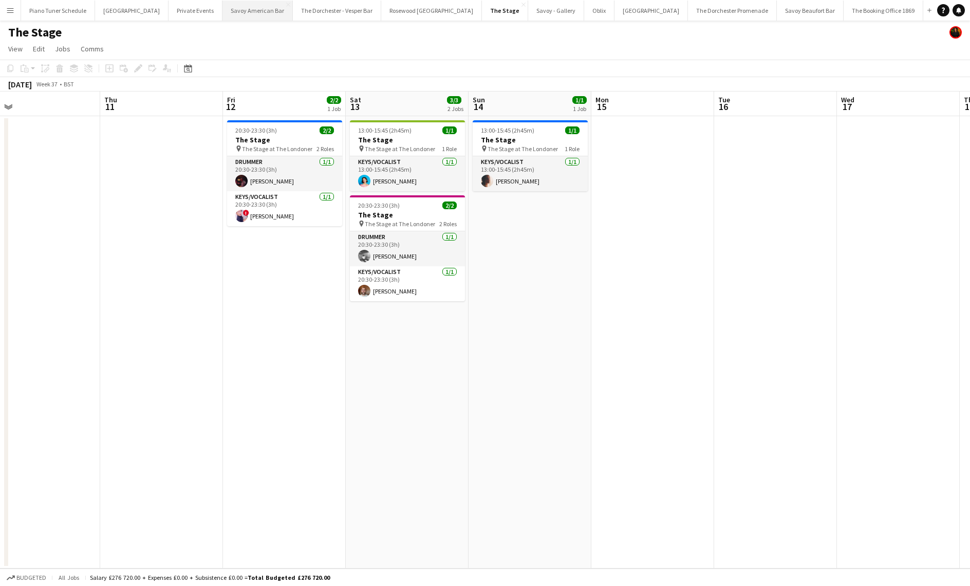
scroll to position [0, 270]
click at [4, 10] on button "Menu" at bounding box center [10, 10] width 21 height 21
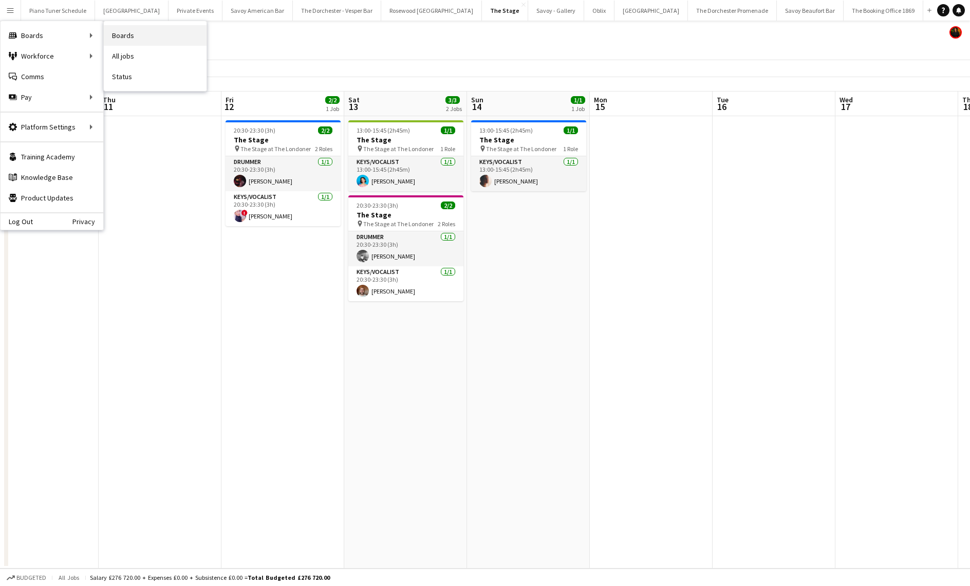
click at [159, 39] on link "Boards" at bounding box center [155, 35] width 103 height 21
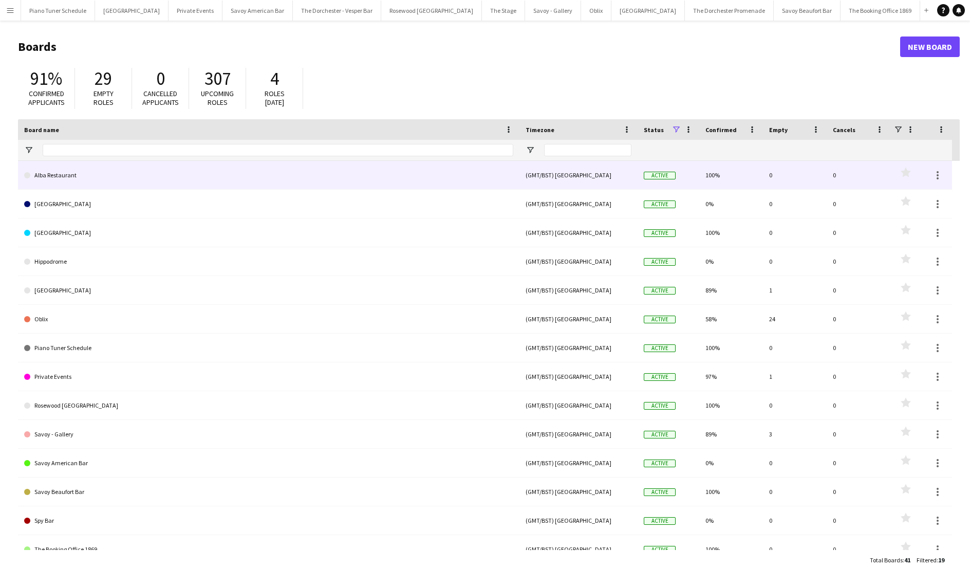
click at [93, 169] on link "Alba Restaurant" at bounding box center [268, 175] width 489 height 29
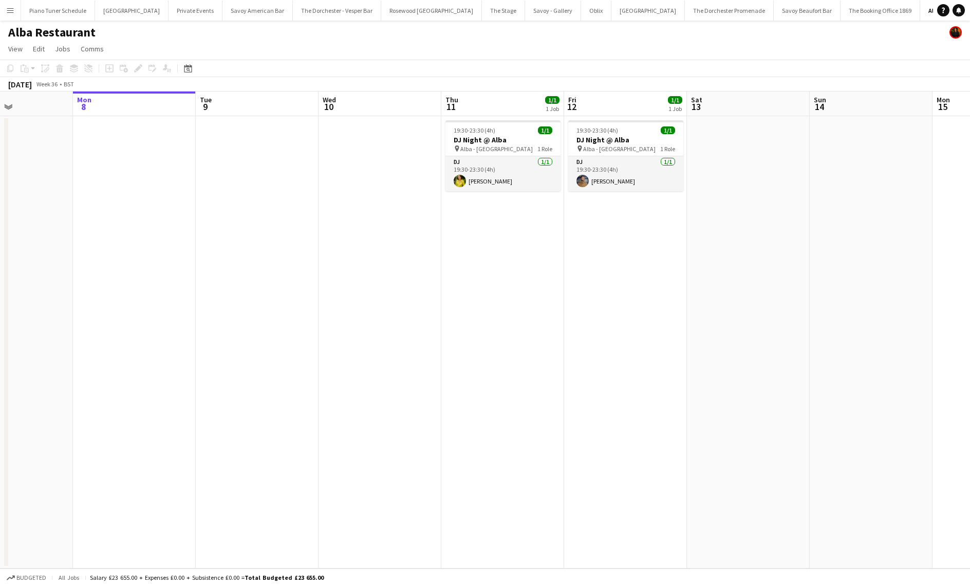
scroll to position [0, 301]
click at [14, 9] on app-icon "Menu" at bounding box center [10, 10] width 8 height 8
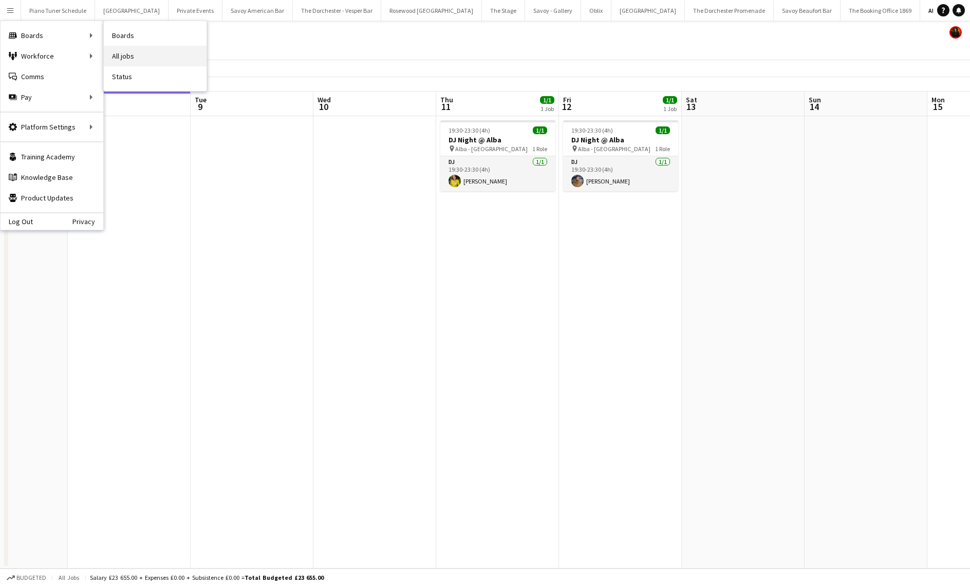
click at [139, 54] on link "All jobs" at bounding box center [155, 56] width 103 height 21
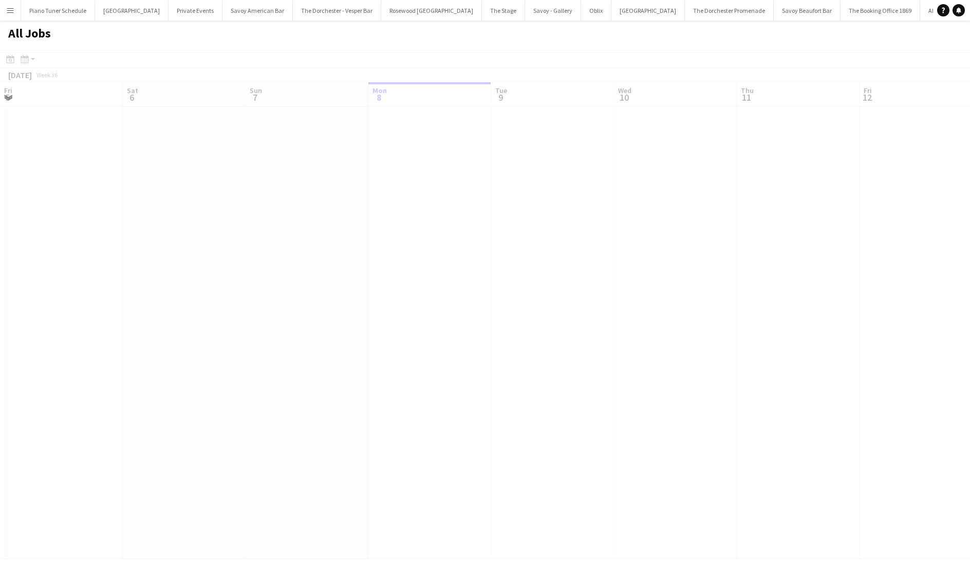
scroll to position [0, 246]
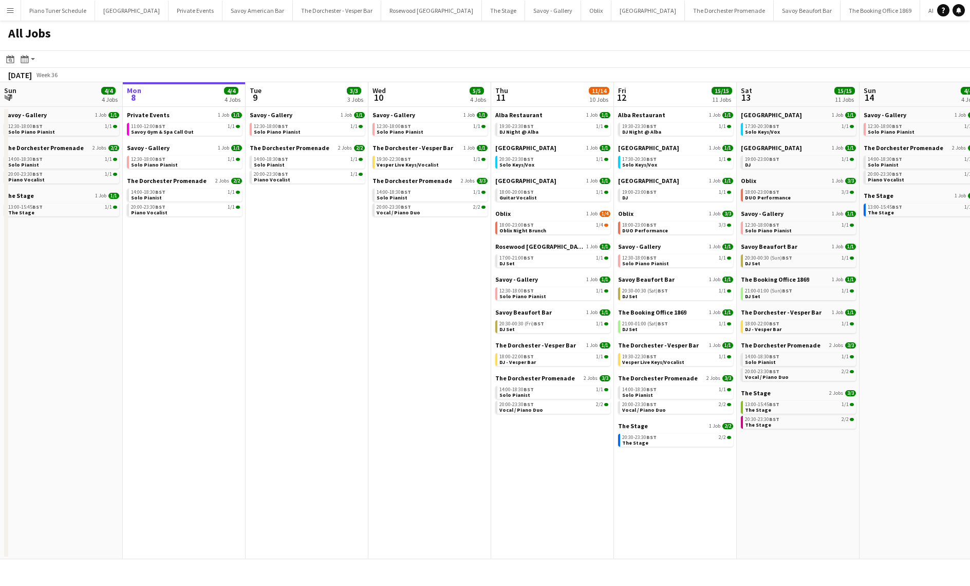
click at [11, 5] on button "Menu" at bounding box center [10, 10] width 21 height 21
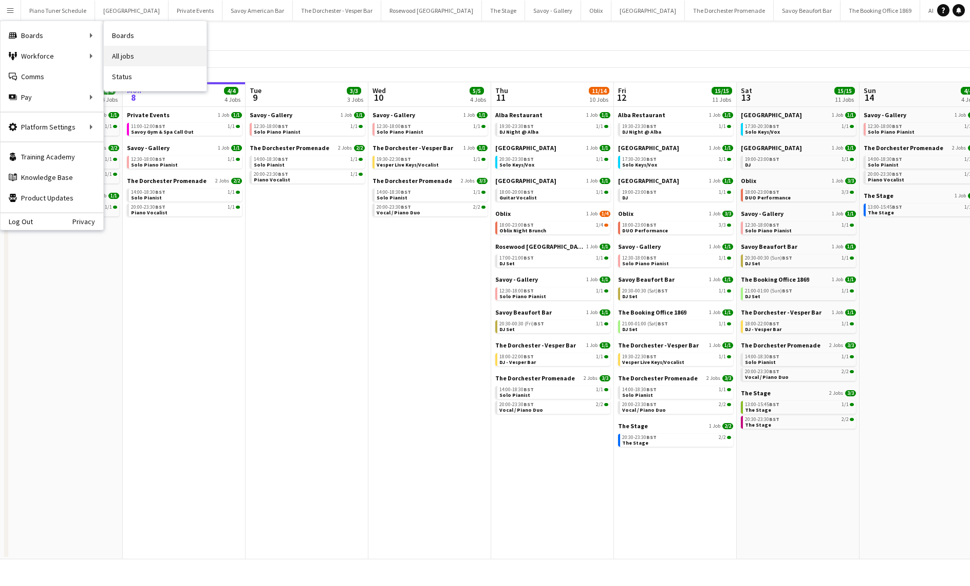
click at [131, 51] on link "All jobs" at bounding box center [155, 56] width 103 height 21
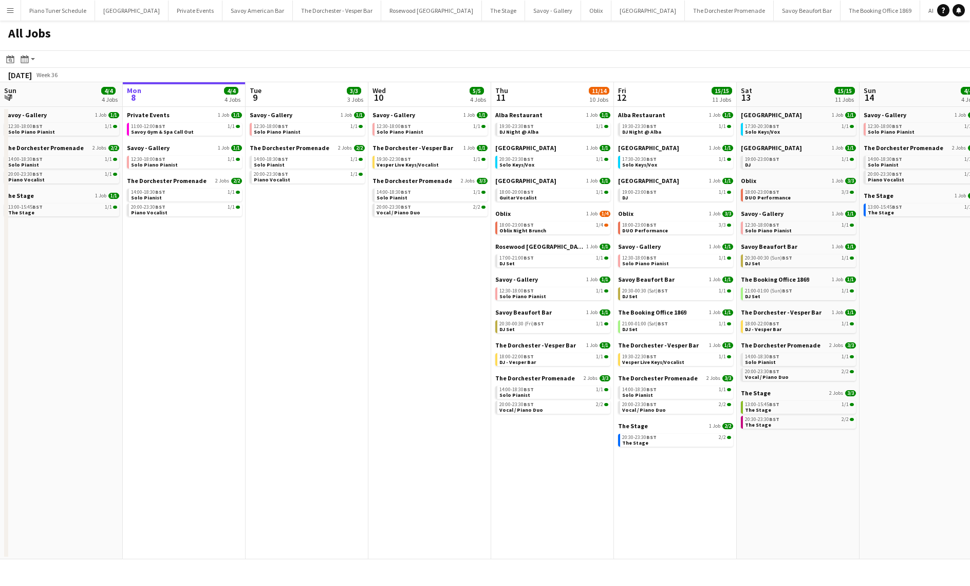
click at [7, 5] on button "Menu" at bounding box center [10, 10] width 21 height 21
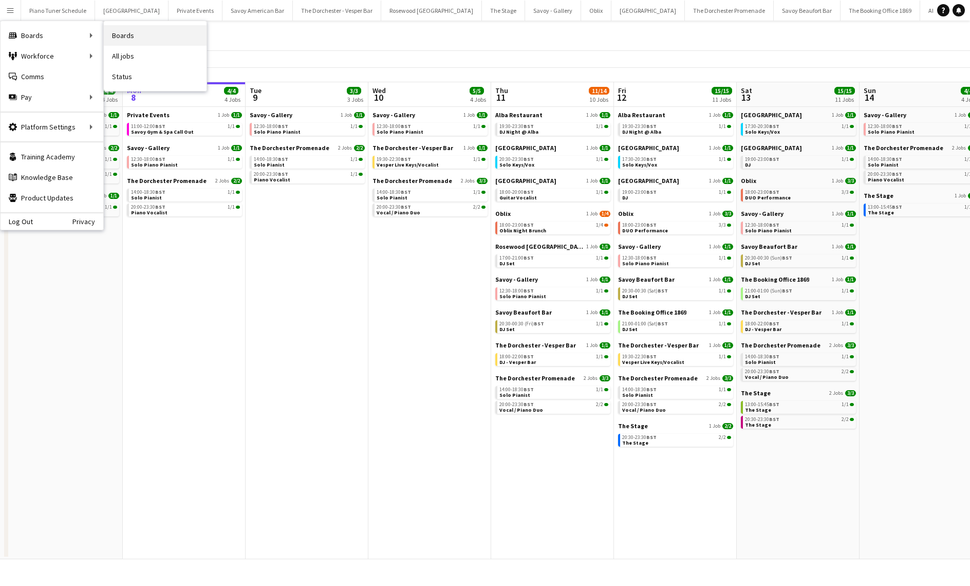
click at [157, 41] on link "Boards" at bounding box center [155, 35] width 103 height 21
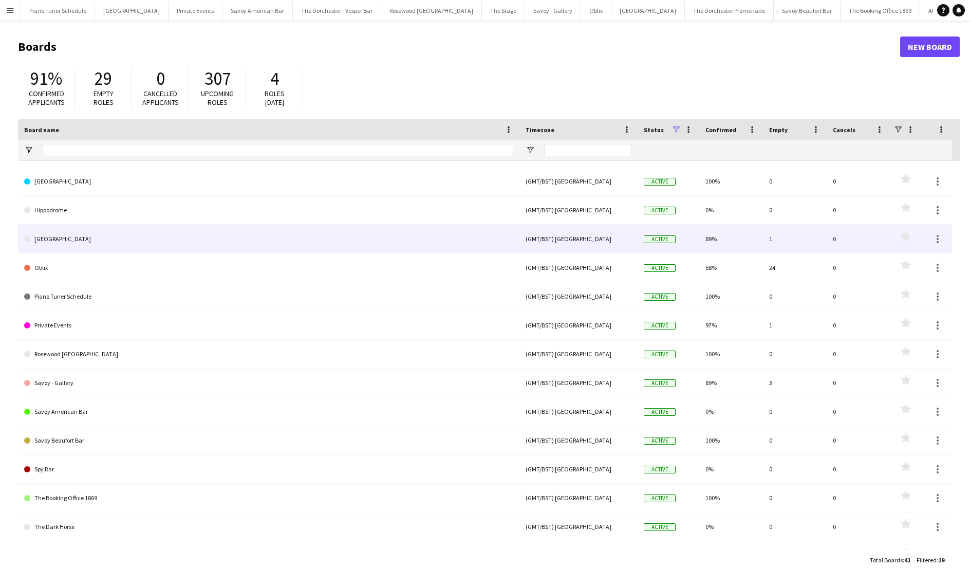
scroll to position [51, 0]
click at [116, 243] on link "[GEOGRAPHIC_DATA]" at bounding box center [268, 239] width 489 height 29
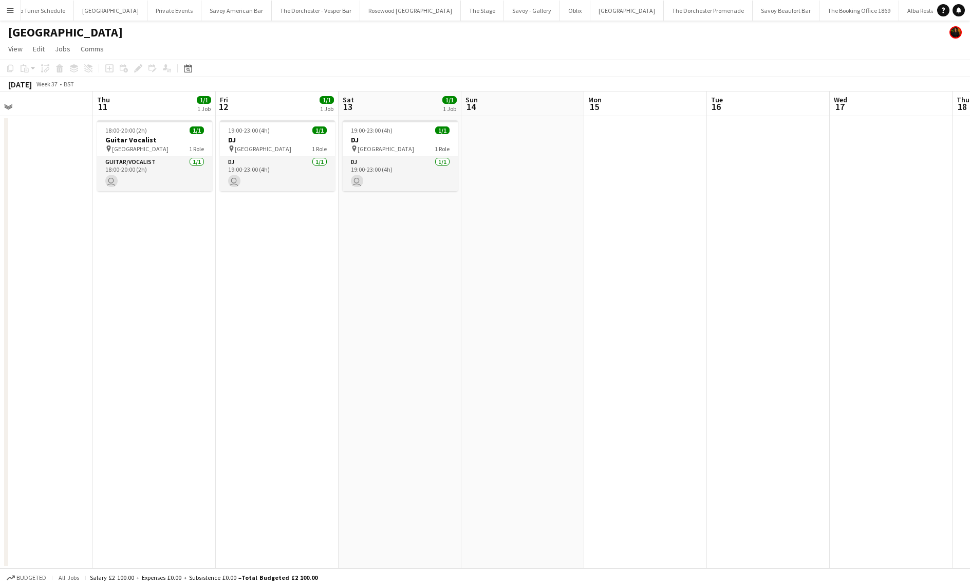
scroll to position [0, 372]
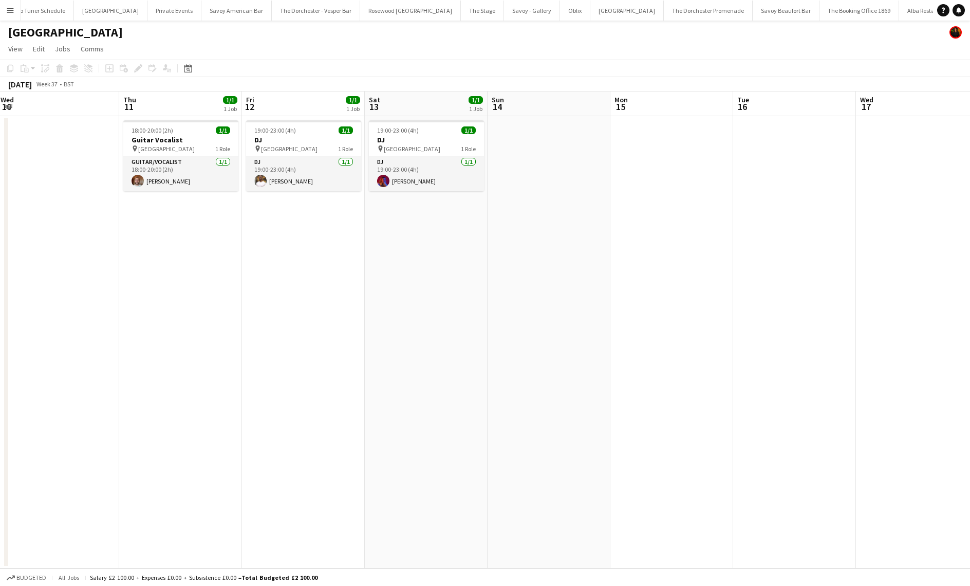
click at [12, 12] on app-icon "Menu" at bounding box center [10, 10] width 8 height 8
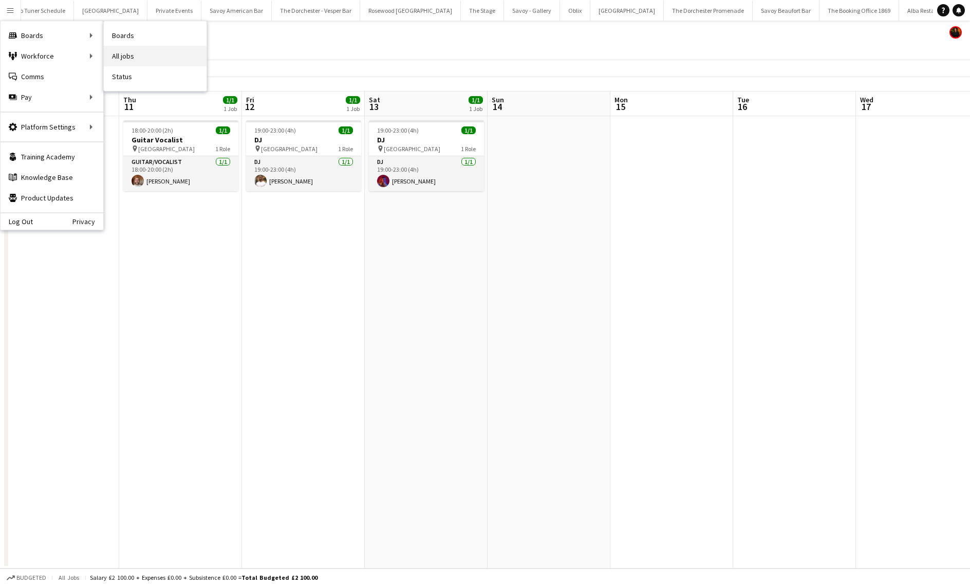
click at [119, 51] on link "All jobs" at bounding box center [155, 56] width 103 height 21
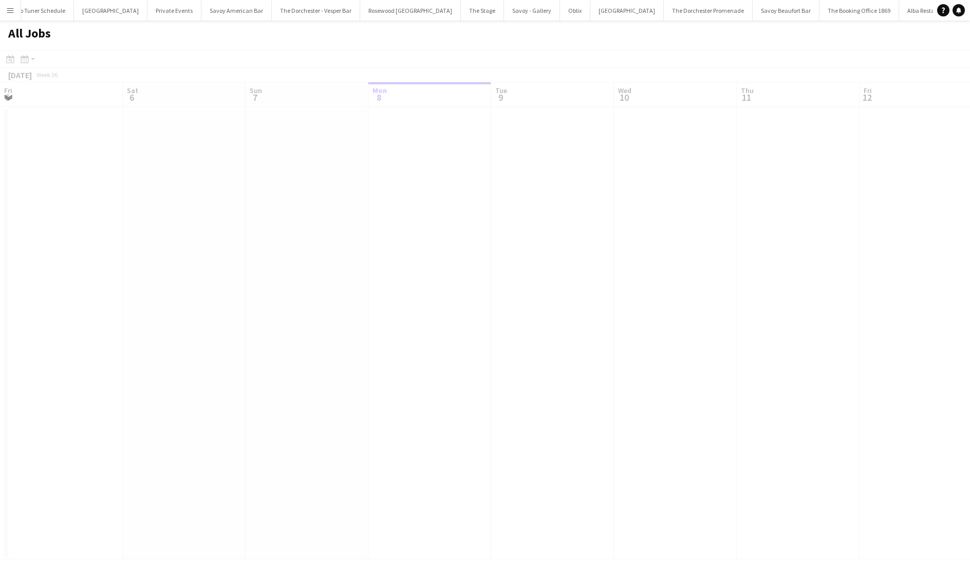
scroll to position [0, 246]
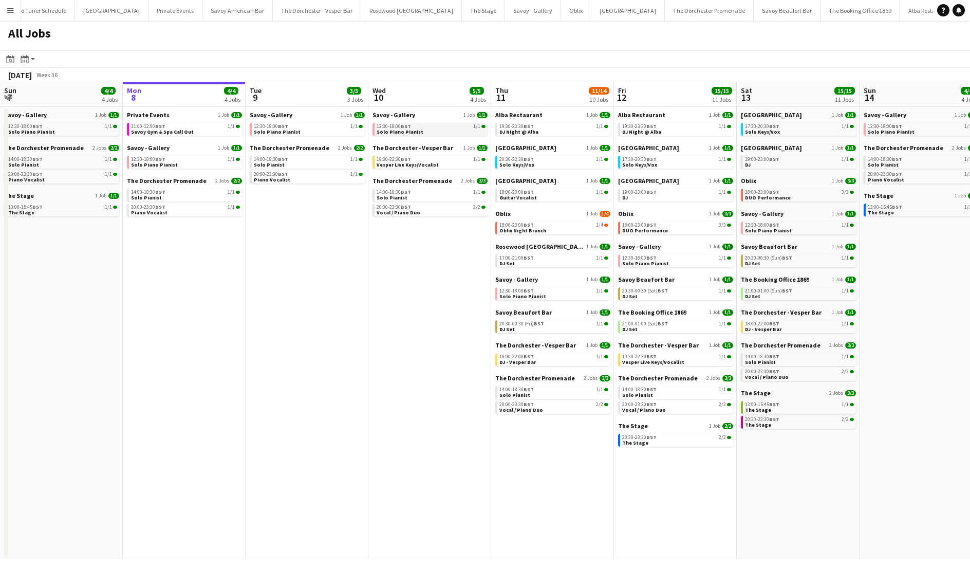
click at [411, 132] on span "Solo Piano Pianist" at bounding box center [400, 131] width 47 height 7
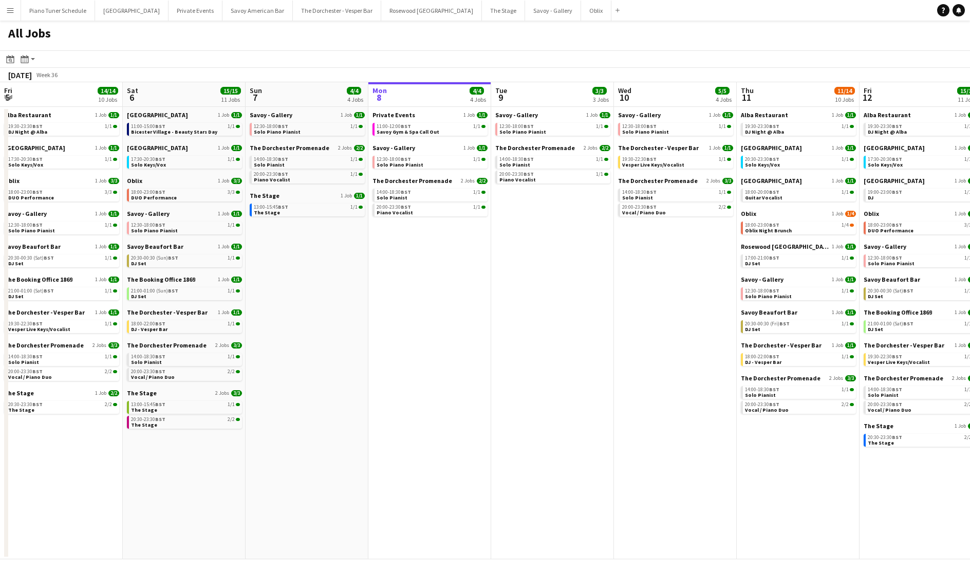
scroll to position [0, 246]
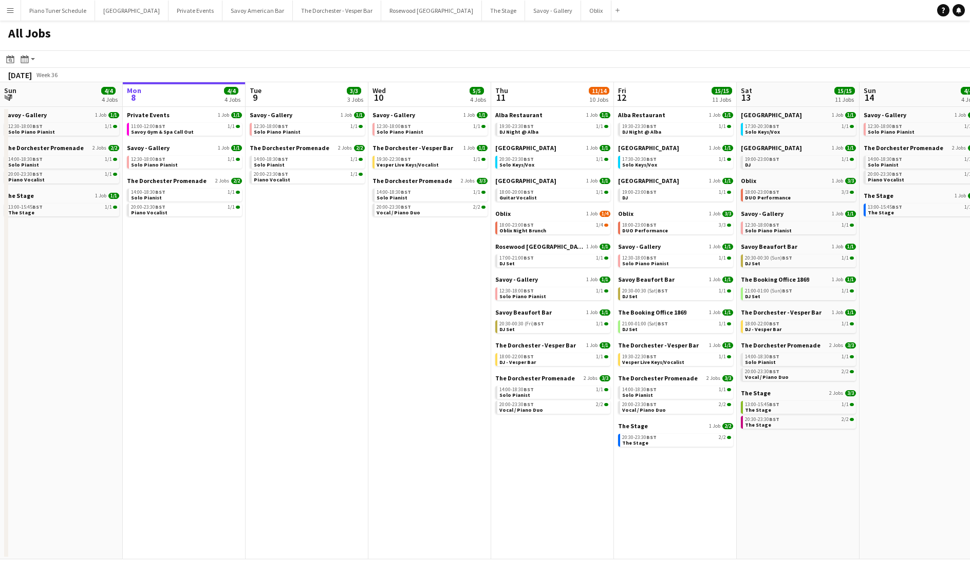
click at [13, 6] on app-icon "Menu" at bounding box center [10, 10] width 8 height 8
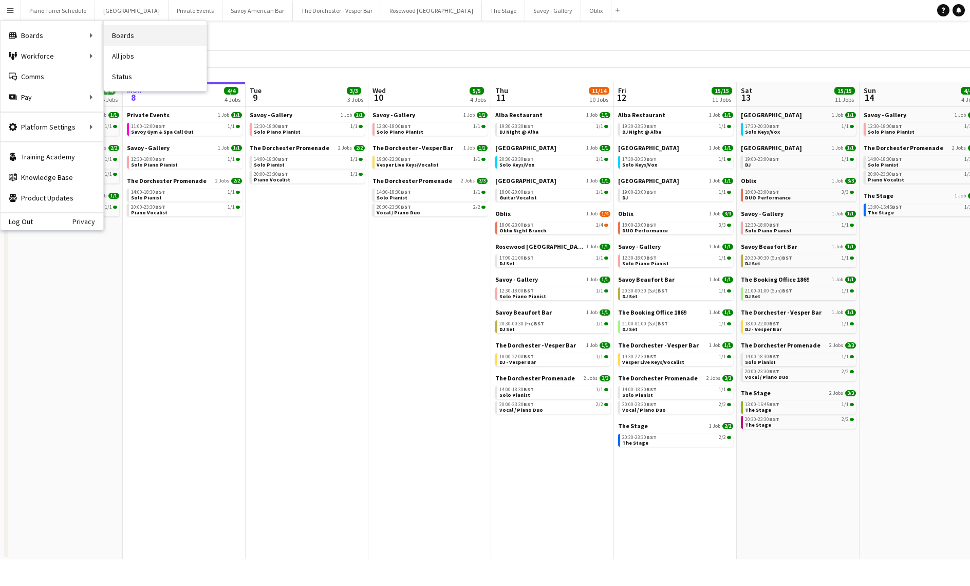
click at [124, 38] on link "Boards" at bounding box center [155, 35] width 103 height 21
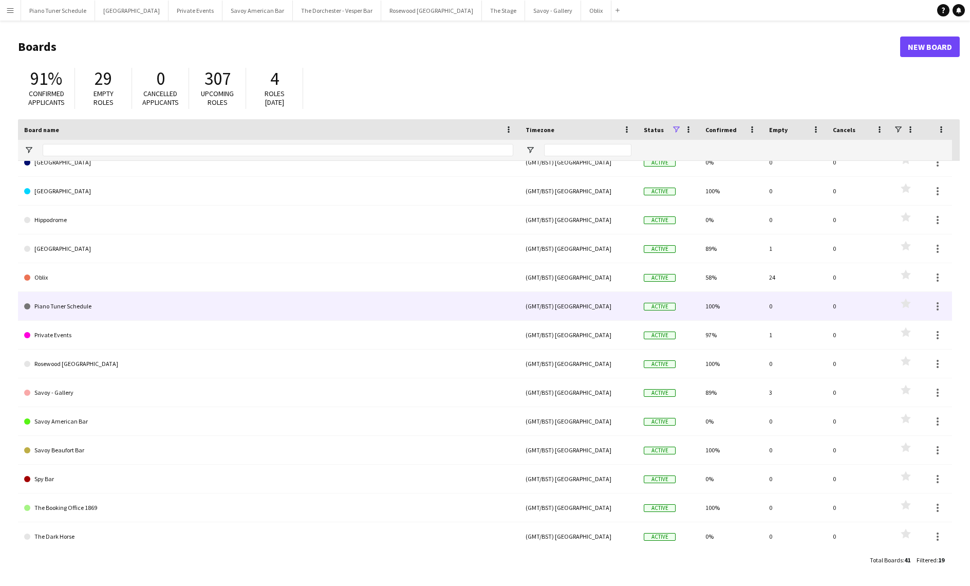
scroll to position [55, 0]
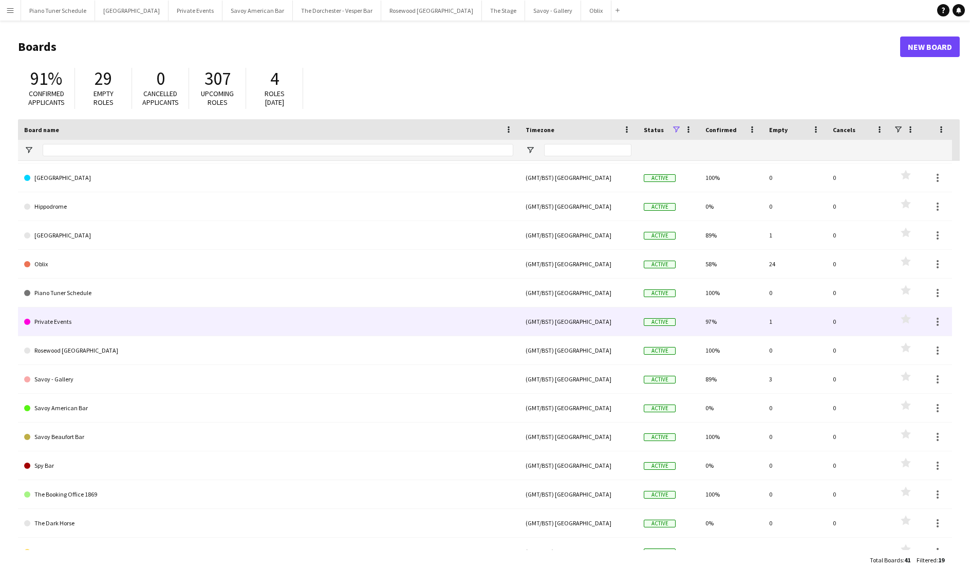
click at [112, 327] on link "Private Events" at bounding box center [268, 321] width 489 height 29
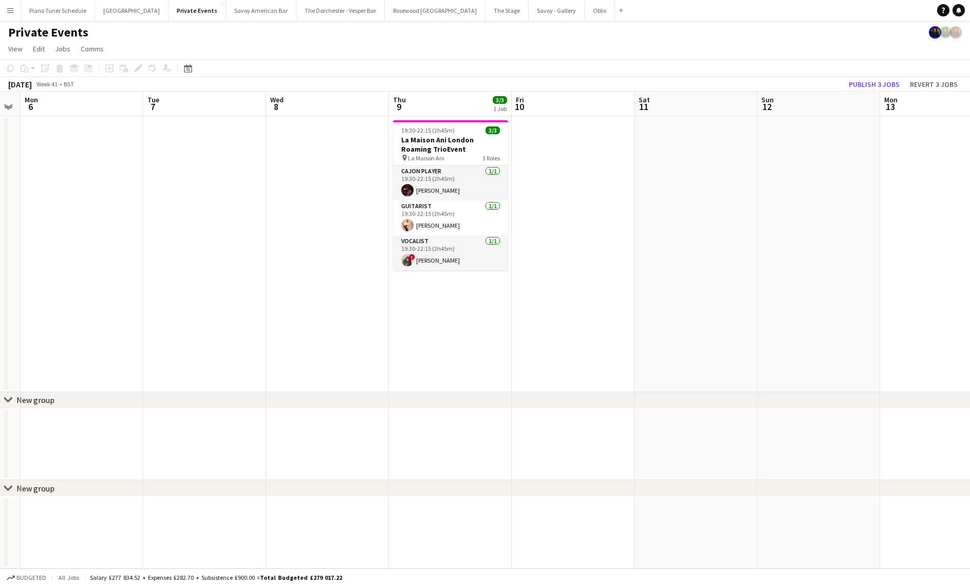
scroll to position [0, 229]
click at [286, 135] on app-date-cell at bounding box center [323, 254] width 123 height 276
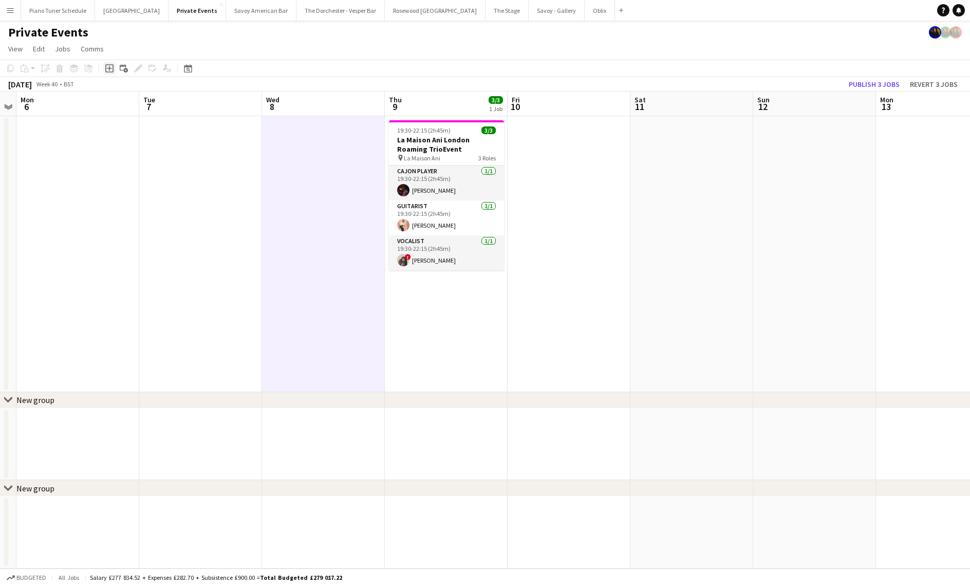
click at [111, 69] on icon "Add job" at bounding box center [109, 68] width 8 height 8
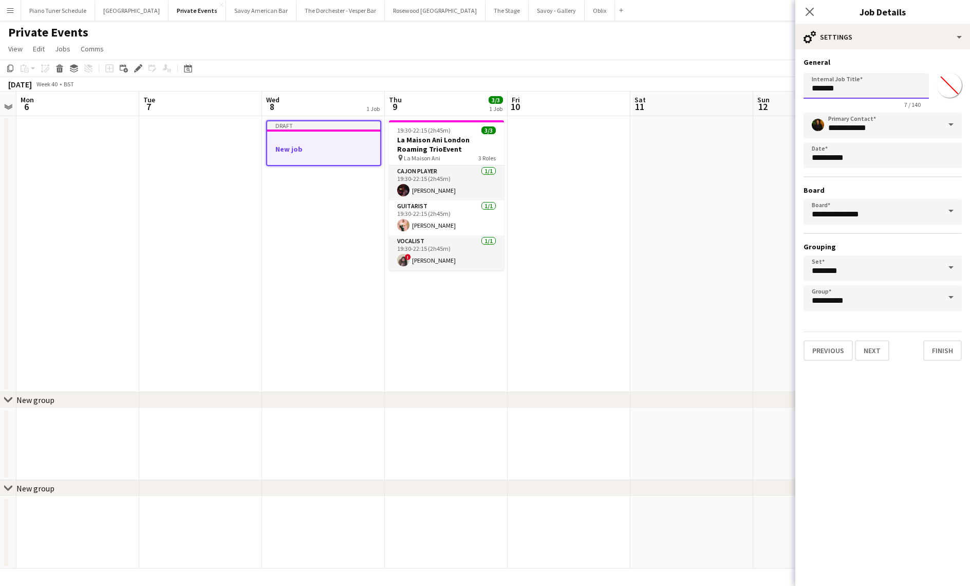
click at [846, 90] on input "*******" at bounding box center [866, 86] width 125 height 26
type input "*"
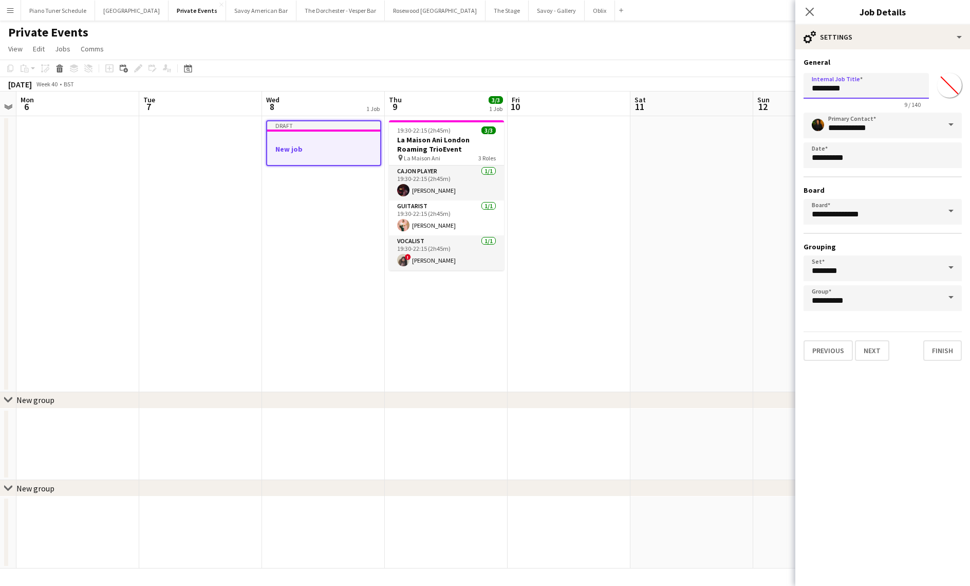
type input "********"
click at [853, 95] on input "********" at bounding box center [866, 86] width 125 height 26
click at [848, 90] on input "********" at bounding box center [866, 86] width 125 height 26
click at [848, 89] on input "********" at bounding box center [866, 86] width 125 height 26
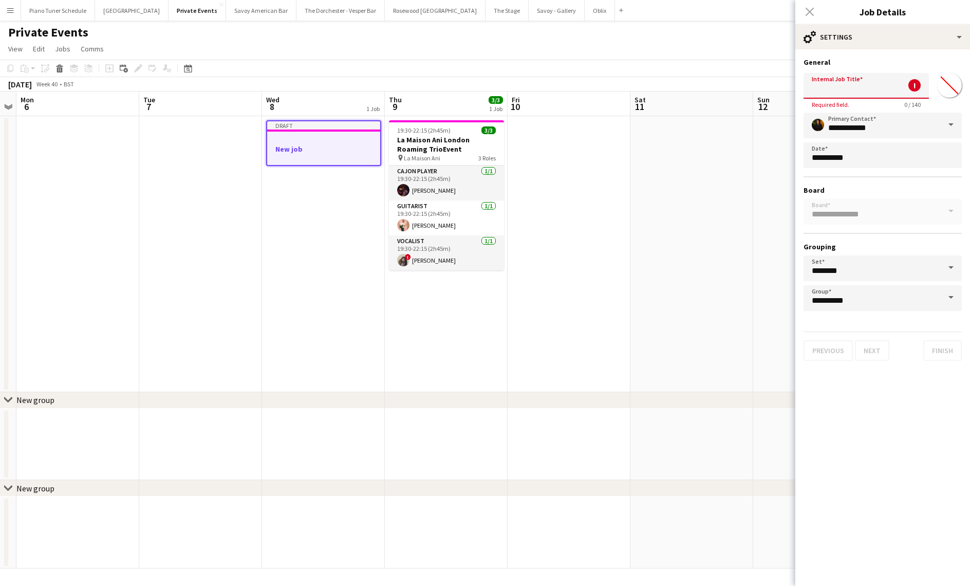
paste input "**********"
type input "**********"
click at [879, 355] on button "Next" at bounding box center [872, 350] width 34 height 21
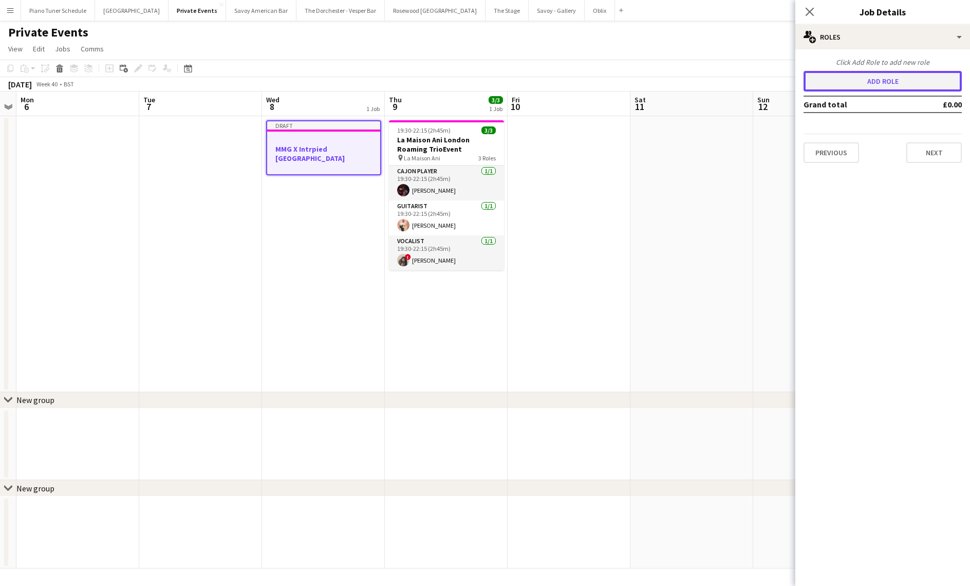
click at [872, 84] on button "Add role" at bounding box center [883, 81] width 158 height 21
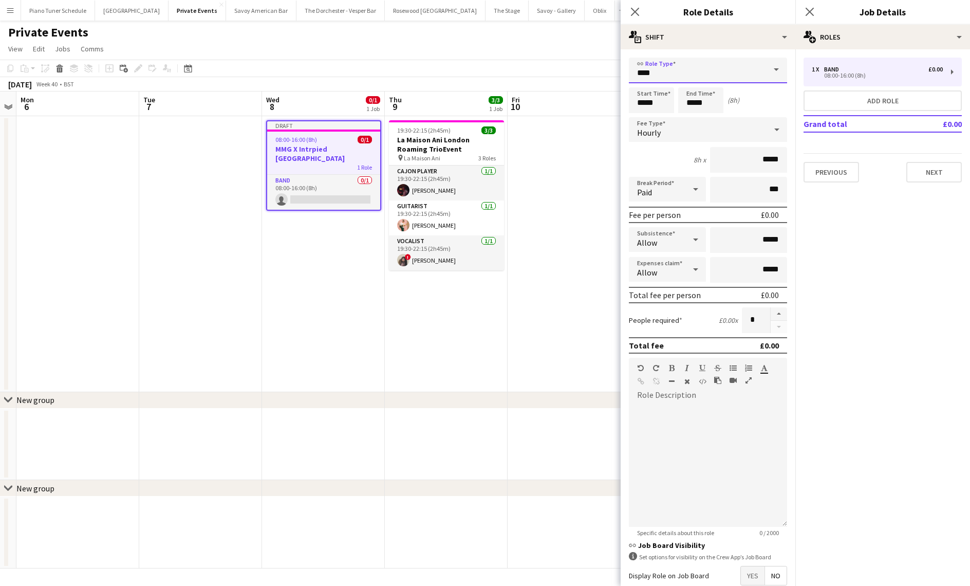
click at [696, 77] on input "****" at bounding box center [708, 71] width 158 height 26
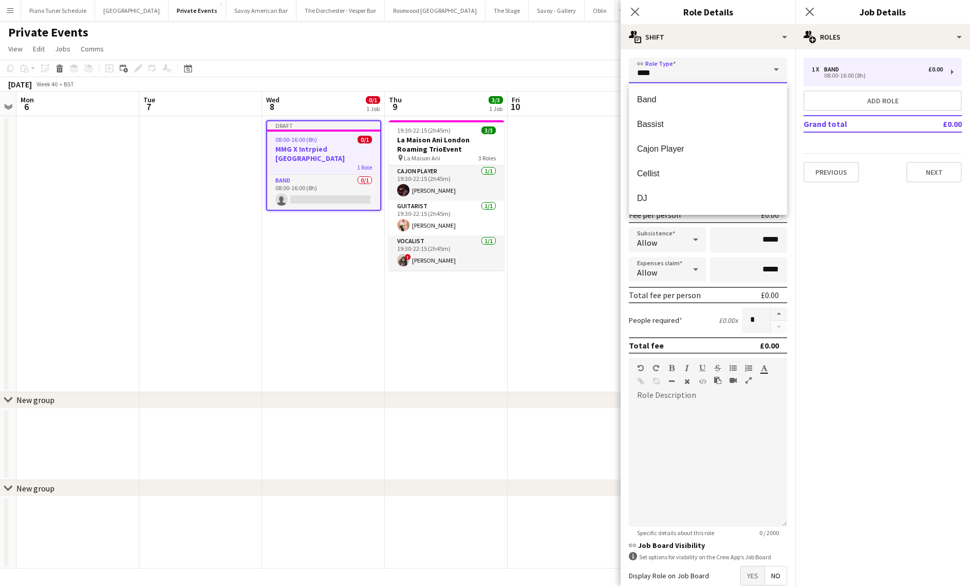
click at [696, 77] on input "****" at bounding box center [708, 71] width 158 height 26
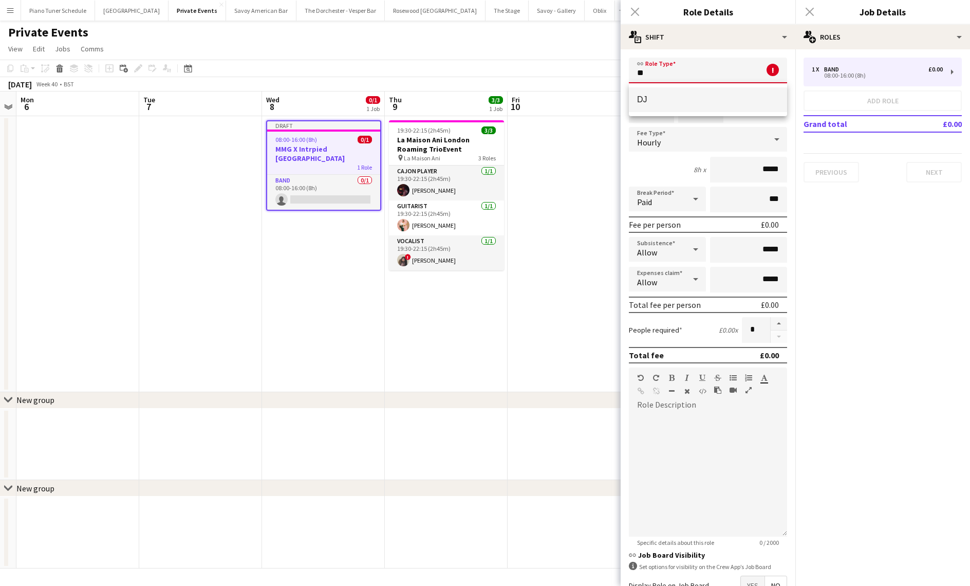
click at [706, 99] on span "DJ" at bounding box center [708, 100] width 142 height 10
type input "**"
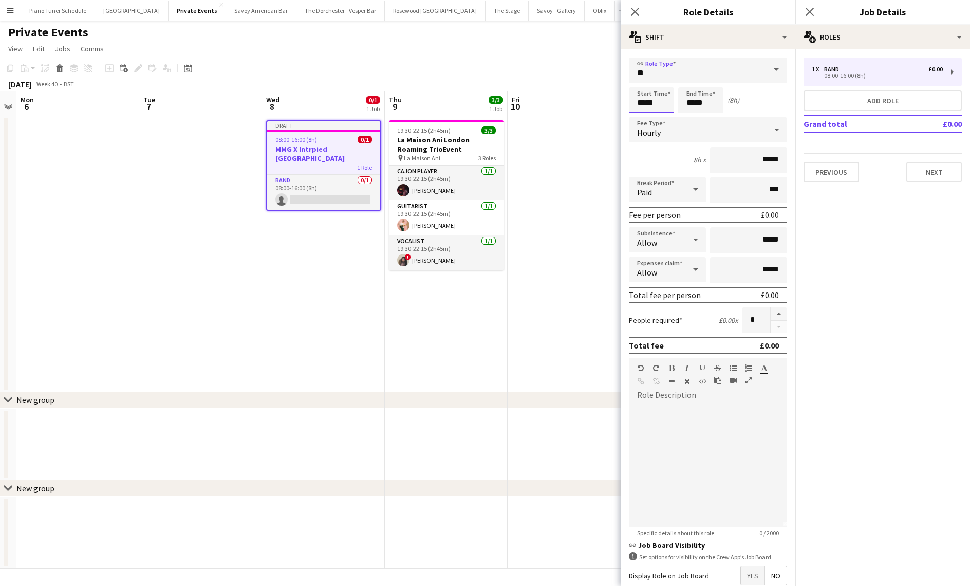
click at [653, 101] on input "*****" at bounding box center [651, 100] width 45 height 26
click at [646, 103] on input "*****" at bounding box center [651, 100] width 45 height 26
type input "*****"
click at [695, 133] on div "Hourly" at bounding box center [698, 129] width 138 height 25
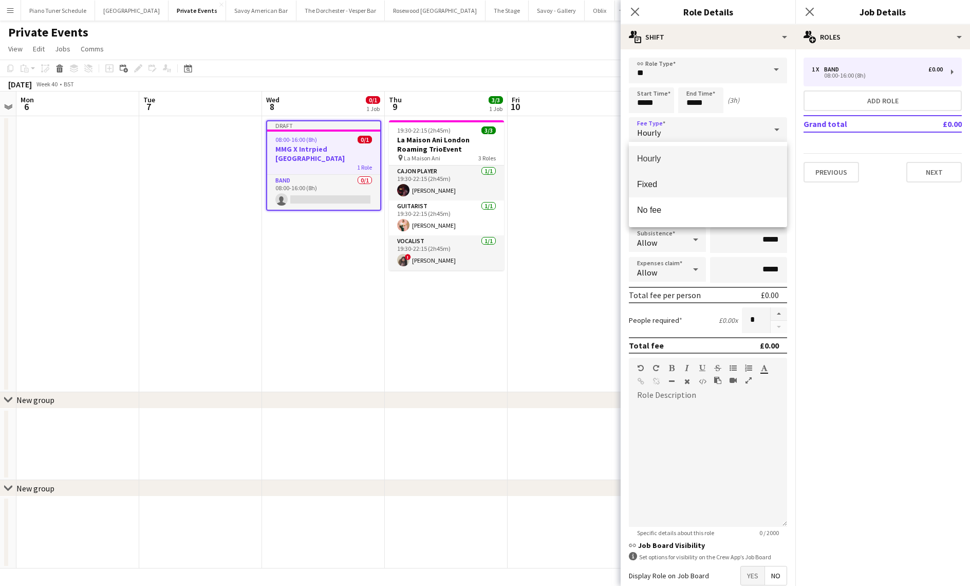
click at [698, 179] on mat-option "Fixed" at bounding box center [708, 185] width 158 height 26
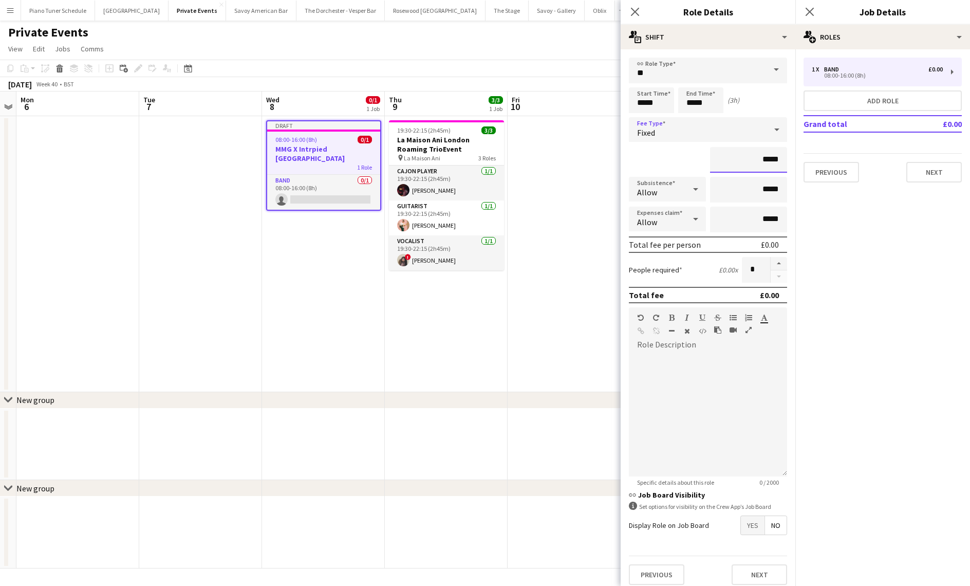
click at [768, 160] on input "*****" at bounding box center [748, 160] width 77 height 26
type input "****"
click at [929, 173] on button "Next" at bounding box center [933, 172] width 55 height 21
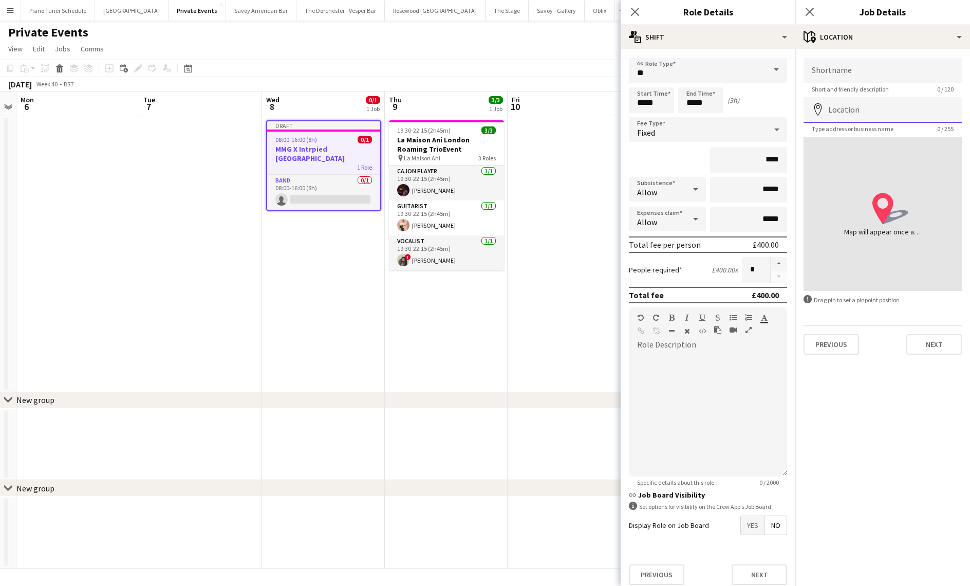
click at [871, 113] on input "Location" at bounding box center [883, 110] width 158 height 26
paste input "**********"
type input "**********"
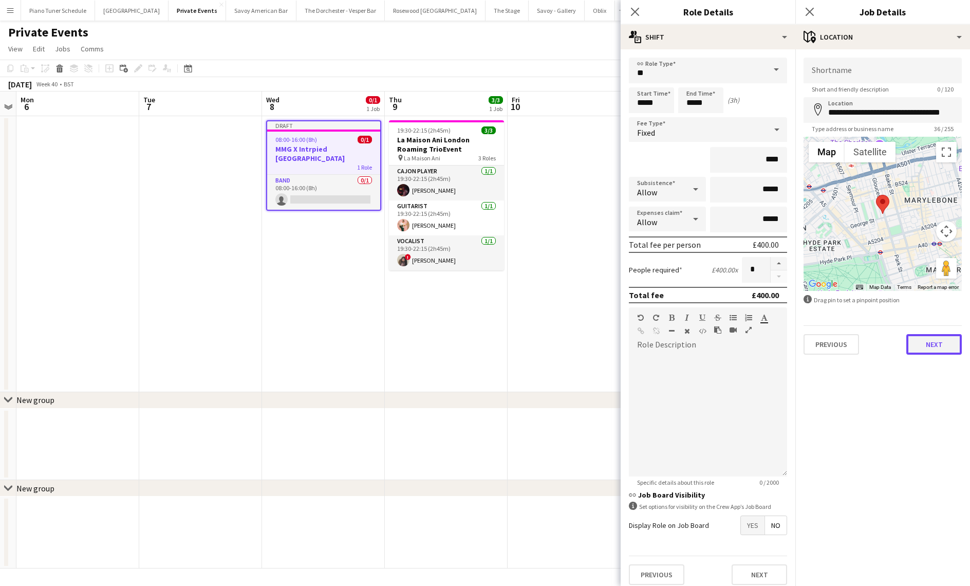
click at [928, 343] on button "Next" at bounding box center [933, 344] width 55 height 21
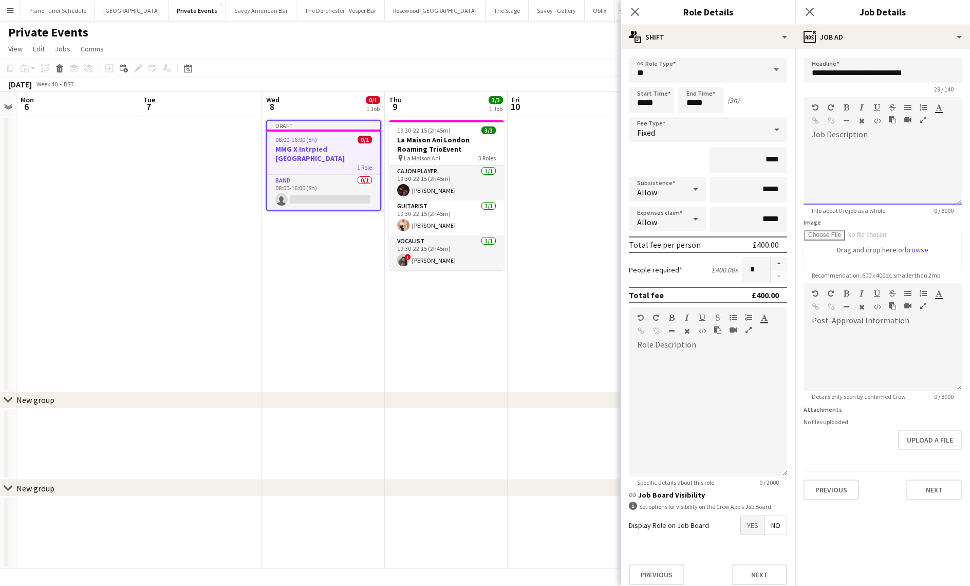
click at [850, 158] on div at bounding box center [883, 174] width 158 height 62
paste div
drag, startPoint x: 883, startPoint y: 179, endPoint x: 812, endPoint y: 149, distance: 77.1
click at [812, 149] on div "**********" at bounding box center [883, 174] width 158 height 62
click at [854, 338] on div at bounding box center [883, 360] width 158 height 62
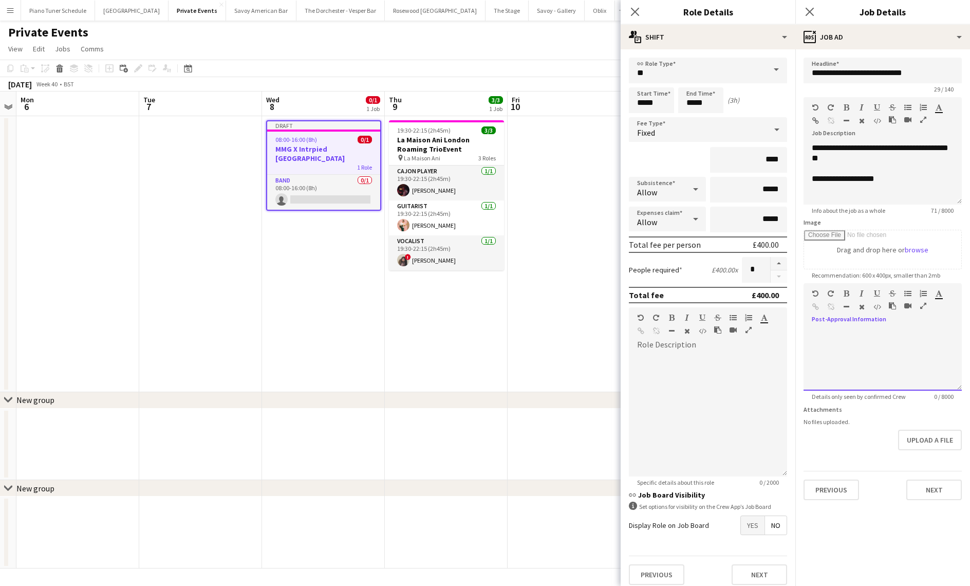
paste div
click at [923, 491] on button "Next" at bounding box center [933, 489] width 55 height 21
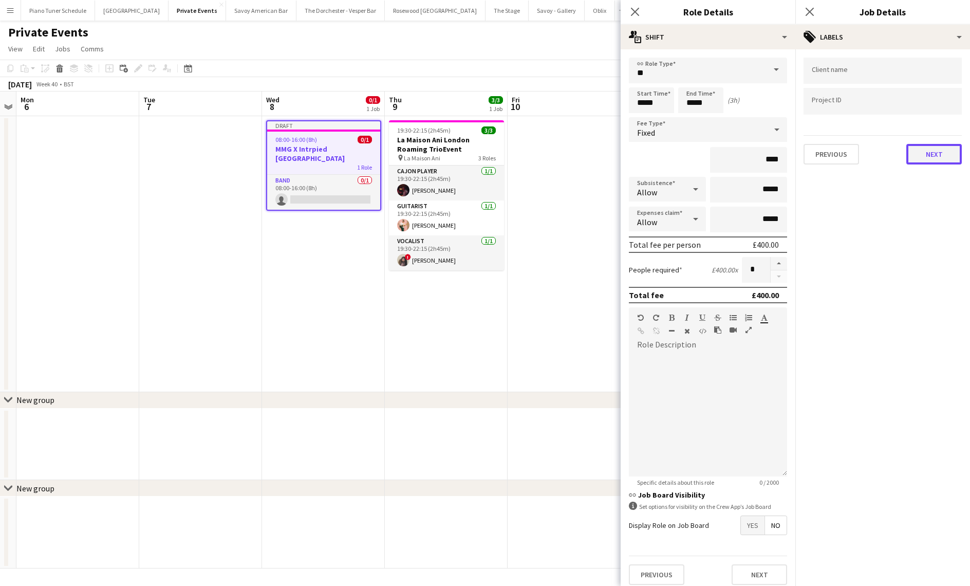
click at [944, 154] on button "Next" at bounding box center [933, 154] width 55 height 21
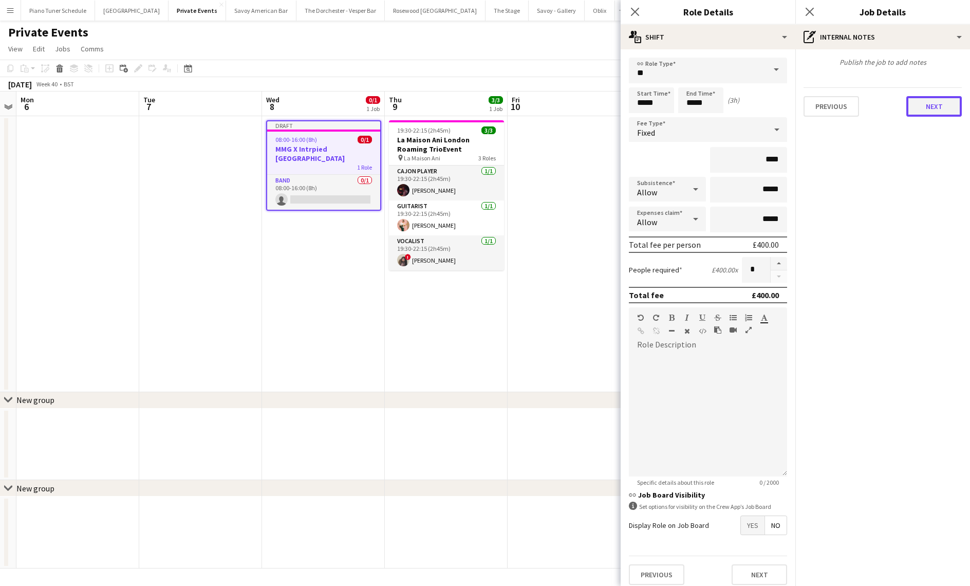
click at [924, 109] on button "Next" at bounding box center [933, 106] width 55 height 21
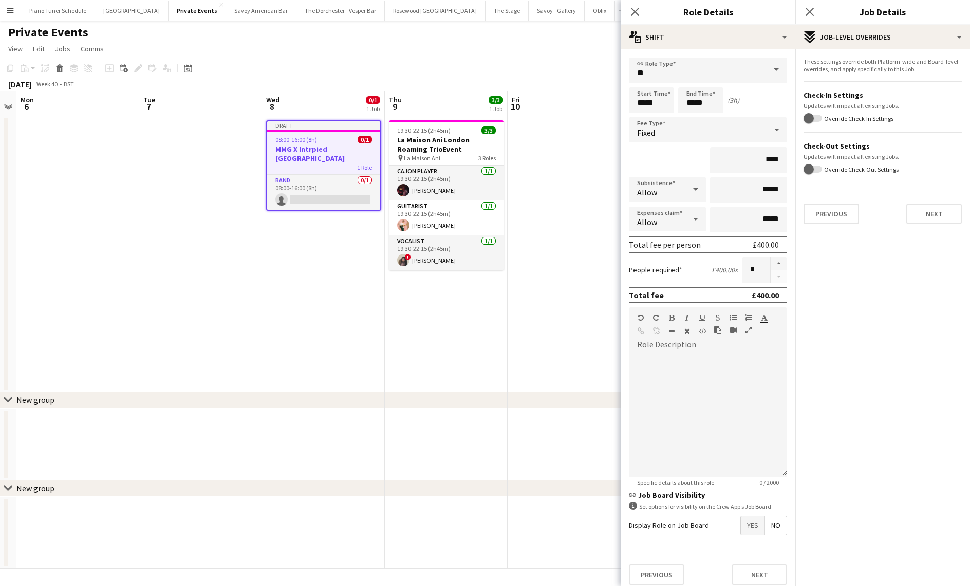
click at [948, 228] on div "These settings override both Platform-wide and Board-level overrides, and apply…" at bounding box center [882, 140] width 175 height 183
click at [937, 221] on button "Next" at bounding box center [933, 213] width 55 height 21
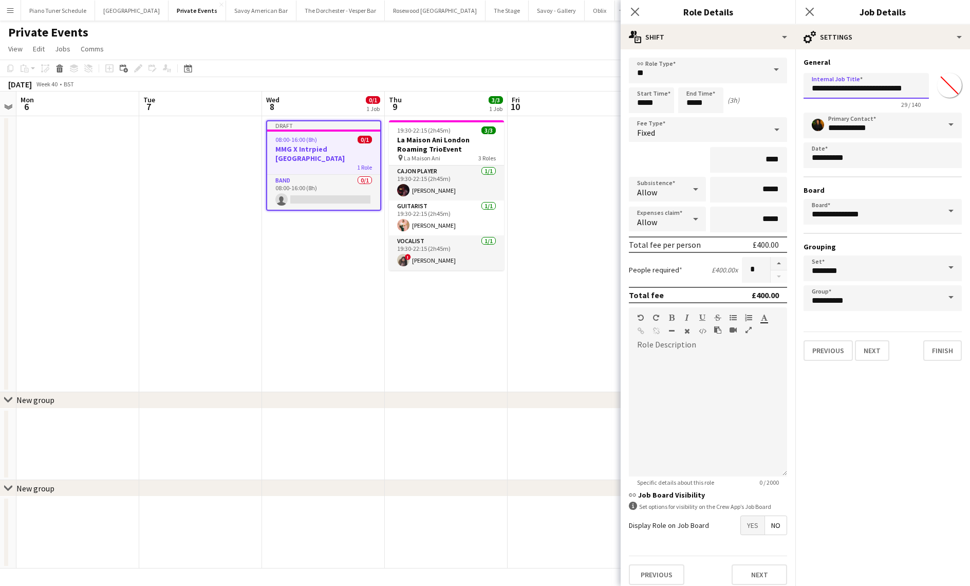
scroll to position [0, 1]
drag, startPoint x: 866, startPoint y: 89, endPoint x: 924, endPoint y: 89, distance: 57.6
click at [924, 89] on input "**********" at bounding box center [866, 86] width 125 height 26
type input "**********"
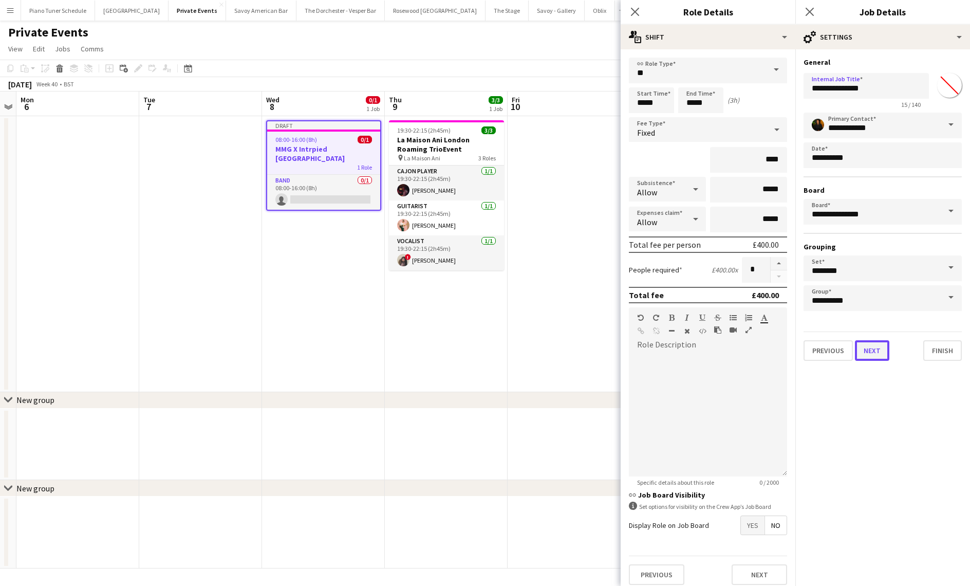
click at [876, 360] on button "Next" at bounding box center [872, 350] width 34 height 21
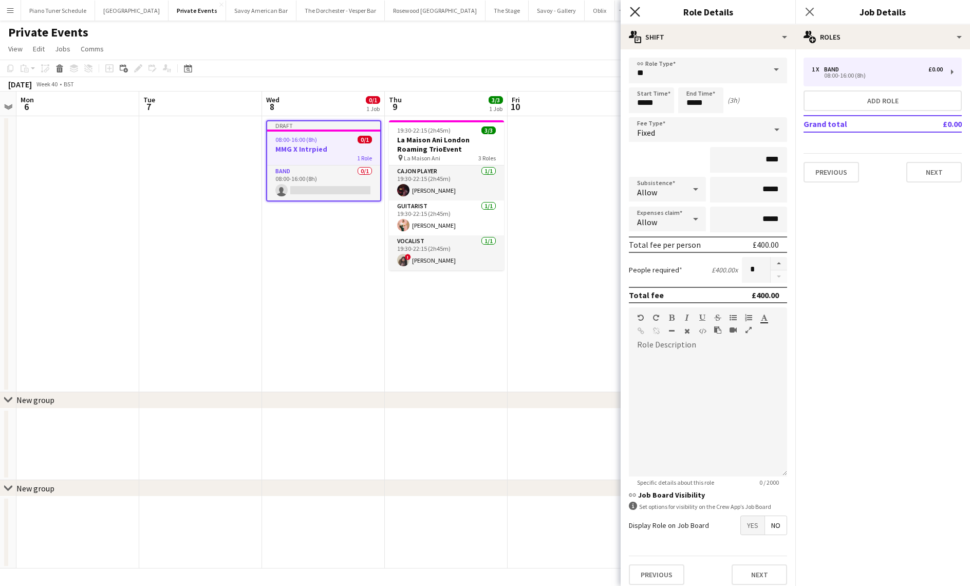
click at [635, 14] on icon "Close pop-in" at bounding box center [635, 12] width 10 height 10
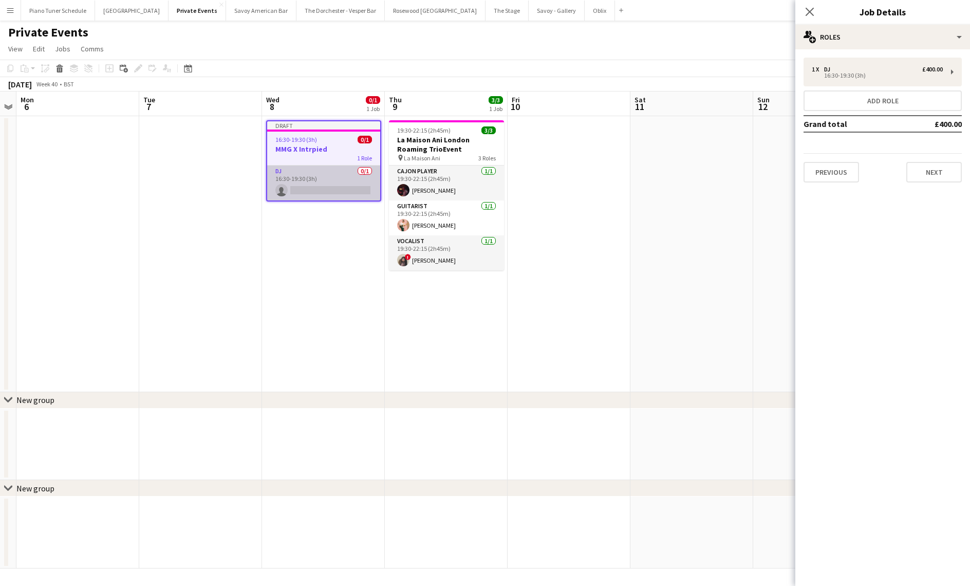
click at [305, 189] on app-card-role "DJ 0/1 16:30-19:30 (3h) single-neutral-actions" at bounding box center [323, 182] width 113 height 35
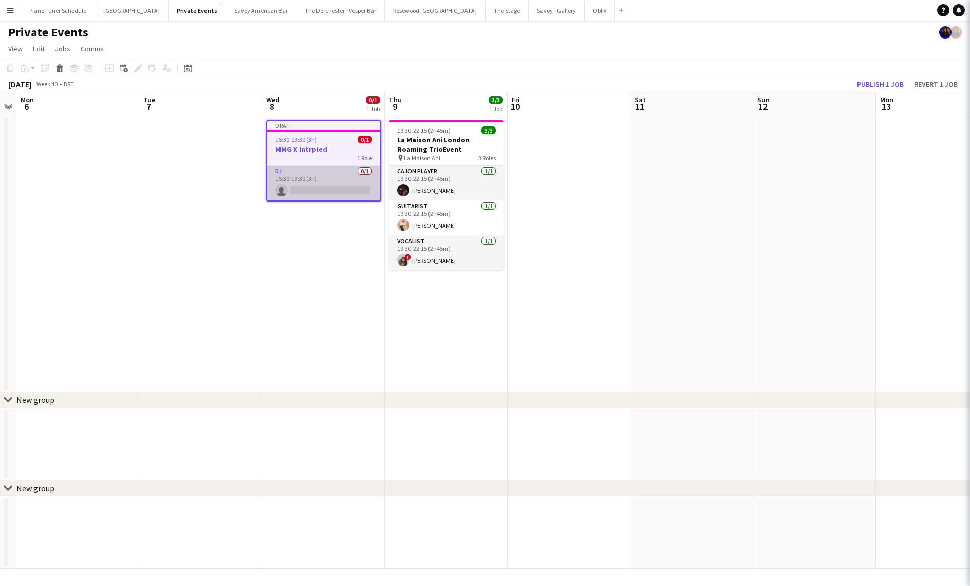
scroll to position [0, 229]
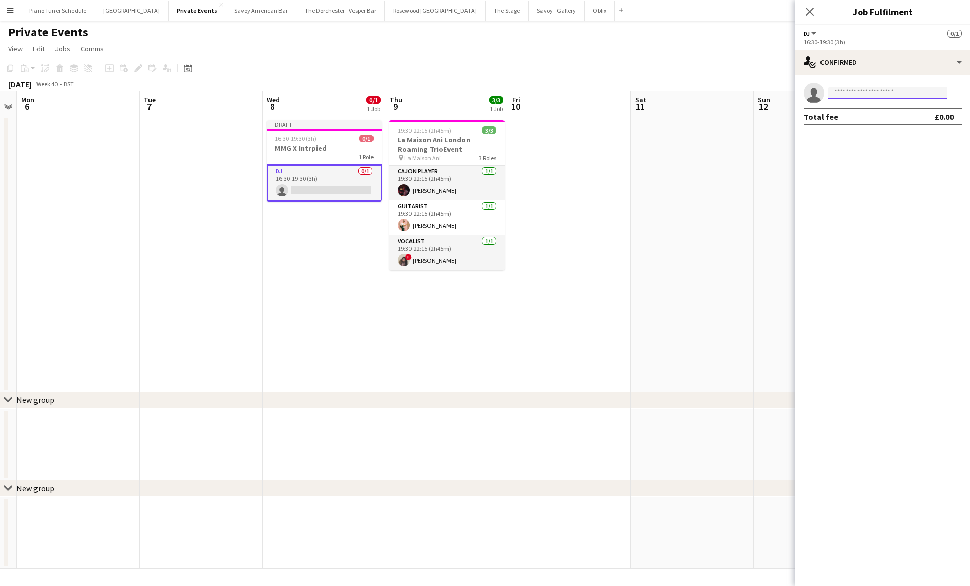
click at [869, 94] on input at bounding box center [887, 93] width 119 height 12
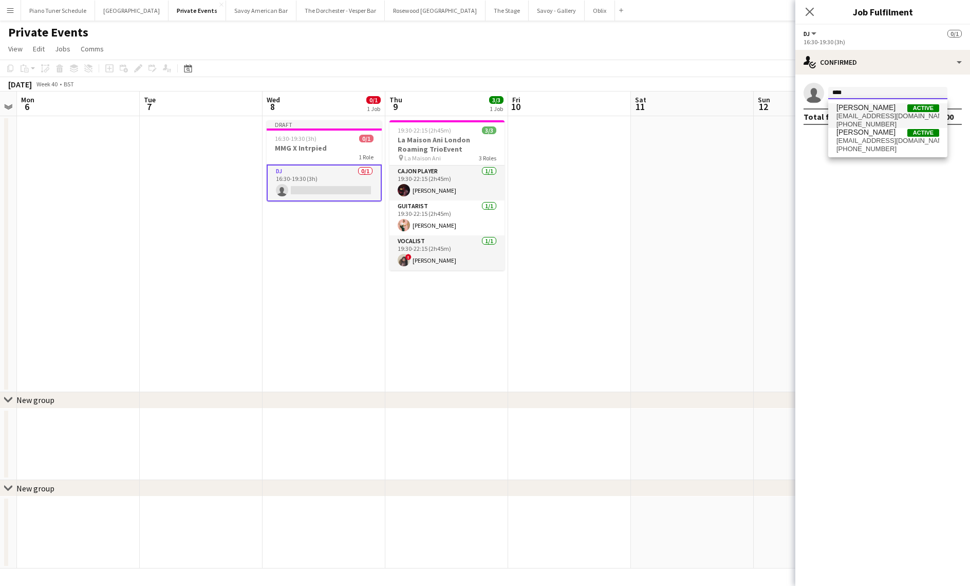
type input "****"
click at [887, 116] on span "daisybelledj@outlook.com" at bounding box center [888, 116] width 103 height 8
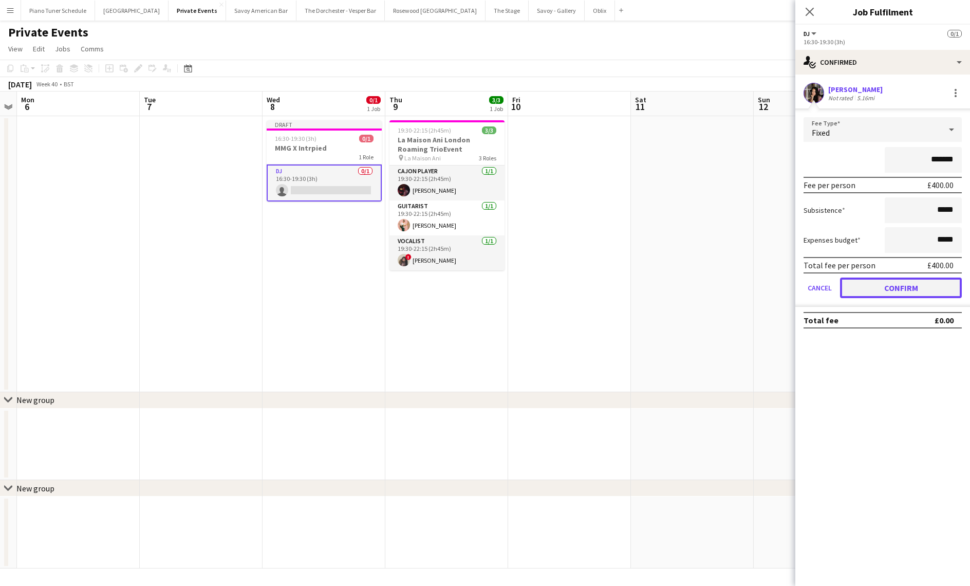
click at [864, 287] on button "Confirm" at bounding box center [901, 287] width 122 height 21
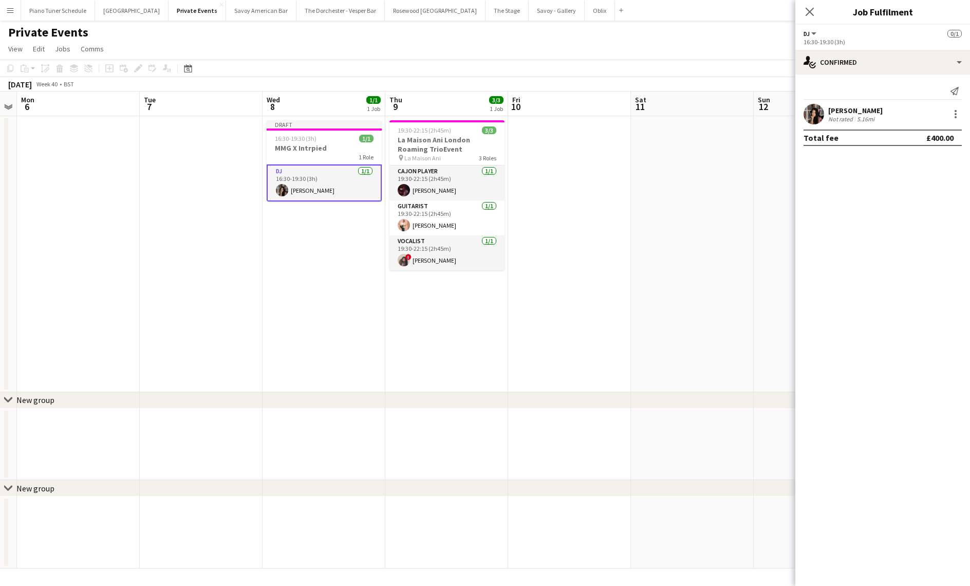
click at [598, 163] on app-date-cell at bounding box center [569, 254] width 123 height 276
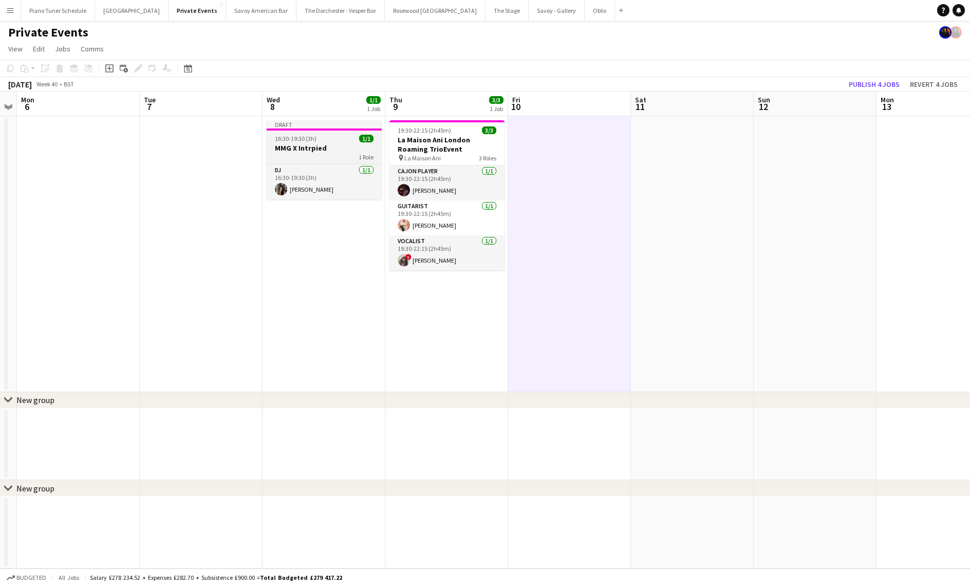
click at [314, 133] on app-job-card "Draft 16:30-19:30 (3h) 1/1 MMG X Intrpied 1 Role DJ 1/1 16:30-19:30 (3h) Daisyb…" at bounding box center [324, 159] width 115 height 79
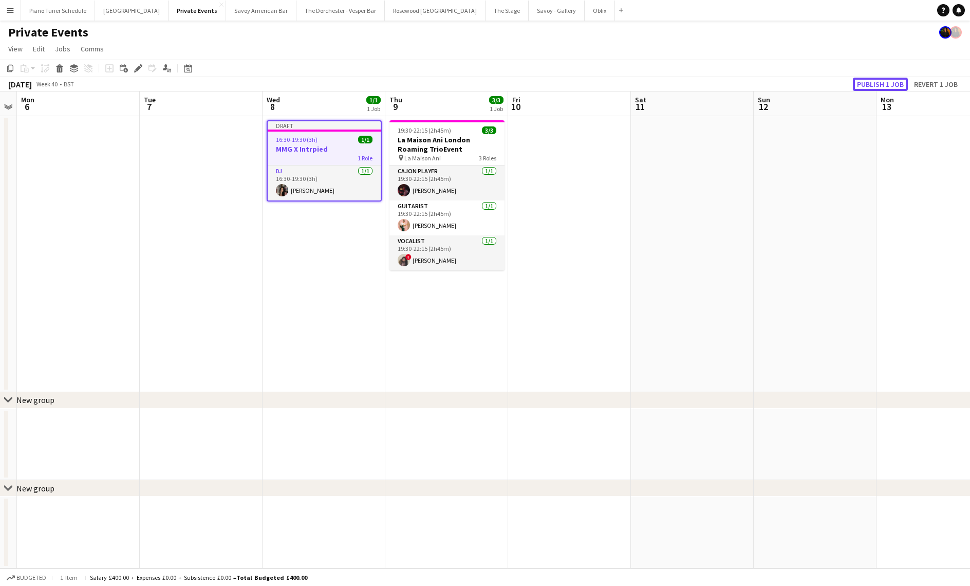
click at [880, 85] on button "Publish 1 job" at bounding box center [880, 84] width 55 height 13
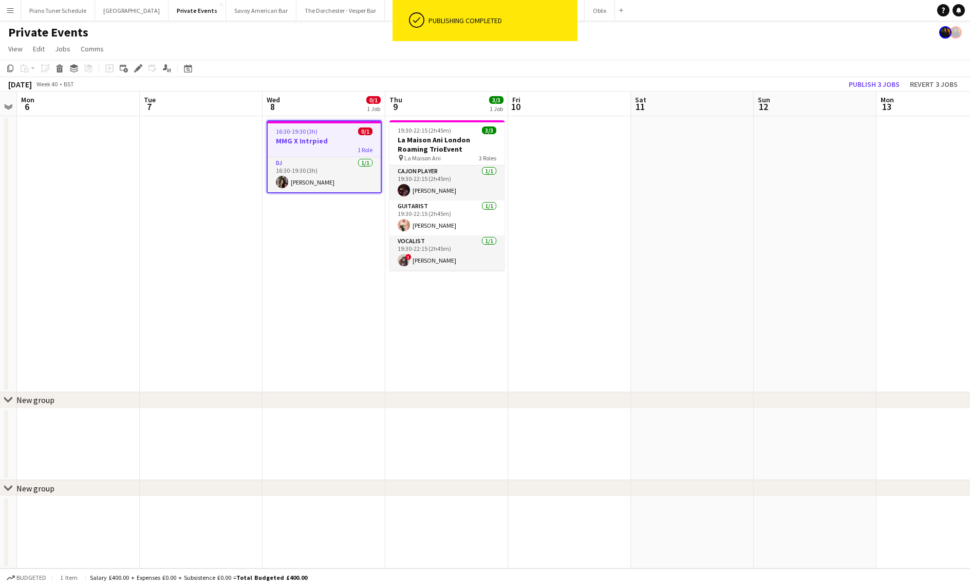
scroll to position [0, 232]
click at [333, 140] on h3 "MMG X Intrpied" at bounding box center [321, 140] width 113 height 9
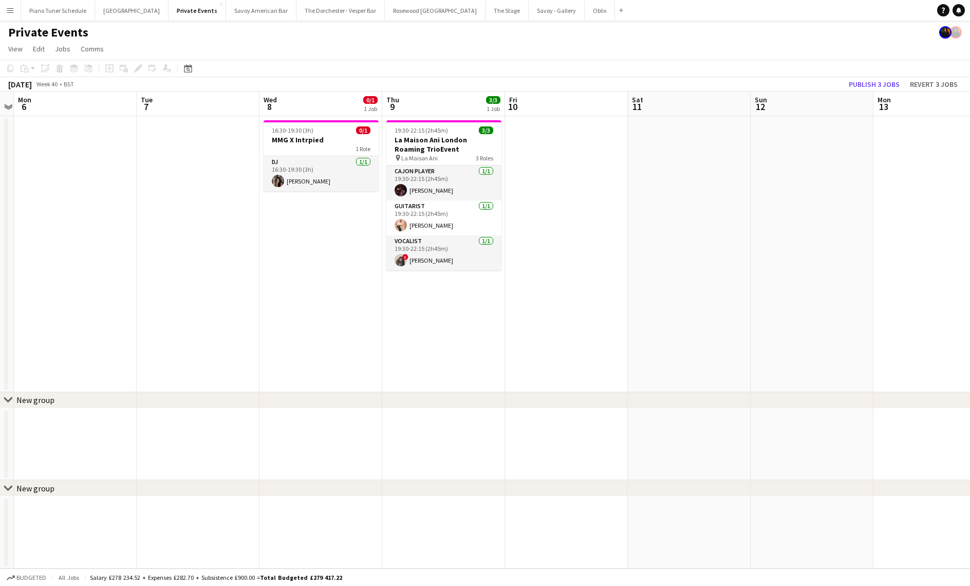
click at [300, 227] on app-date-cell "16:30-19:30 (3h) 0/1 MMG X Intrpied 1 Role DJ 1/1 16:30-19:30 (3h) Daisybelle F…" at bounding box center [321, 254] width 123 height 276
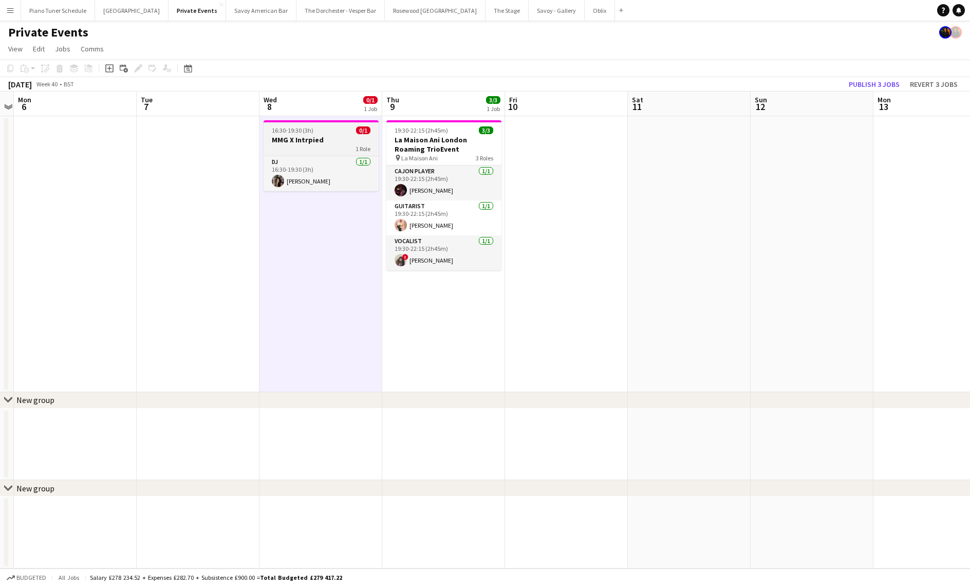
click at [303, 145] on div "1 Role" at bounding box center [321, 148] width 115 height 8
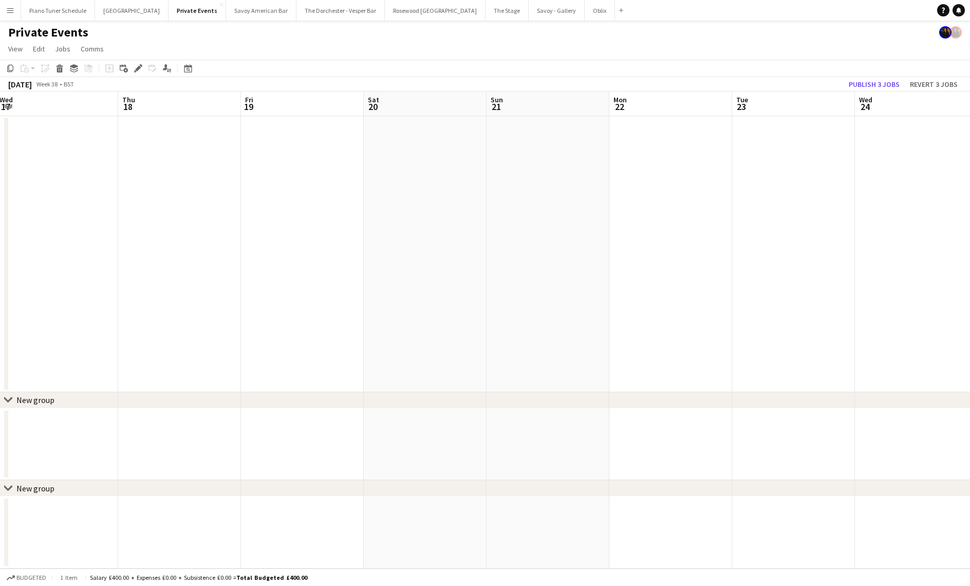
scroll to position [0, 234]
click at [178, 144] on app-date-cell at bounding box center [196, 254] width 123 height 276
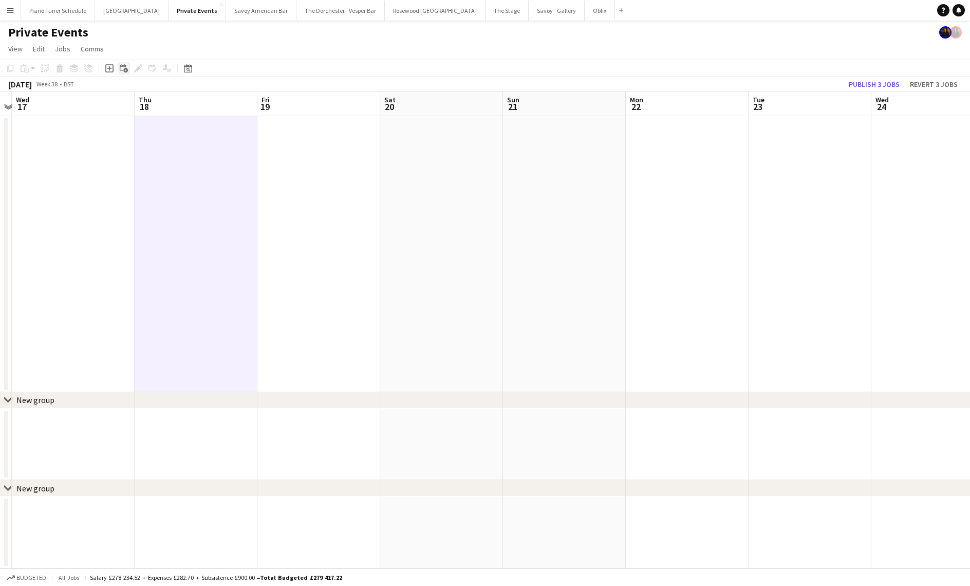
click at [123, 70] on icon "Add linked Job" at bounding box center [124, 68] width 8 height 8
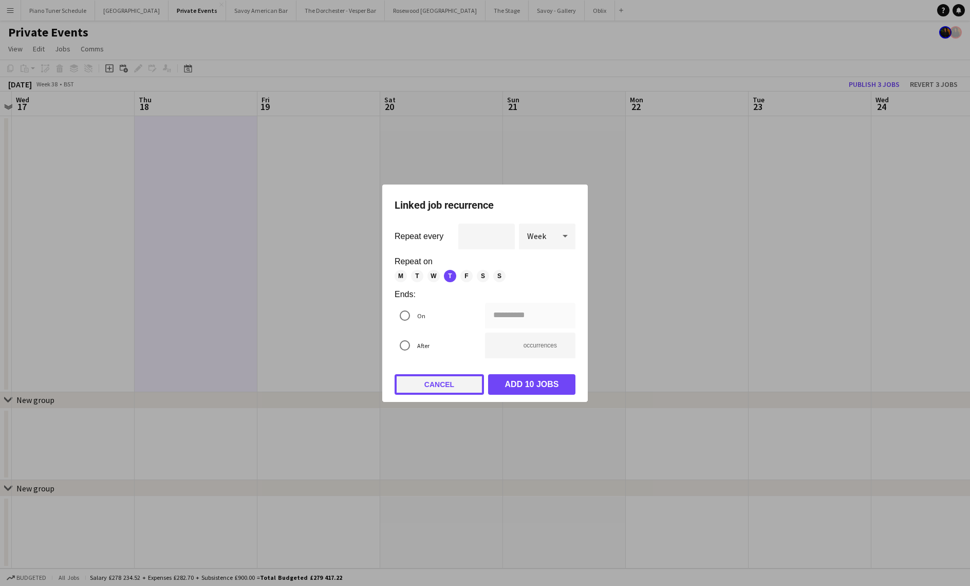
click at [472, 379] on button "Cancel" at bounding box center [439, 384] width 89 height 21
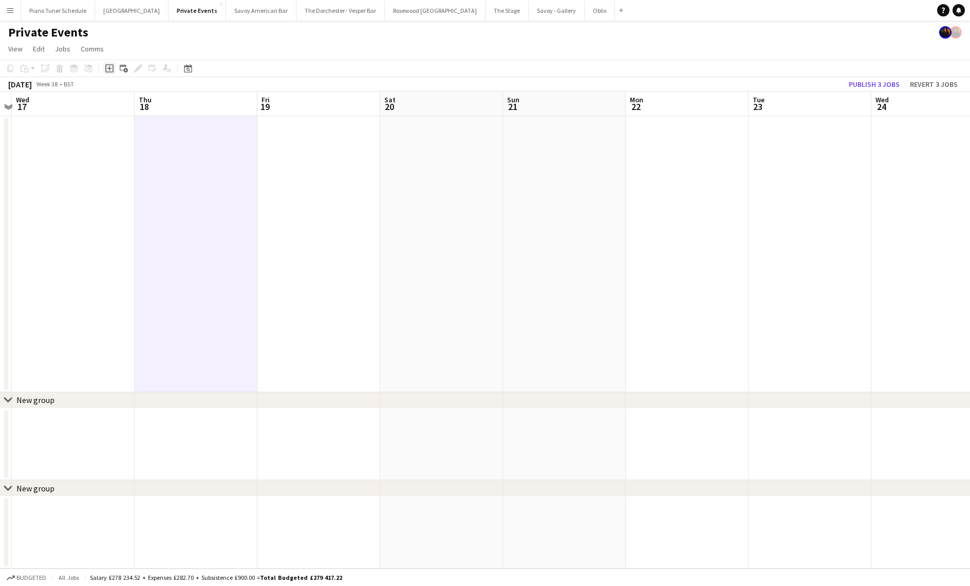
click at [107, 66] on icon "Add job" at bounding box center [109, 68] width 8 height 8
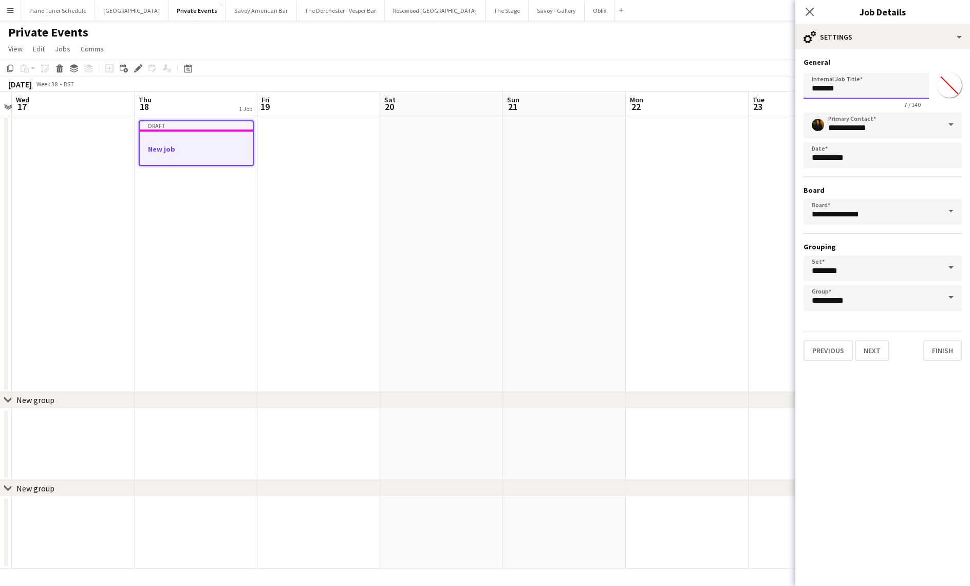
click at [865, 91] on input "*******" at bounding box center [866, 86] width 125 height 26
paste input "**********"
drag, startPoint x: 908, startPoint y: 88, endPoint x: 865, endPoint y: 87, distance: 43.2
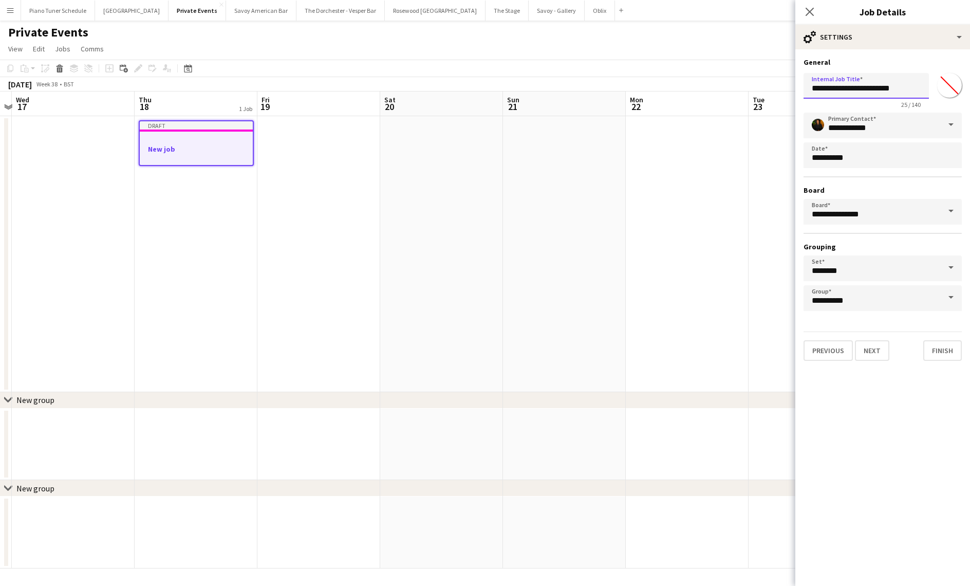
click at [865, 87] on input "**********" at bounding box center [866, 86] width 125 height 26
type input "**********"
click at [876, 357] on button "Next" at bounding box center [872, 350] width 34 height 21
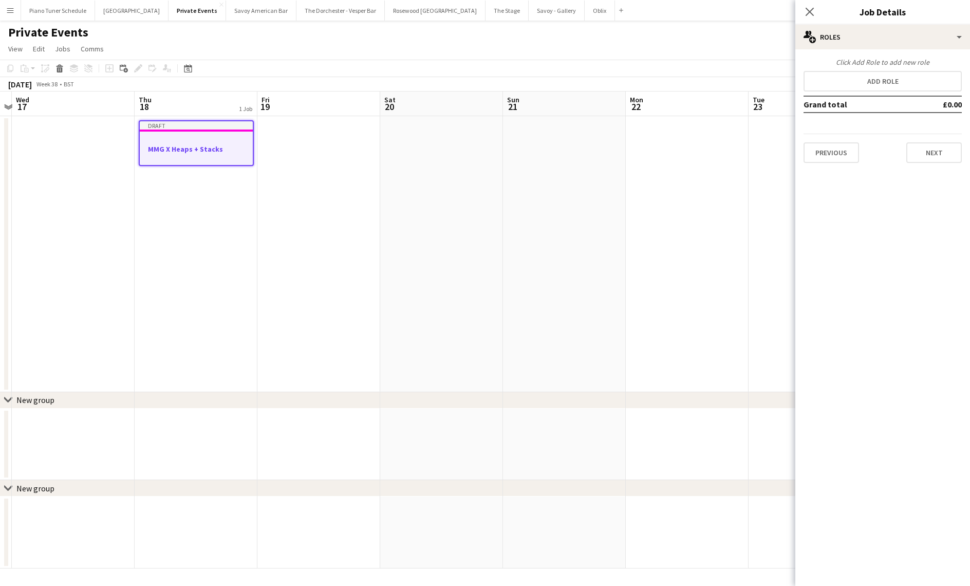
click at [235, 143] on app-job-card "Draft MMG X Heaps + Stacks" at bounding box center [196, 143] width 115 height 46
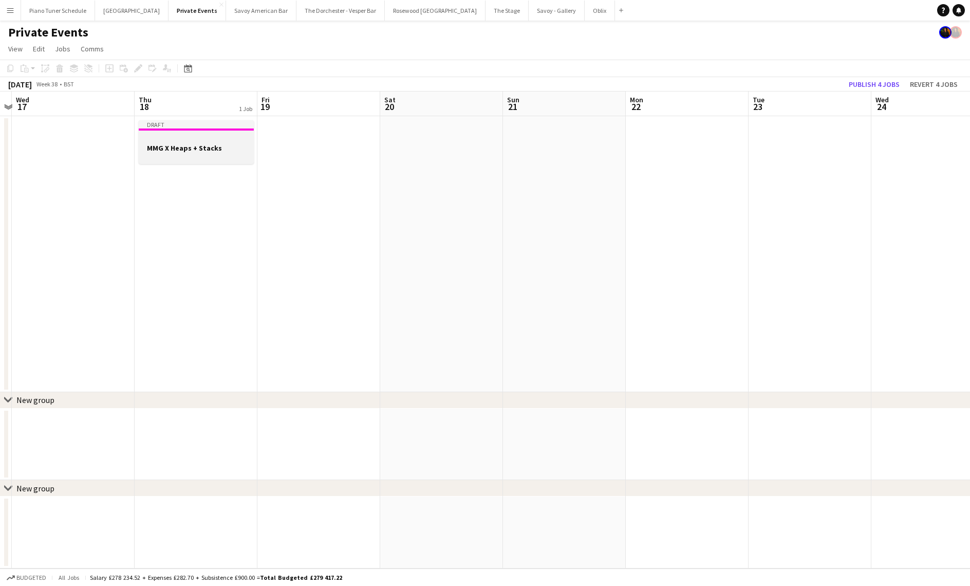
click at [236, 141] on app-job-card "Draft MMG X Heaps + Stacks" at bounding box center [196, 142] width 115 height 44
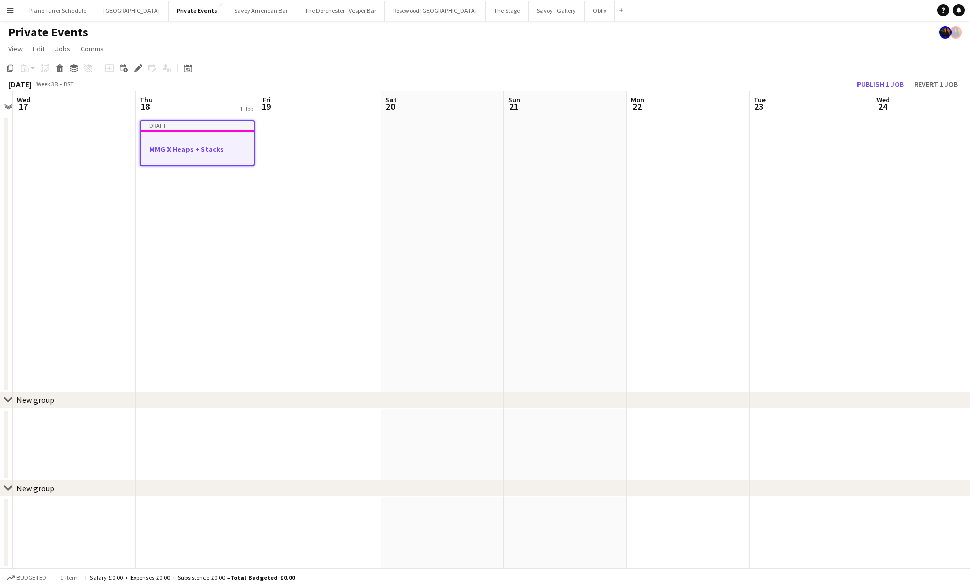
click at [198, 141] on div at bounding box center [197, 140] width 113 height 8
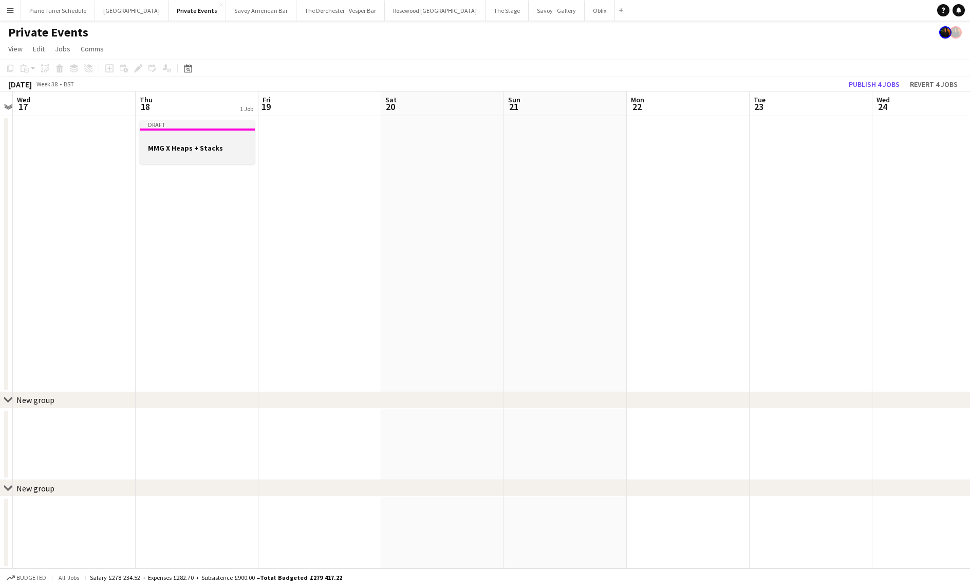
click at [198, 141] on div at bounding box center [197, 139] width 115 height 8
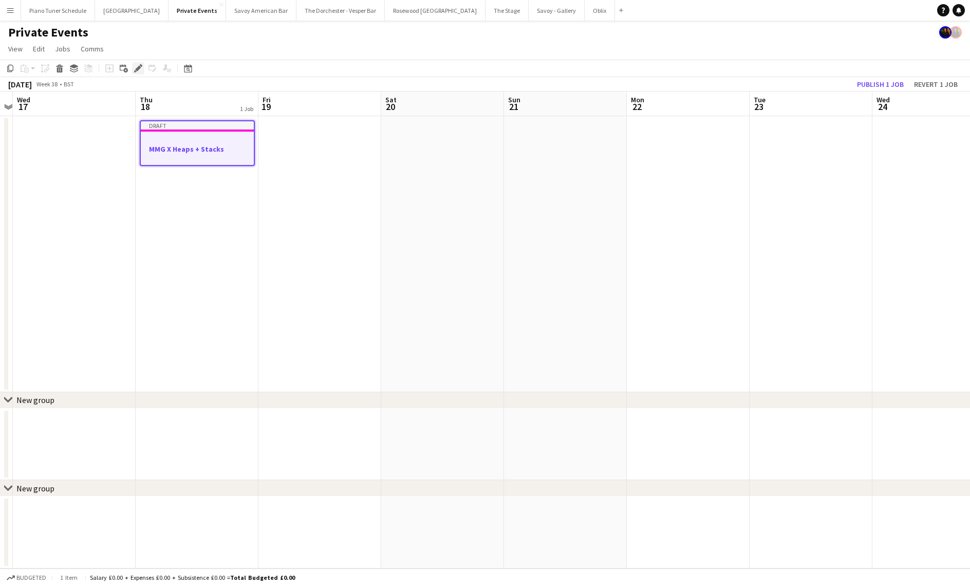
click at [136, 69] on icon at bounding box center [138, 69] width 6 height 6
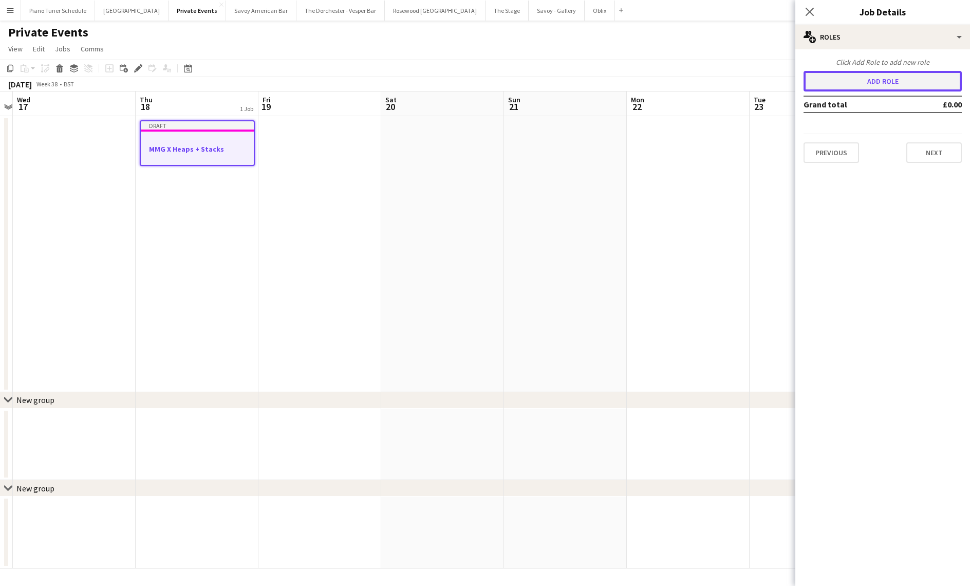
click at [890, 84] on button "Add role" at bounding box center [883, 81] width 158 height 21
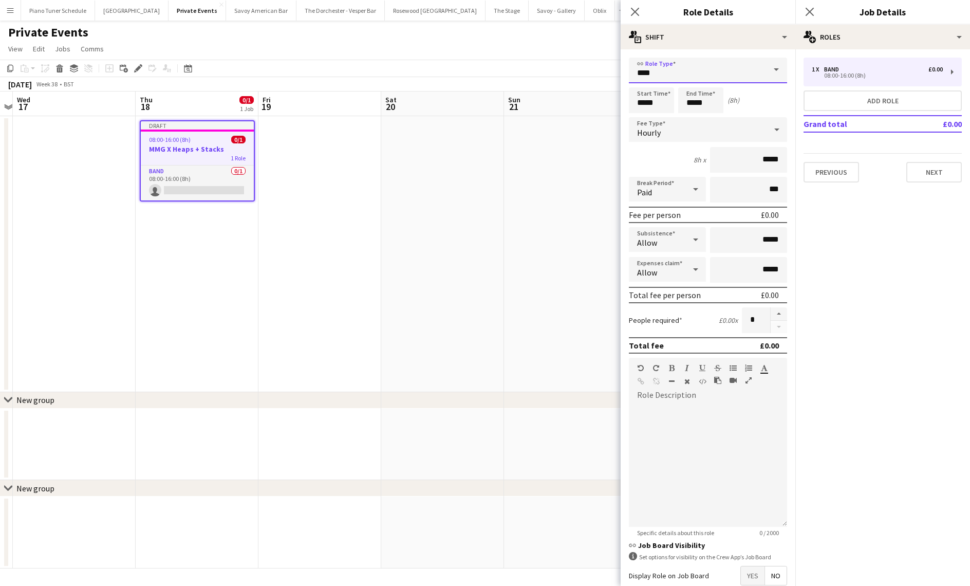
click at [695, 68] on input "****" at bounding box center [708, 71] width 158 height 26
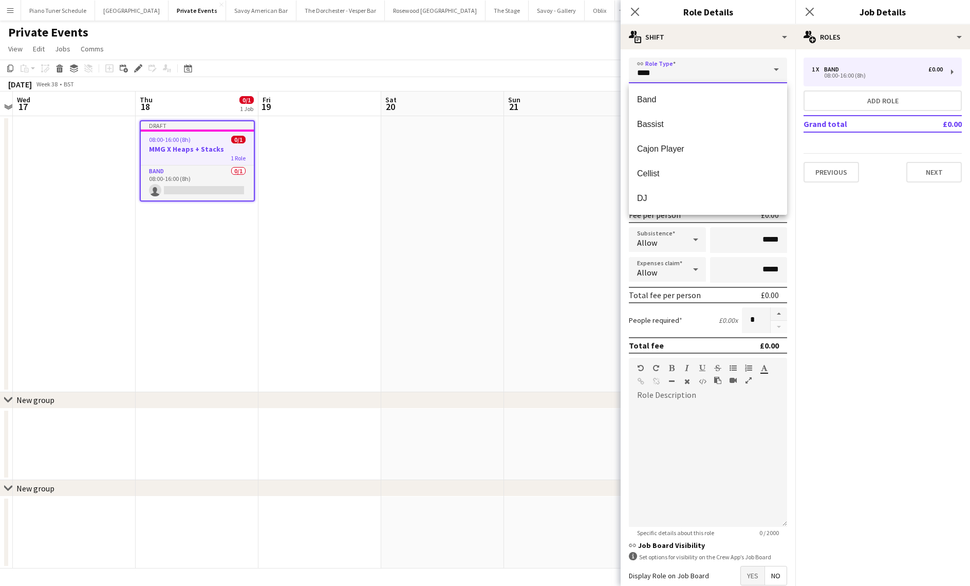
click at [695, 69] on input "****" at bounding box center [708, 71] width 158 height 26
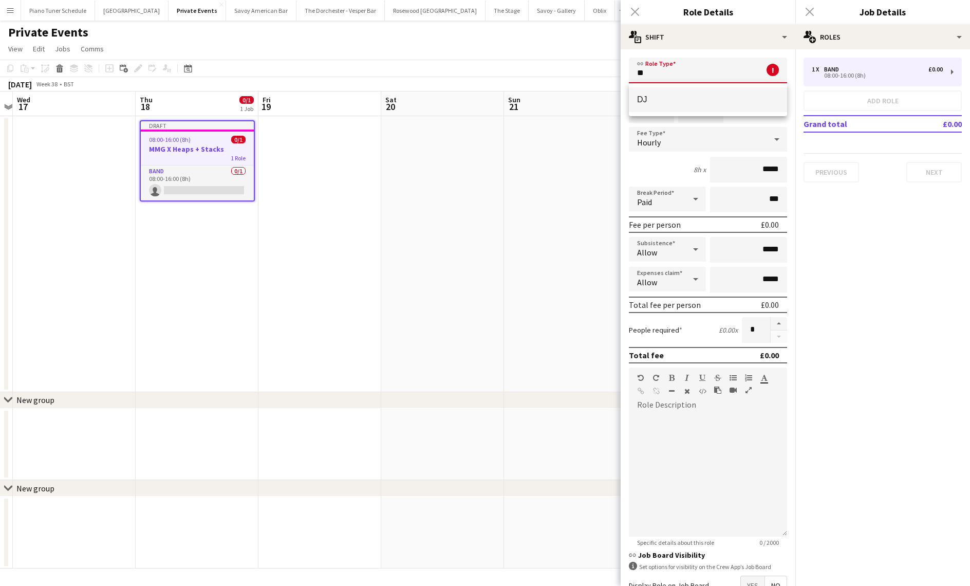
type input "**"
click at [692, 99] on span "DJ" at bounding box center [708, 100] width 142 height 10
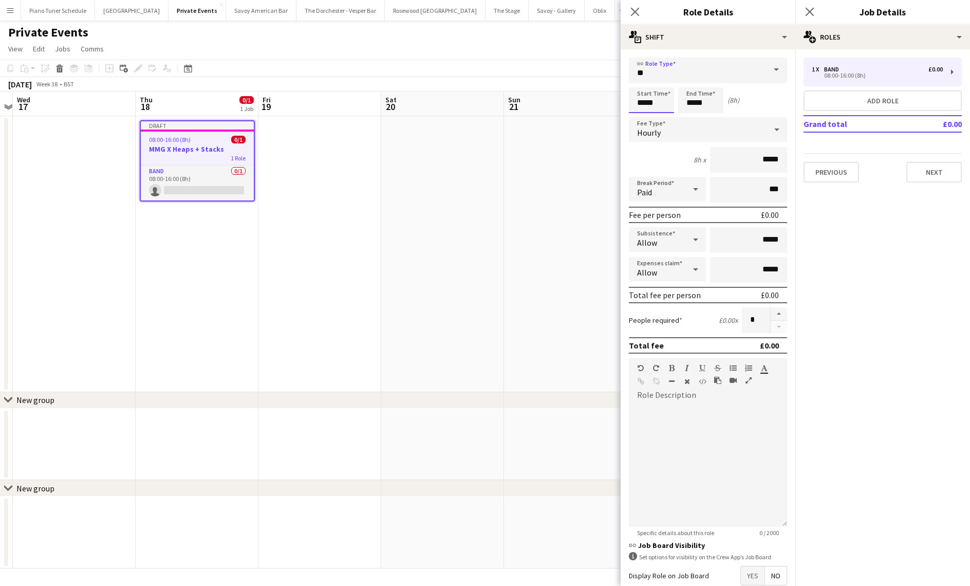
click at [659, 101] on input "*****" at bounding box center [651, 100] width 45 height 26
click at [659, 102] on input "*****" at bounding box center [651, 100] width 45 height 26
click at [704, 105] on input "*****" at bounding box center [700, 100] width 45 height 26
click at [649, 103] on input "*****" at bounding box center [651, 100] width 45 height 26
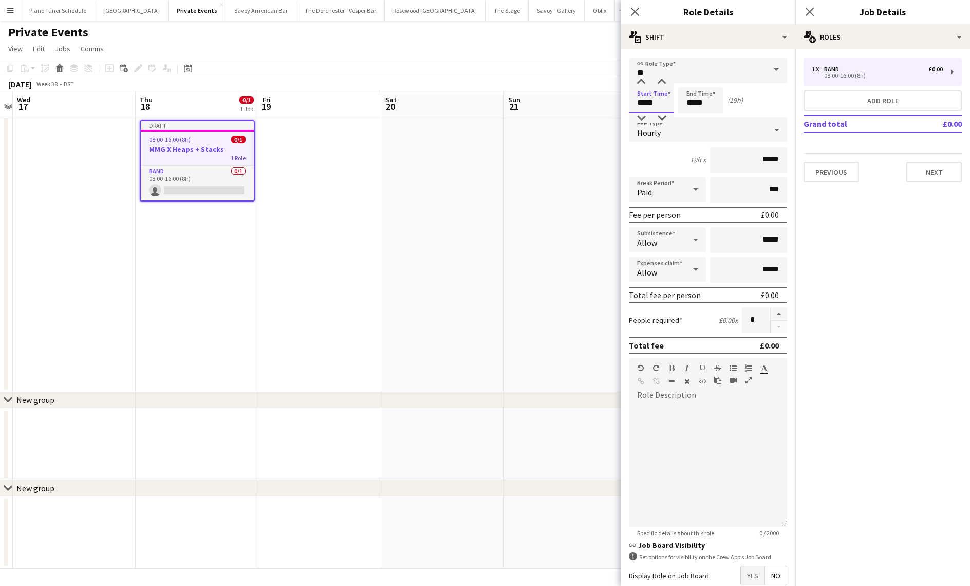
type input "*****"
click at [705, 102] on input "*****" at bounding box center [700, 100] width 45 height 26
click at [694, 103] on input "*****" at bounding box center [700, 100] width 45 height 26
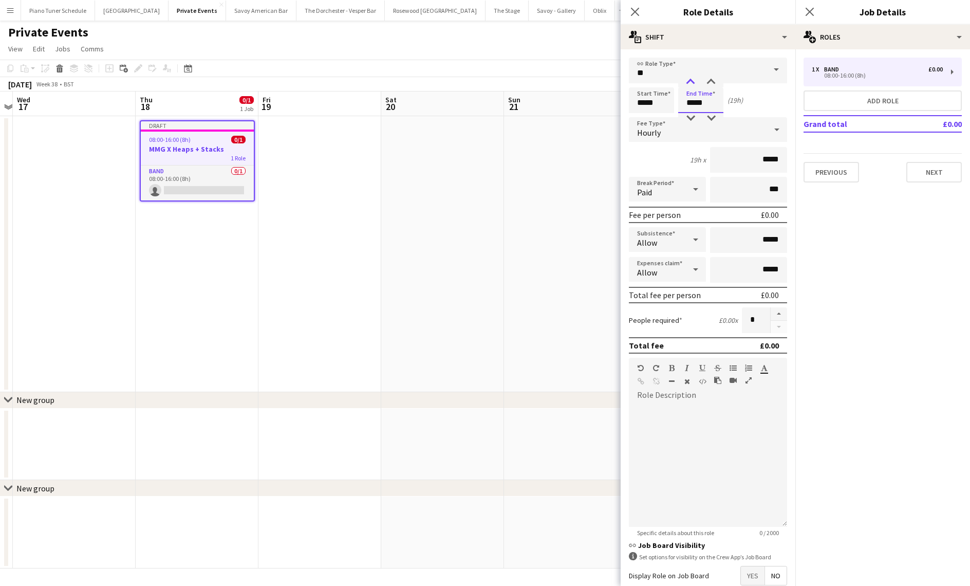
click at [688, 79] on div at bounding box center [690, 82] width 21 height 10
click at [689, 79] on div at bounding box center [690, 82] width 21 height 10
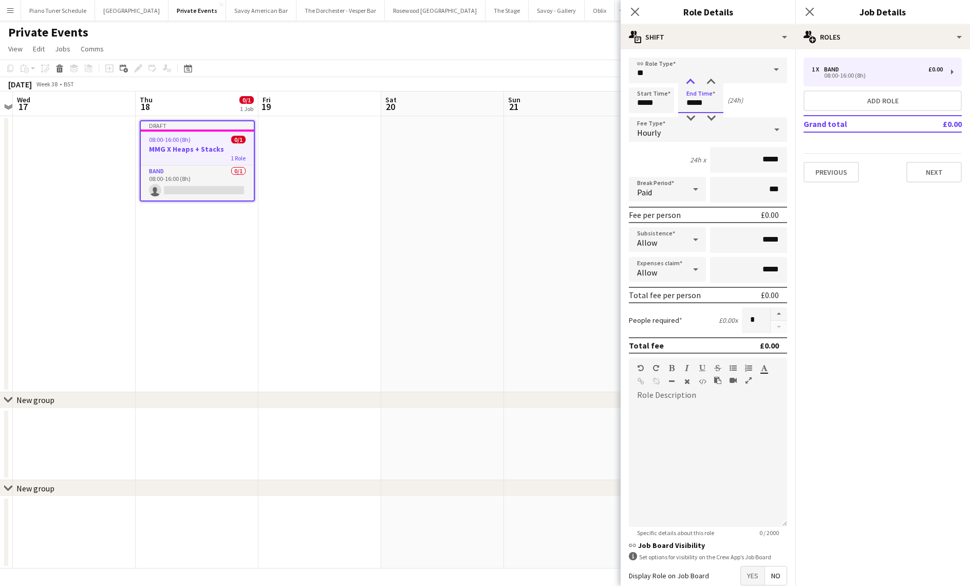
click at [689, 79] on div at bounding box center [690, 82] width 21 height 10
type input "*****"
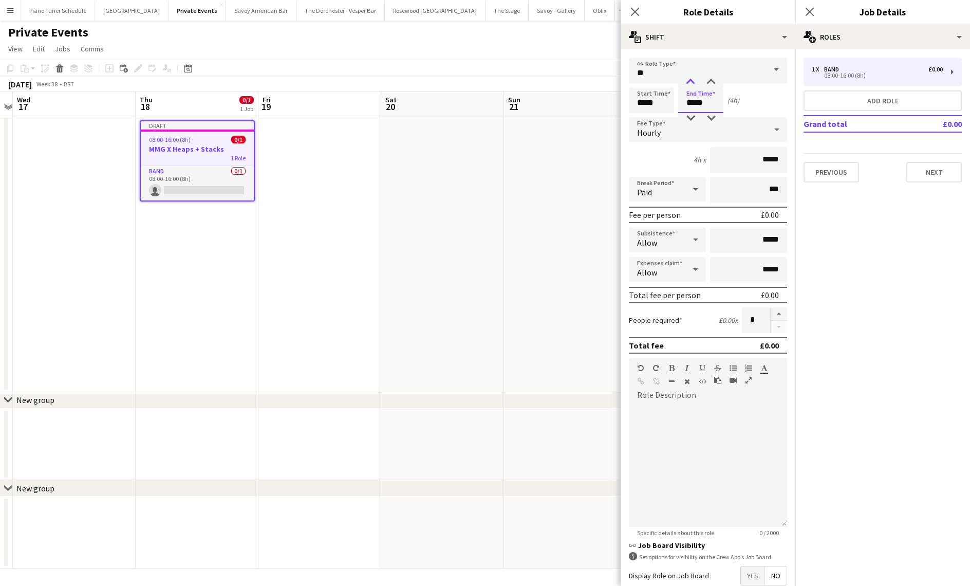
click at [689, 79] on div at bounding box center [690, 82] width 21 height 10
click at [691, 139] on div "Hourly" at bounding box center [698, 129] width 138 height 25
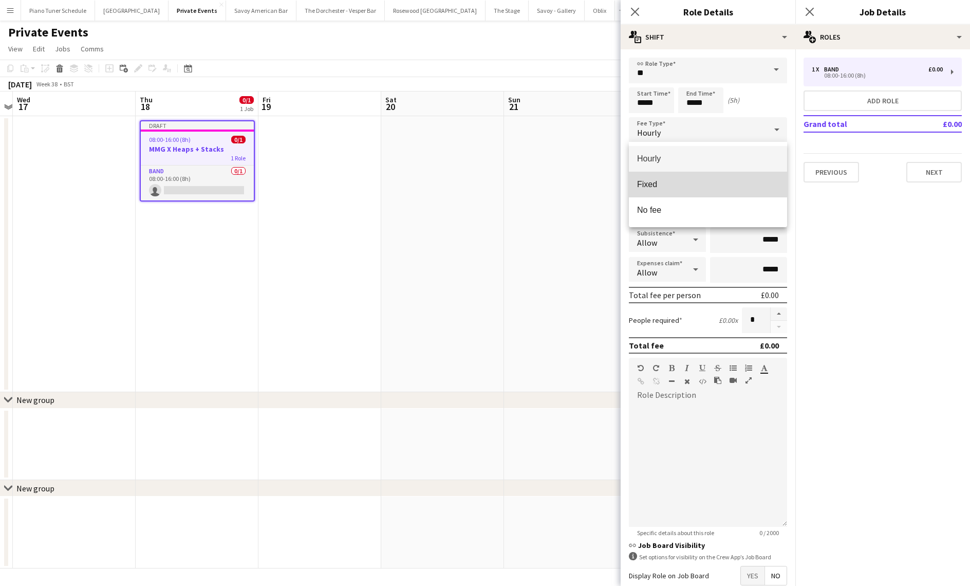
click at [679, 181] on span "Fixed" at bounding box center [708, 184] width 142 height 10
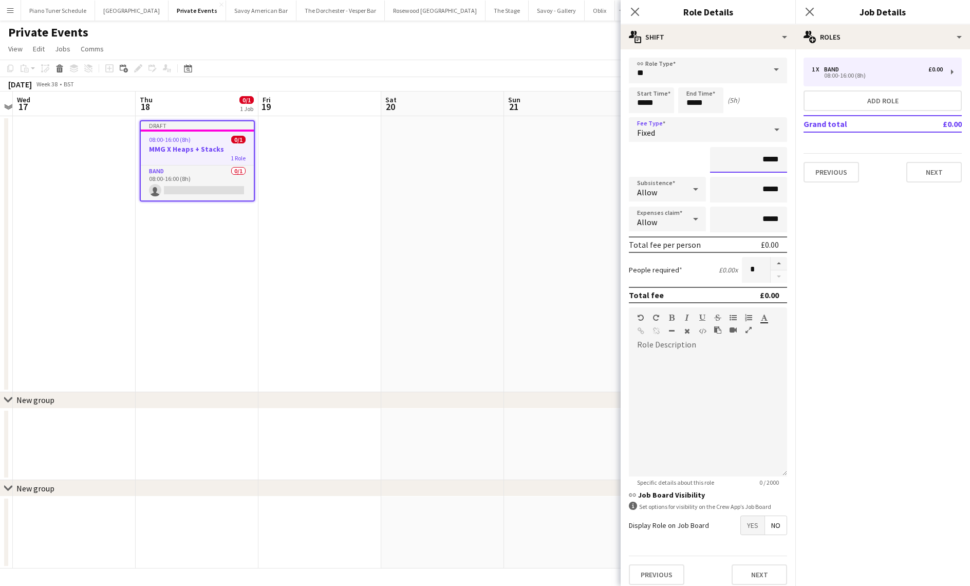
click at [768, 160] on input "*****" at bounding box center [748, 160] width 77 height 26
type input "****"
click at [930, 175] on button "Next" at bounding box center [933, 172] width 55 height 21
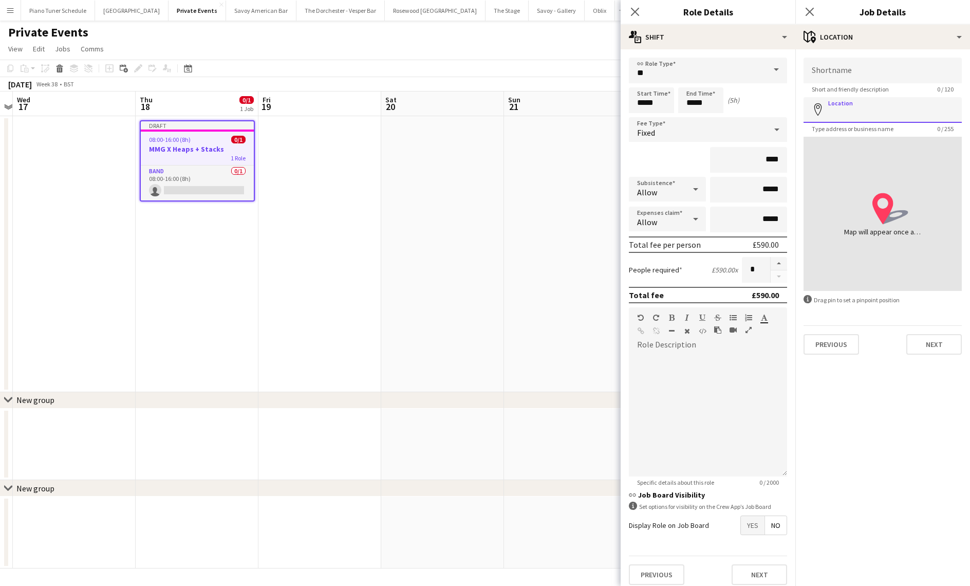
click at [861, 108] on input "Location" at bounding box center [883, 110] width 158 height 26
click at [861, 76] on input "Shortname" at bounding box center [883, 71] width 158 height 26
type input "*"
type input "**********"
click at [929, 341] on button "Next" at bounding box center [933, 344] width 55 height 21
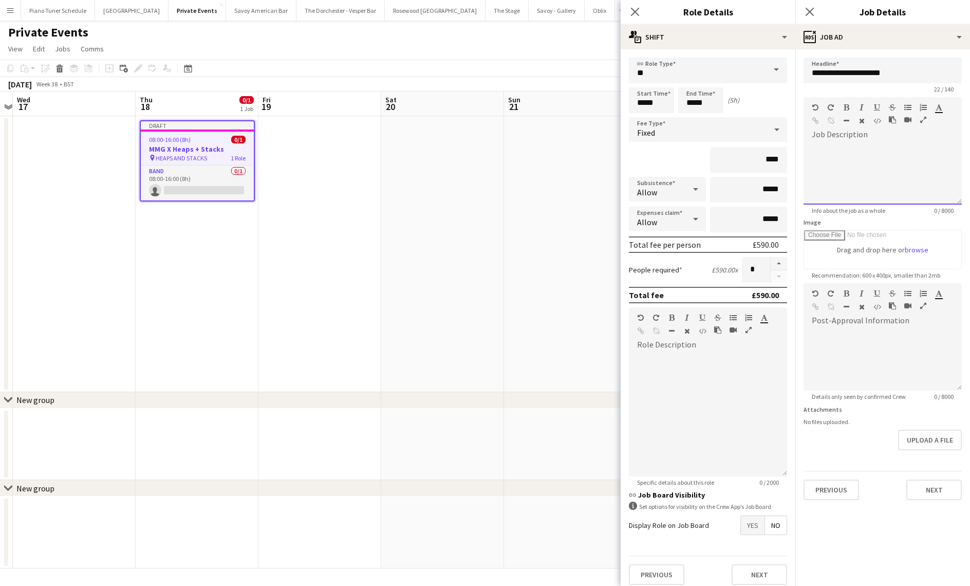
click at [841, 134] on div "default Heading 1 Heading 2 Heading 3 Heading 4 Heading 5 Heading 6 Heading 7 P…" at bounding box center [883, 116] width 158 height 39
paste div
click at [872, 339] on div at bounding box center [883, 360] width 158 height 62
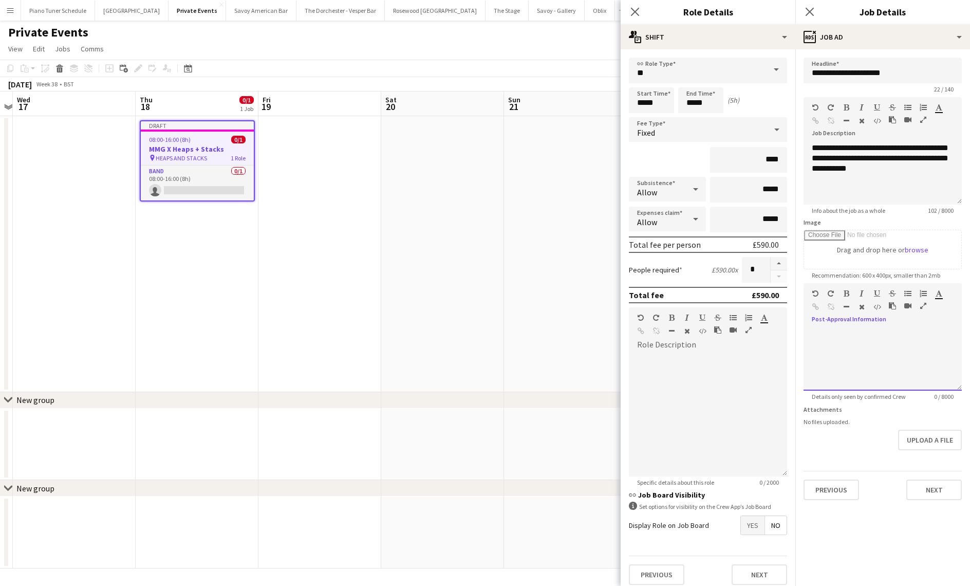
paste div
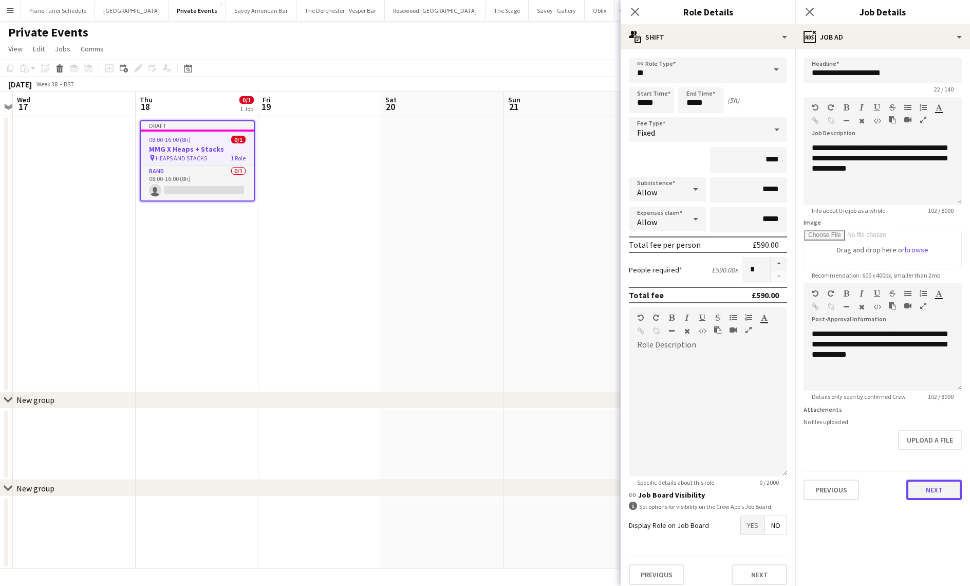
click at [934, 498] on button "Next" at bounding box center [933, 489] width 55 height 21
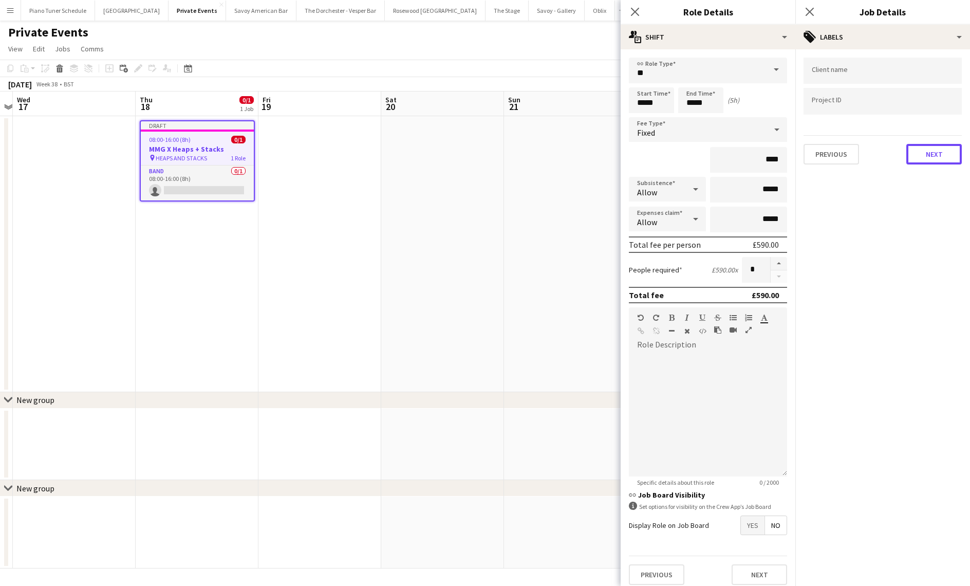
click at [943, 149] on button "Next" at bounding box center [933, 154] width 55 height 21
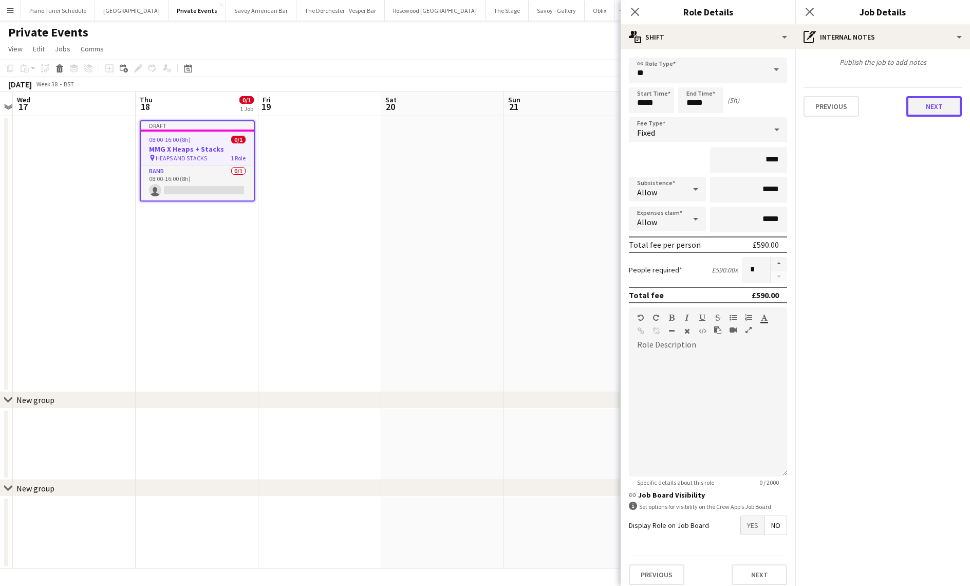
click at [933, 105] on button "Next" at bounding box center [933, 106] width 55 height 21
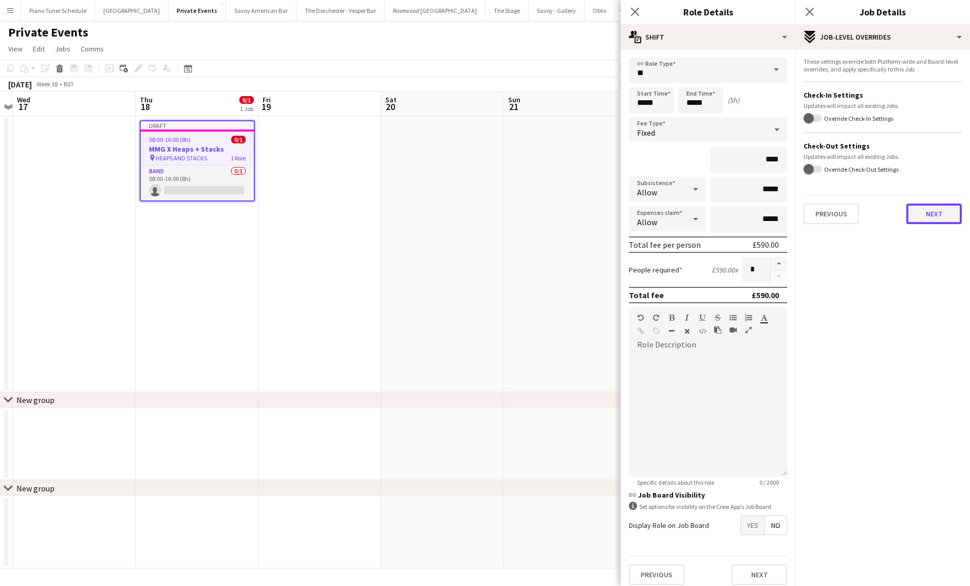
click at [924, 210] on button "Next" at bounding box center [933, 213] width 55 height 21
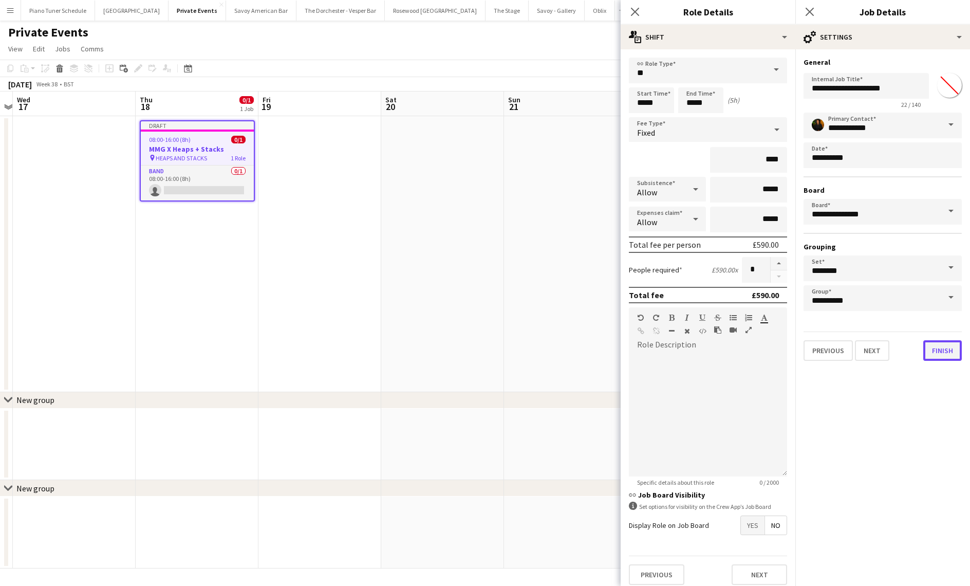
click at [944, 355] on button "Finish" at bounding box center [942, 350] width 39 height 21
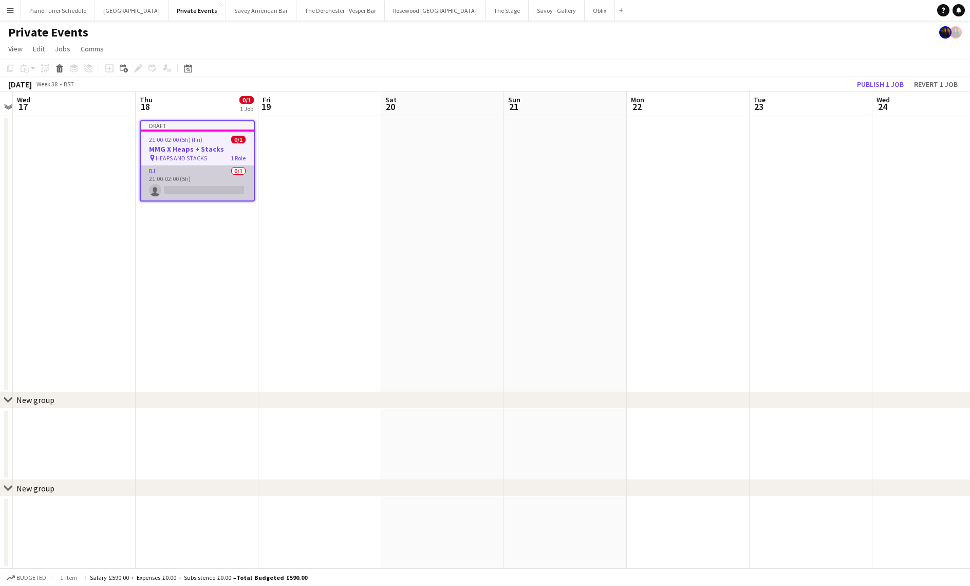
click at [189, 172] on app-card-role "DJ 0/1 21:00-02:00 (5h) single-neutral-actions" at bounding box center [197, 182] width 113 height 35
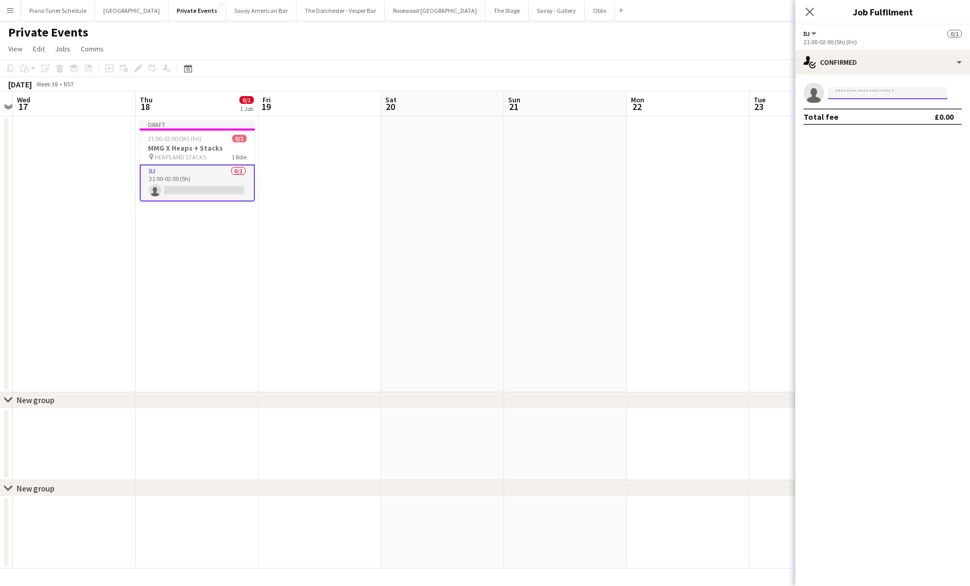
drag, startPoint x: 875, startPoint y: 95, endPoint x: 865, endPoint y: 92, distance: 10.1
click at [867, 93] on input at bounding box center [887, 93] width 119 height 12
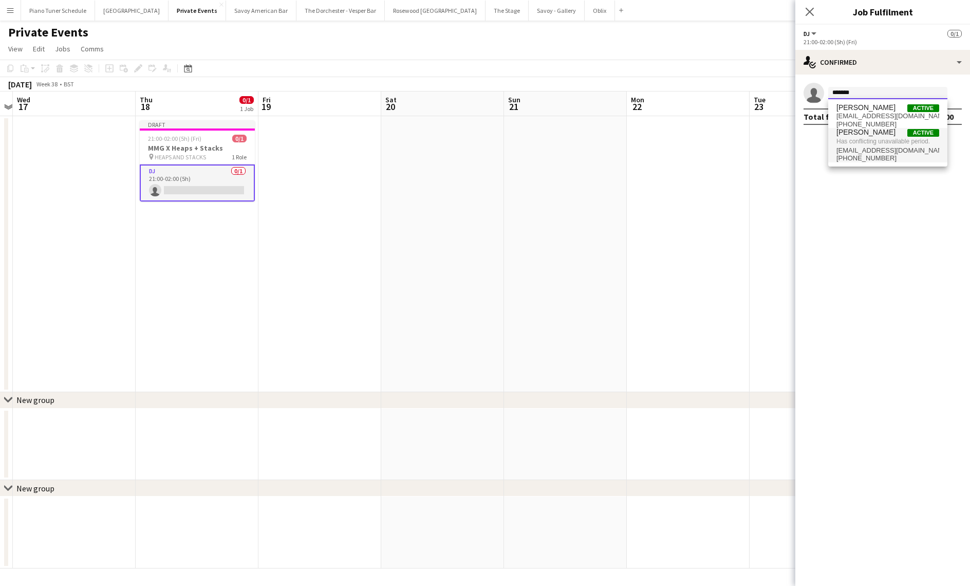
type input "*******"
click at [874, 138] on span "Has conflicting unavailable period." at bounding box center [888, 141] width 103 height 9
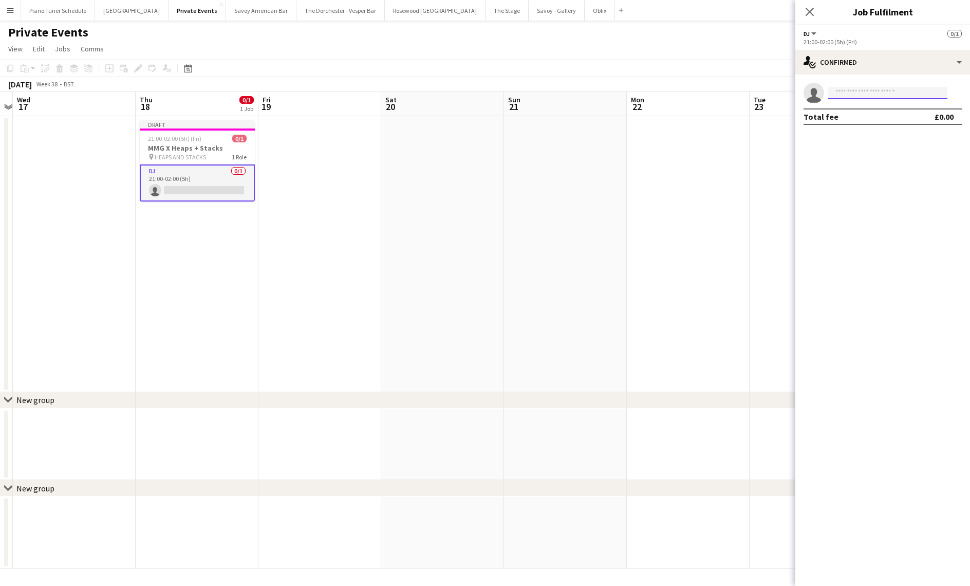
click at [862, 97] on input at bounding box center [887, 93] width 119 height 12
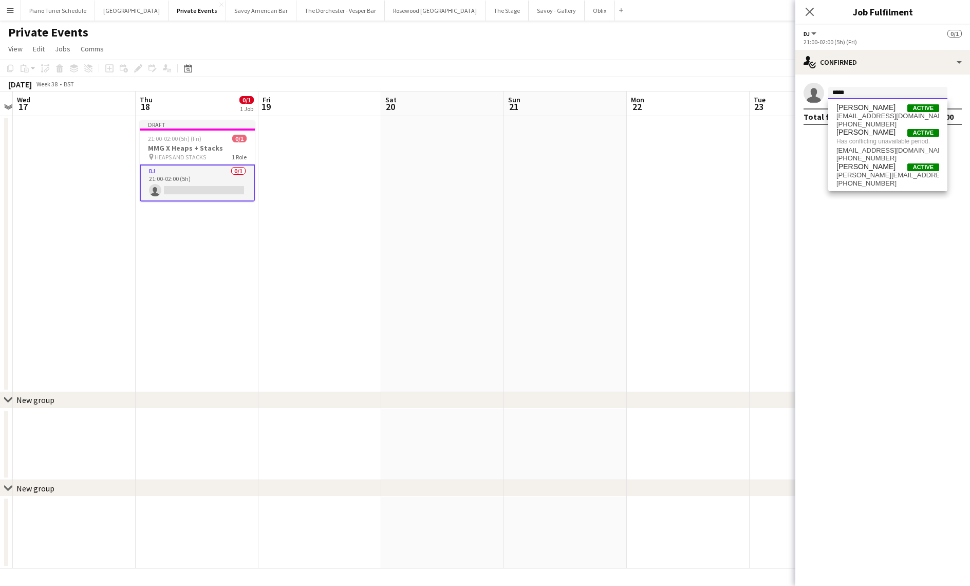
type input "*****"
click at [585, 12] on button "Oblix Close" at bounding box center [600, 11] width 30 height 20
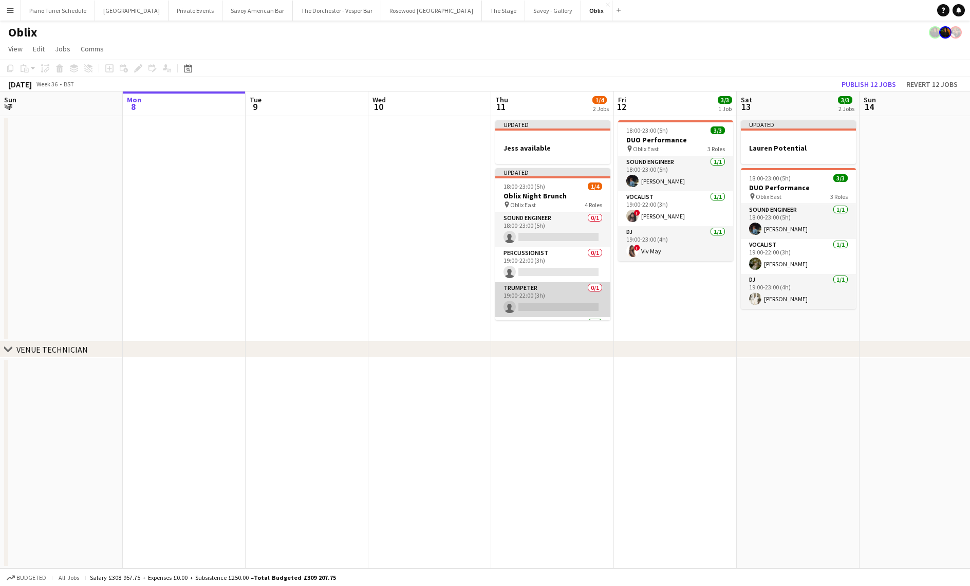
click at [555, 287] on app-card-role "Trumpeter 0/1 19:00-22:00 (3h) single-neutral-actions" at bounding box center [552, 299] width 115 height 35
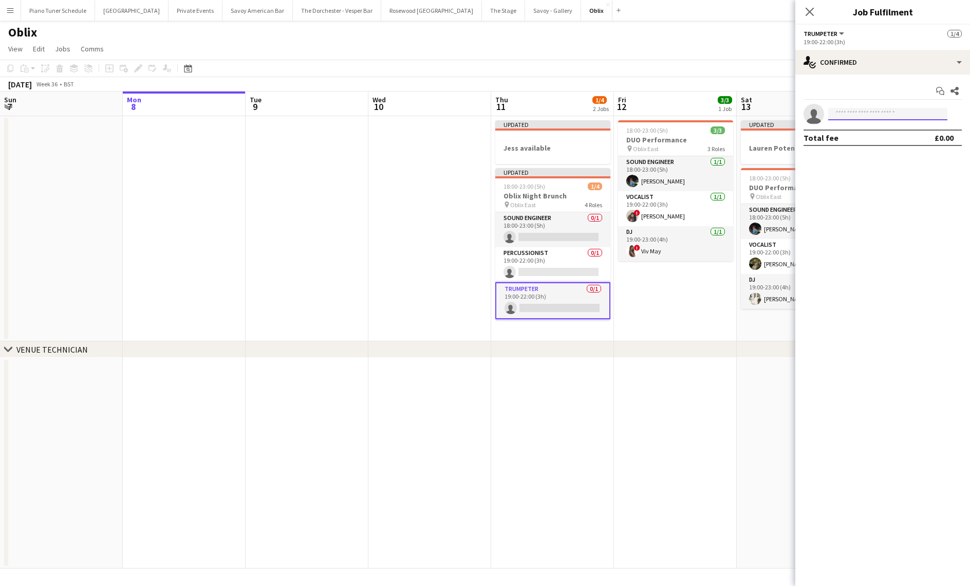
click at [867, 113] on input at bounding box center [887, 114] width 119 height 12
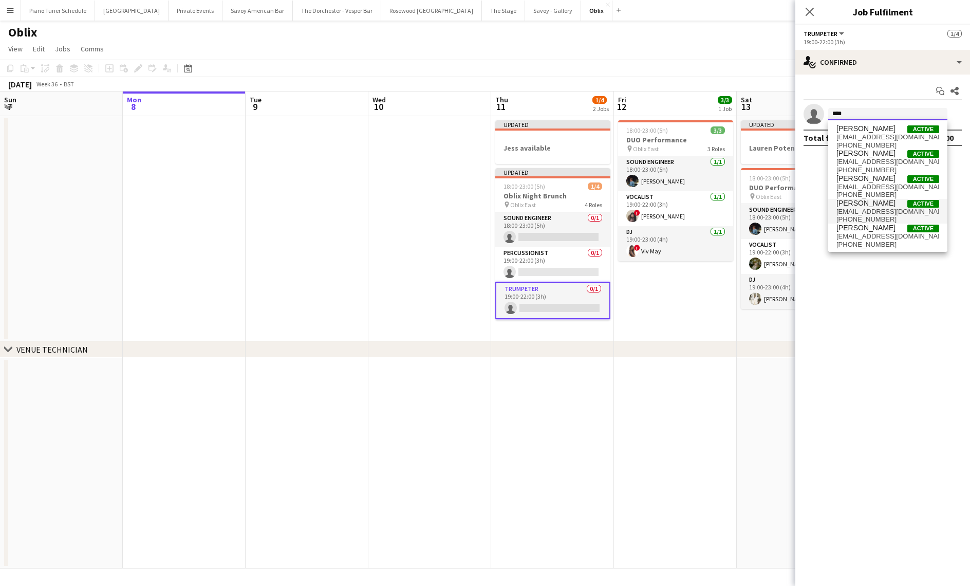
type input "****"
click at [895, 216] on span "+447950343919" at bounding box center [888, 219] width 103 height 8
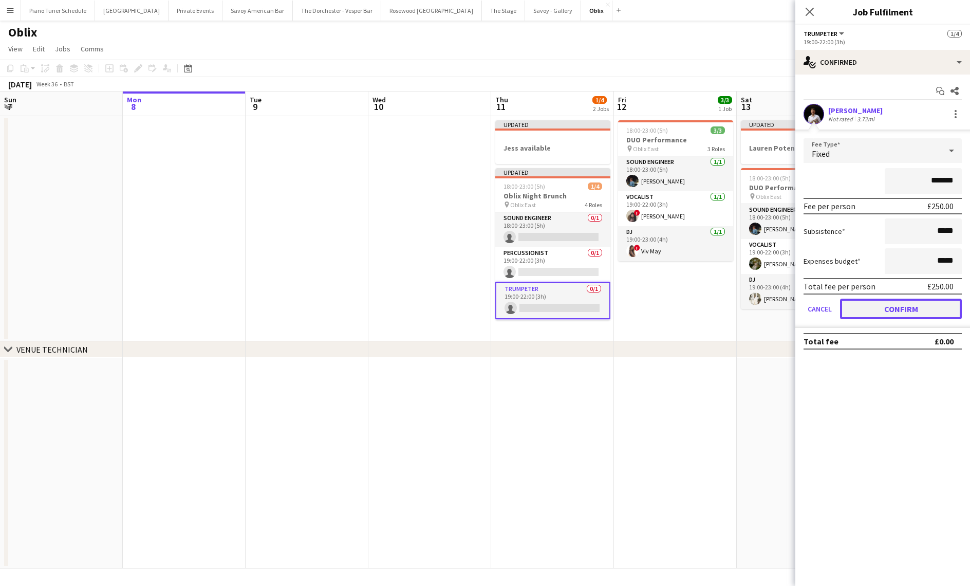
click at [874, 307] on button "Confirm" at bounding box center [901, 309] width 122 height 21
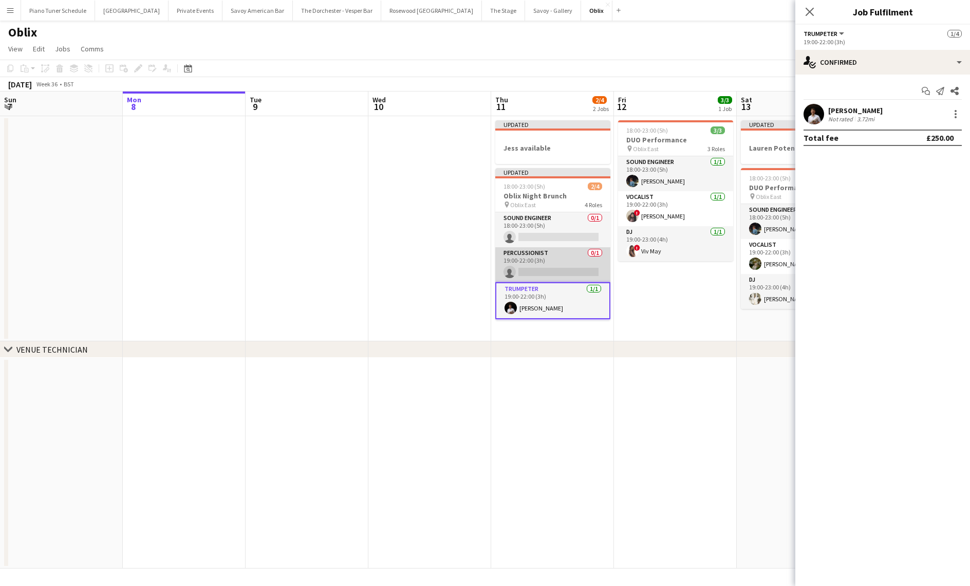
click at [548, 256] on app-card-role "Percussionist 0/1 19:00-22:00 (3h) single-neutral-actions" at bounding box center [552, 264] width 115 height 35
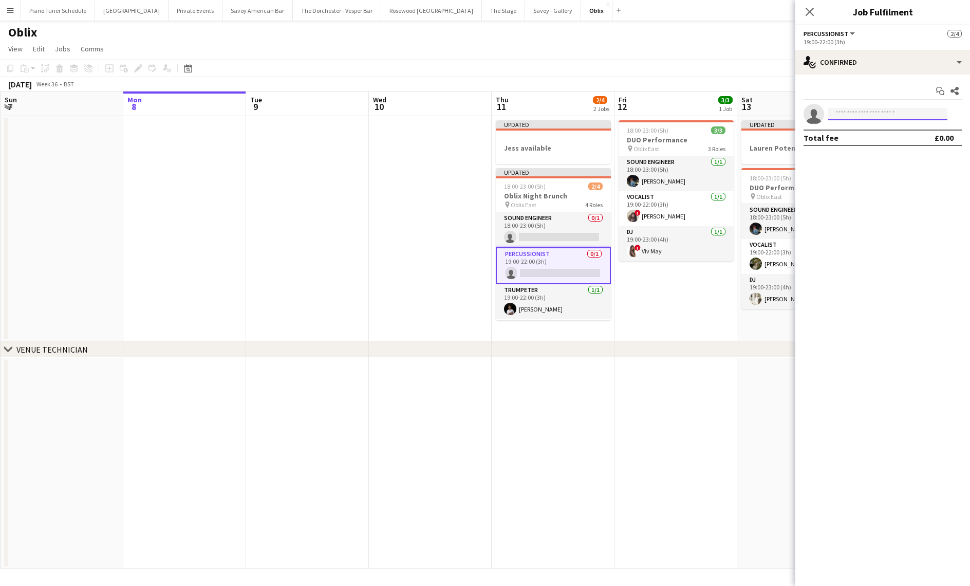
click at [848, 116] on input at bounding box center [887, 114] width 119 height 12
type input "*******"
click at [420, 202] on app-date-cell at bounding box center [430, 228] width 123 height 225
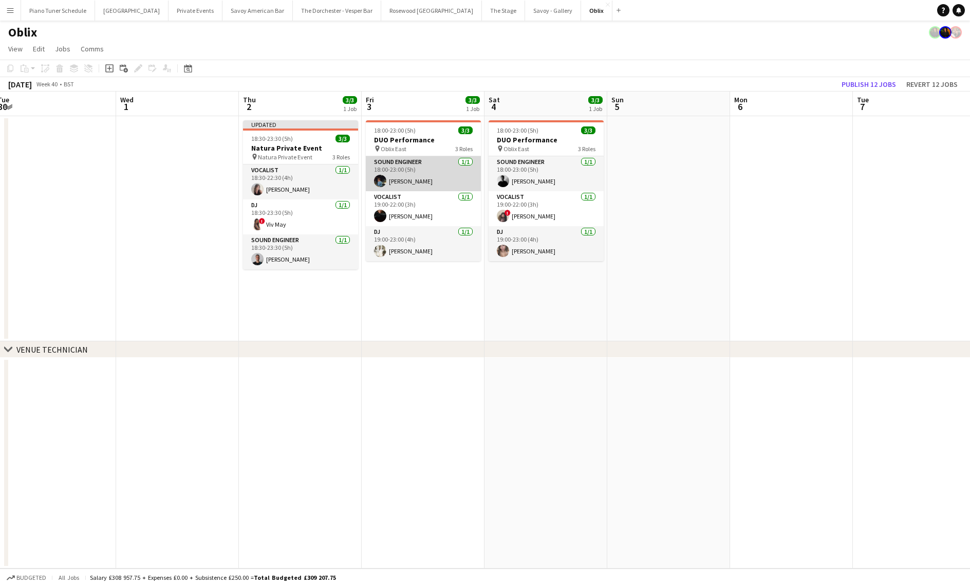
scroll to position [0, 388]
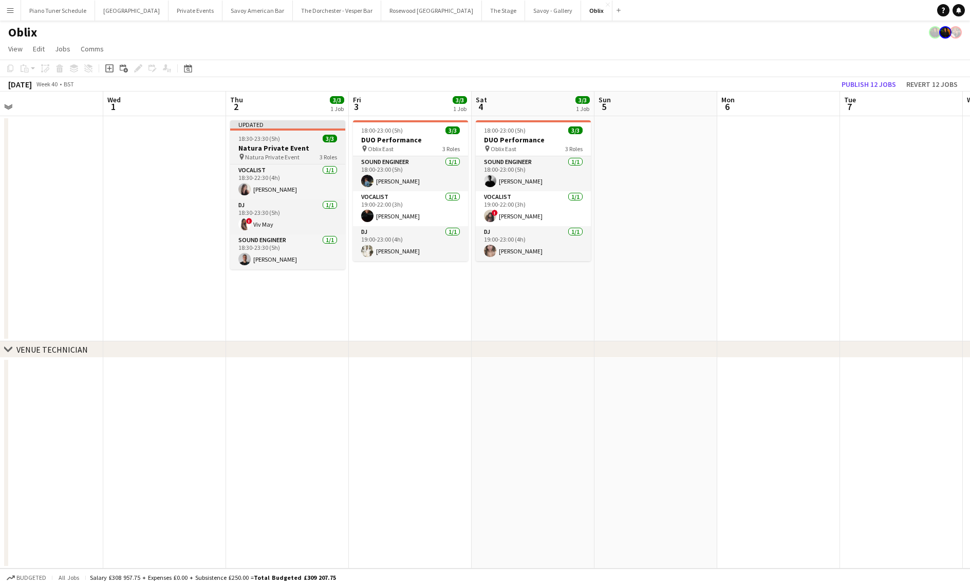
click at [296, 125] on div "Updated" at bounding box center [287, 124] width 115 height 8
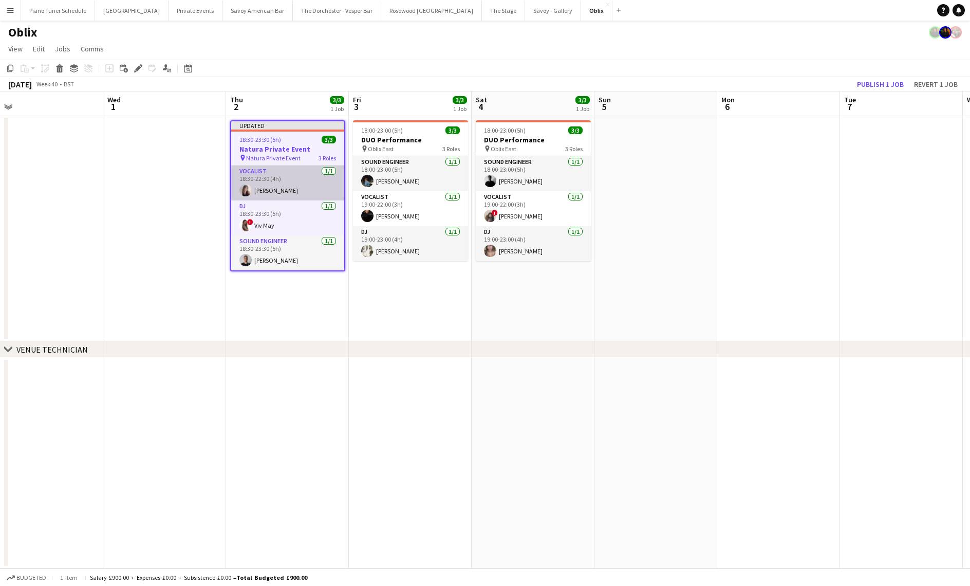
click at [297, 187] on app-card-role "Vocalist 1/1 18:30-22:30 (4h) Elly Grice" at bounding box center [287, 182] width 113 height 35
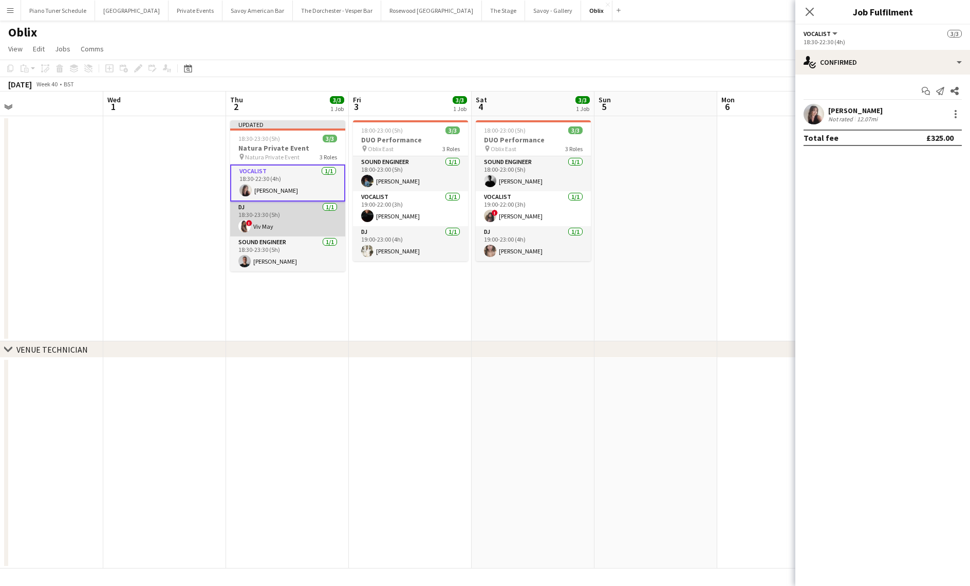
click at [295, 221] on app-card-role "DJ 1/1 18:30-23:30 (5h) ! Viv May" at bounding box center [287, 218] width 115 height 35
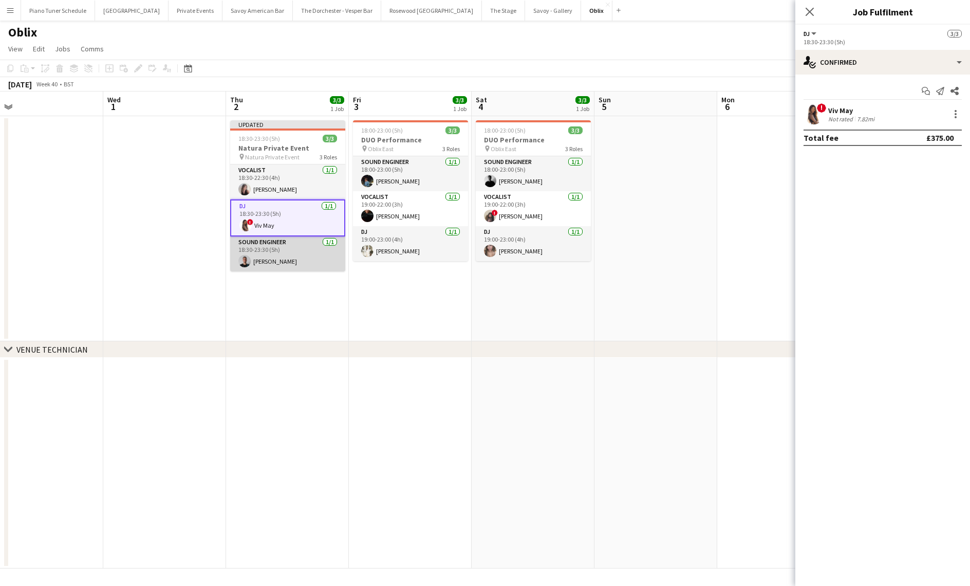
click at [297, 249] on app-card-role "Sound Engineer 1/1 18:30-23:30 (5h) Daniele Ciaravolo" at bounding box center [287, 253] width 115 height 35
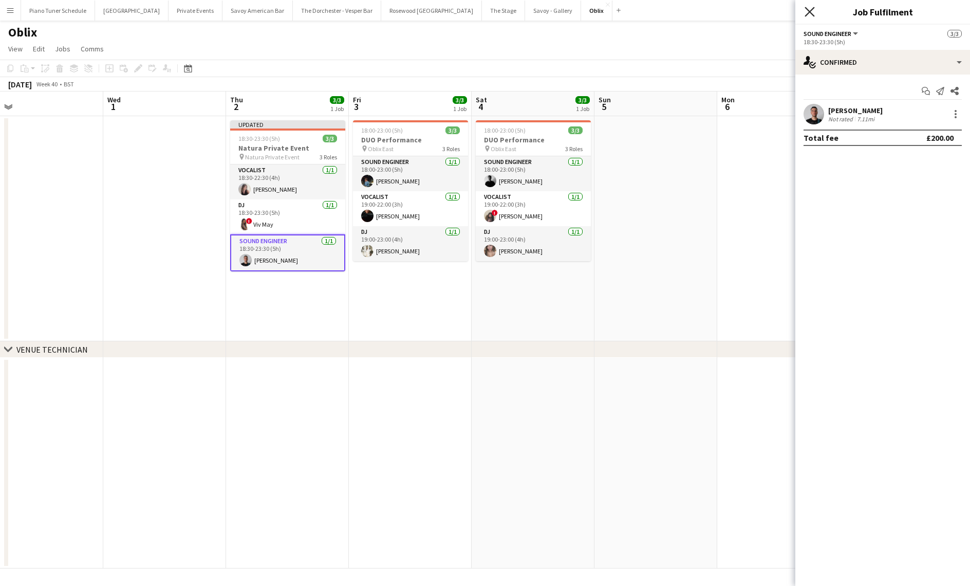
click at [812, 13] on icon "Close pop-in" at bounding box center [810, 12] width 10 height 10
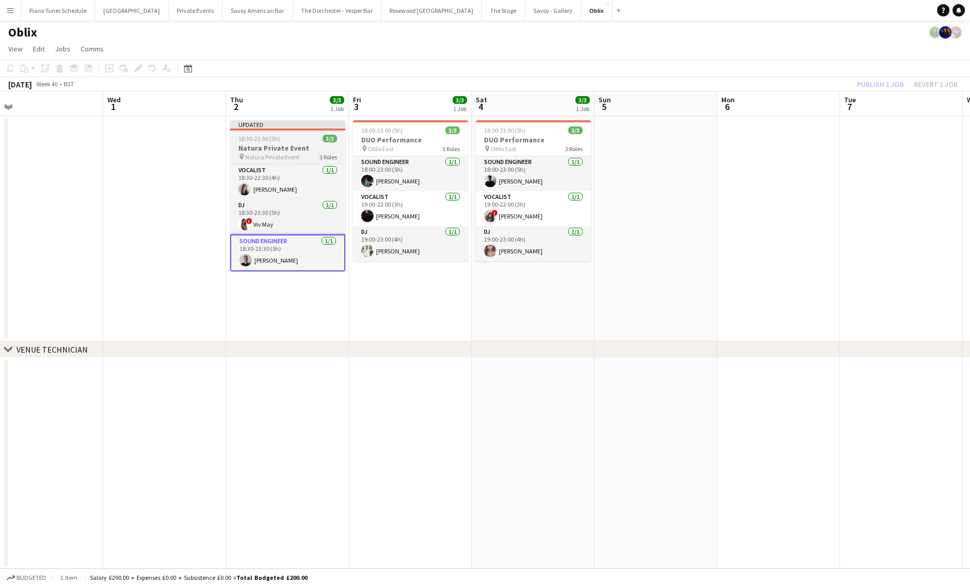
click at [285, 134] on app-job-card "Updated 18:30-23:30 (5h) 3/3 Natura Private Event pin Natura Private Event 3 Ro…" at bounding box center [287, 195] width 115 height 151
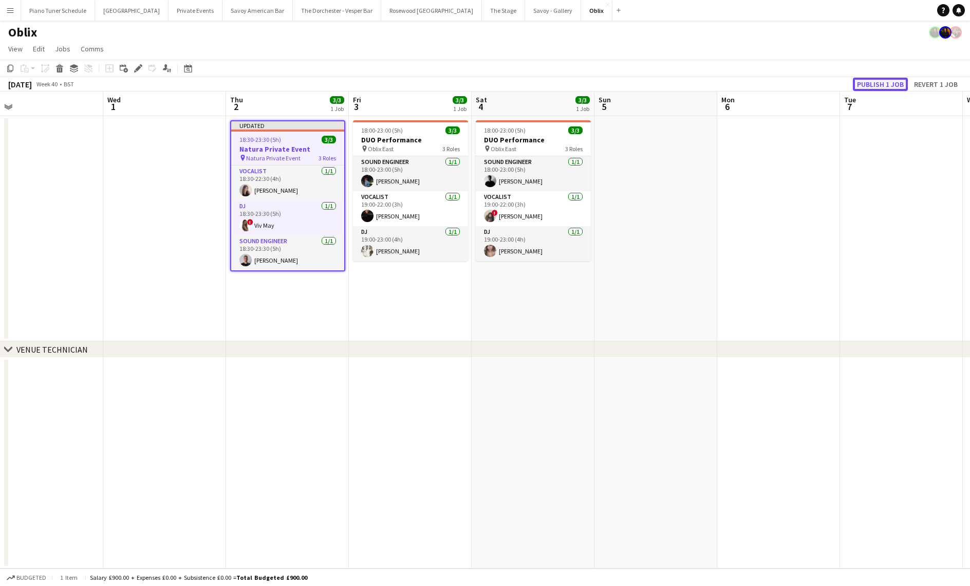
click at [876, 81] on button "Publish 1 job" at bounding box center [880, 84] width 55 height 13
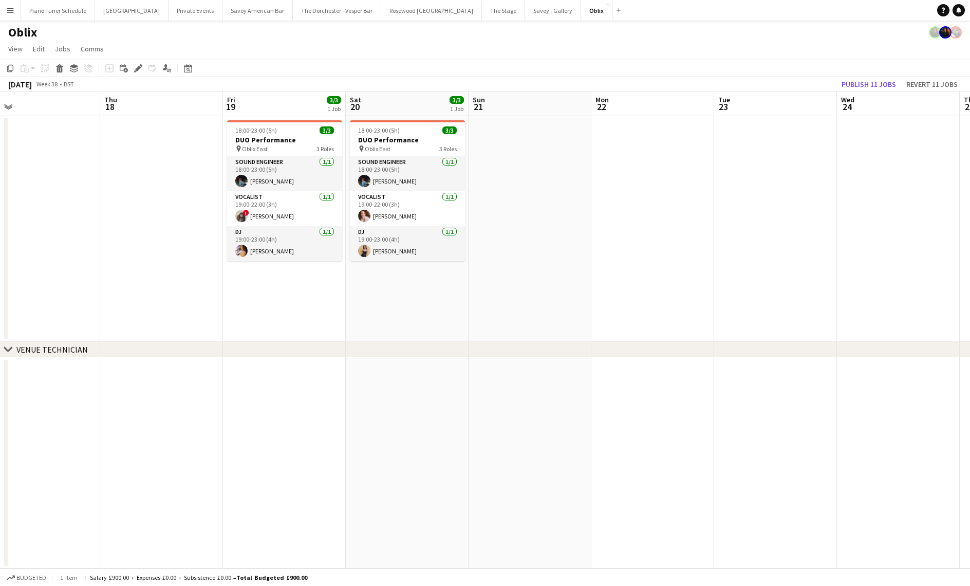
scroll to position [0, 394]
click at [765, 264] on app-date-cell at bounding box center [772, 228] width 123 height 225
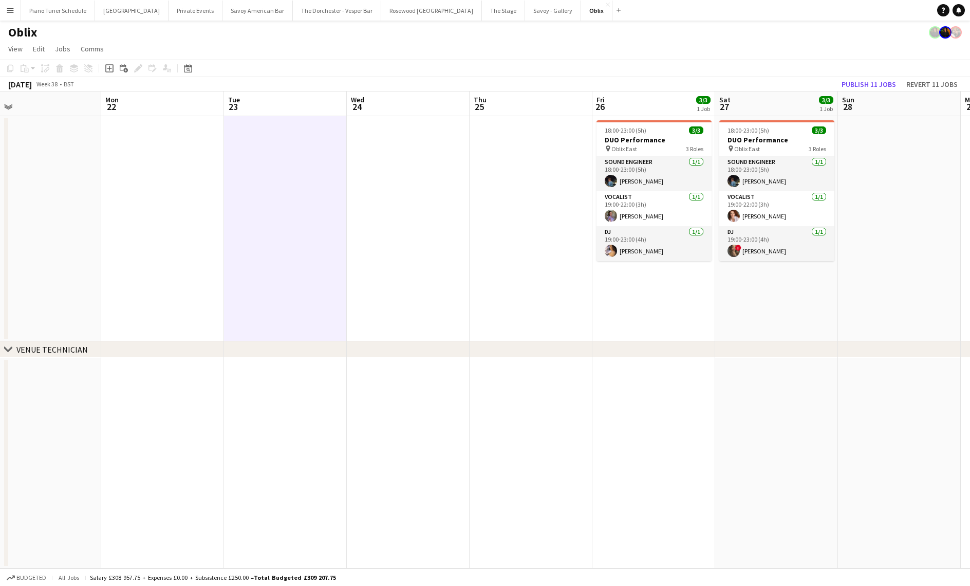
scroll to position [0, 396]
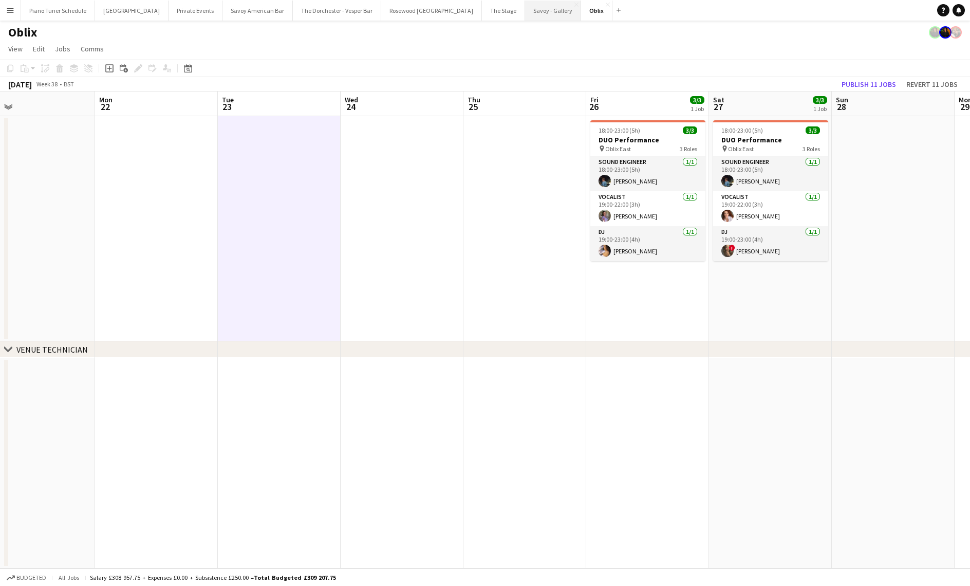
drag, startPoint x: 495, startPoint y: 13, endPoint x: 501, endPoint y: 11, distance: 6.0
click at [525, 13] on button "Savoy - Gallery Close" at bounding box center [553, 11] width 56 height 20
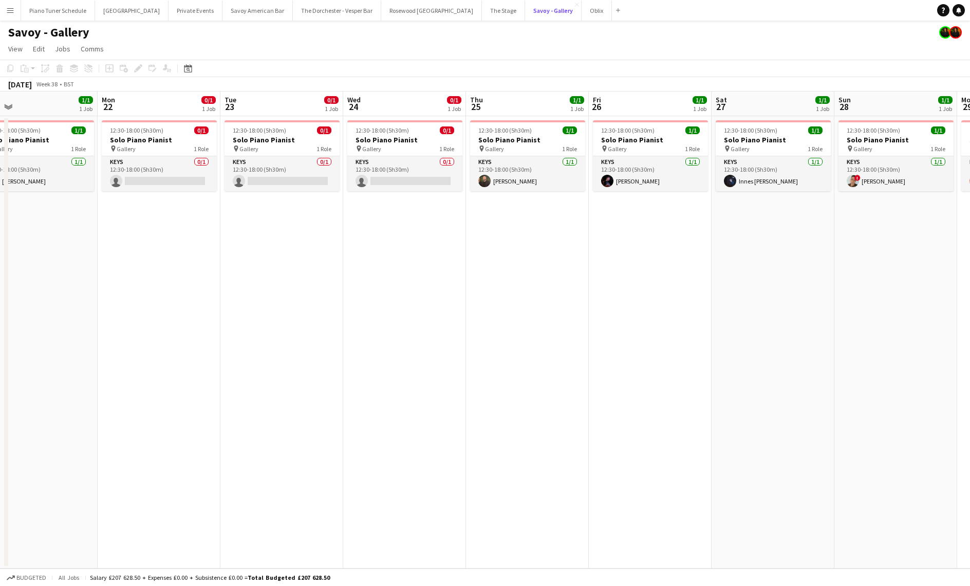
scroll to position [0, 394]
click at [614, 12] on button "Add" at bounding box center [618, 10] width 8 height 8
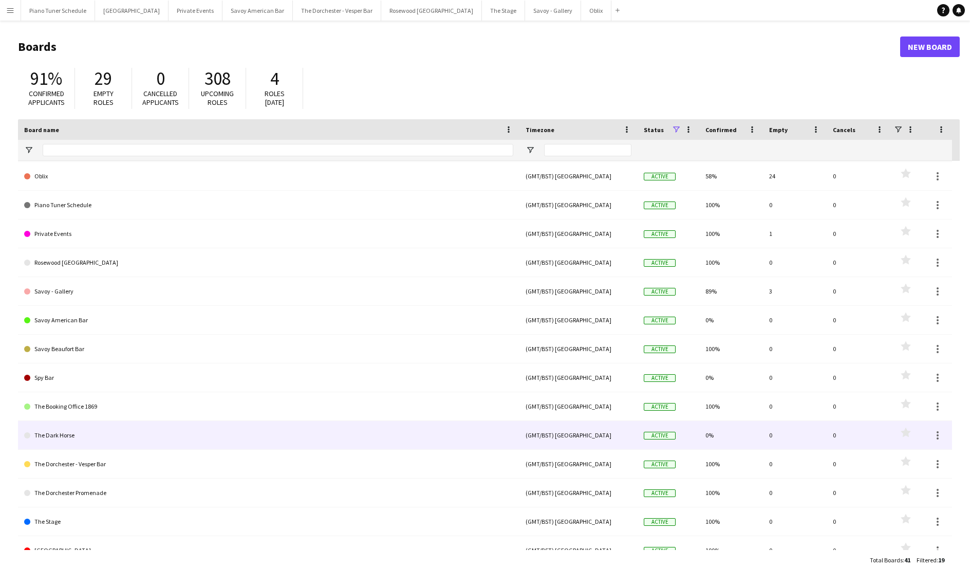
scroll to position [158, 0]
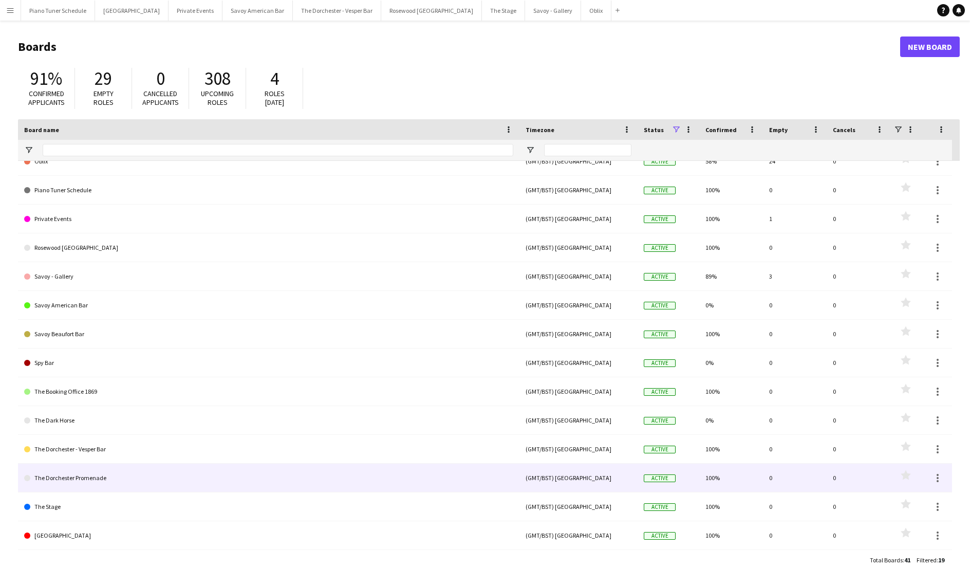
click at [97, 472] on link "The Dorchester Promenade" at bounding box center [268, 478] width 489 height 29
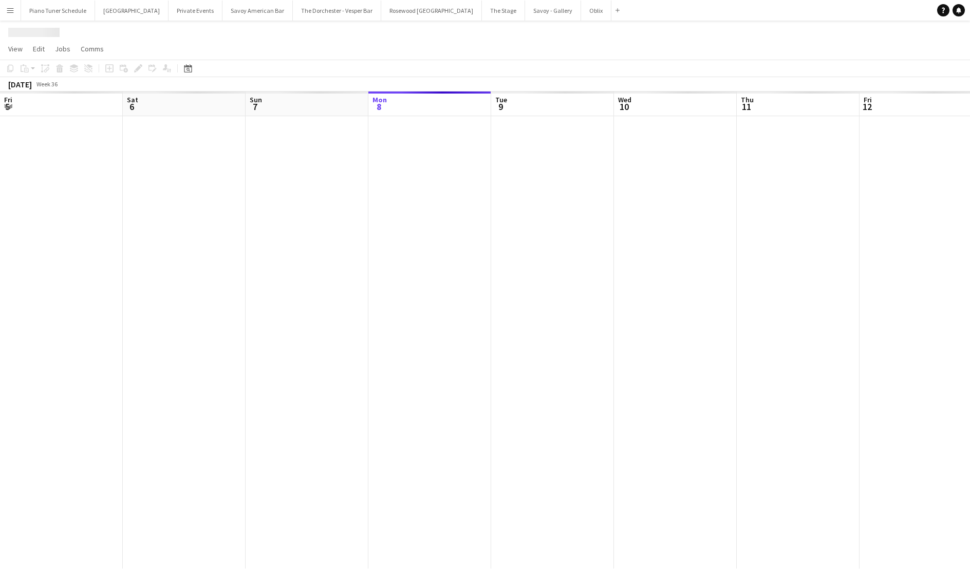
scroll to position [0, 246]
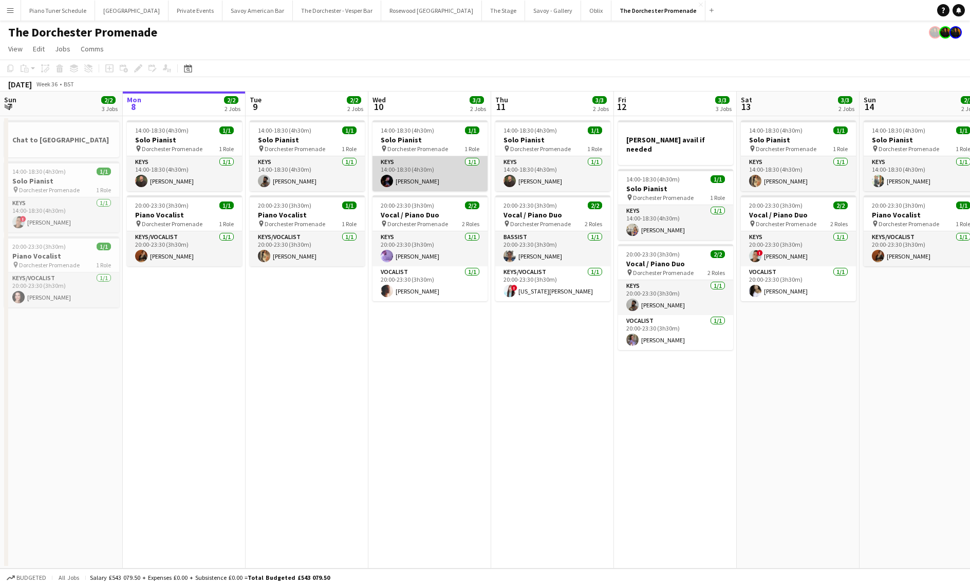
click at [440, 172] on app-card-role "Keys 1/1 14:00-18:30 (4h30m) Dan Bathurst" at bounding box center [430, 173] width 115 height 35
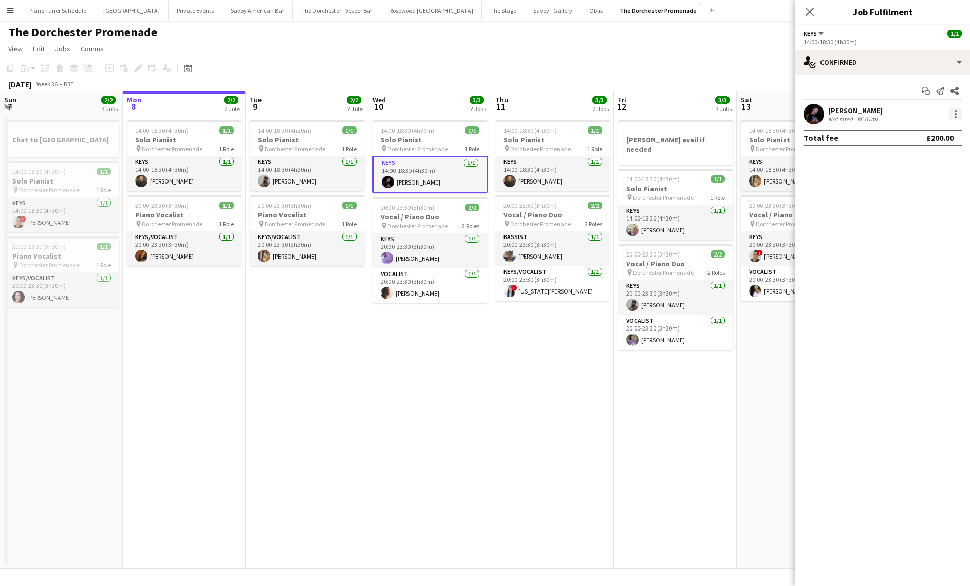
click at [954, 118] on div at bounding box center [956, 114] width 12 height 12
click at [500, 12] on div at bounding box center [485, 293] width 970 height 586
click at [525, 10] on button "Savoy - Gallery Close" at bounding box center [553, 11] width 56 height 20
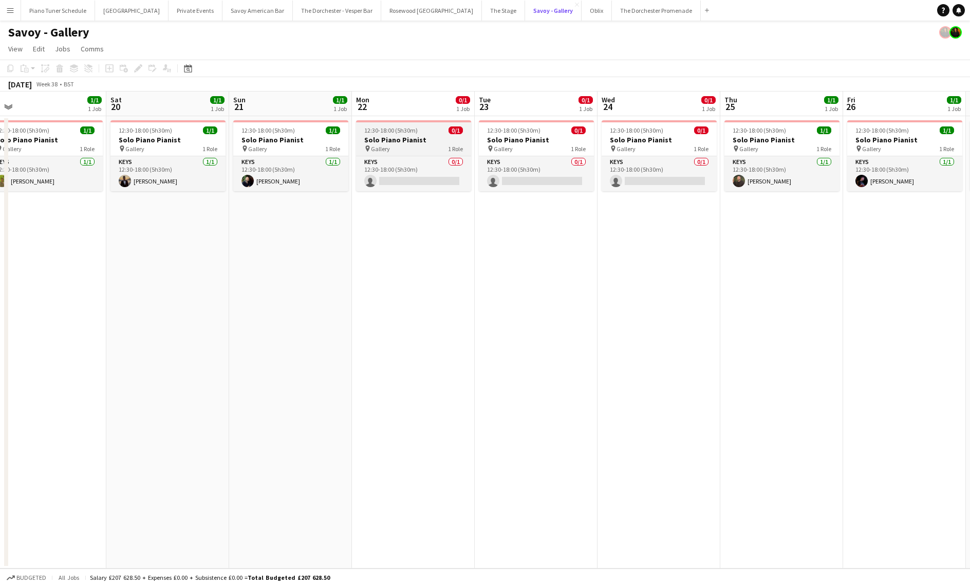
scroll to position [0, 383]
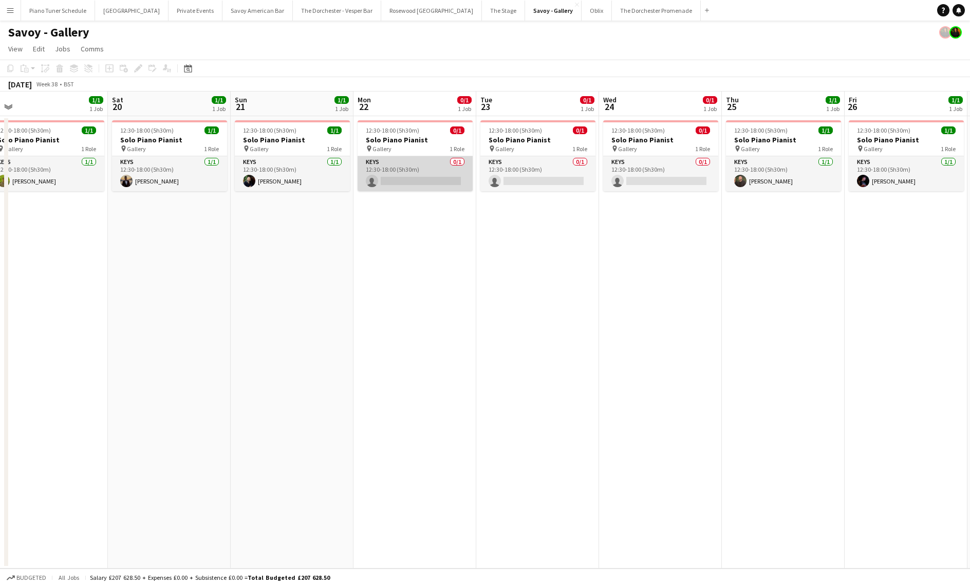
click at [421, 166] on app-card-role "Keys 0/1 12:30-18:00 (5h30m) single-neutral-actions" at bounding box center [415, 173] width 115 height 35
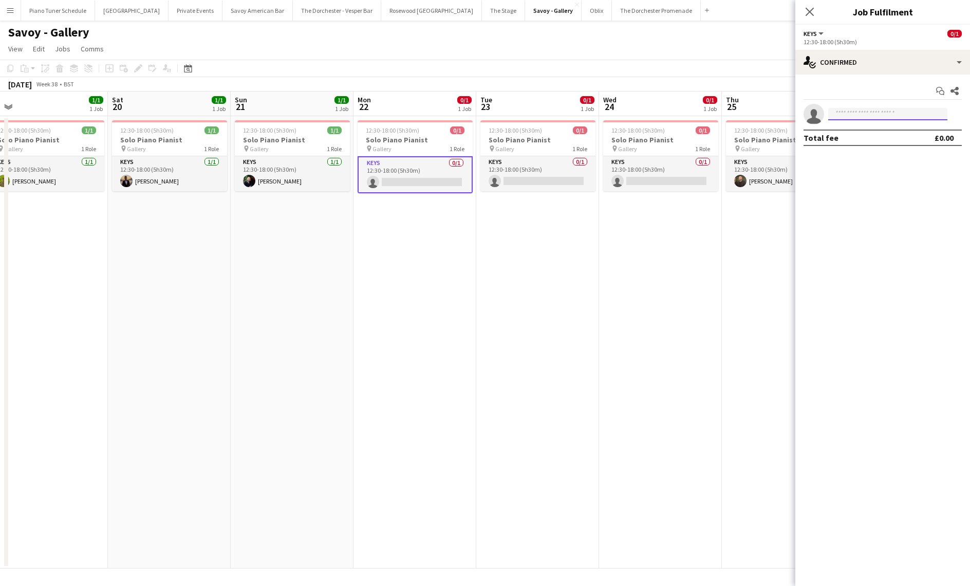
click at [896, 117] on input at bounding box center [887, 114] width 119 height 12
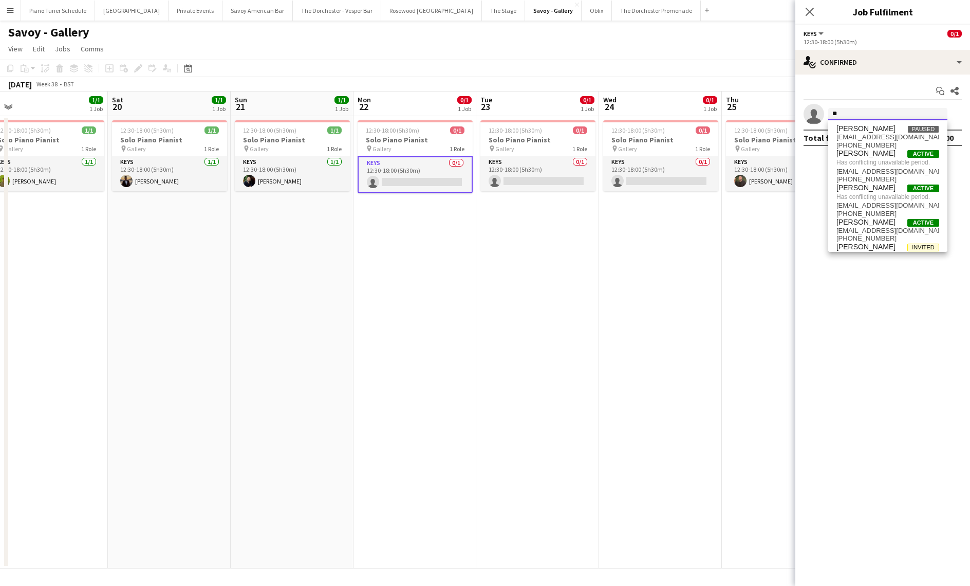
type input "*"
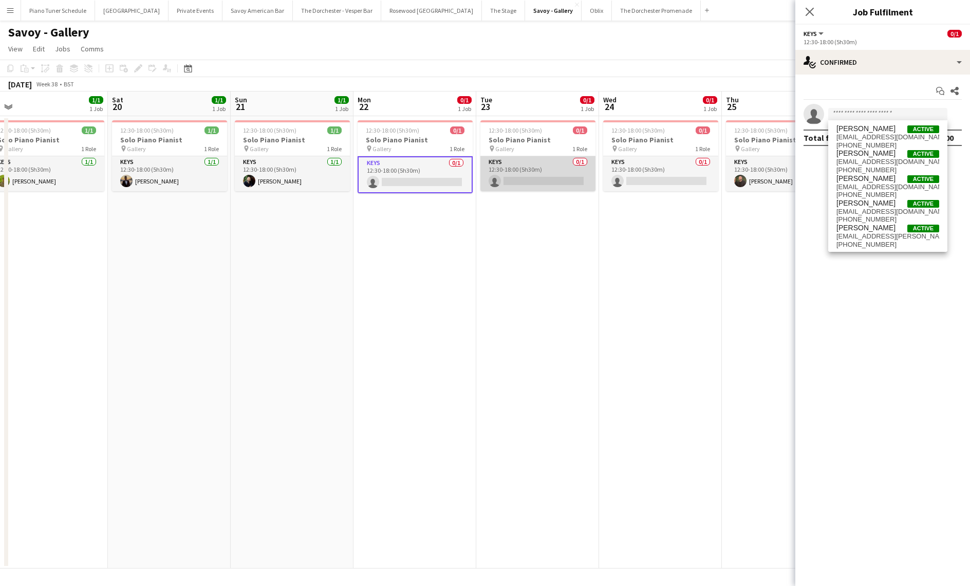
click at [518, 170] on app-card-role "Keys 0/1 12:30-18:00 (5h30m) single-neutral-actions" at bounding box center [537, 173] width 115 height 35
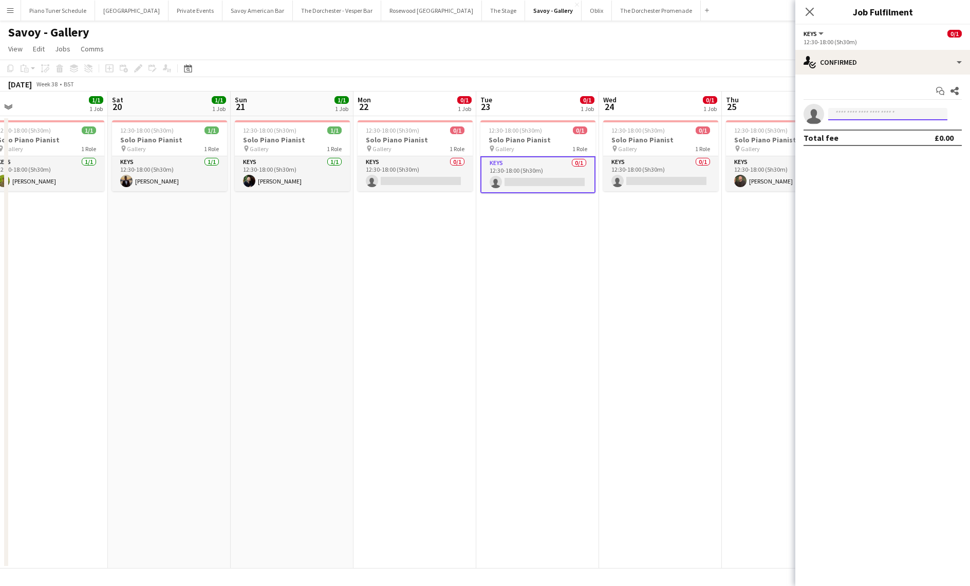
click at [868, 116] on input at bounding box center [887, 114] width 119 height 12
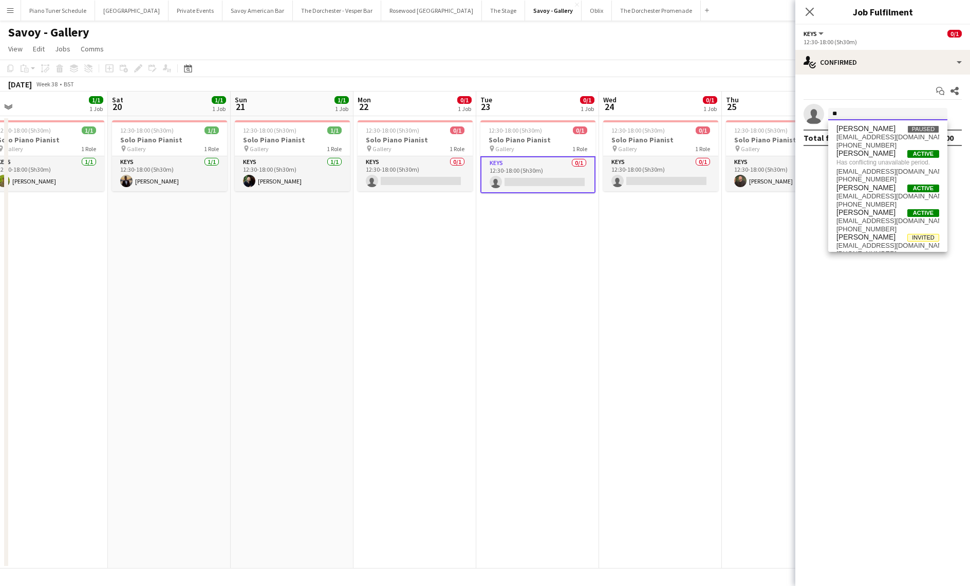
type input "*"
click at [581, 253] on app-date-cell "12:30-18:00 (5h30m) 0/1 Solo Piano Pianist pin Gallery 1 Role Keys 0/1 12:30-18…" at bounding box center [537, 342] width 123 height 452
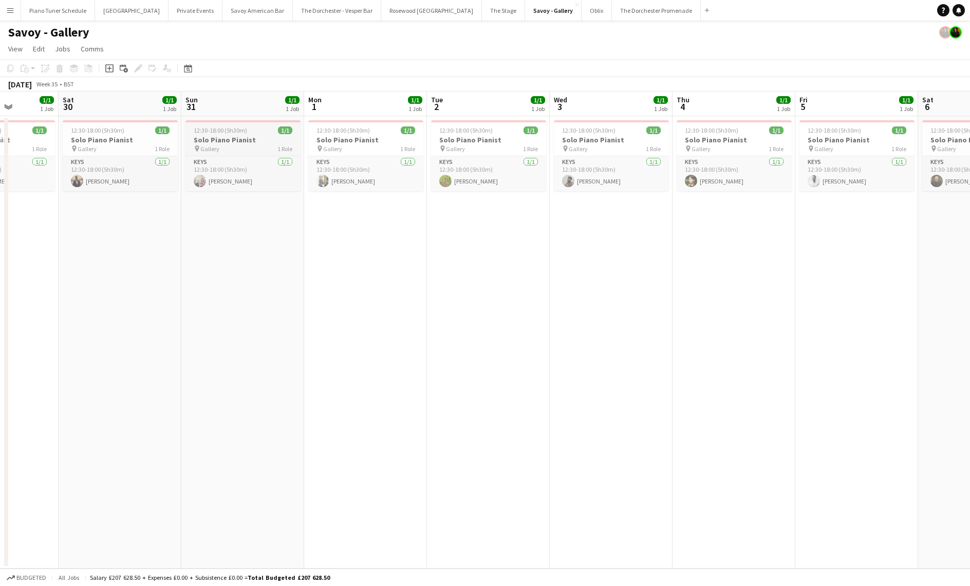
scroll to position [0, 302]
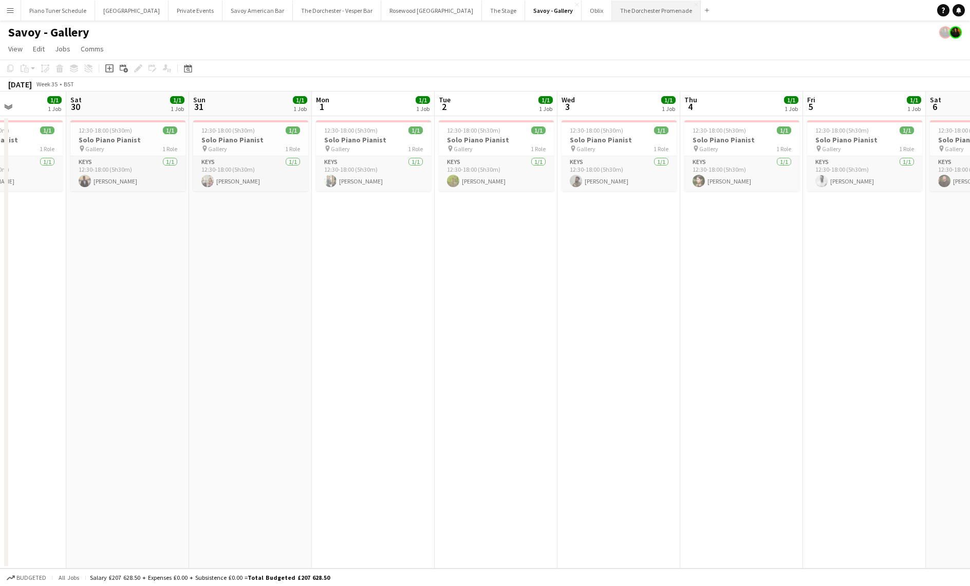
click at [612, 13] on button "The Dorchester Promenade Close" at bounding box center [656, 11] width 89 height 20
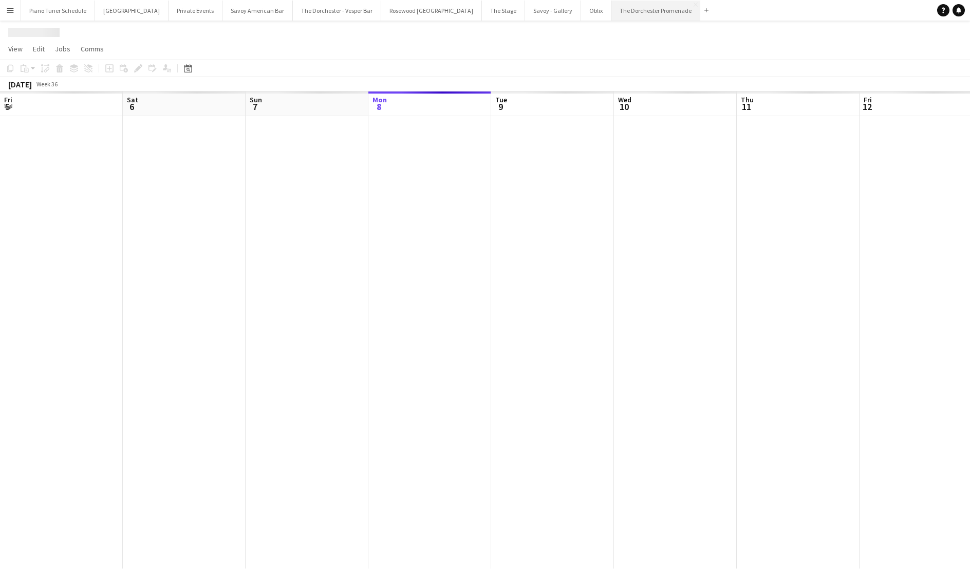
scroll to position [0, 246]
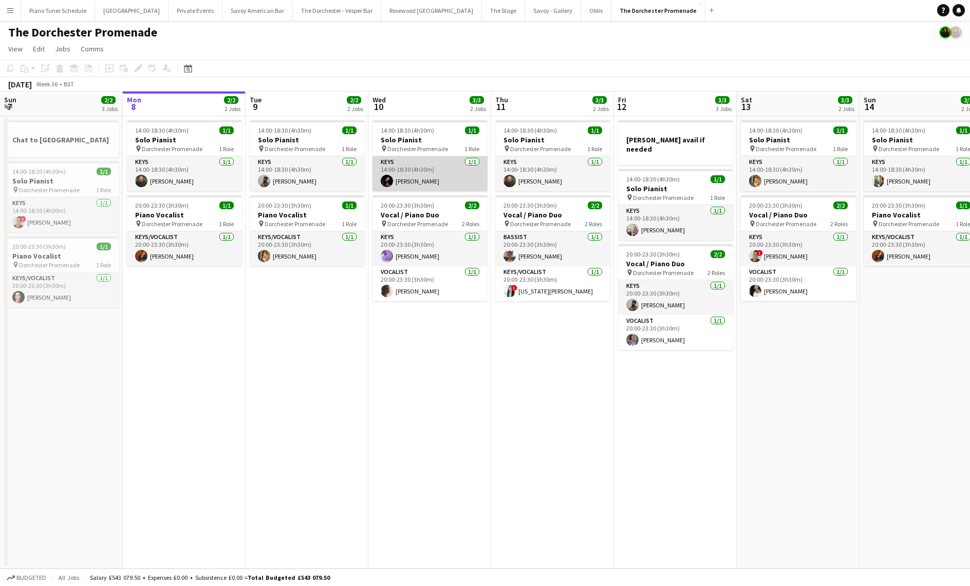
click at [425, 179] on app-card-role "Keys 1/1 14:00-18:30 (4h30m) Dan Bathurst" at bounding box center [430, 173] width 115 height 35
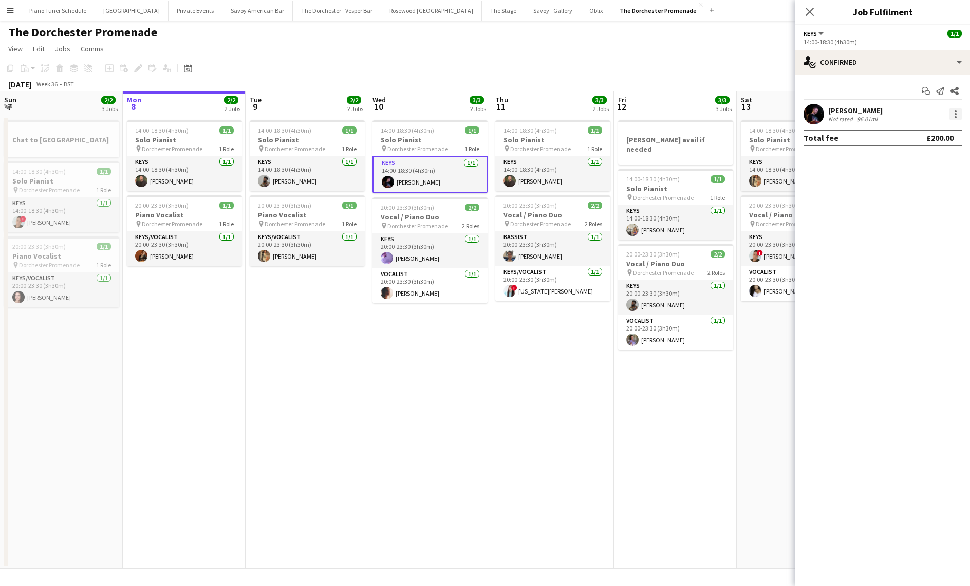
click at [953, 115] on div at bounding box center [956, 114] width 12 height 12
click at [929, 230] on span "Remove" at bounding box center [922, 231] width 64 height 9
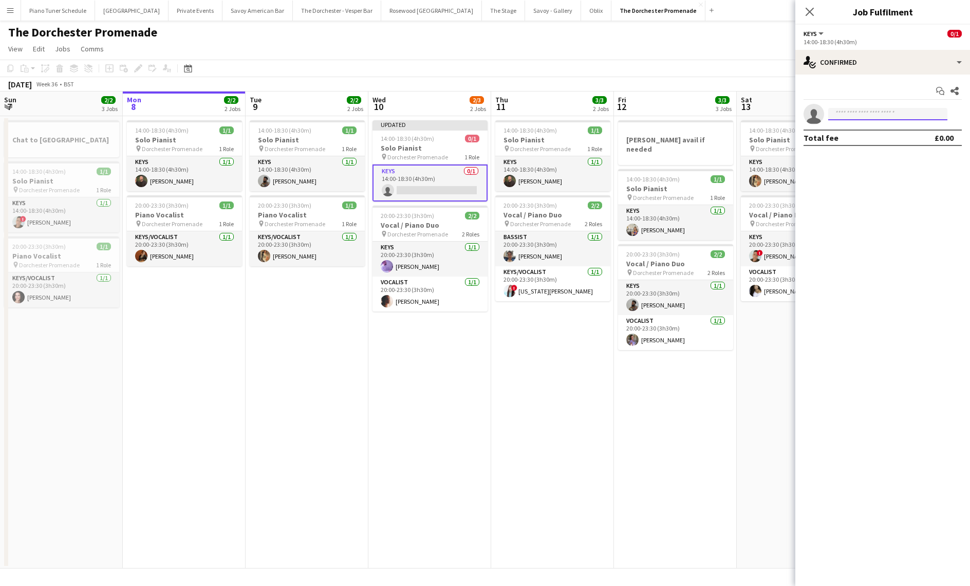
click at [904, 110] on input at bounding box center [887, 114] width 119 height 12
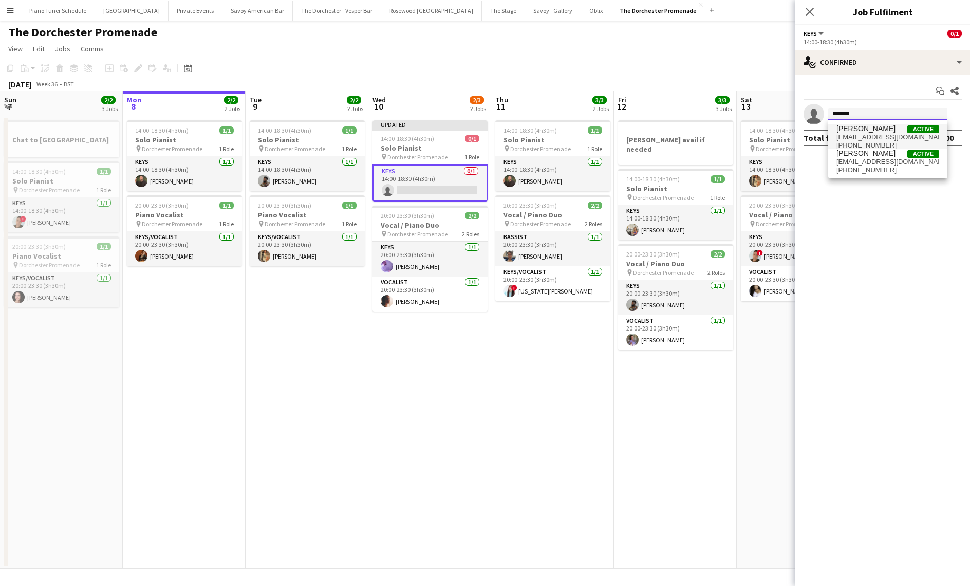
type input "*******"
click at [886, 129] on span "Charles Carr Active" at bounding box center [888, 128] width 103 height 9
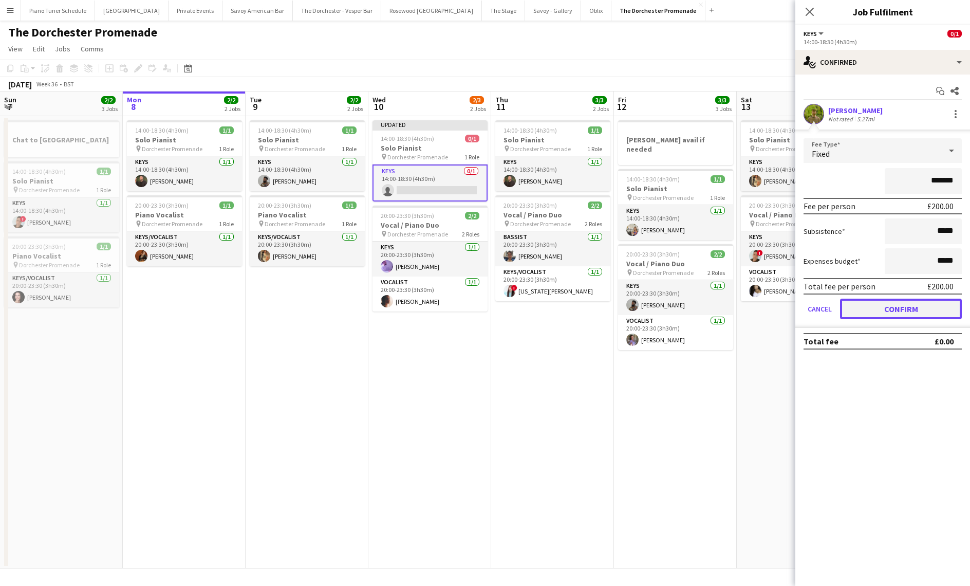
click at [857, 314] on button "Confirm" at bounding box center [901, 309] width 122 height 21
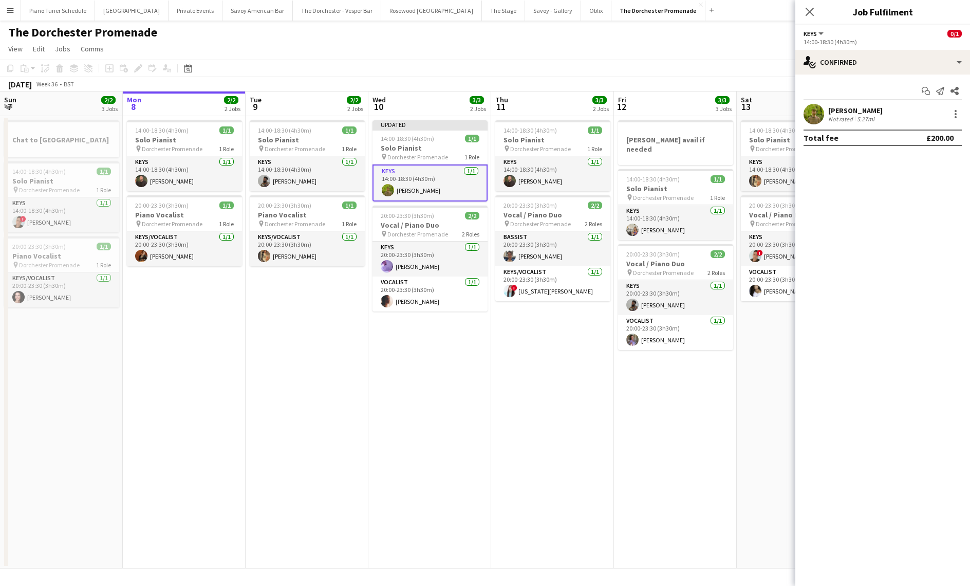
click at [612, 68] on app-toolbar "Copy Paste Paste Command V Paste with crew Command Shift V Paste linked Job Del…" at bounding box center [485, 68] width 970 height 17
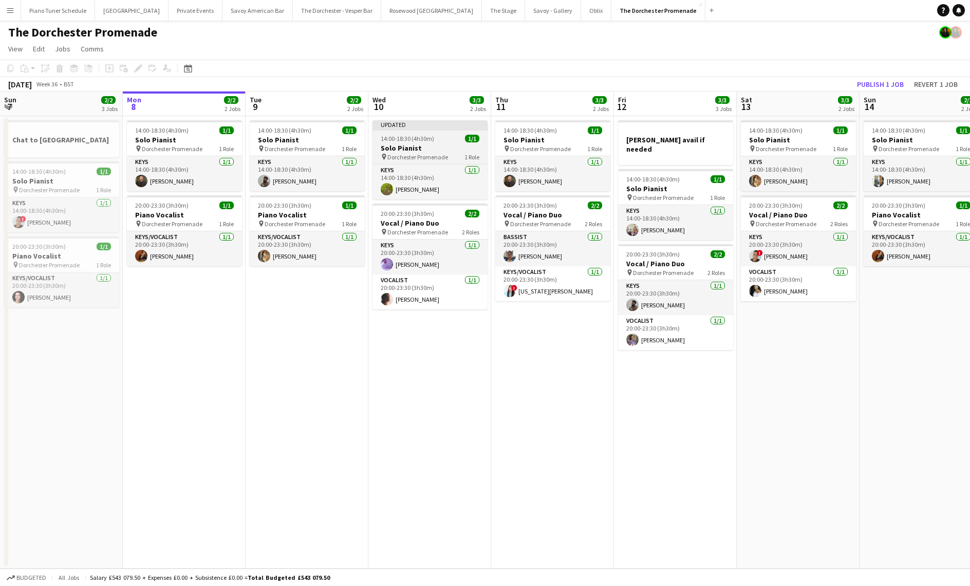
click at [410, 131] on app-job-card "Updated 14:00-18:30 (4h30m) 1/1 Solo Pianist pin Dorchester Promenade 1 Role Ke…" at bounding box center [430, 159] width 115 height 79
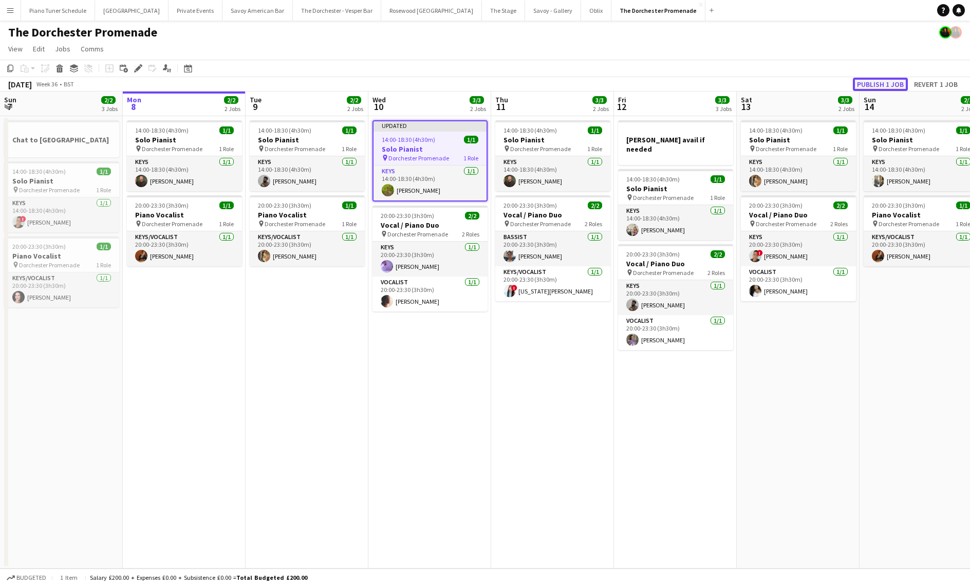
click at [887, 82] on button "Publish 1 job" at bounding box center [880, 84] width 55 height 13
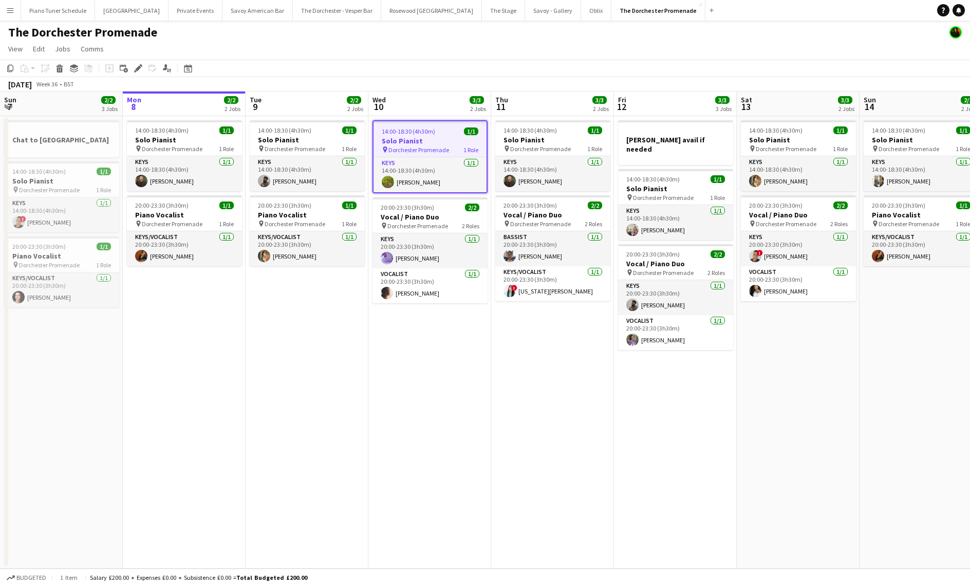
click at [12, 13] on app-icon "Menu" at bounding box center [10, 10] width 8 height 8
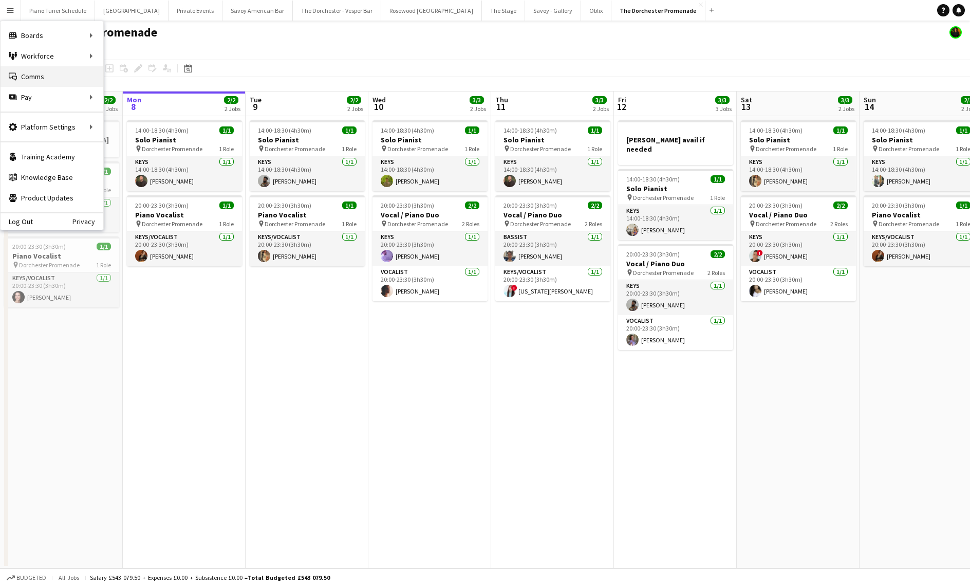
click at [52, 75] on link "Comms Comms" at bounding box center [52, 76] width 103 height 21
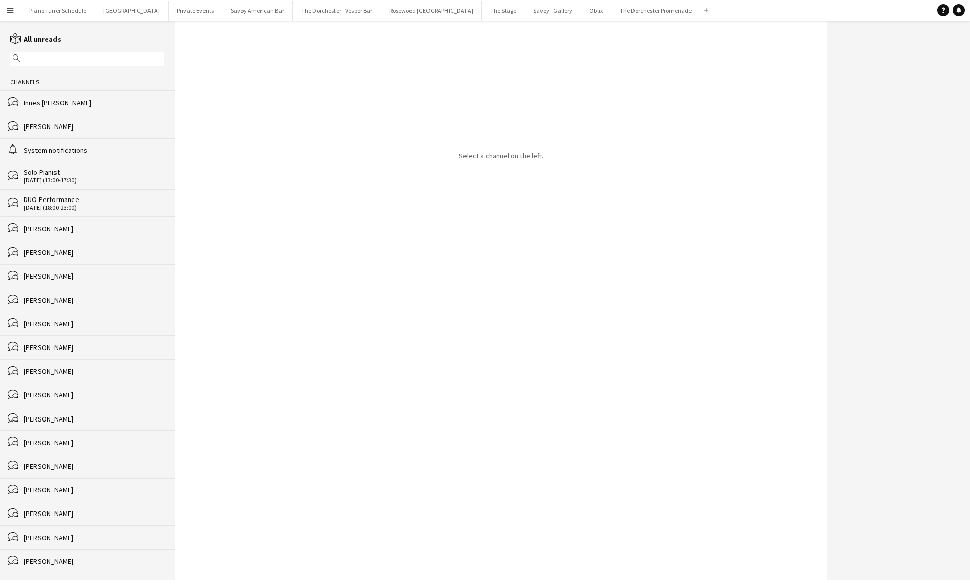
click at [12, 14] on app-icon "Menu" at bounding box center [10, 10] width 8 height 8
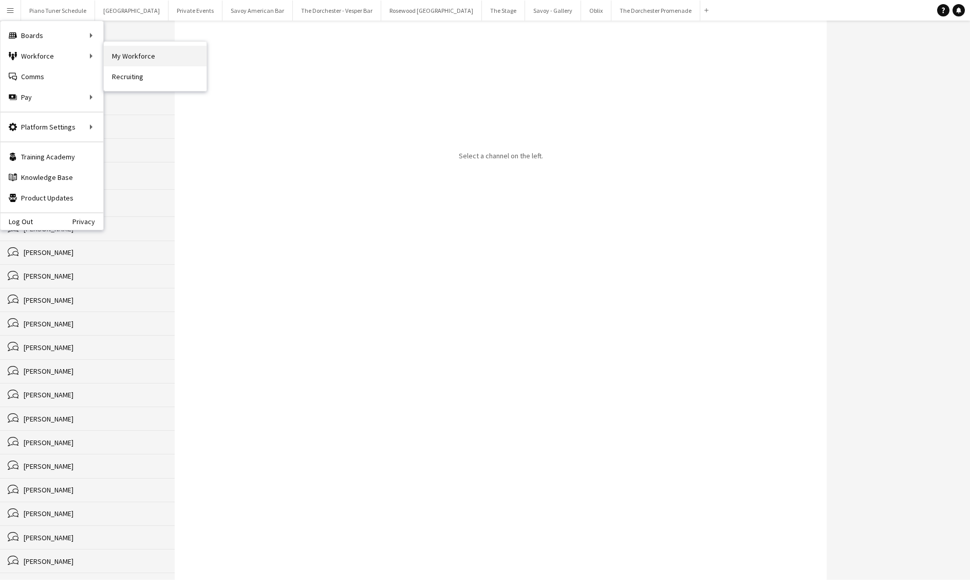
click at [135, 55] on link "My Workforce" at bounding box center [155, 56] width 103 height 21
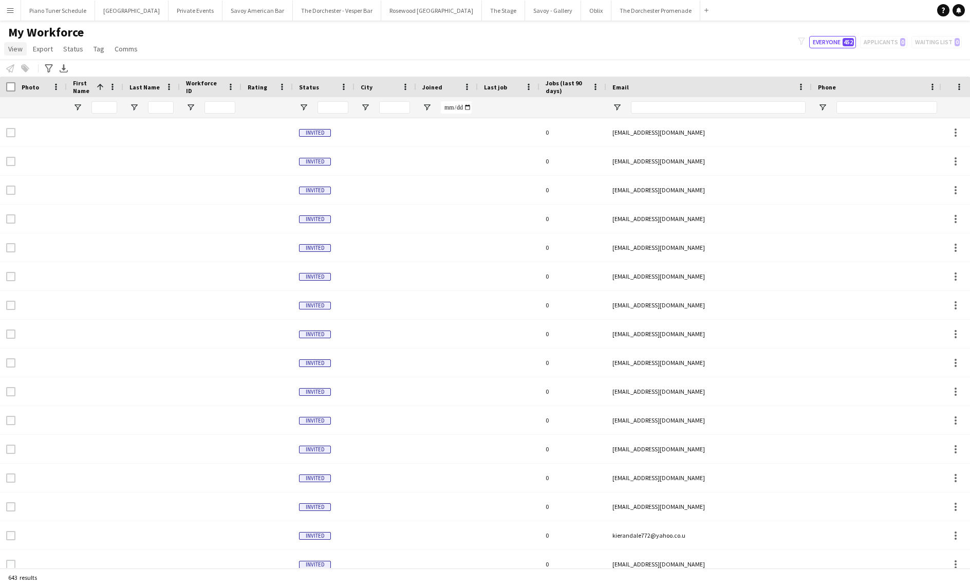
click at [22, 50] on link "View" at bounding box center [15, 48] width 23 height 13
click at [220, 39] on div "My Workforce View Views Default view New view Update view Delete view Edit name…" at bounding box center [485, 42] width 970 height 35
click at [10, 12] on app-icon "Menu" at bounding box center [10, 10] width 8 height 8
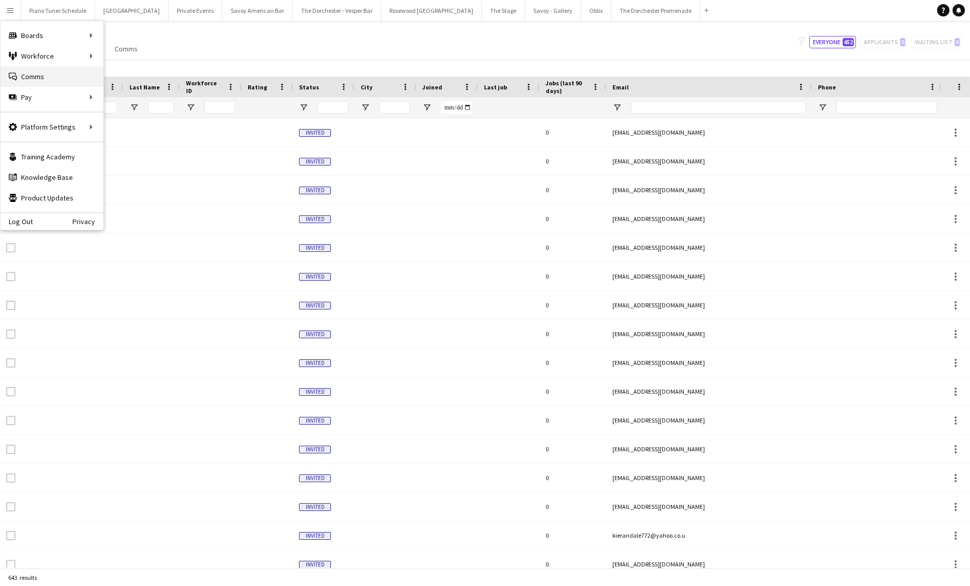
click at [30, 67] on link "Comms Comms" at bounding box center [52, 76] width 103 height 21
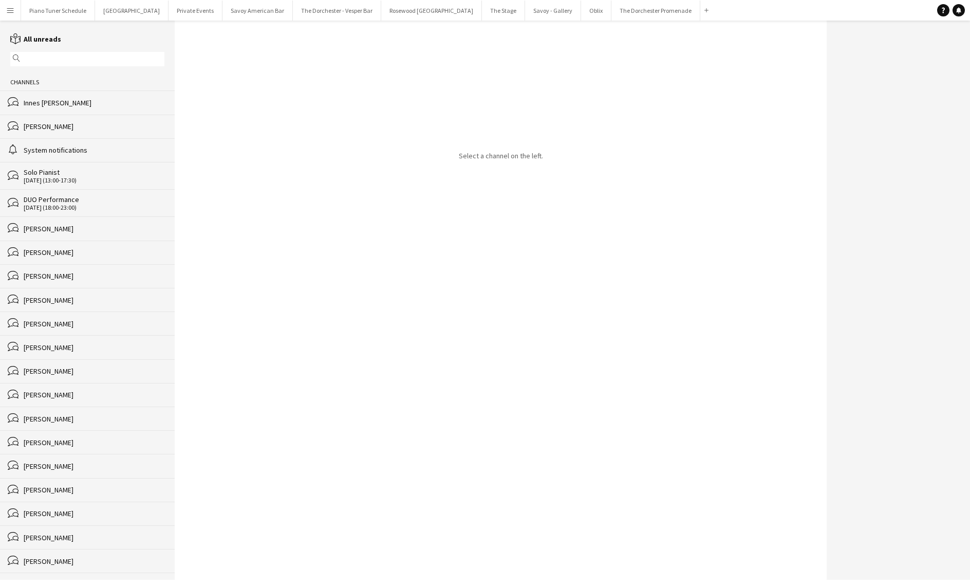
click at [83, 153] on div "System notifications" at bounding box center [94, 149] width 141 height 9
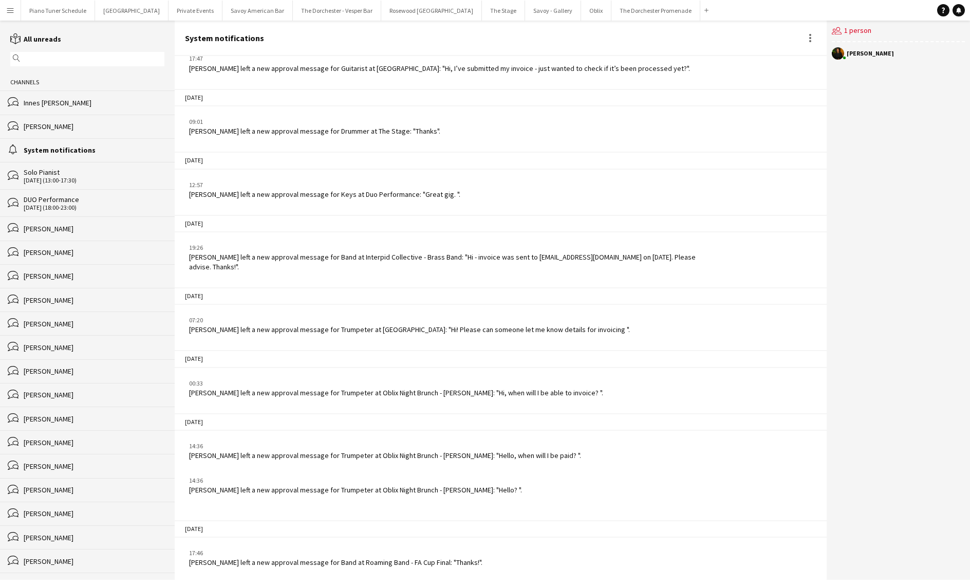
click at [11, 11] on app-icon "Menu" at bounding box center [10, 10] width 8 height 8
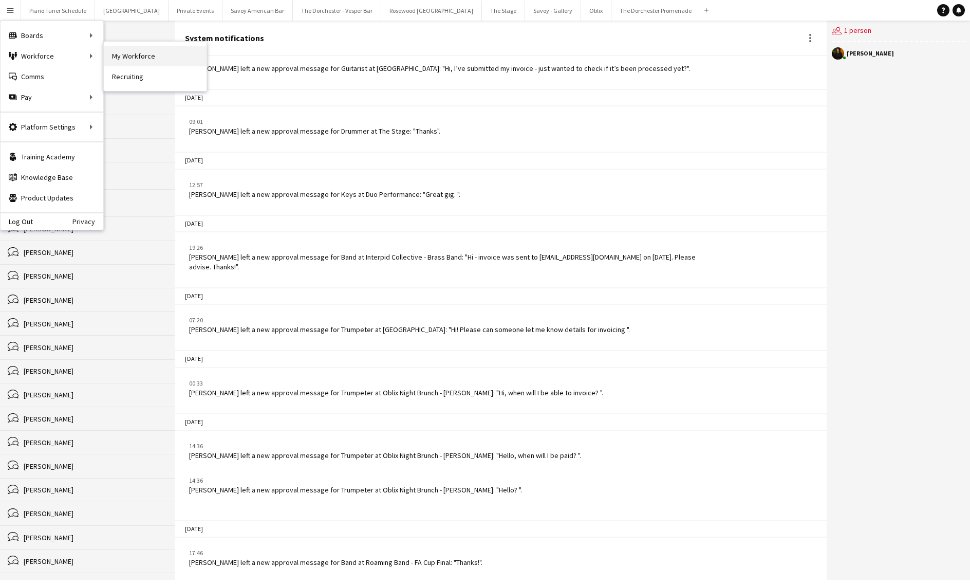
click at [125, 57] on link "My Workforce" at bounding box center [155, 56] width 103 height 21
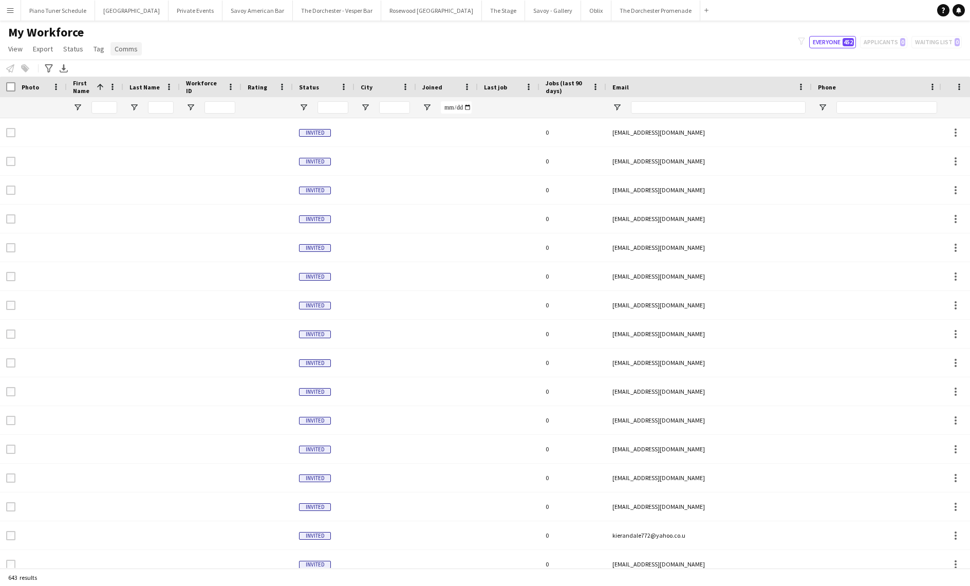
click at [125, 48] on span "Comms" at bounding box center [126, 48] width 23 height 9
click at [290, 54] on div "My Workforce View Views Default view New view Update view Delete view Edit name…" at bounding box center [485, 42] width 970 height 35
drag, startPoint x: 481, startPoint y: 83, endPoint x: 486, endPoint y: 84, distance: 5.2
click at [482, 83] on div "Last job" at bounding box center [509, 87] width 62 height 21
click at [488, 84] on span "Last job" at bounding box center [495, 87] width 23 height 8
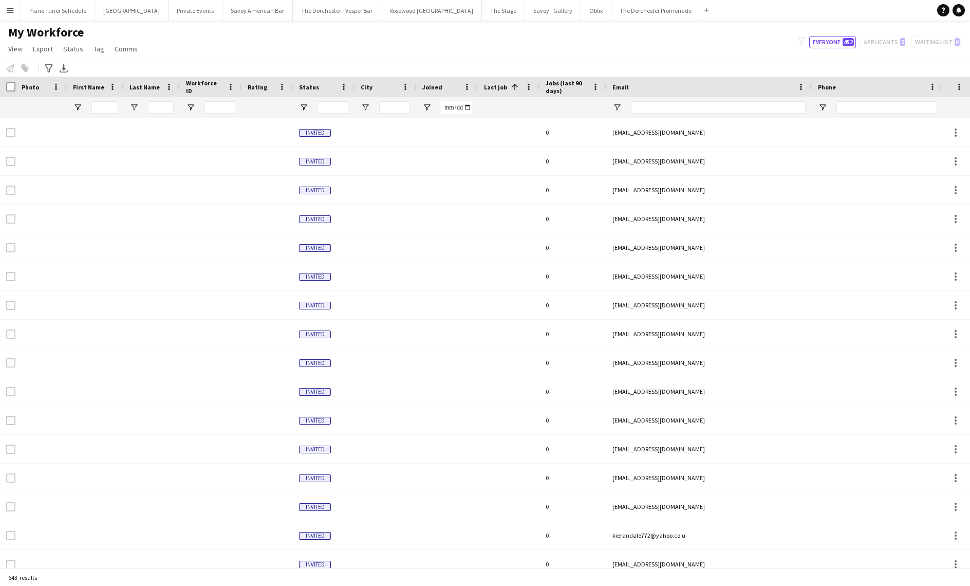
click at [488, 84] on span "Last job" at bounding box center [495, 87] width 23 height 8
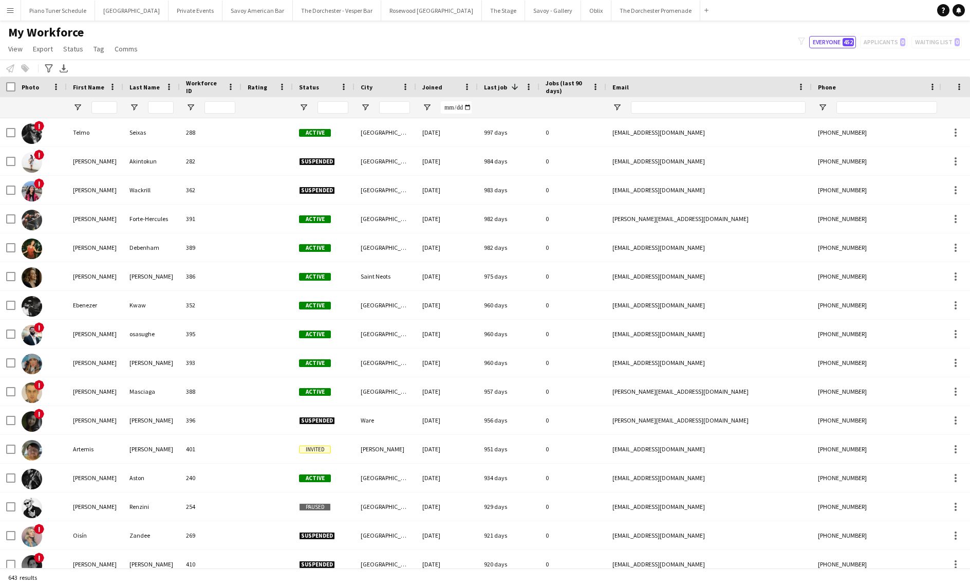
click at [488, 84] on span "Last job" at bounding box center [495, 87] width 23 height 8
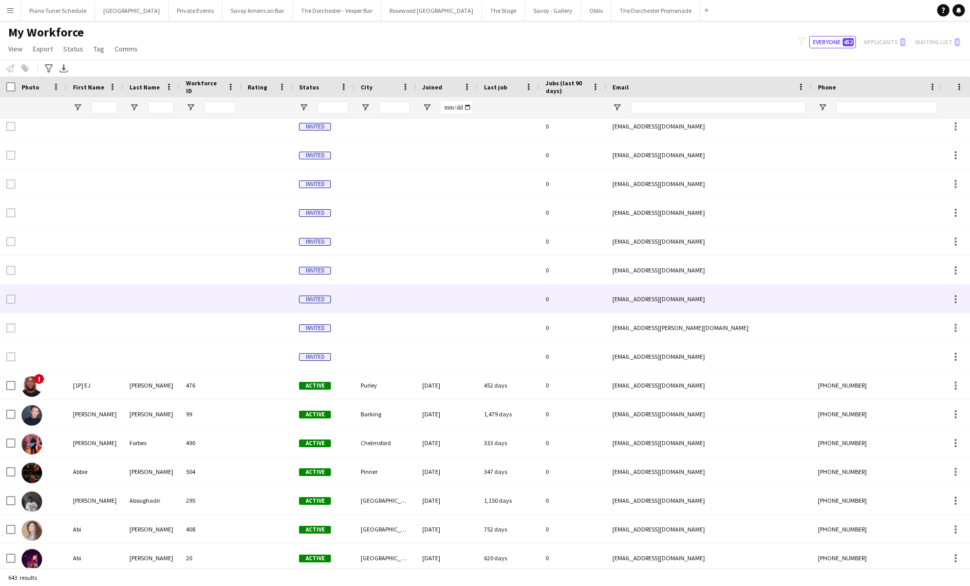
scroll to position [556, 0]
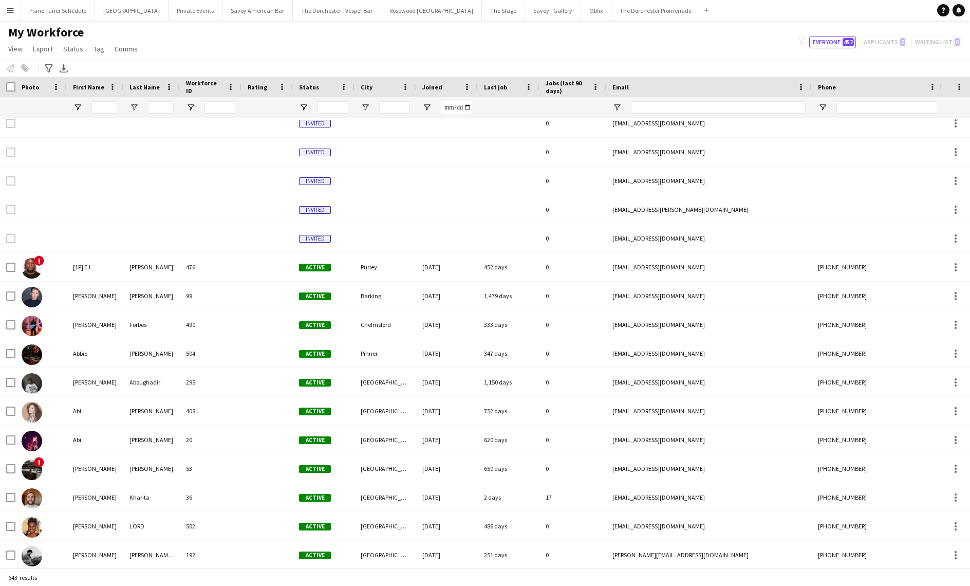
click at [566, 87] on span "Jobs (last 90 days)" at bounding box center [567, 86] width 42 height 15
click at [561, 86] on span "Jobs (last 90 days)" at bounding box center [561, 86] width 30 height 15
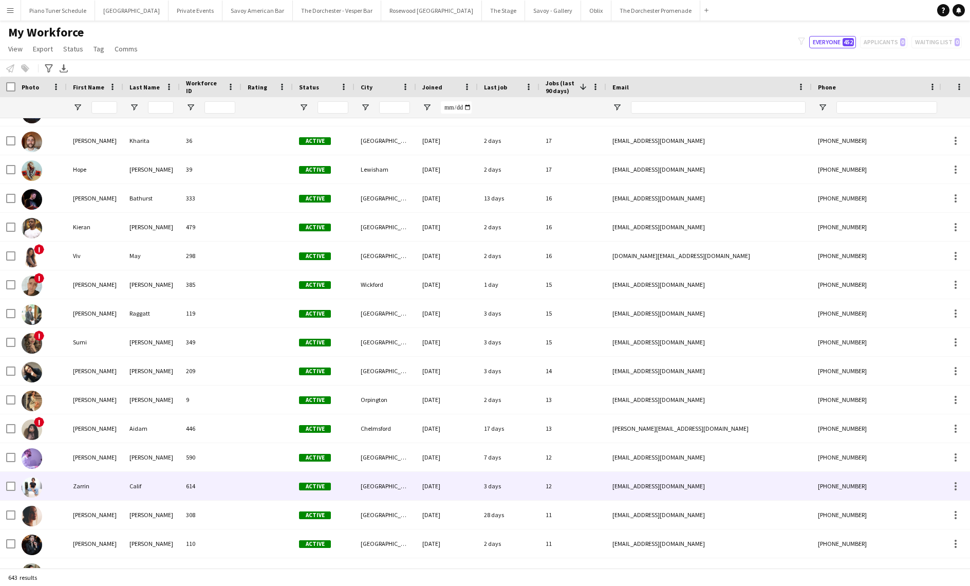
scroll to position [0, 0]
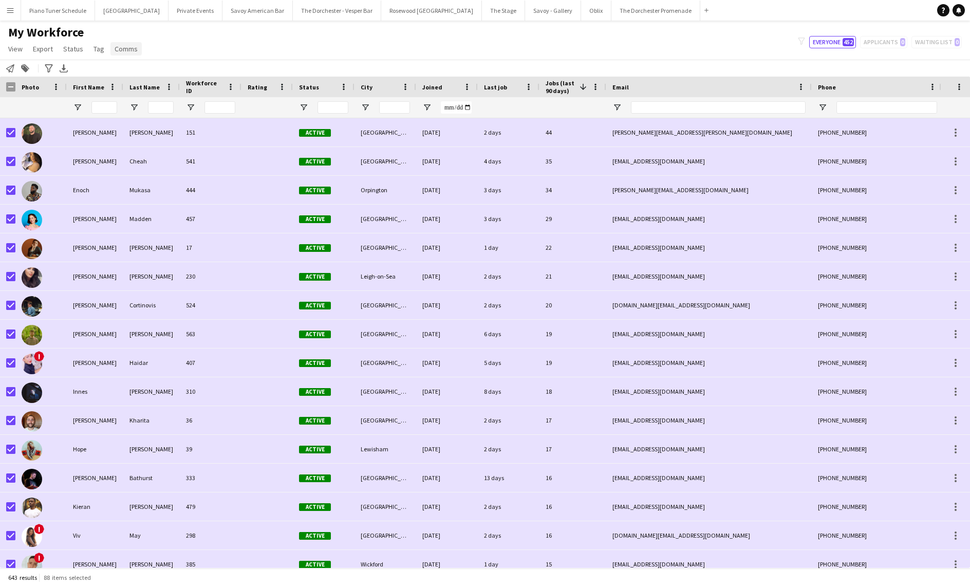
click at [126, 49] on span "Comms" at bounding box center [126, 48] width 23 height 9
click at [134, 67] on span "Send notification" at bounding box center [143, 70] width 52 height 9
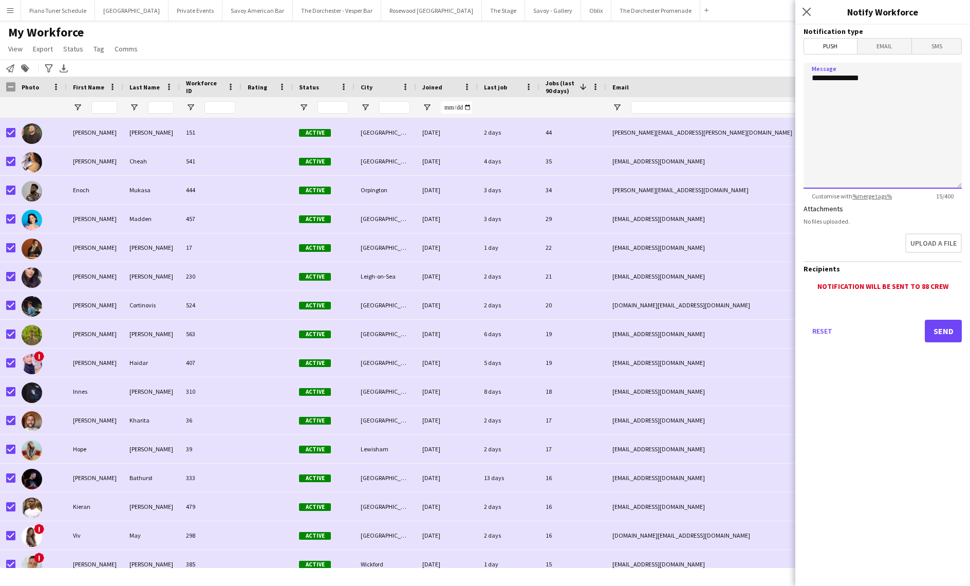
drag, startPoint x: 892, startPoint y: 83, endPoint x: 822, endPoint y: 80, distance: 69.4
click at [822, 80] on textarea "**********" at bounding box center [883, 126] width 158 height 126
click at [838, 89] on textarea "**********" at bounding box center [883, 126] width 158 height 126
click at [950, 81] on textarea "**********" at bounding box center [883, 126] width 158 height 126
click at [942, 136] on textarea "**********" at bounding box center [883, 126] width 158 height 126
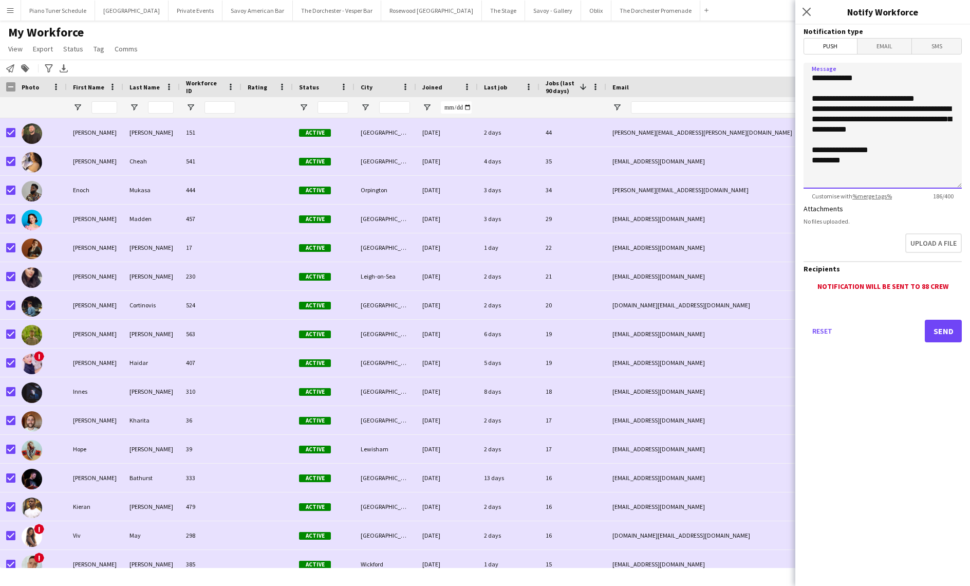
click at [811, 110] on textarea "**********" at bounding box center [883, 126] width 158 height 126
click at [956, 121] on textarea "**********" at bounding box center [883, 126] width 158 height 126
type textarea "**********"
click at [876, 170] on textarea "**********" at bounding box center [883, 126] width 158 height 126
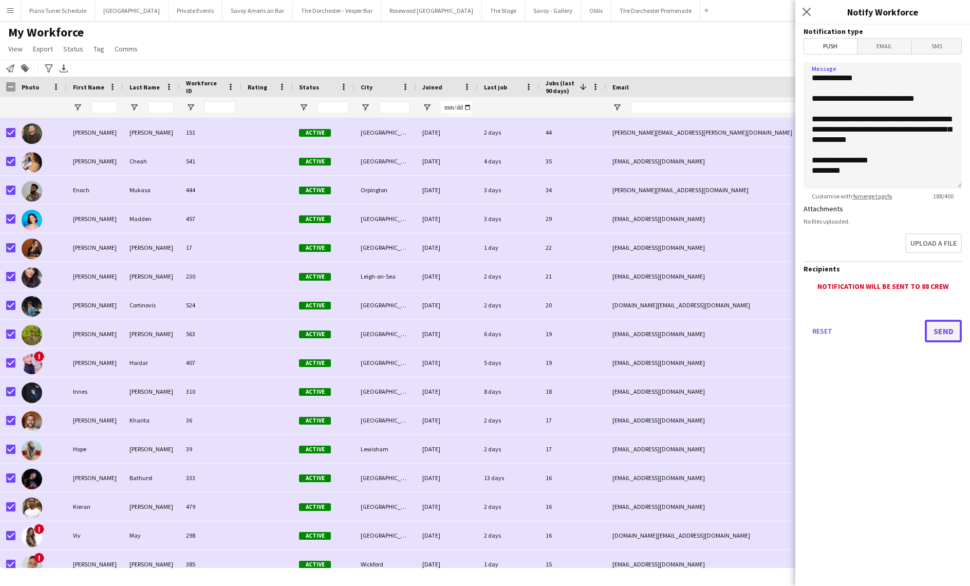
click at [948, 332] on button "Send" at bounding box center [943, 331] width 37 height 23
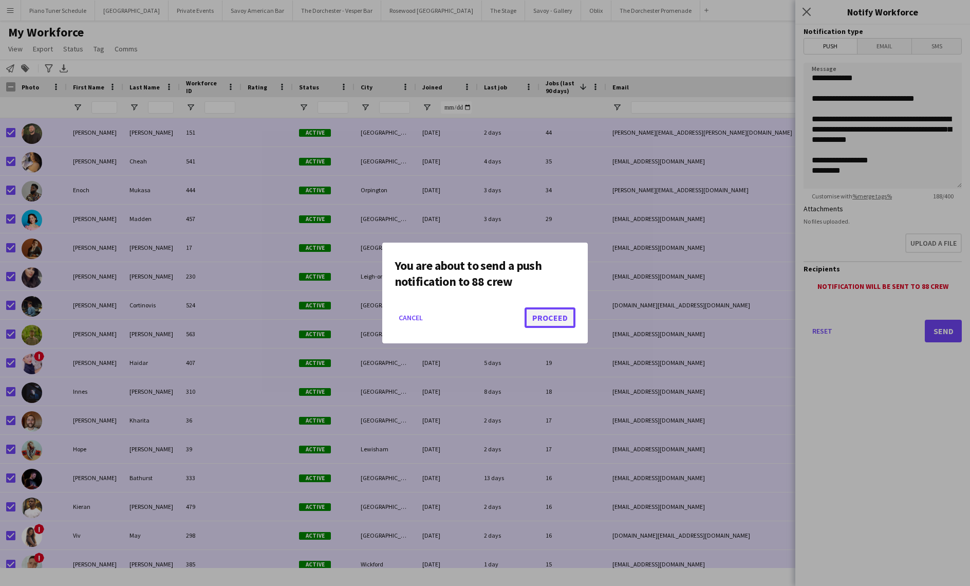
click at [561, 318] on button "Proceed" at bounding box center [550, 317] width 51 height 21
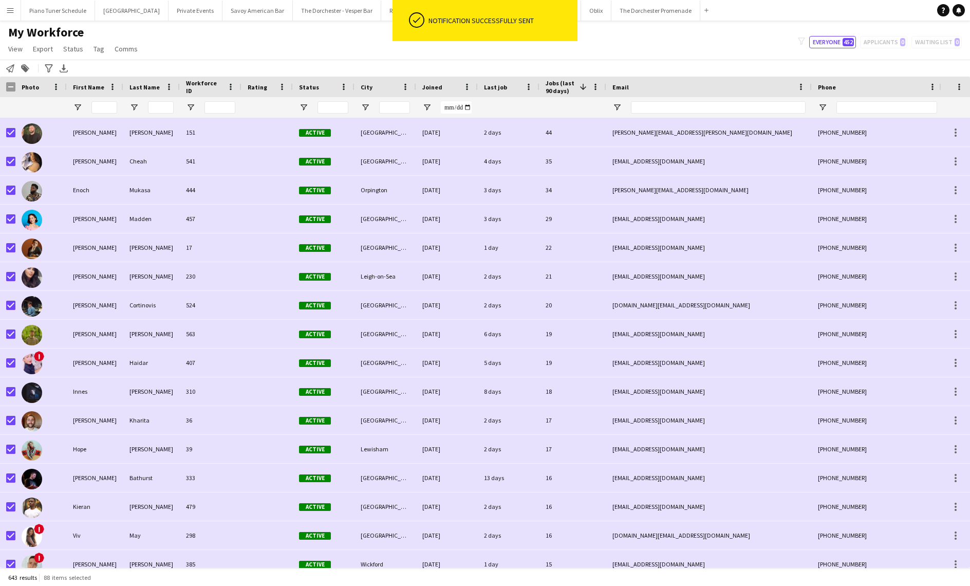
click at [621, 43] on div "My Workforce View Views Default view New view Update view Delete view Edit name…" at bounding box center [485, 42] width 970 height 35
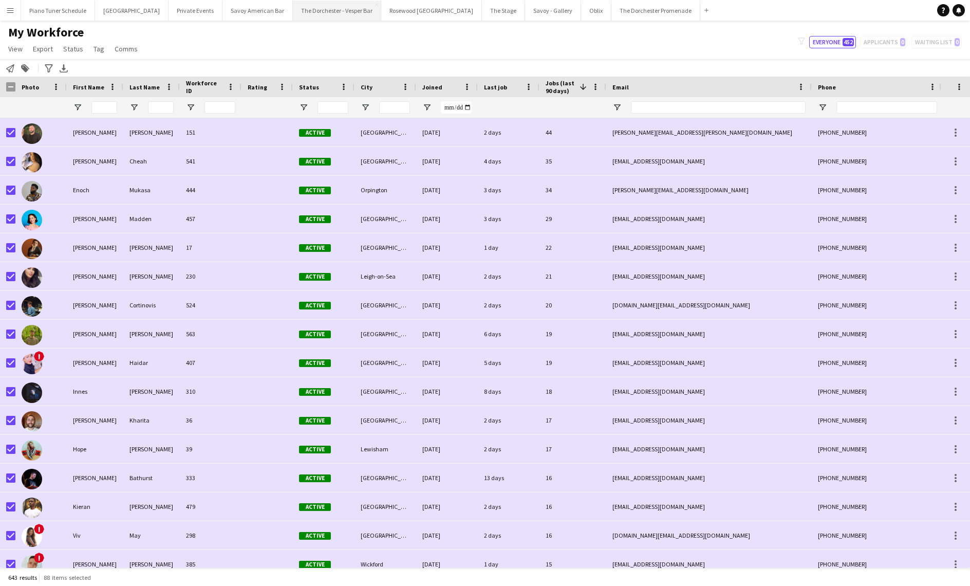
click at [325, 11] on button "The Dorchester - Vesper Bar Close" at bounding box center [337, 11] width 88 height 20
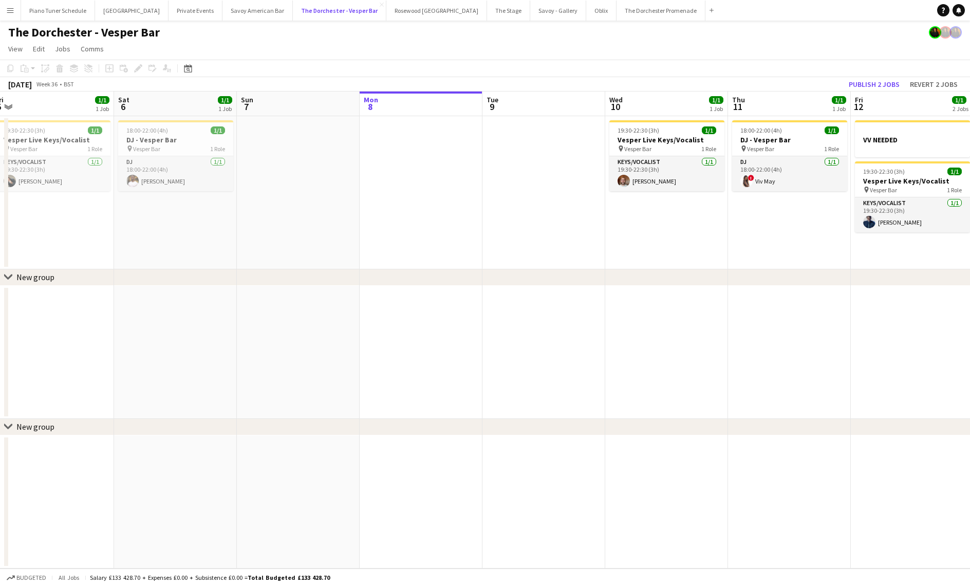
scroll to position [0, 252]
click at [16, 12] on button "Menu" at bounding box center [10, 10] width 21 height 21
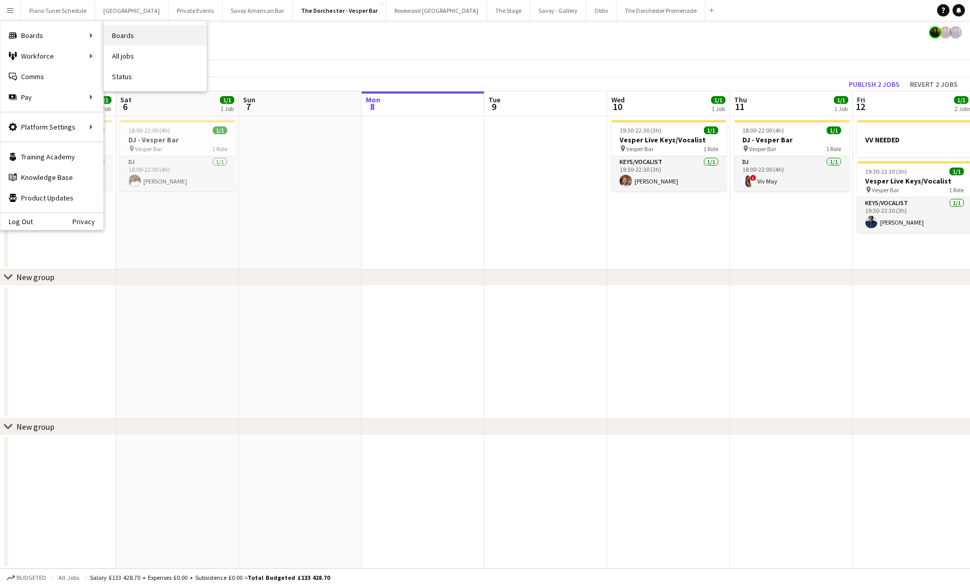
click at [119, 41] on link "Boards" at bounding box center [155, 35] width 103 height 21
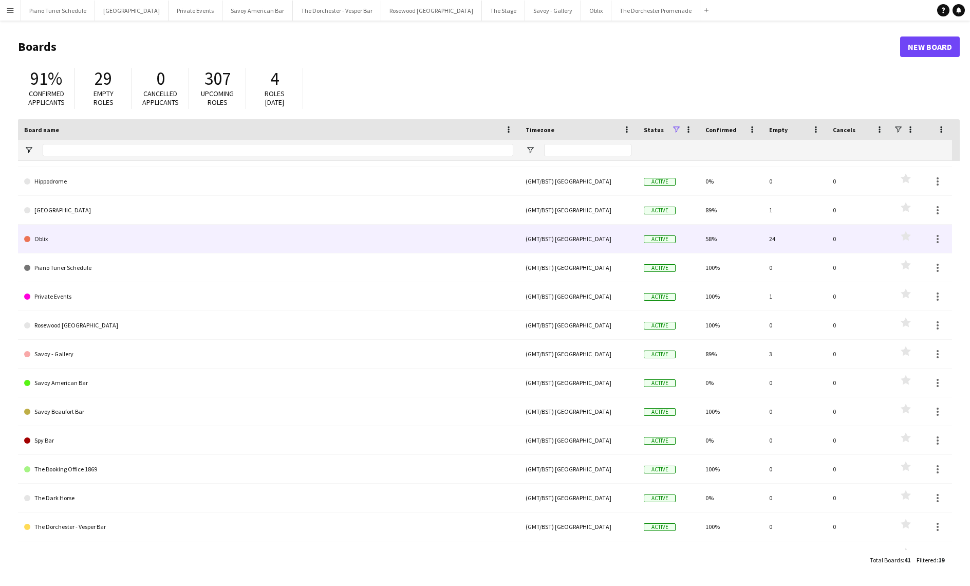
scroll to position [85, 0]
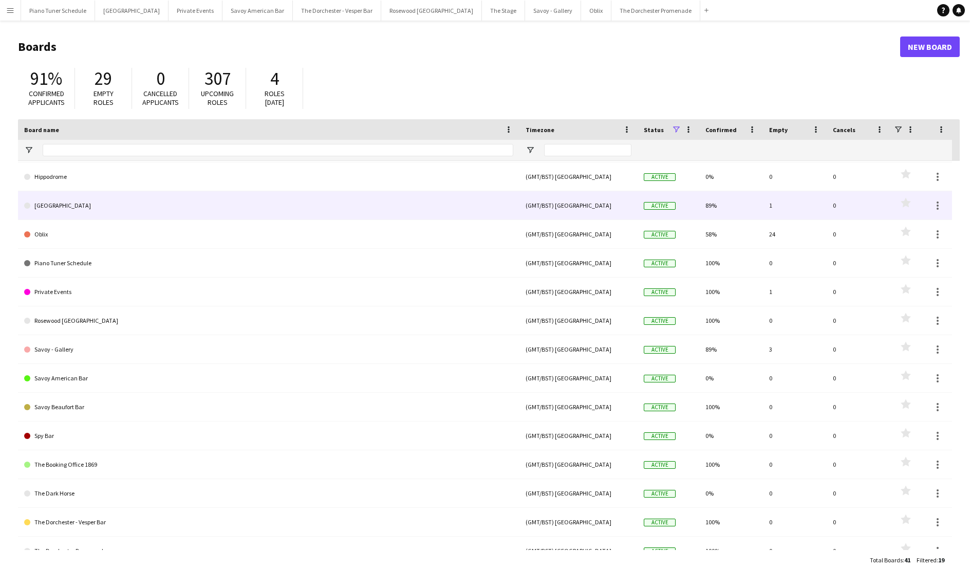
click at [150, 202] on link "[GEOGRAPHIC_DATA]" at bounding box center [268, 205] width 489 height 29
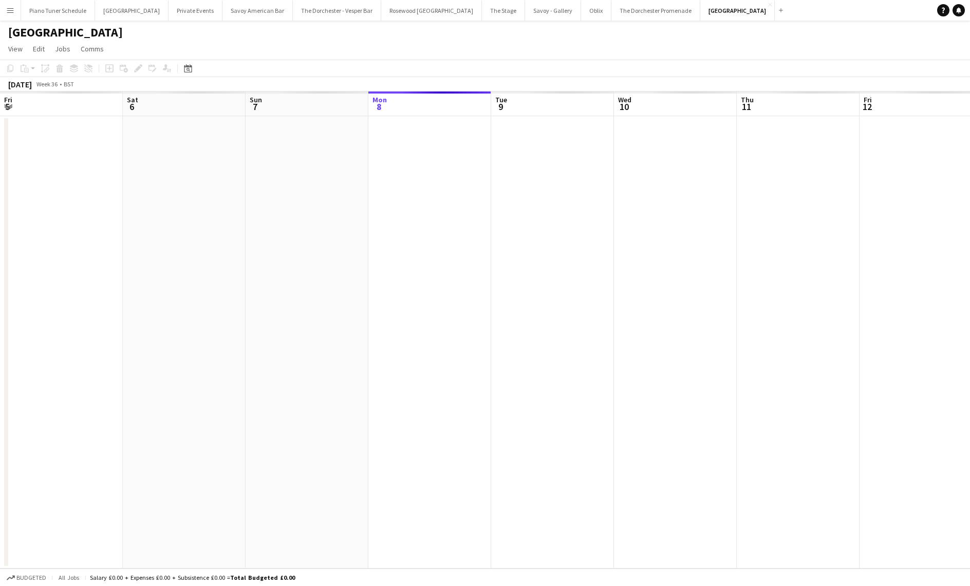
scroll to position [0, 246]
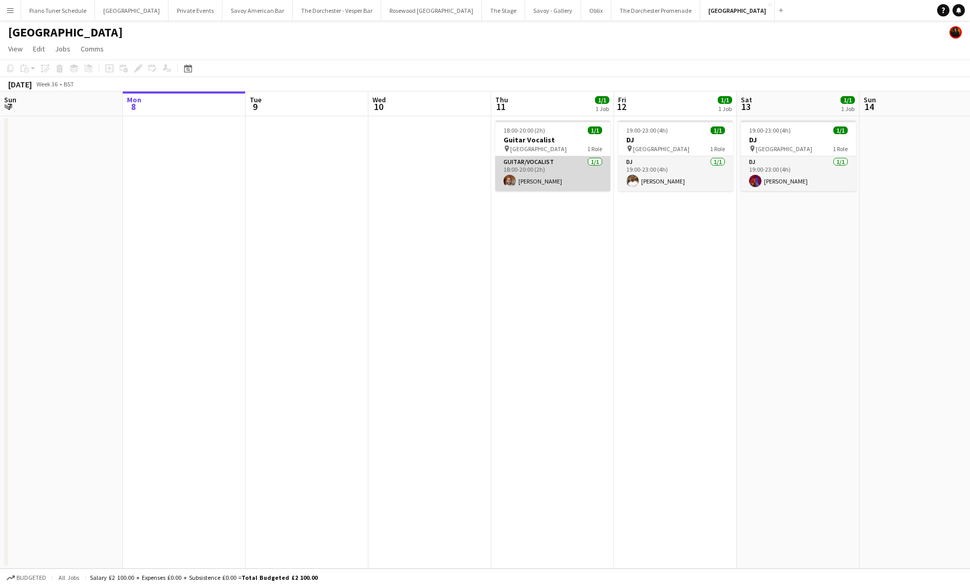
click at [536, 174] on app-card-role "Guitar/Vocalist 1/1 18:00-20:00 (2h) Adam Kharita" at bounding box center [552, 173] width 115 height 35
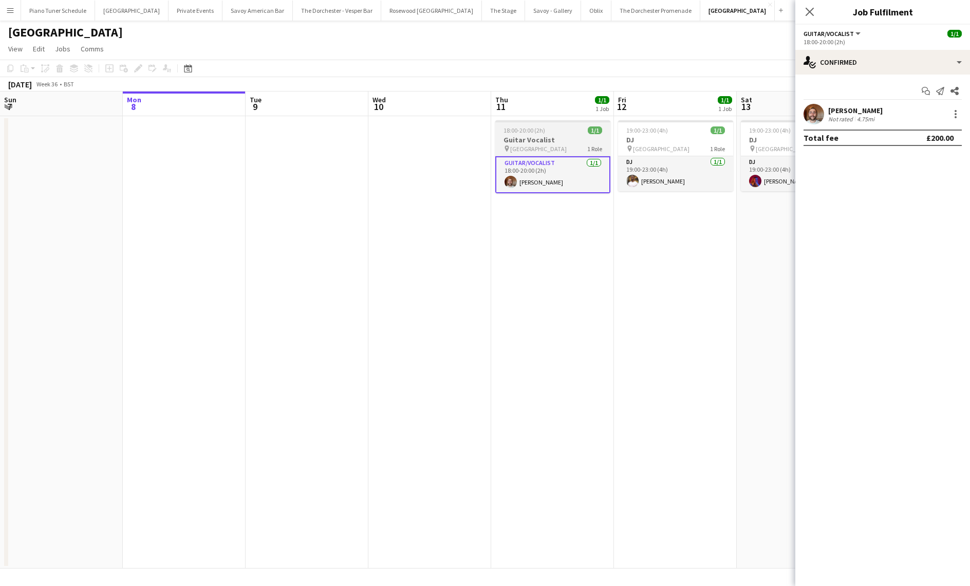
click at [545, 136] on h3 "Guitar Vocalist" at bounding box center [552, 139] width 115 height 9
click at [397, 309] on app-date-cell at bounding box center [429, 342] width 123 height 452
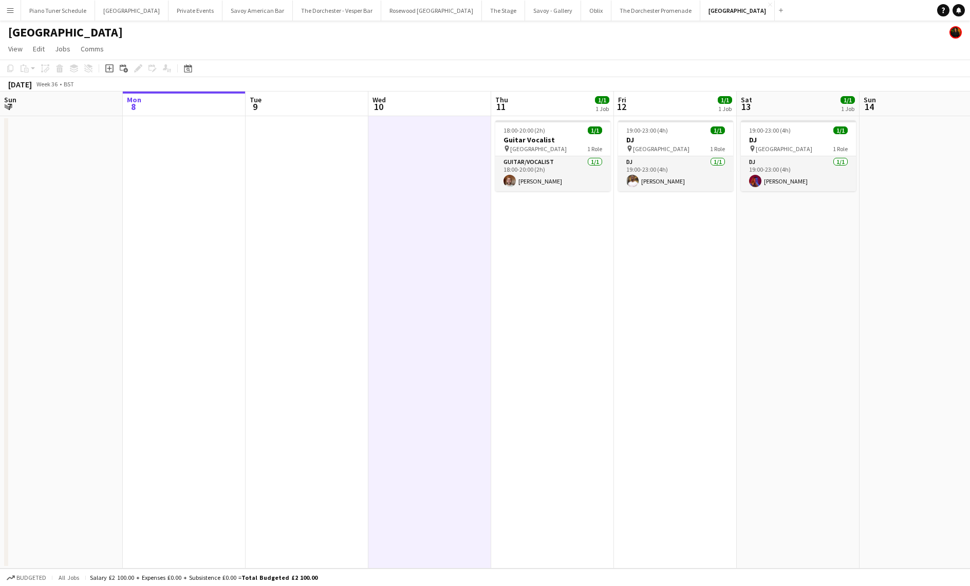
click at [558, 117] on app-date-cell "18:00-20:00 (2h) 1/1 Guitar Vocalist pin NYX Hotel London 1 Role Guitar/Vocalis…" at bounding box center [552, 342] width 123 height 452
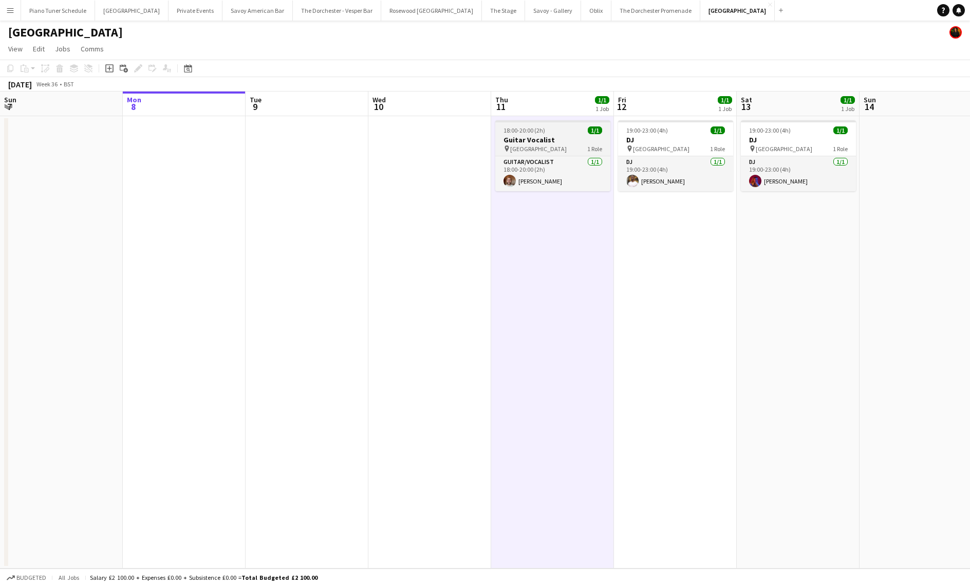
click at [552, 136] on h3 "Guitar Vocalist" at bounding box center [552, 139] width 115 height 9
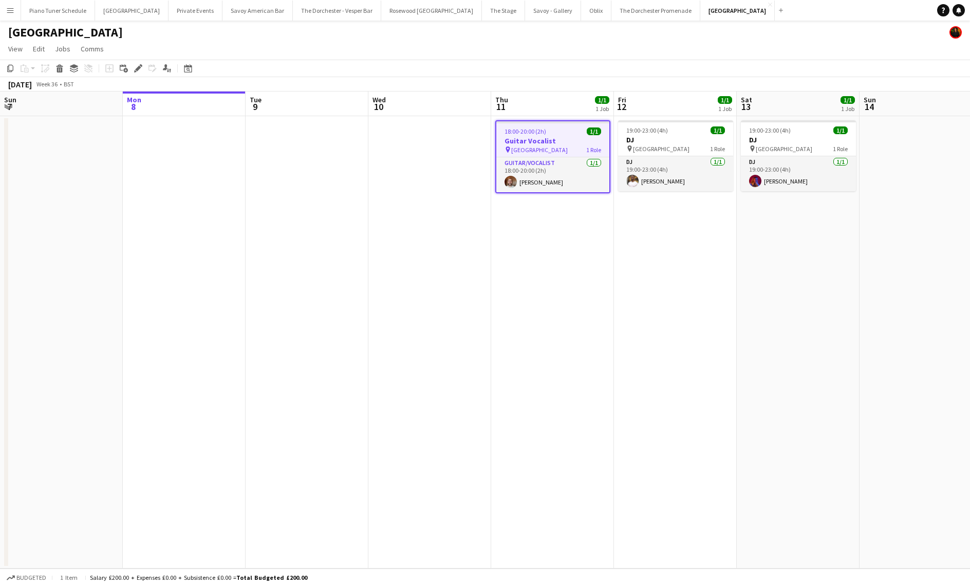
click at [552, 136] on h3 "Guitar Vocalist" at bounding box center [552, 140] width 113 height 9
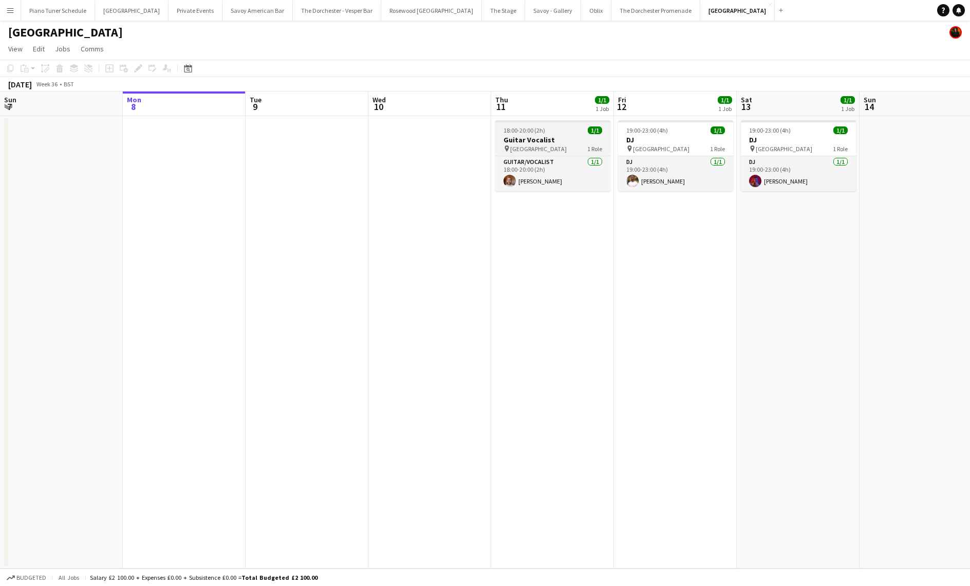
click at [552, 136] on h3 "Guitar Vocalist" at bounding box center [552, 139] width 115 height 9
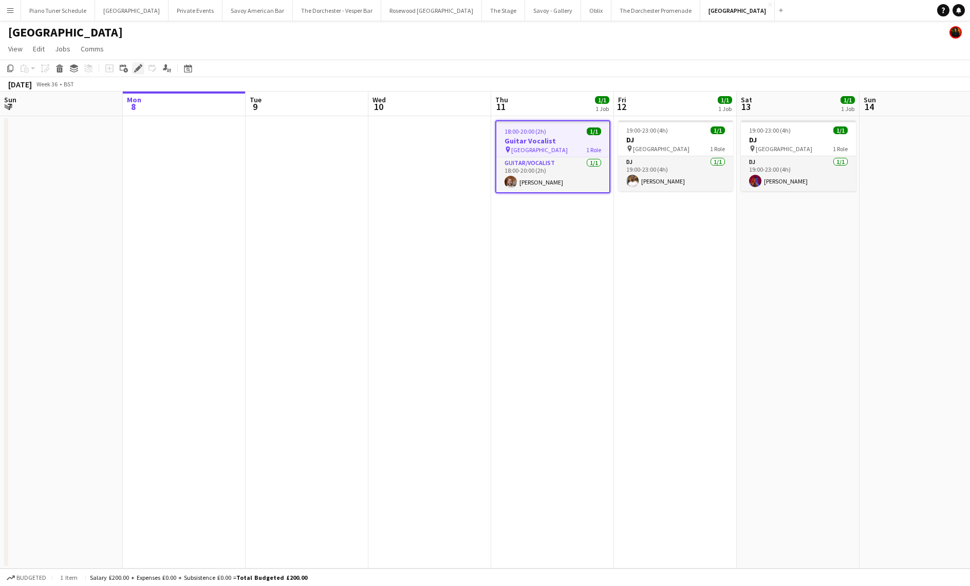
click at [139, 65] on icon "Edit" at bounding box center [138, 68] width 8 height 8
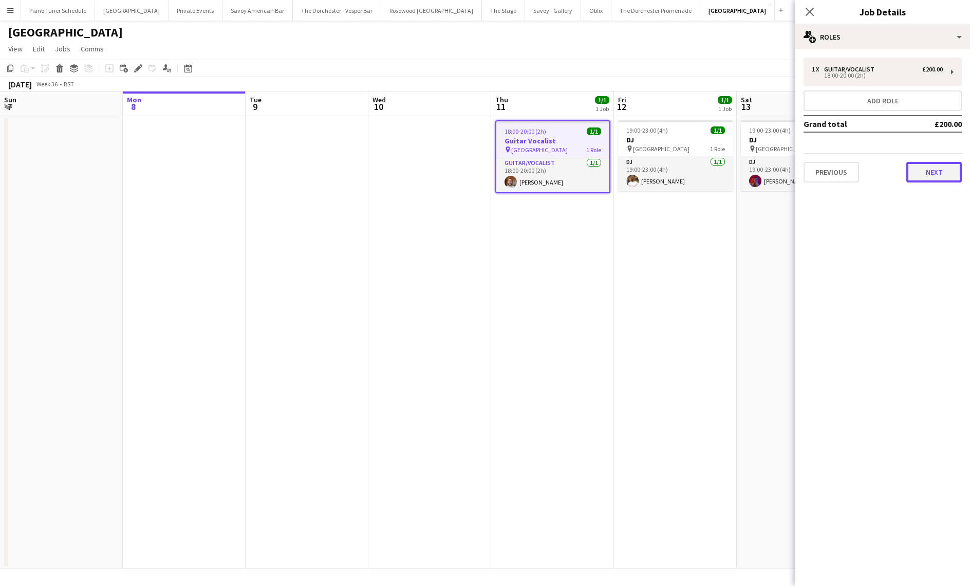
click at [939, 172] on button "Next" at bounding box center [933, 172] width 55 height 21
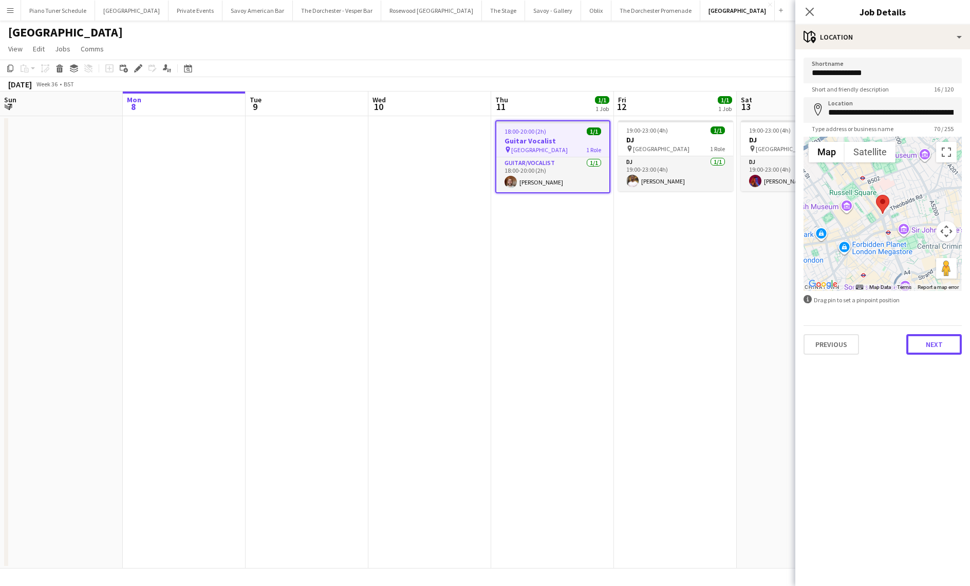
click at [944, 340] on button "Next" at bounding box center [933, 344] width 55 height 21
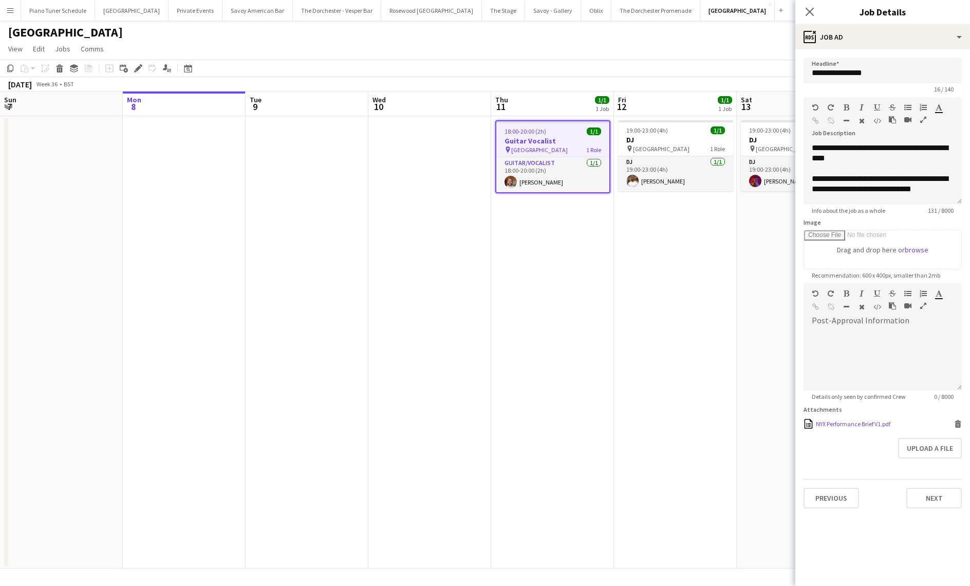
click at [873, 426] on div "NYX Performance Brief V1.pdf" at bounding box center [853, 424] width 75 height 8
click at [482, 10] on button "The Stage Close" at bounding box center [503, 11] width 43 height 20
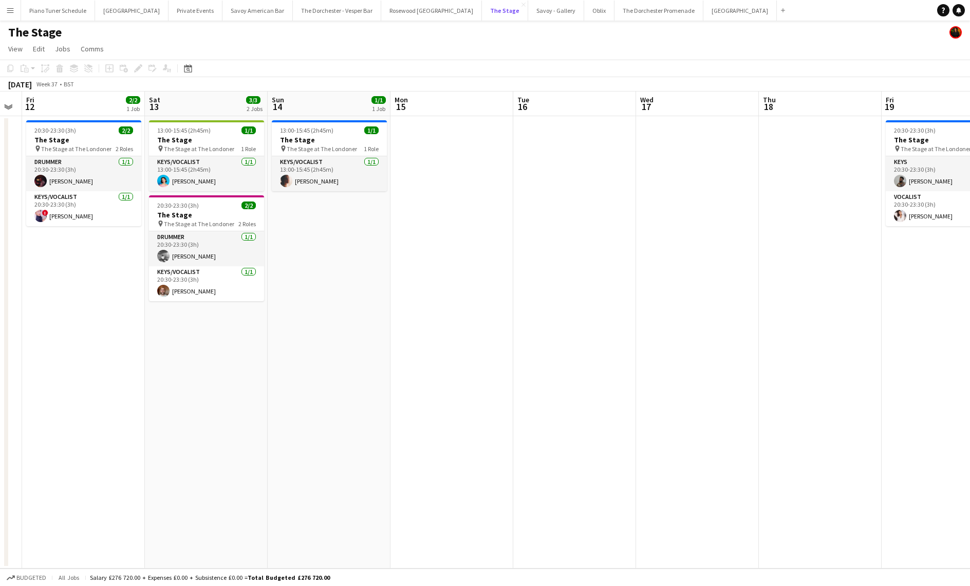
scroll to position [0, 326]
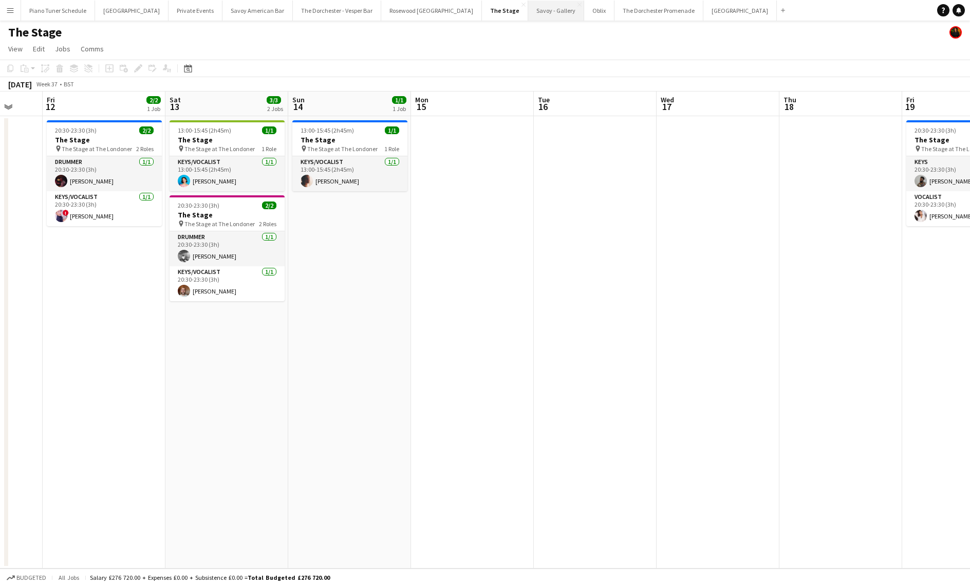
click at [528, 15] on button "Savoy - Gallery Close" at bounding box center [556, 11] width 56 height 20
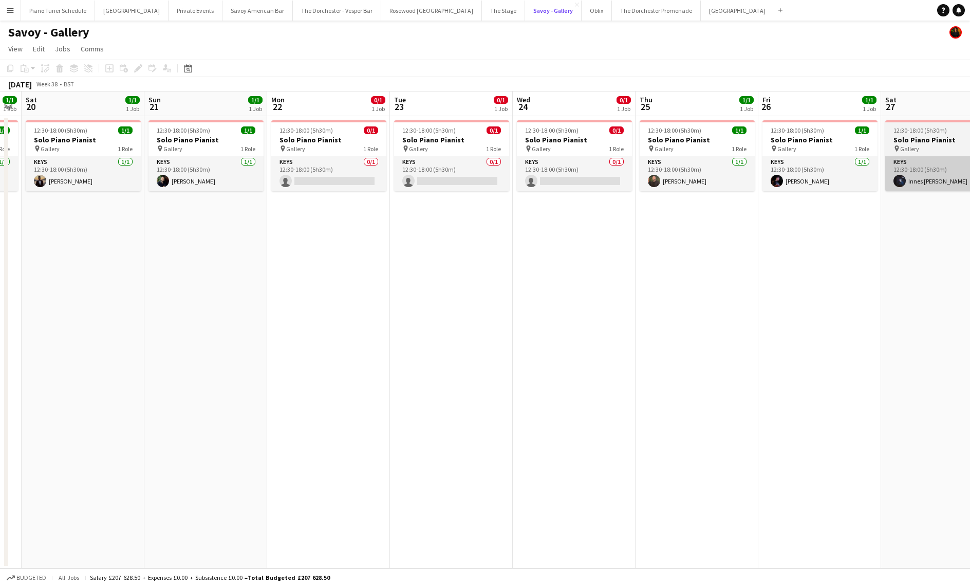
scroll to position [0, 220]
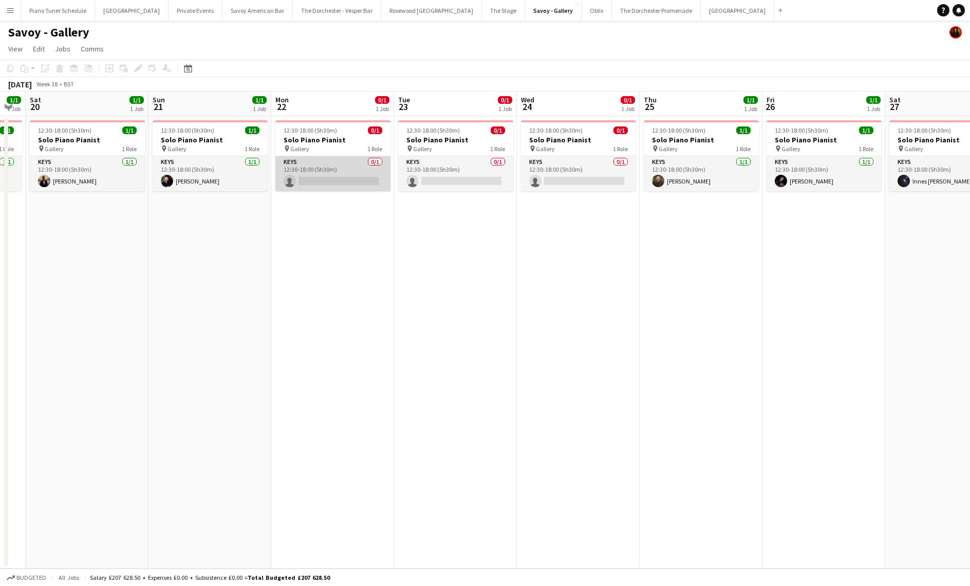
click at [321, 160] on app-card-role "Keys 0/1 12:30-18:00 (5h30m) single-neutral-actions" at bounding box center [332, 173] width 115 height 35
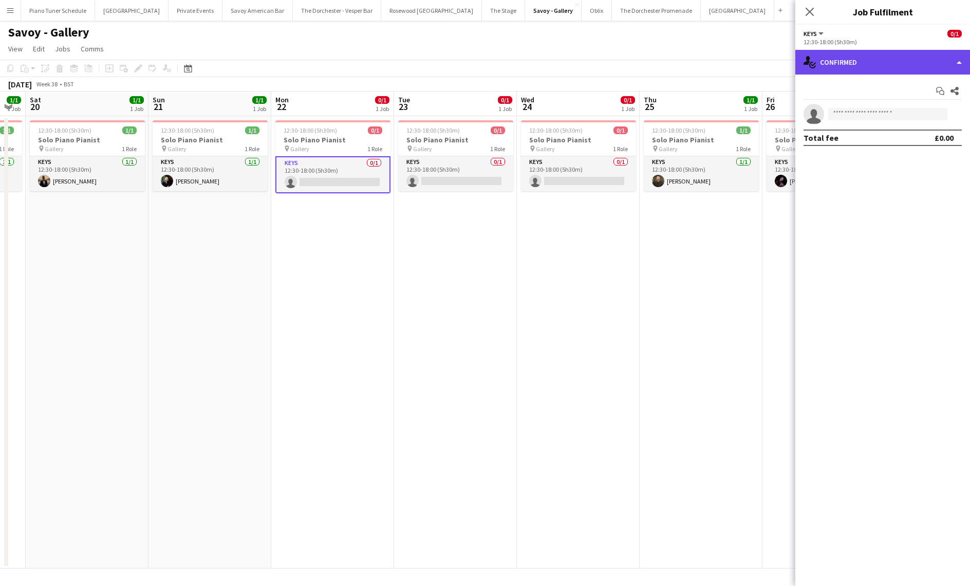
click at [905, 69] on div "single-neutral-actions-check-2 Confirmed" at bounding box center [882, 62] width 175 height 25
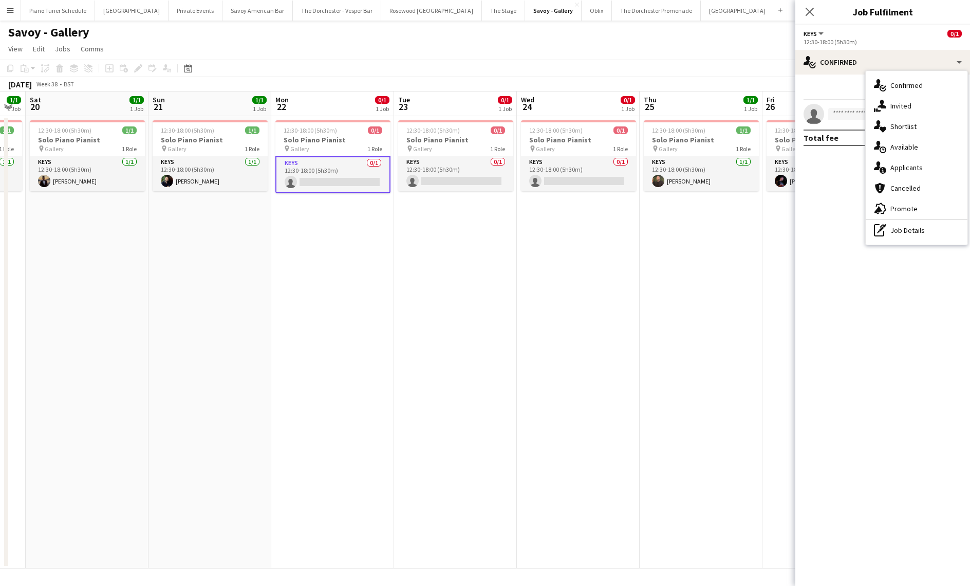
drag, startPoint x: 914, startPoint y: 140, endPoint x: 905, endPoint y: 132, distance: 12.4
click at [910, 136] on div "single-neutral-actions-check-2 Confirmed single-neutral-actions-share-1 Invited…" at bounding box center [917, 158] width 102 height 174
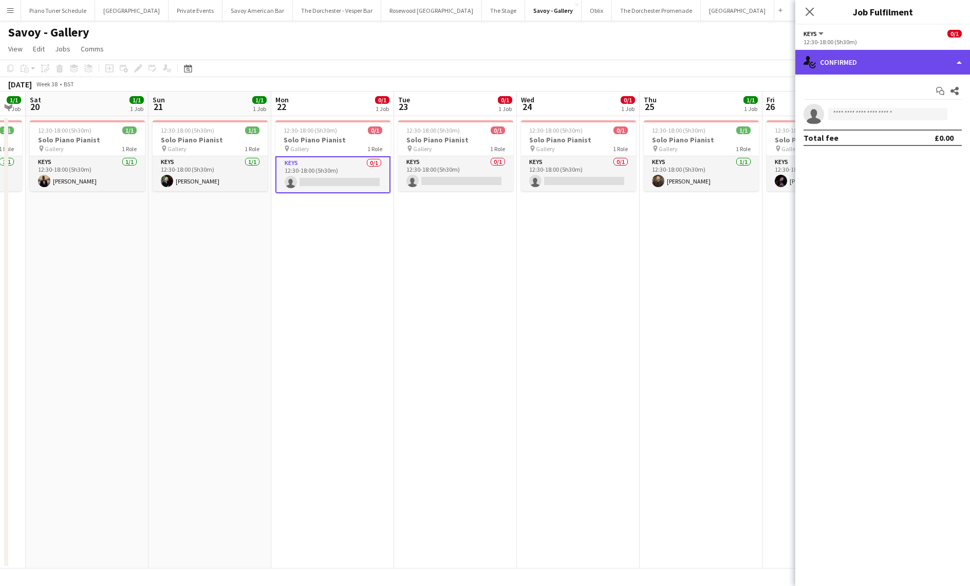
click at [905, 59] on div "single-neutral-actions-check-2 Confirmed" at bounding box center [882, 62] width 175 height 25
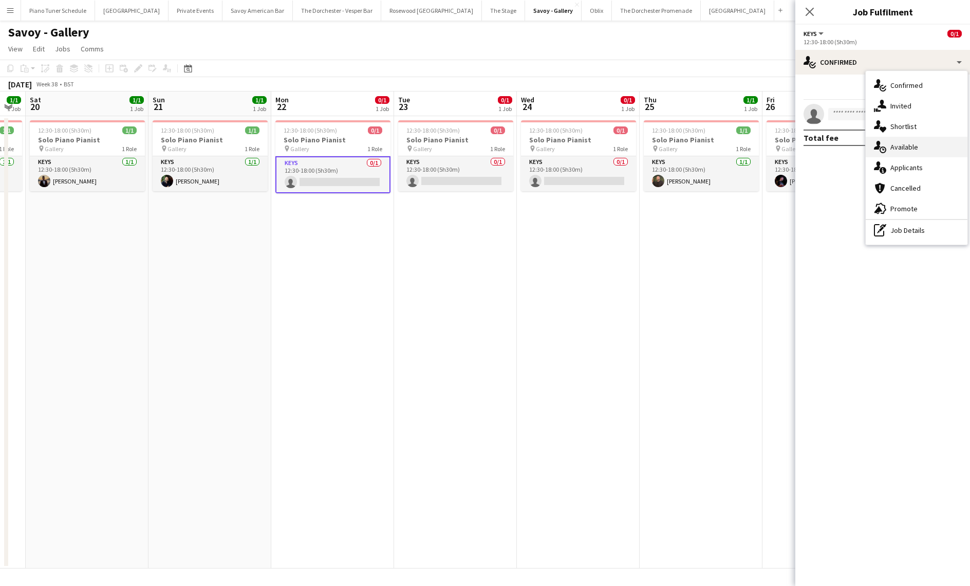
click at [891, 150] on span "Available" at bounding box center [905, 146] width 28 height 9
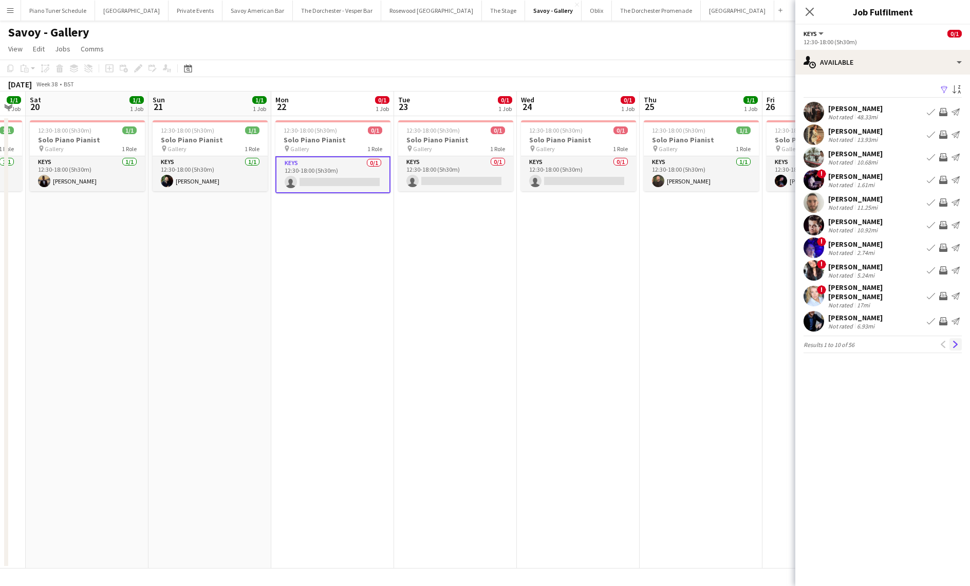
click at [955, 341] on app-icon "Next" at bounding box center [955, 344] width 7 height 7
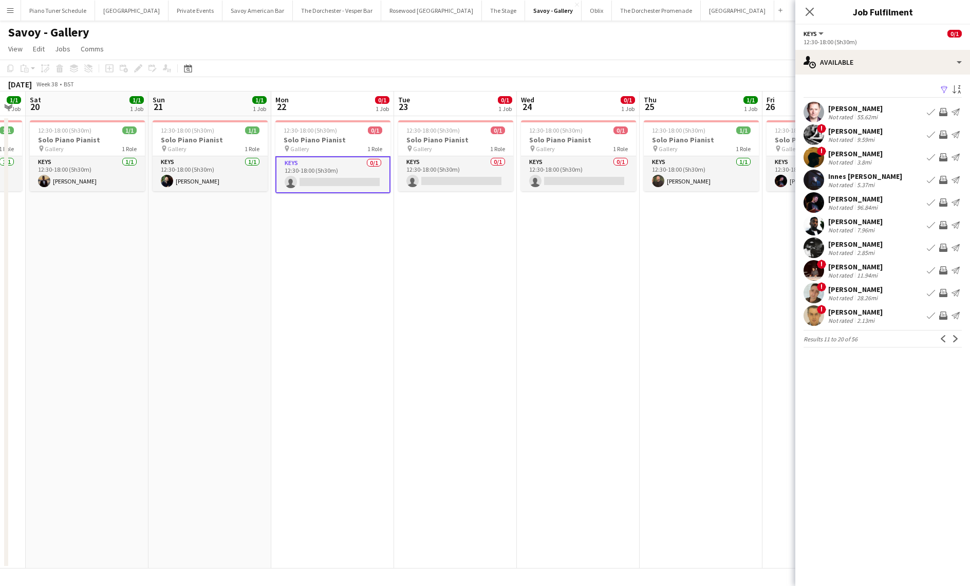
click at [955, 341] on app-icon "Next" at bounding box center [955, 338] width 7 height 7
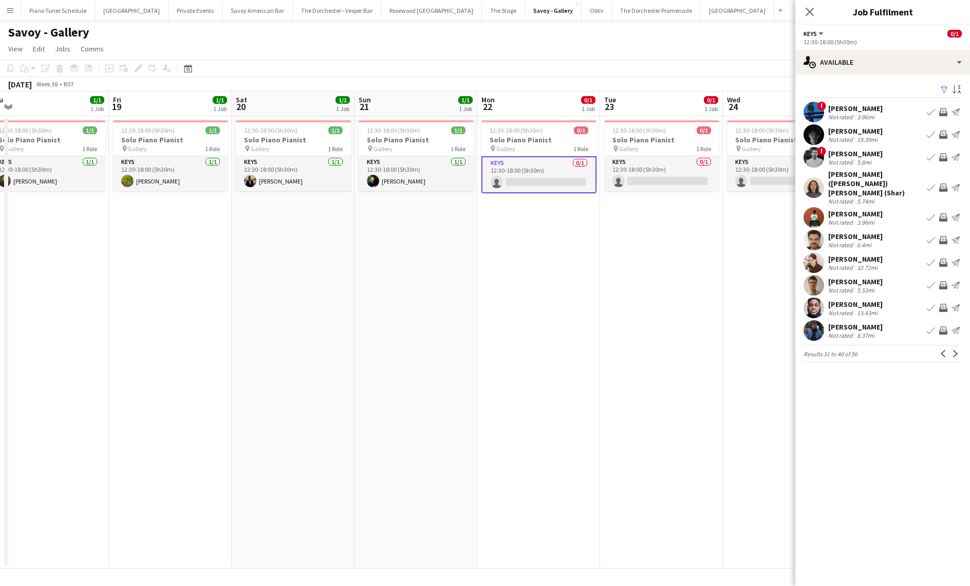
scroll to position [0, 309]
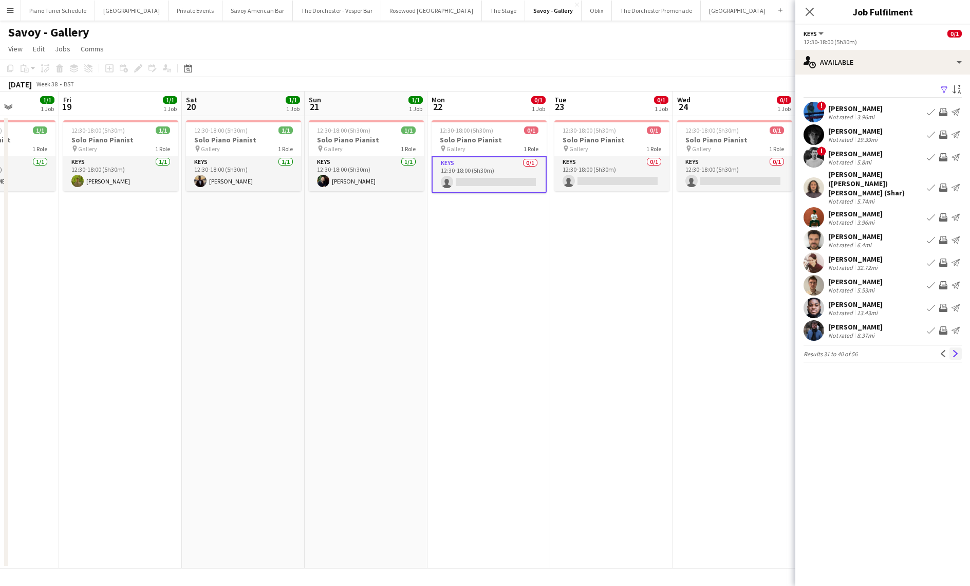
click at [956, 350] on app-icon "Next" at bounding box center [955, 353] width 7 height 7
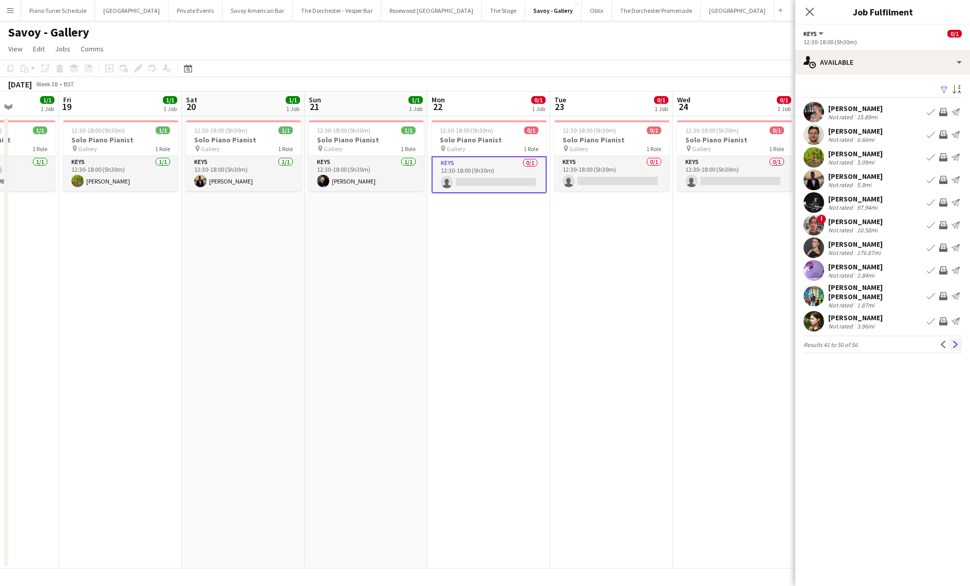
click at [958, 343] on button "Next" at bounding box center [956, 344] width 12 height 12
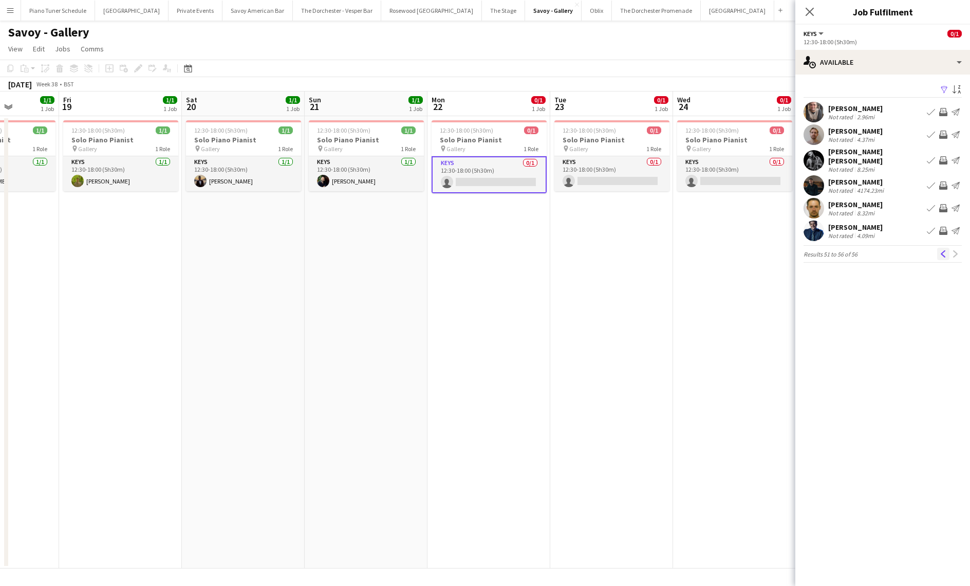
click at [945, 250] on app-icon "Previous" at bounding box center [943, 253] width 7 height 7
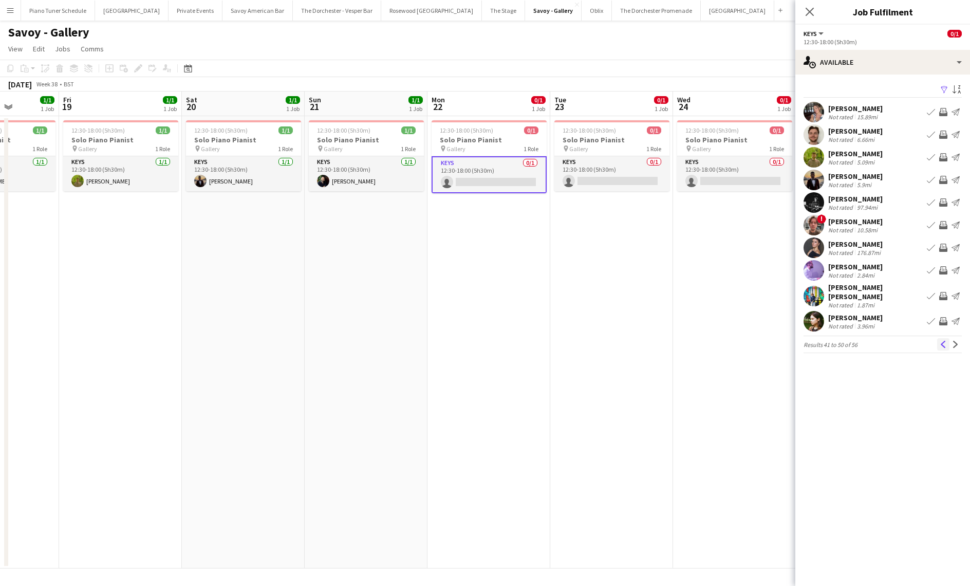
click at [941, 341] on app-icon "Previous" at bounding box center [943, 344] width 7 height 7
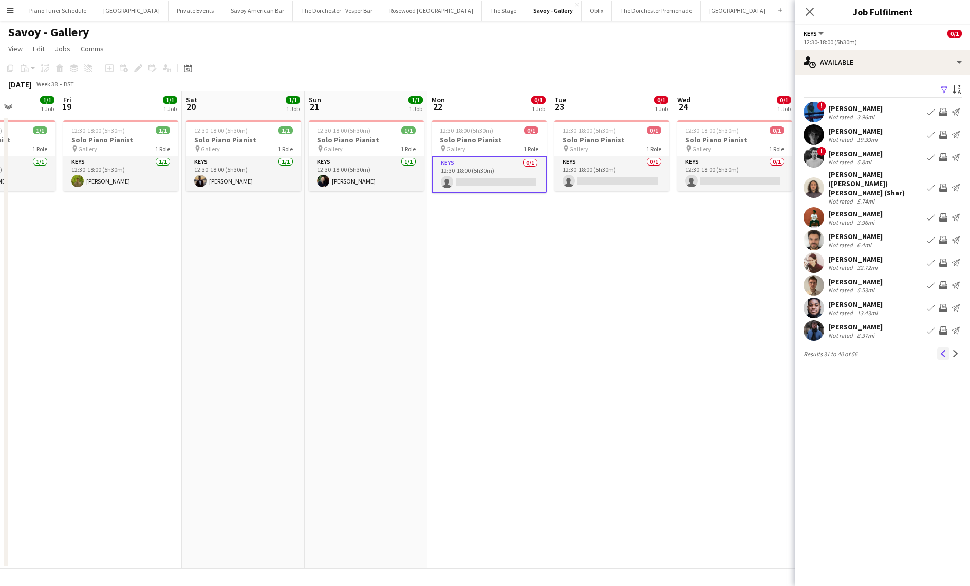
click at [941, 350] on app-icon "Previous" at bounding box center [943, 353] width 7 height 7
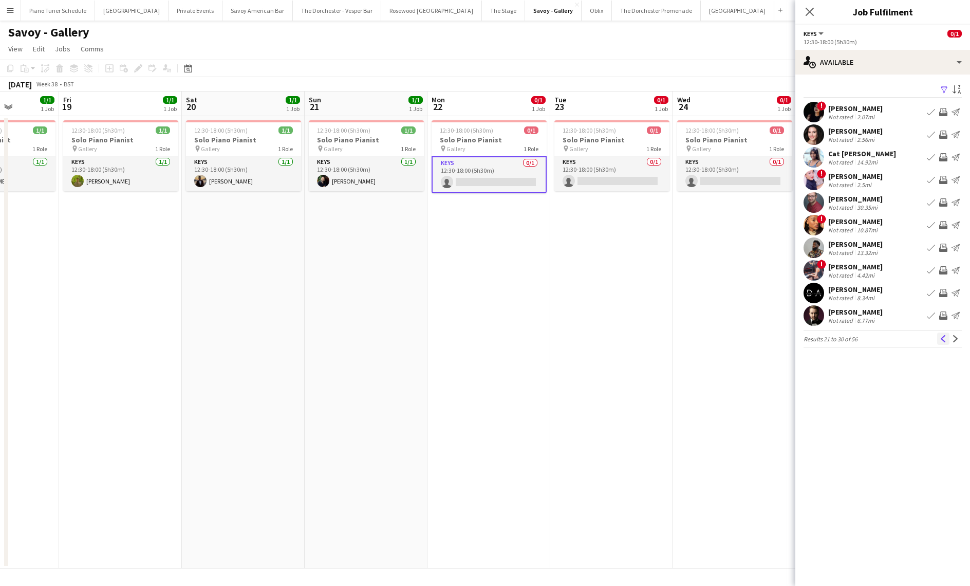
click at [943, 341] on app-icon "Previous" at bounding box center [943, 338] width 7 height 7
click at [943, 342] on button "Previous" at bounding box center [943, 338] width 12 height 12
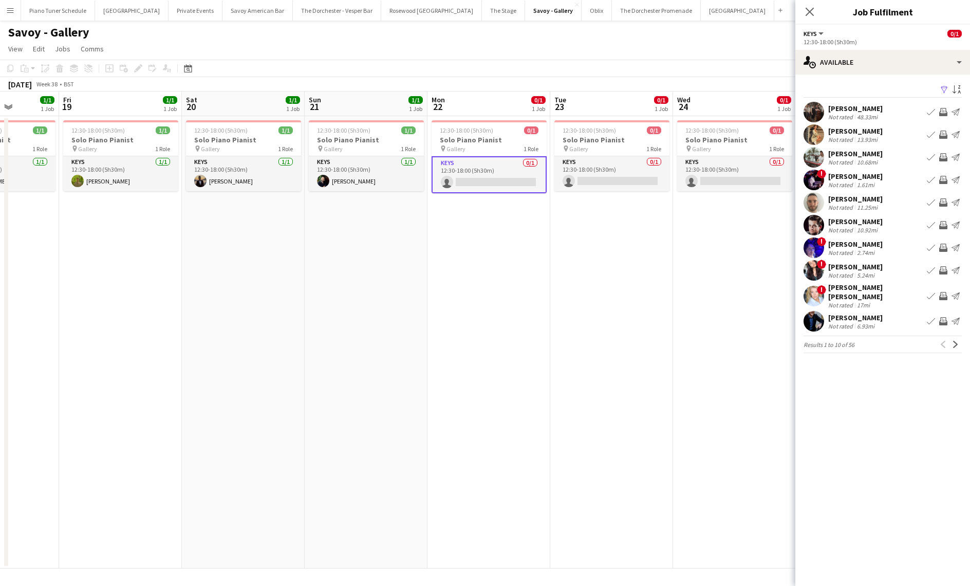
click at [684, 336] on app-date-cell "12:30-18:00 (5h30m) 0/1 Solo Piano Pianist pin Gallery 1 Role Keys 0/1 12:30-18…" at bounding box center [734, 342] width 123 height 452
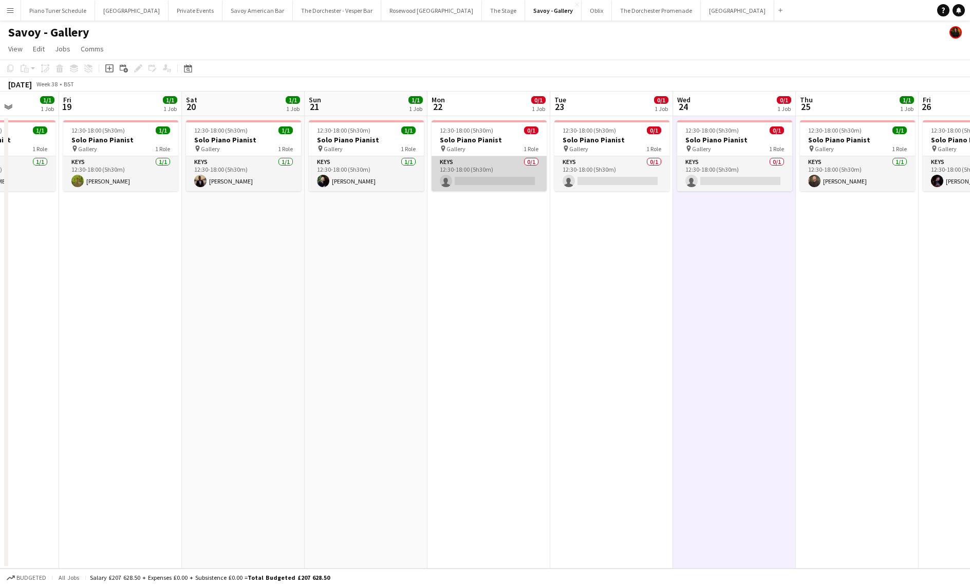
click at [477, 169] on app-card-role "Keys 0/1 12:30-18:00 (5h30m) single-neutral-actions" at bounding box center [489, 173] width 115 height 35
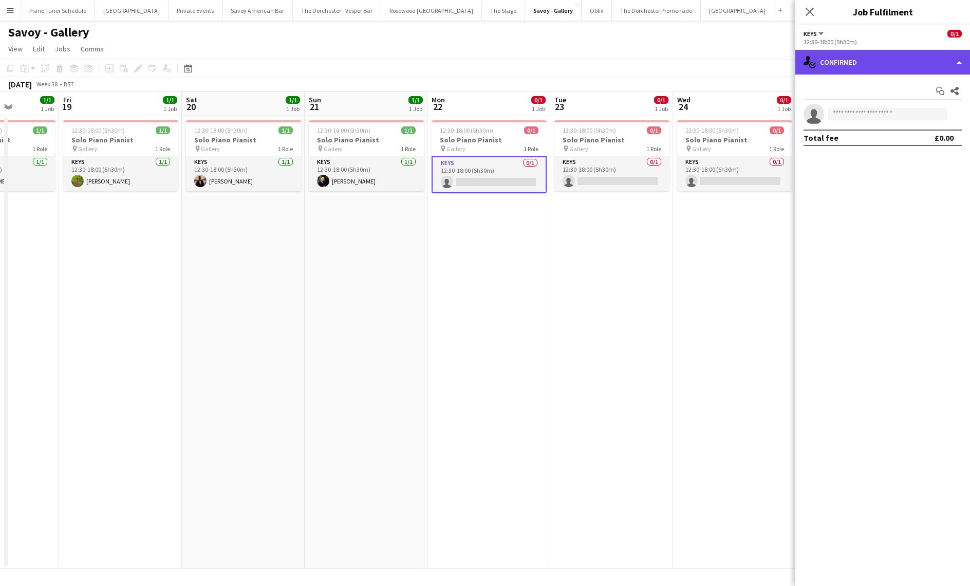
click at [893, 66] on div "single-neutral-actions-check-2 Confirmed" at bounding box center [882, 62] width 175 height 25
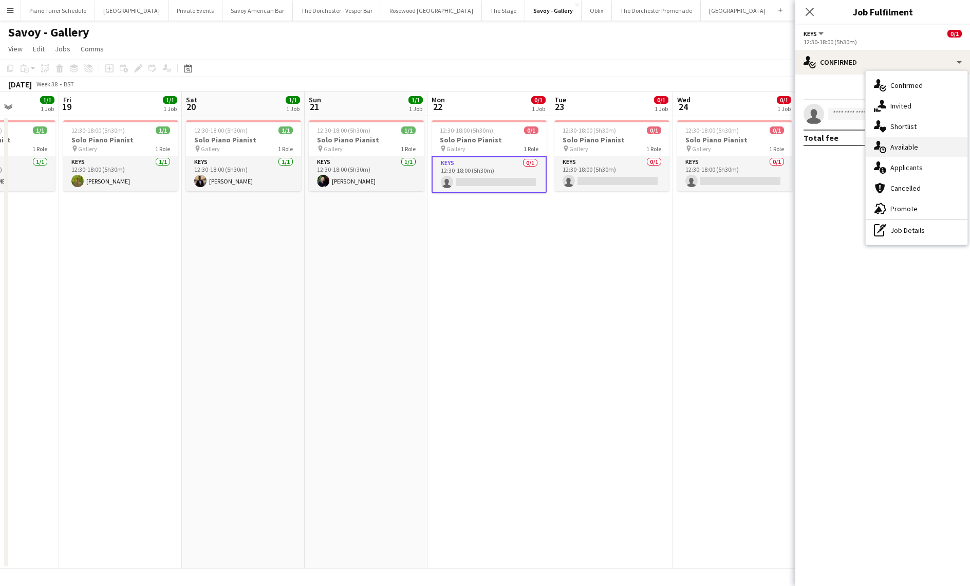
click at [926, 141] on div "single-neutral-actions-upload Available" at bounding box center [917, 147] width 102 height 21
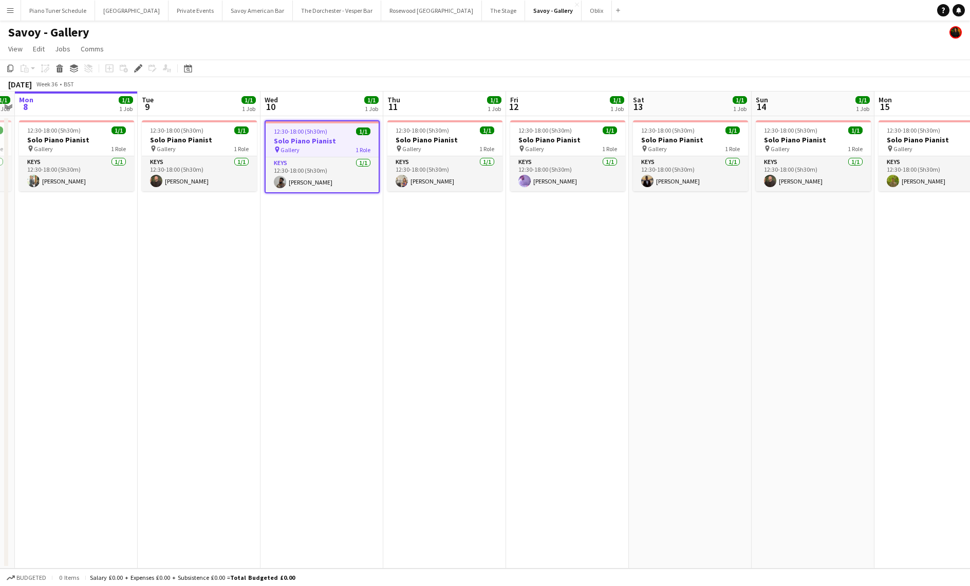
click at [317, 149] on div "pin Gallery 1 Role" at bounding box center [322, 149] width 113 height 8
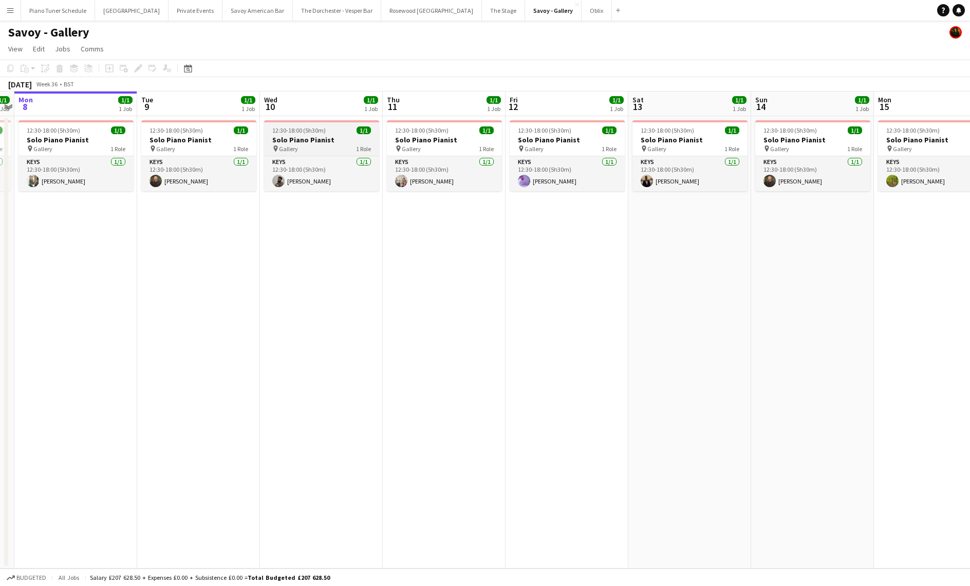
click at [316, 149] on div "pin Gallery 1 Role" at bounding box center [321, 148] width 115 height 8
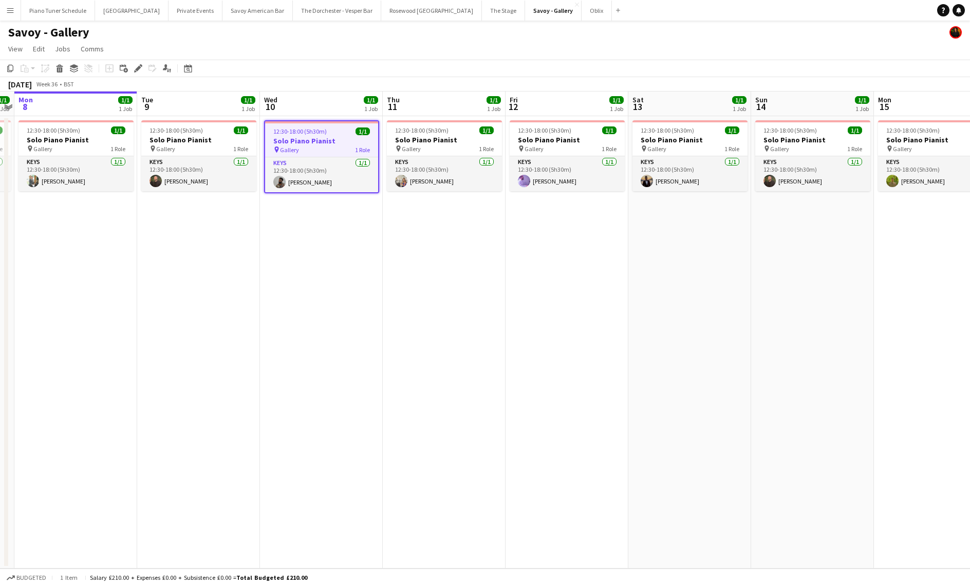
click at [316, 149] on div "pin Gallery 1 Role" at bounding box center [321, 149] width 113 height 8
click at [137, 69] on icon at bounding box center [138, 69] width 6 height 6
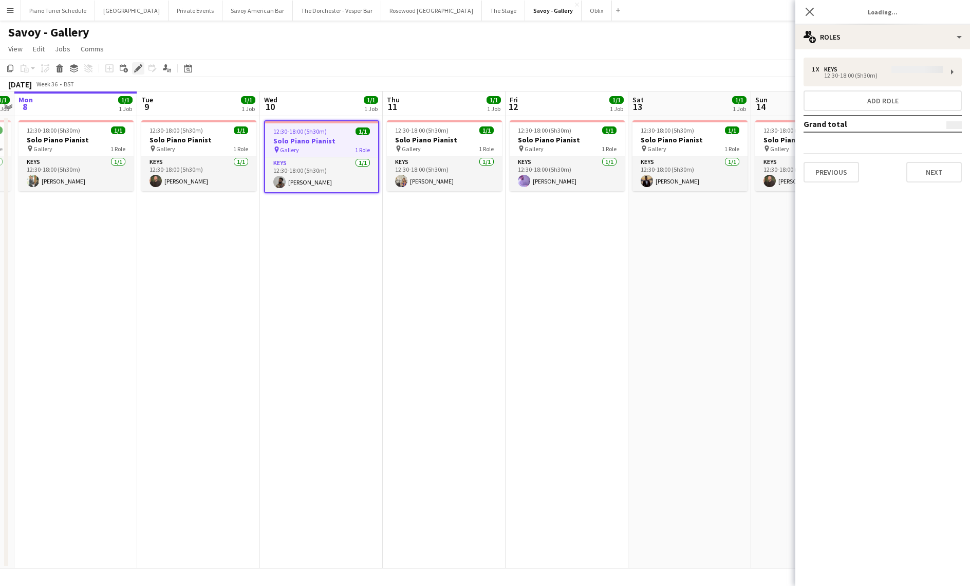
type input "**********"
click at [943, 165] on button "Next" at bounding box center [933, 172] width 55 height 21
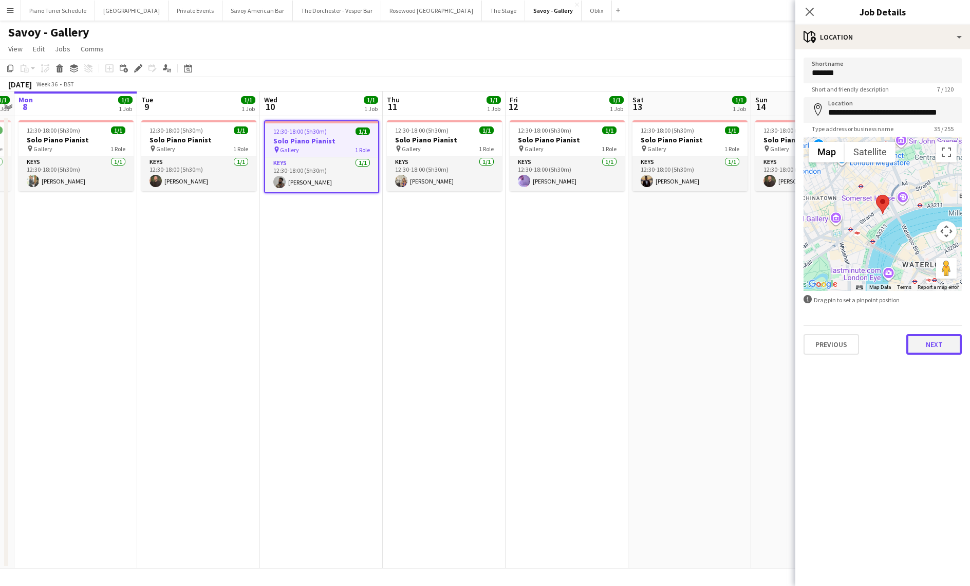
click at [932, 351] on button "Next" at bounding box center [933, 344] width 55 height 21
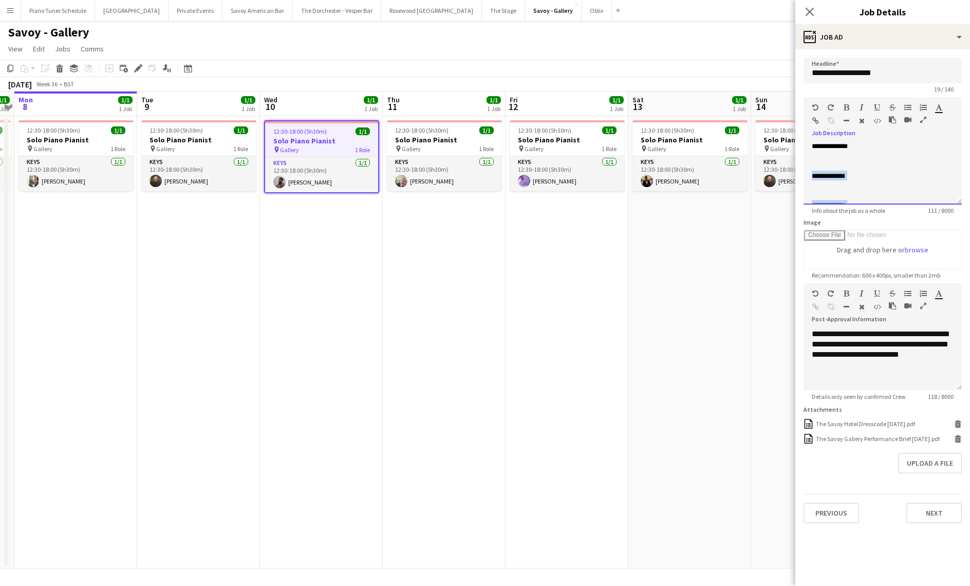
scroll to position [0, 0]
drag, startPoint x: 730, startPoint y: 119, endPoint x: 809, endPoint y: 149, distance: 84.6
click at [809, 149] on div "**********" at bounding box center [883, 174] width 158 height 62
copy span "**********"
click at [811, 10] on icon at bounding box center [810, 12] width 10 height 10
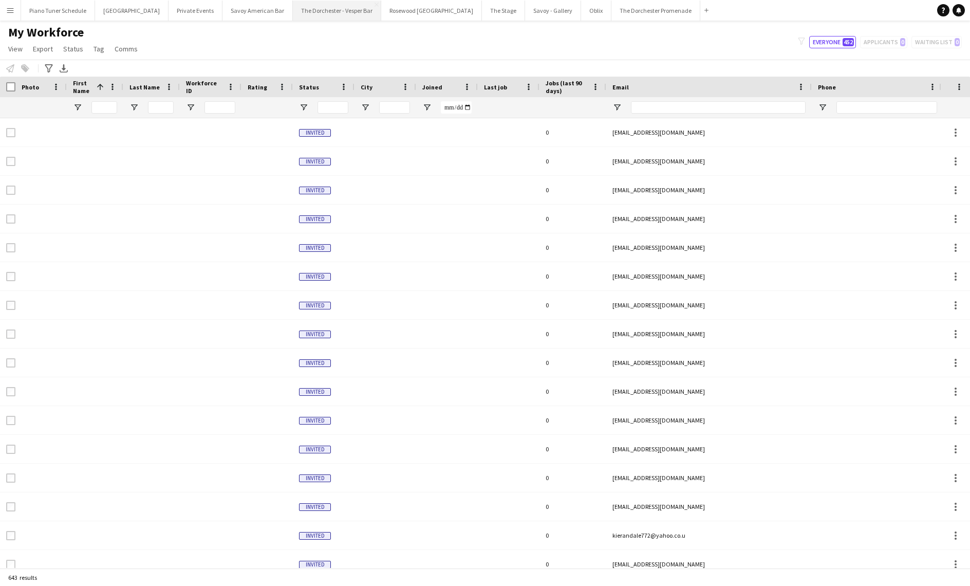
click at [331, 8] on button "The Dorchester - Vesper Bar Close" at bounding box center [337, 11] width 88 height 20
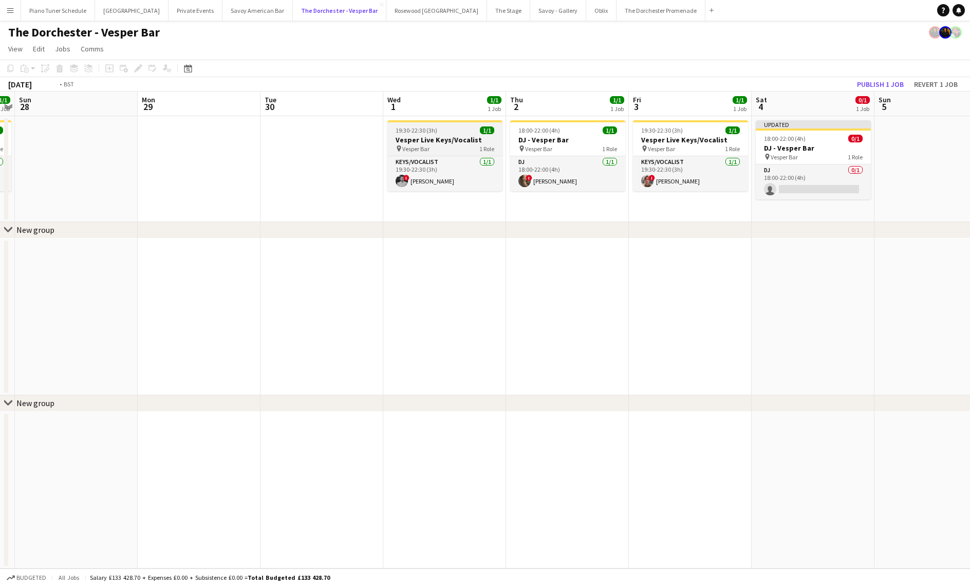
scroll to position [0, 315]
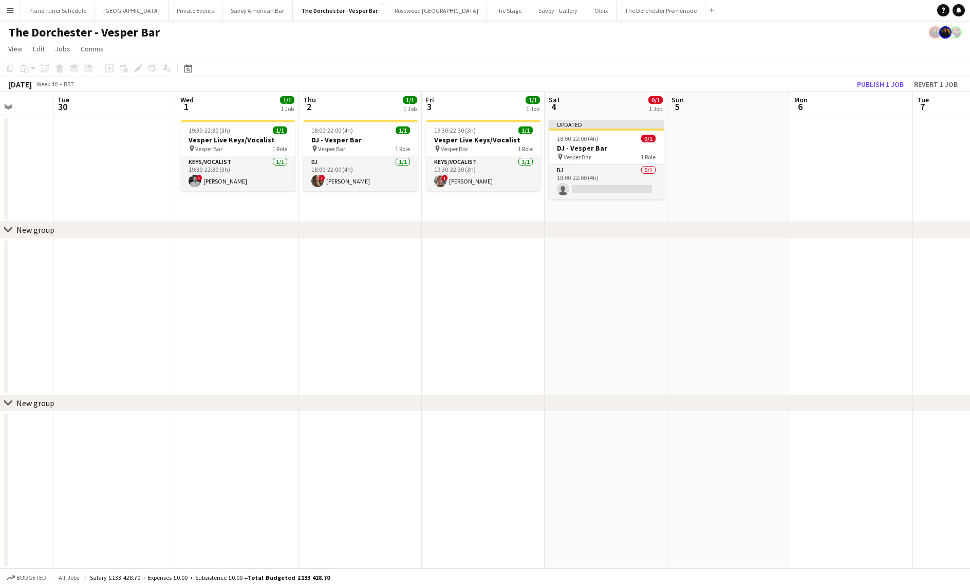
click at [614, 207] on app-date-cell "Updated 18:00-22:00 (4h) 0/1 DJ - Vesper Bar pin Vesper Bar 1 Role DJ 0/1 18:00…" at bounding box center [606, 169] width 123 height 106
click at [615, 206] on app-date-cell "Updated 18:00-22:00 (4h) 0/1 DJ - Vesper Bar pin Vesper Bar 1 Role DJ 0/1 18:00…" at bounding box center [606, 169] width 123 height 106
click at [603, 252] on app-date-cell at bounding box center [606, 316] width 123 height 157
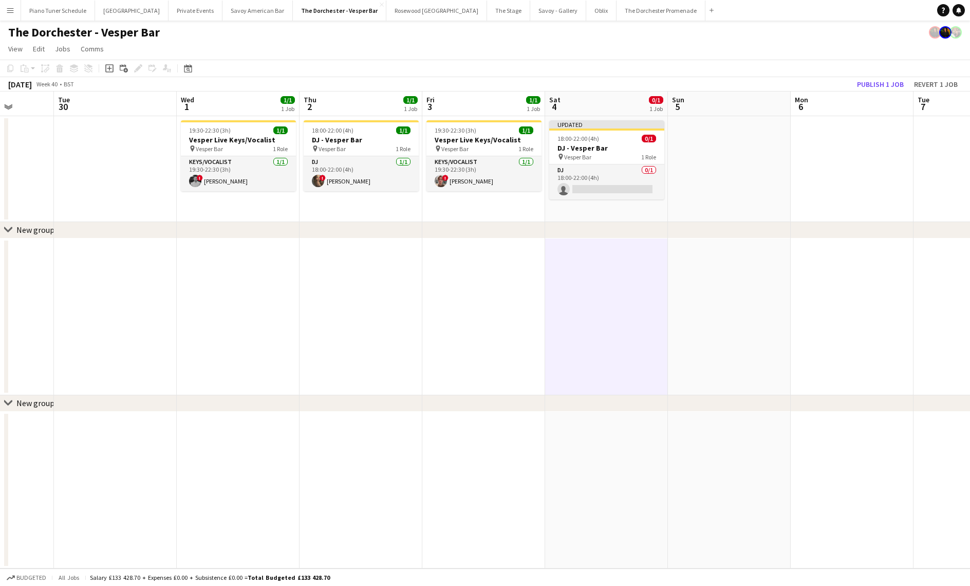
drag, startPoint x: 603, startPoint y: 224, endPoint x: 603, endPoint y: 217, distance: 6.2
click at [603, 223] on div "chevron-right New group" at bounding box center [485, 230] width 970 height 16
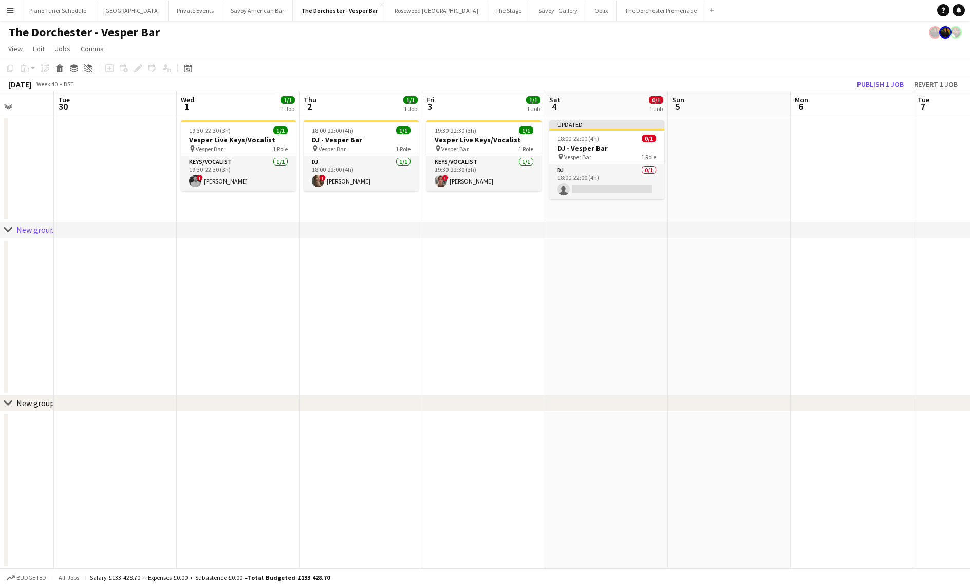
click at [602, 212] on app-date-cell "Updated 18:00-22:00 (4h) 0/1 DJ - Vesper Bar pin Vesper Bar 1 Role DJ 0/1 18:00…" at bounding box center [606, 169] width 123 height 106
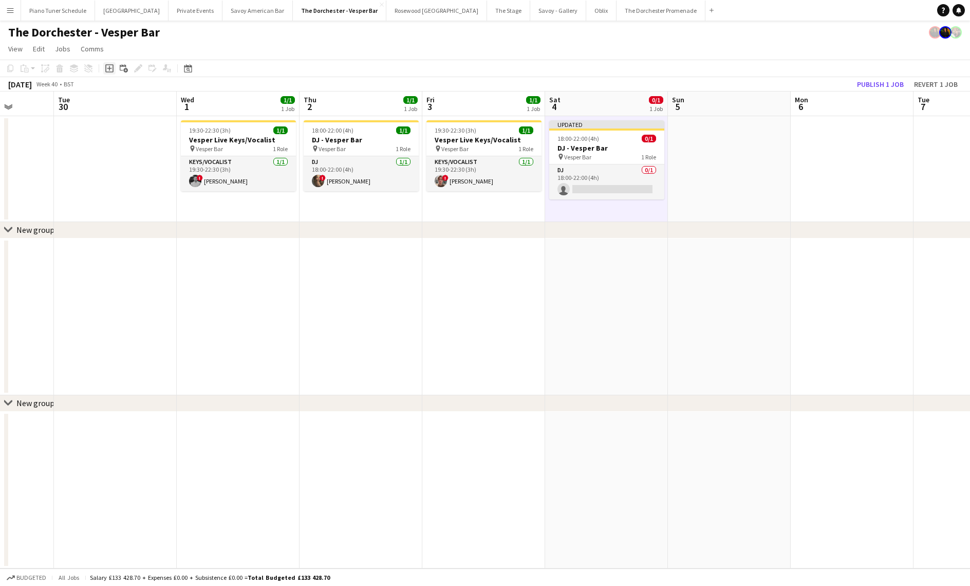
click at [109, 66] on icon "Add job" at bounding box center [109, 68] width 8 height 8
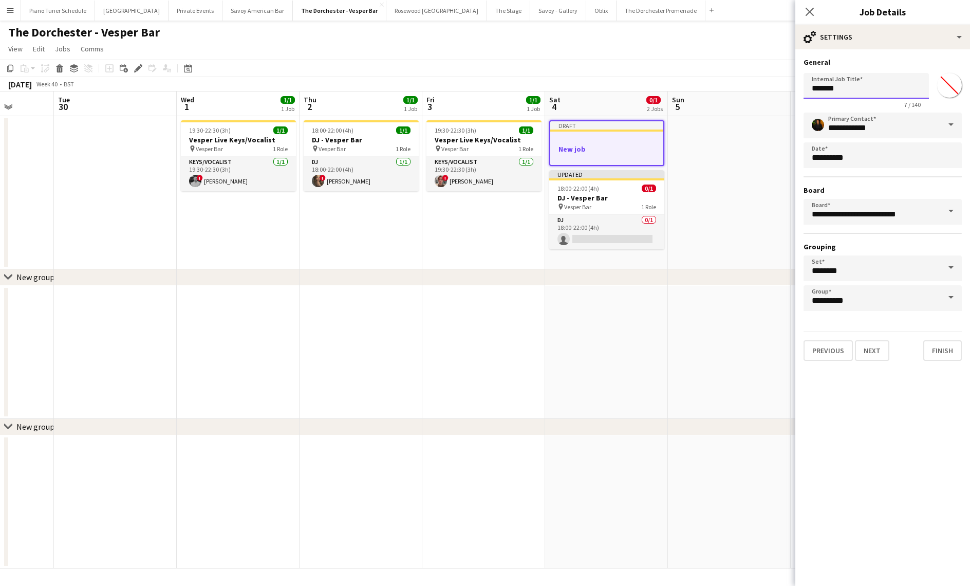
click at [850, 86] on input "*******" at bounding box center [866, 86] width 125 height 26
drag, startPoint x: 849, startPoint y: 87, endPoint x: 847, endPoint y: 79, distance: 9.0
click at [848, 81] on input "*******" at bounding box center [866, 86] width 125 height 26
type input "**********"
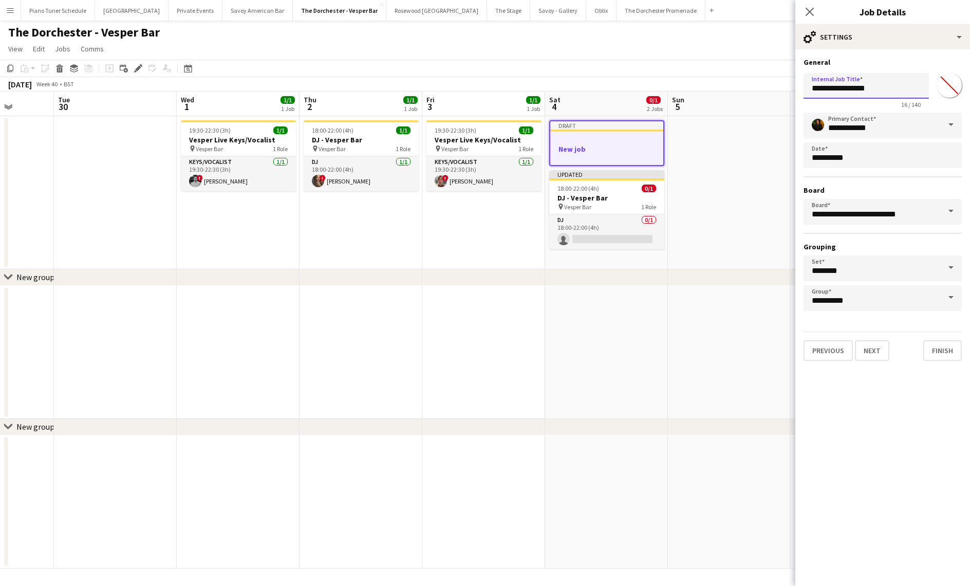
click button "Next" at bounding box center [872, 350] width 34 height 21
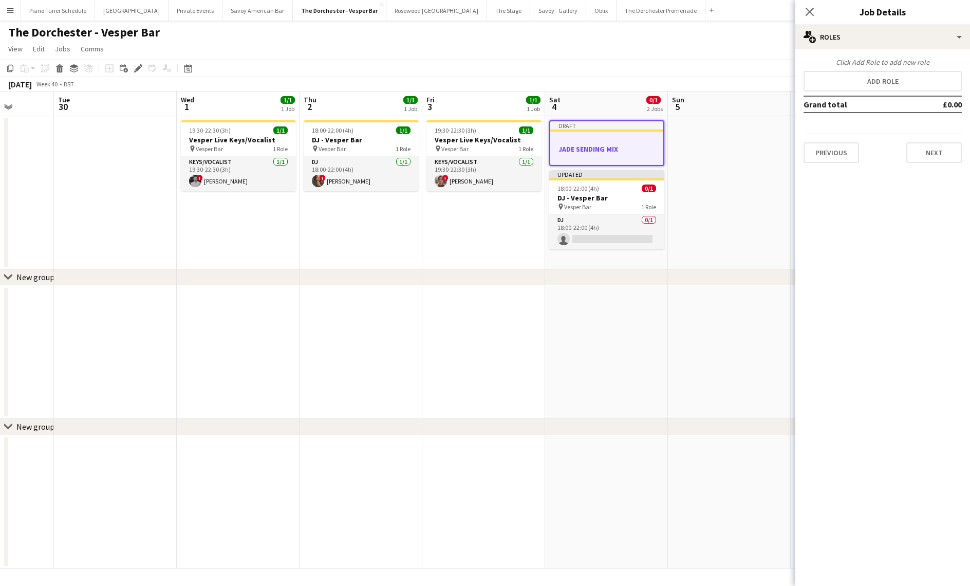
click at [729, 186] on app-date-cell at bounding box center [729, 192] width 123 height 153
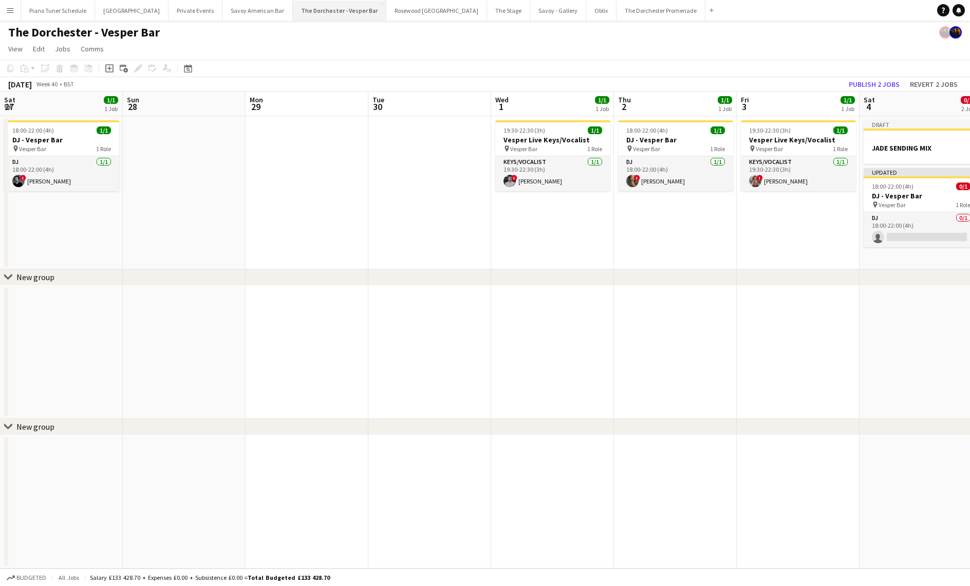
scroll to position [0, 314]
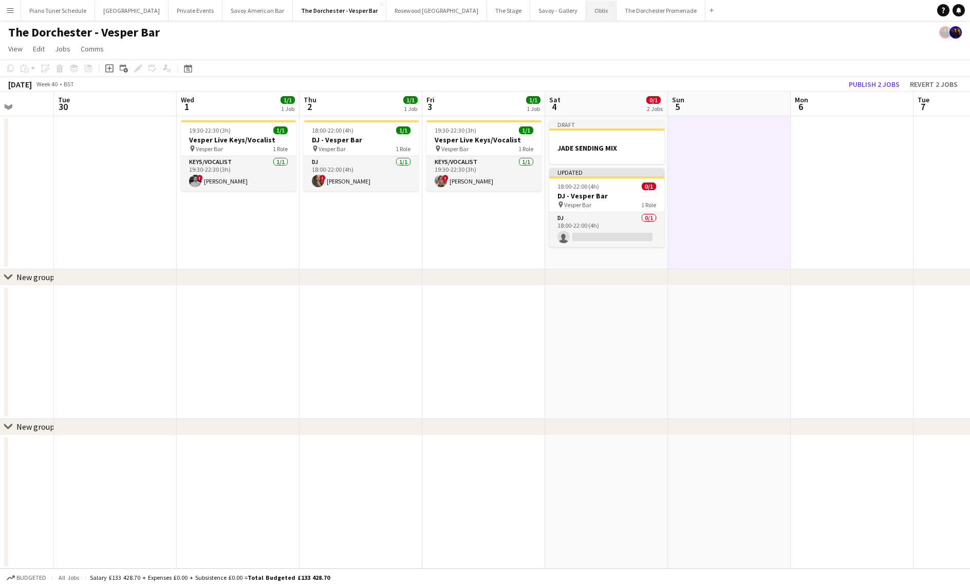
click at [586, 12] on button "Oblix Close" at bounding box center [601, 11] width 30 height 20
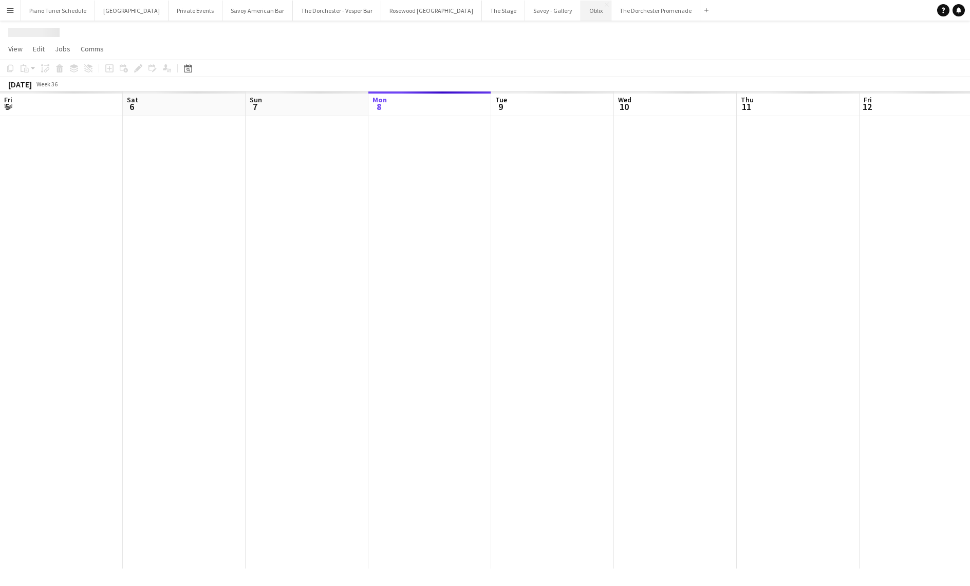
scroll to position [0, 246]
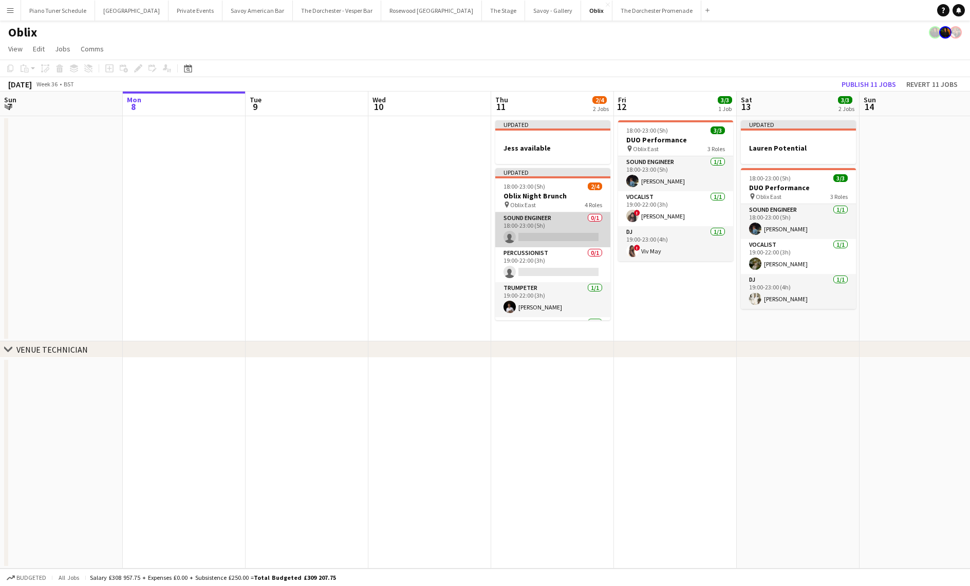
click at [562, 236] on app-card-role "Sound Engineer 0/1 18:00-23:00 (5h) single-neutral-actions" at bounding box center [552, 229] width 115 height 35
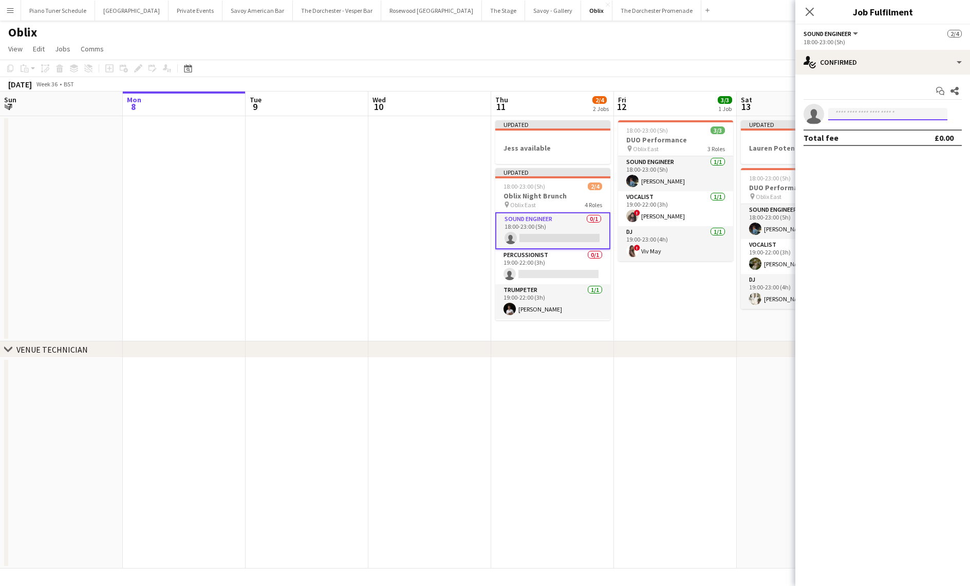
drag, startPoint x: 840, startPoint y: 116, endPoint x: 848, endPoint y: 114, distance: 8.4
click at [844, 115] on input at bounding box center [887, 114] width 119 height 12
type input "******"
click at [863, 134] on span "[DOMAIN_NAME][EMAIL_ADDRESS][DOMAIN_NAME]" at bounding box center [888, 137] width 103 height 8
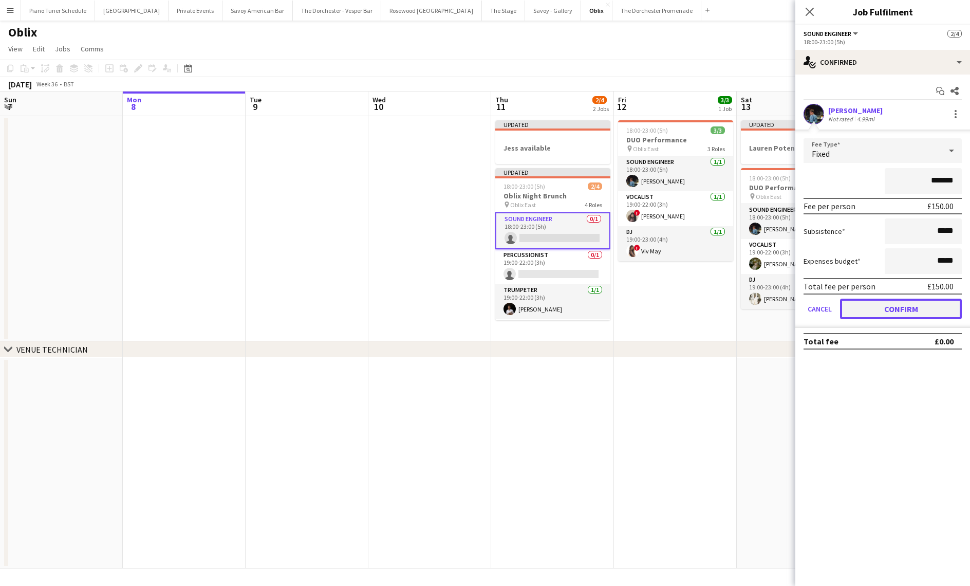
click at [852, 308] on button "Confirm" at bounding box center [901, 309] width 122 height 21
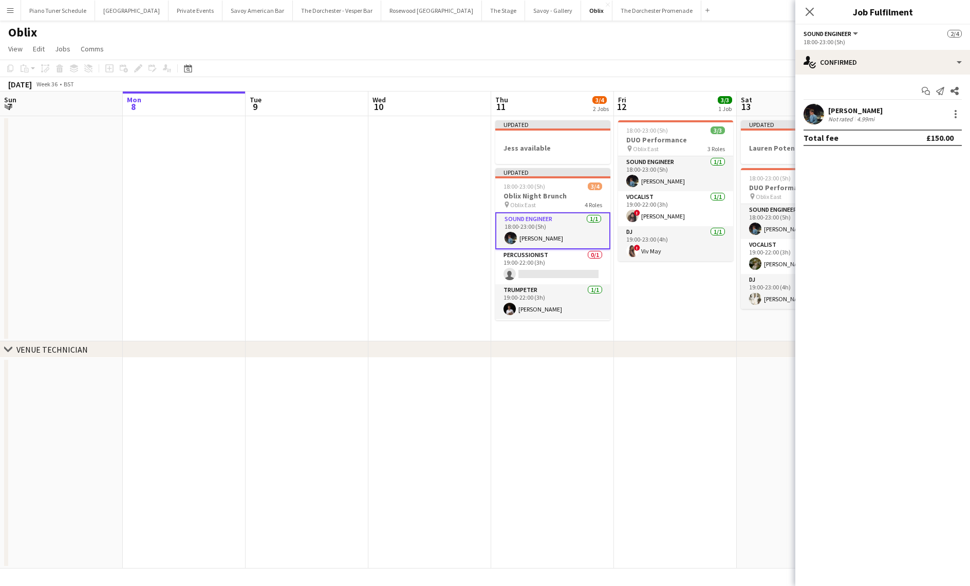
click at [699, 298] on app-date-cell "18:00-23:00 (5h) 3/3 DUO Performance pin Oblix East 3 Roles Sound Engineer 1/1 …" at bounding box center [675, 228] width 123 height 225
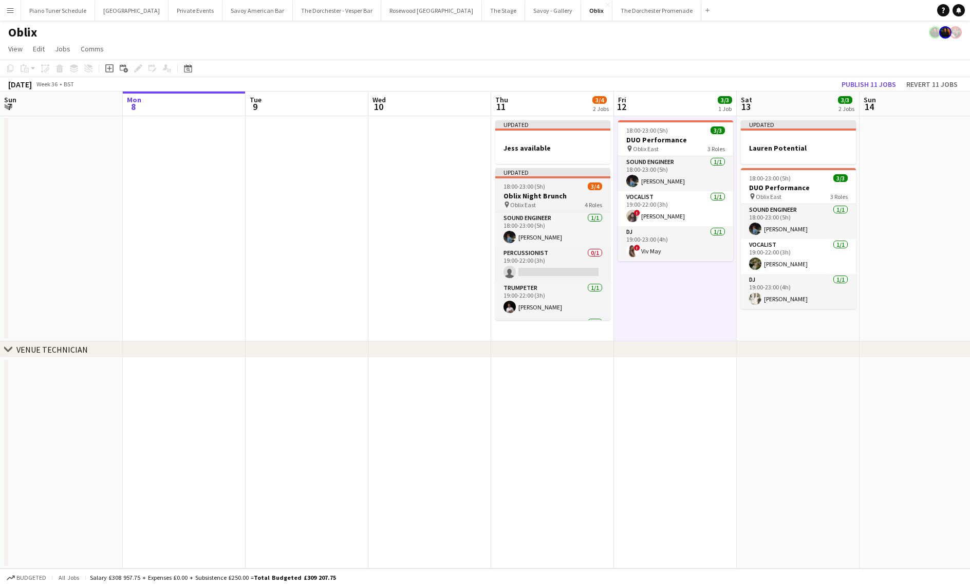
click at [542, 185] on span "18:00-23:00 (5h)" at bounding box center [525, 186] width 42 height 8
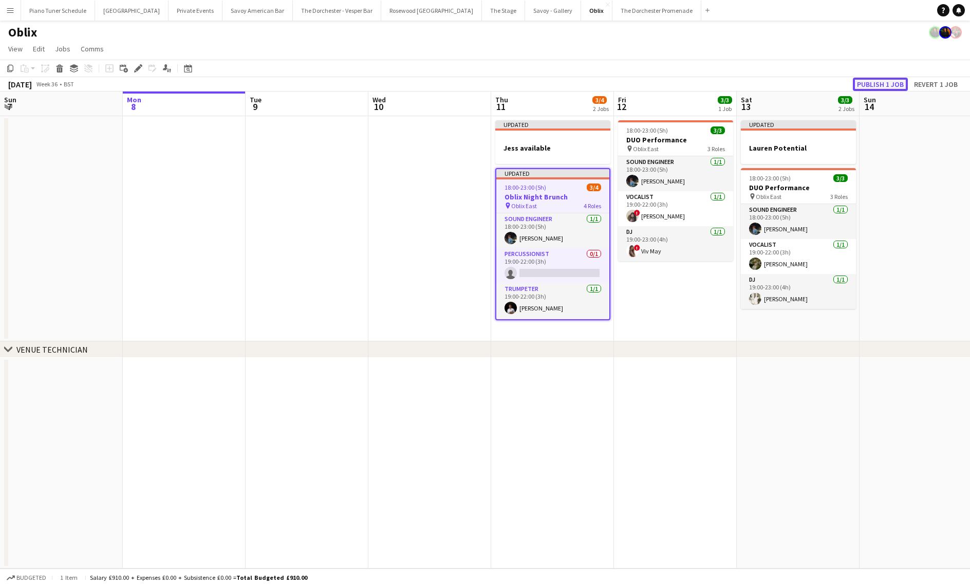
click at [872, 81] on button "Publish 1 job" at bounding box center [880, 84] width 55 height 13
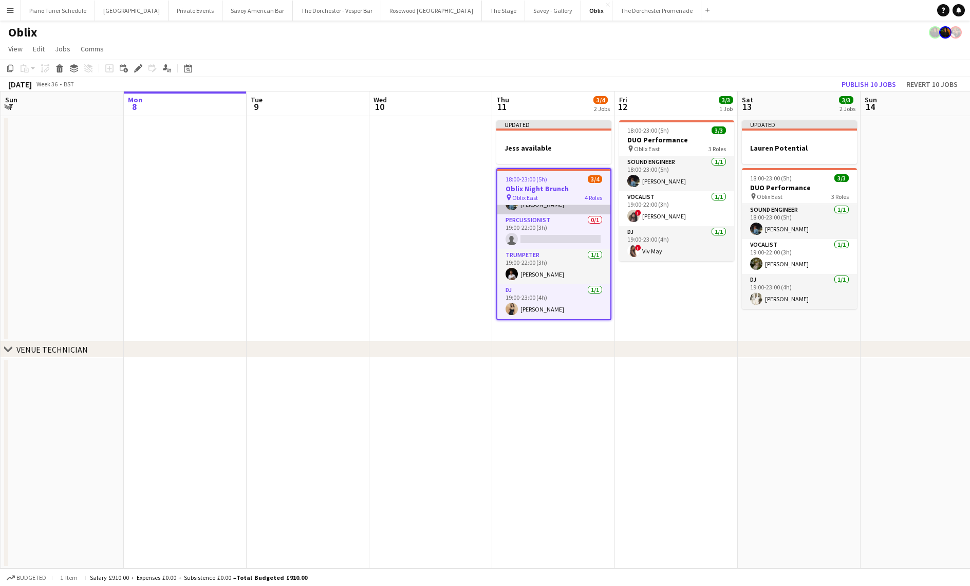
scroll to position [0, 0]
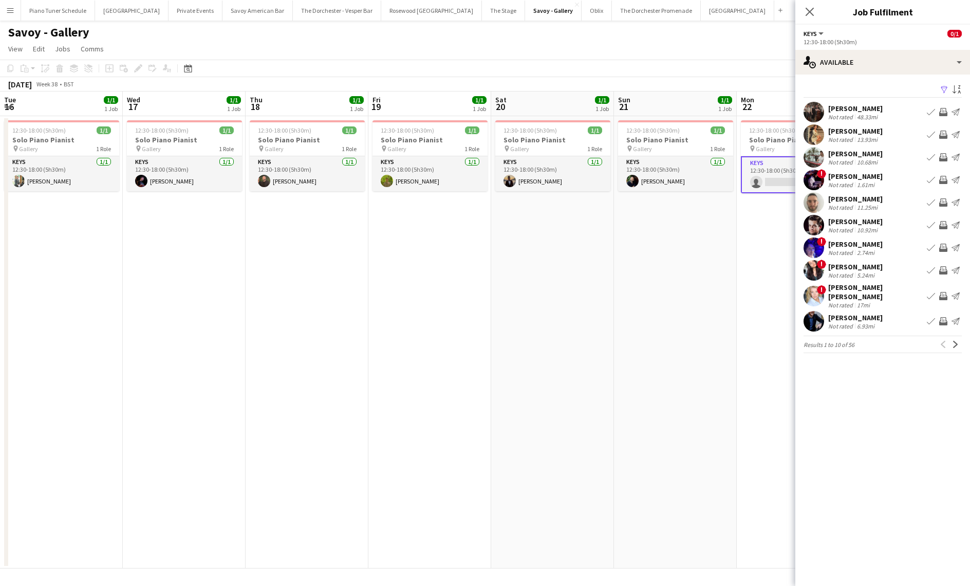
scroll to position [0, 309]
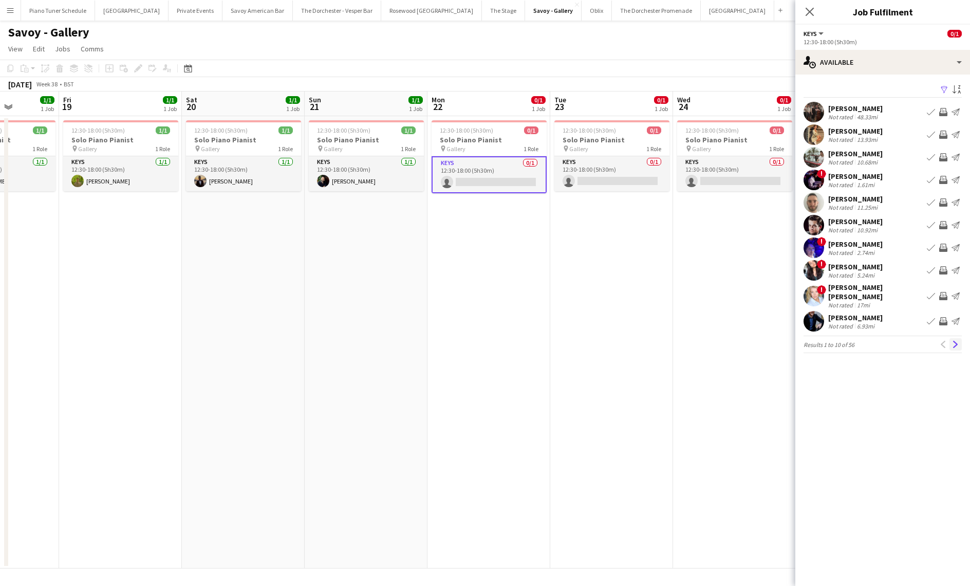
click at [959, 338] on button "Next" at bounding box center [956, 344] width 12 height 12
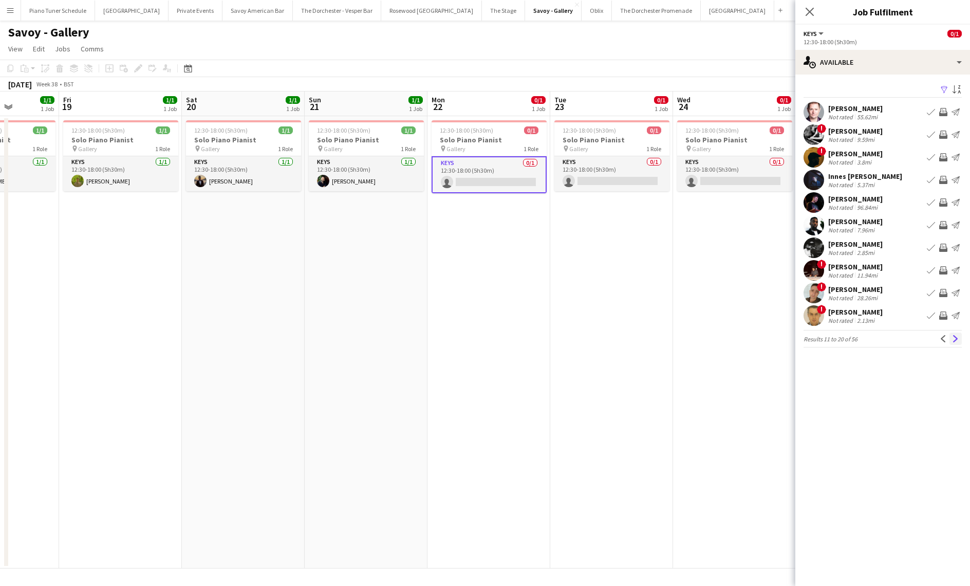
click at [959, 336] on button "Next" at bounding box center [956, 338] width 12 height 12
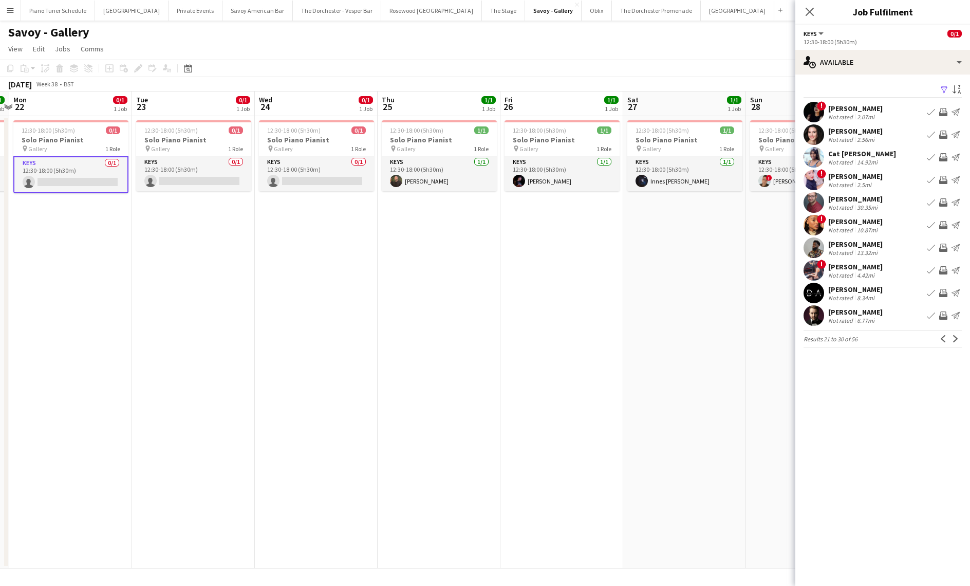
scroll to position [0, 362]
click at [700, 254] on app-date-cell "12:30-18:00 (5h30m) 1/1 Solo Piano Pianist pin Gallery 1 Role Keys [DATE] 12:30…" at bounding box center [681, 342] width 123 height 452
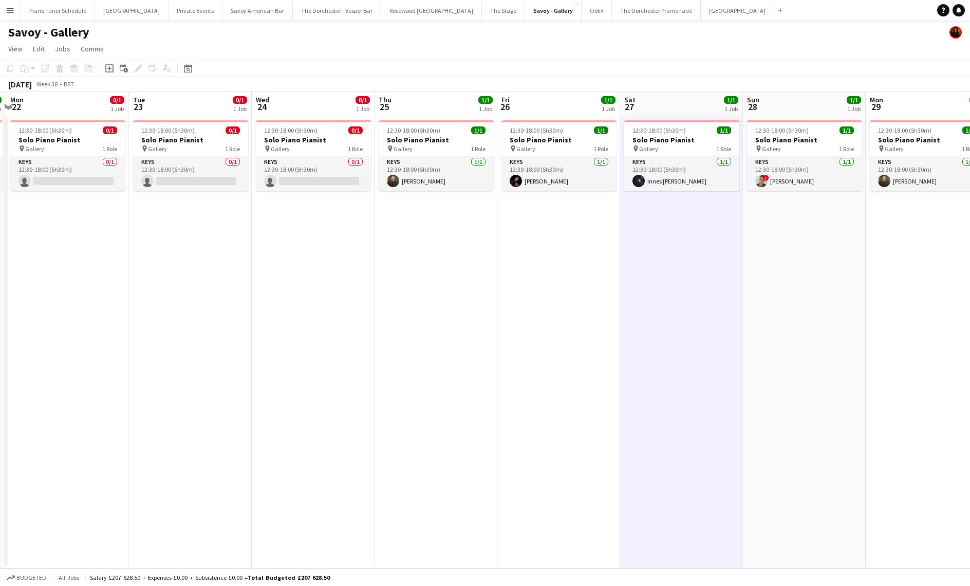
click at [15, 9] on button "Menu" at bounding box center [10, 10] width 21 height 21
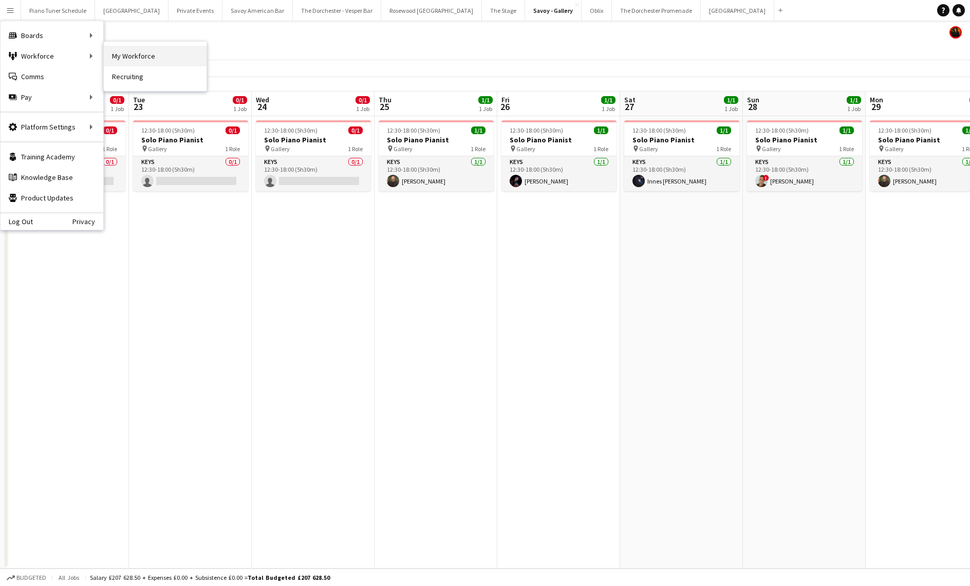
click at [133, 61] on link "My Workforce" at bounding box center [155, 56] width 103 height 21
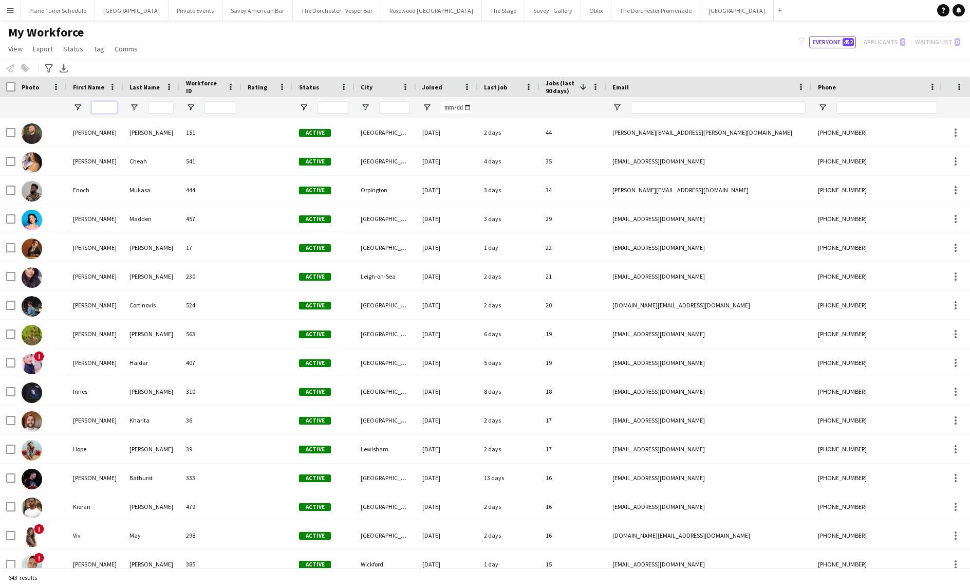
click at [102, 104] on input "First Name Filter Input" at bounding box center [104, 107] width 26 height 12
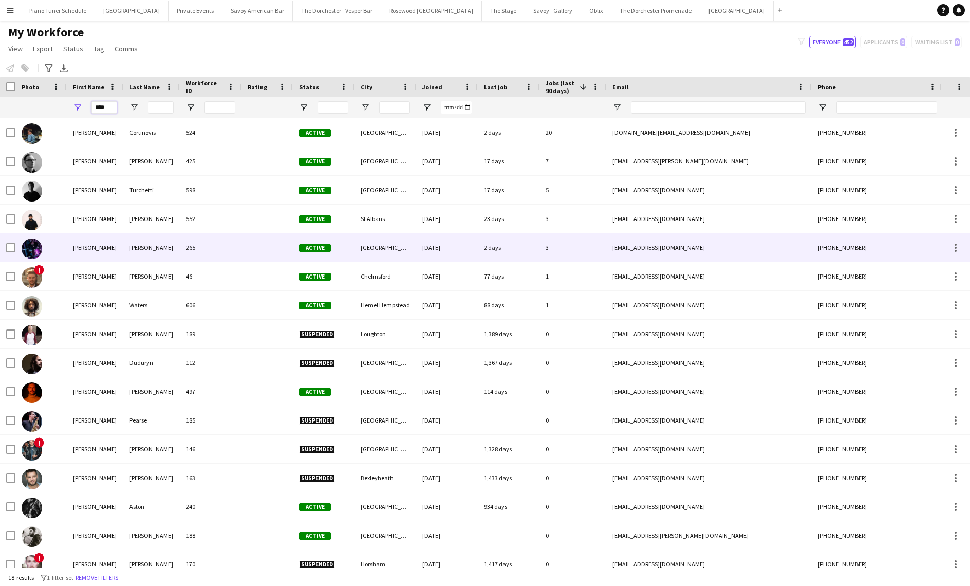
type input "****"
click at [108, 247] on div "[PERSON_NAME]" at bounding box center [95, 247] width 57 height 28
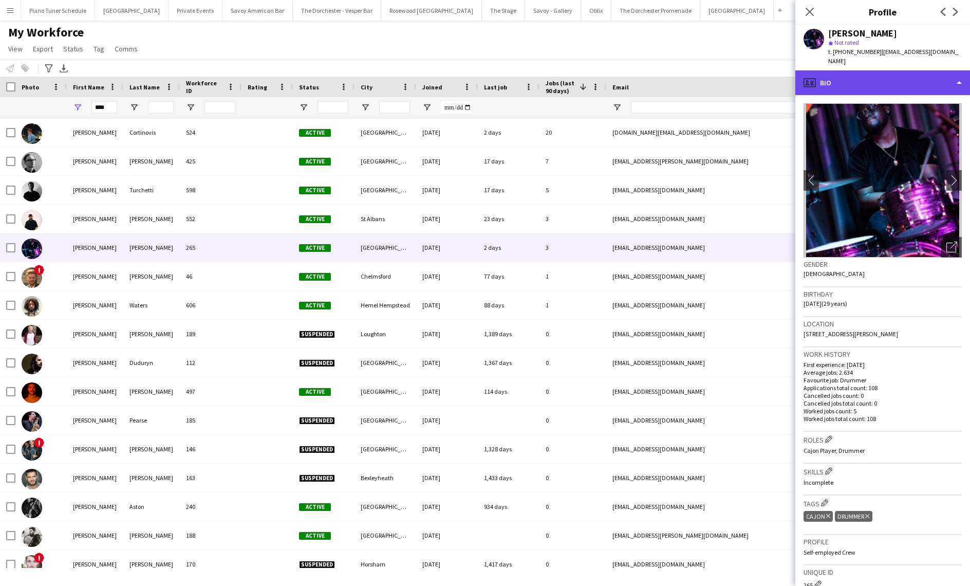
click at [877, 79] on div "profile Bio" at bounding box center [882, 82] width 175 height 25
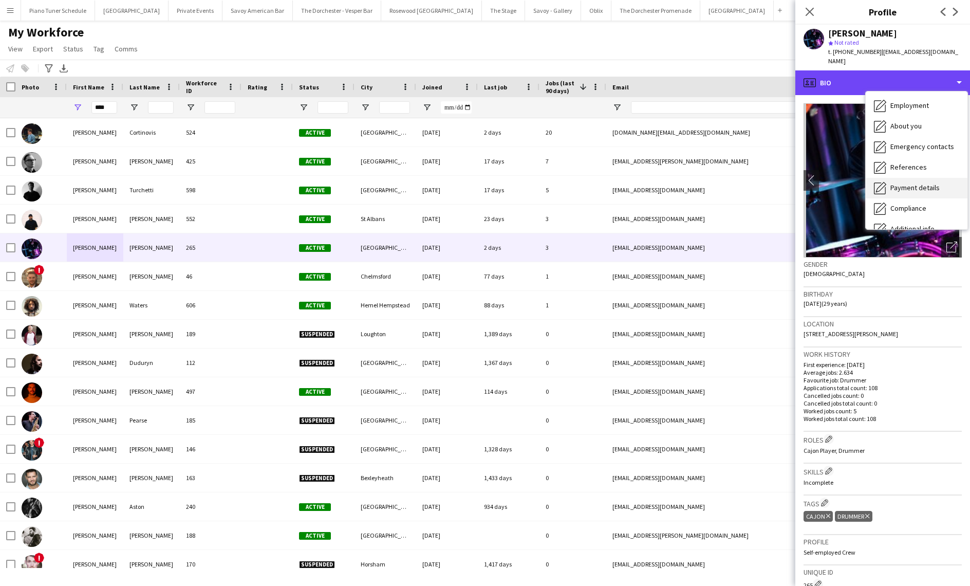
scroll to position [97, 0]
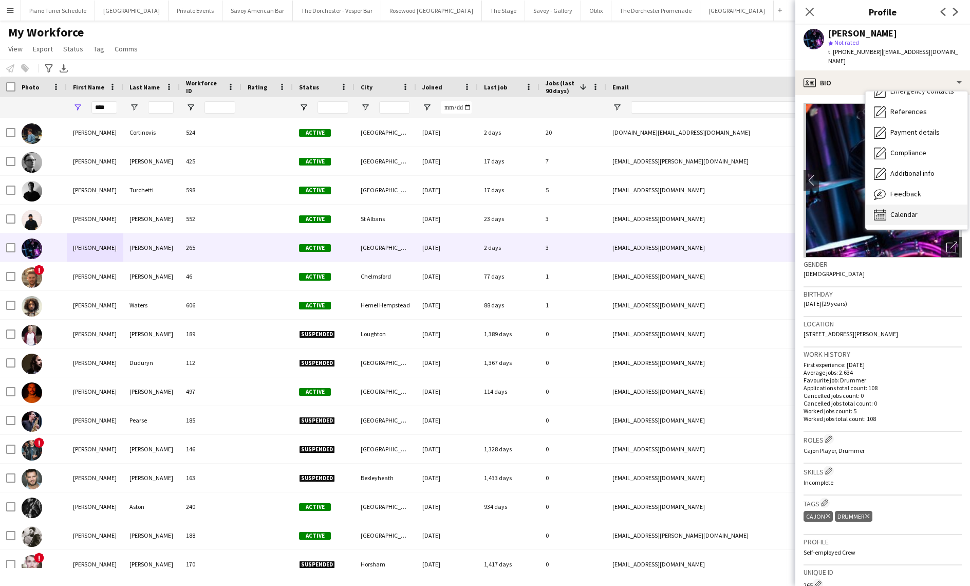
click at [928, 207] on div "Calendar Calendar" at bounding box center [917, 215] width 102 height 21
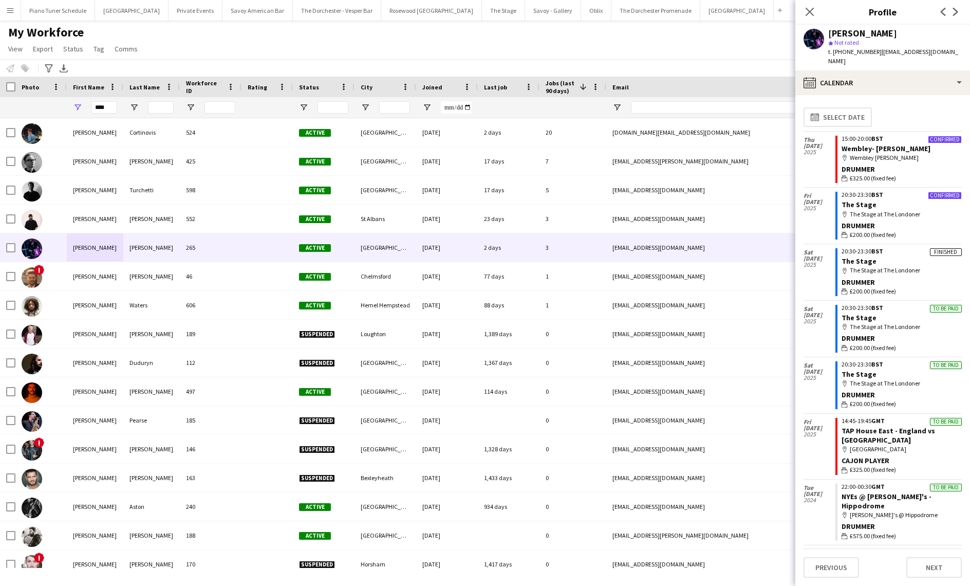
click at [15, 15] on button "Menu" at bounding box center [10, 10] width 21 height 21
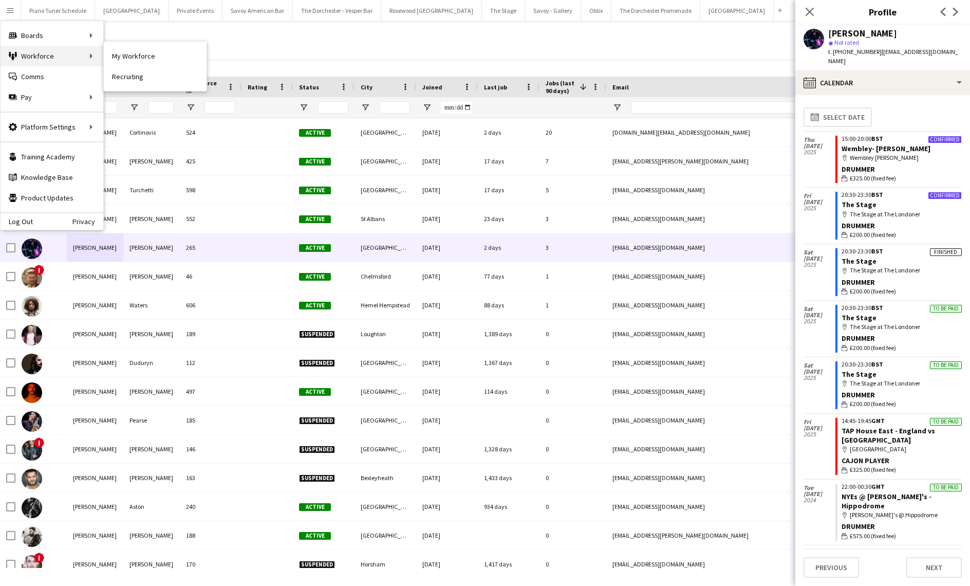
click at [32, 52] on div "Workforce Workforce" at bounding box center [52, 56] width 103 height 21
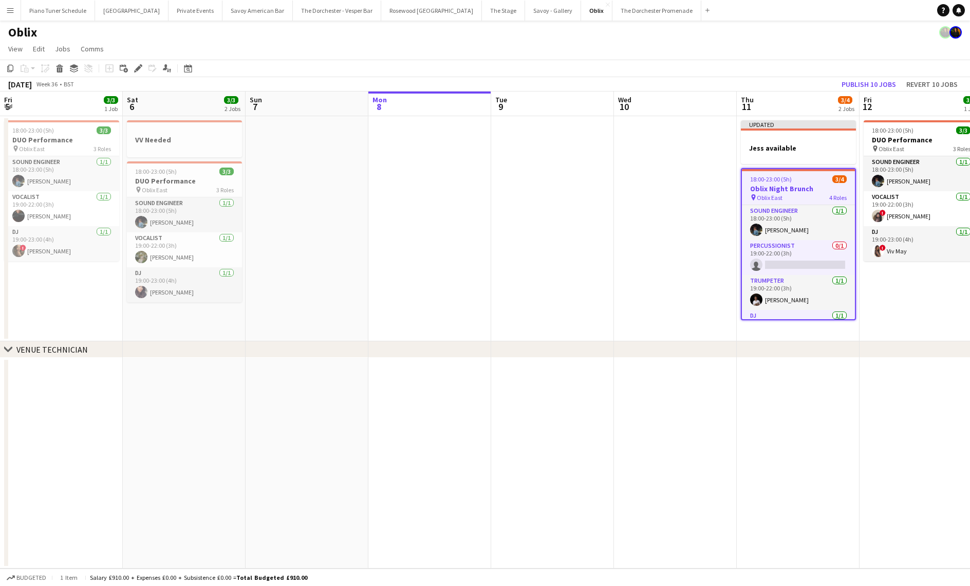
scroll to position [0, 245]
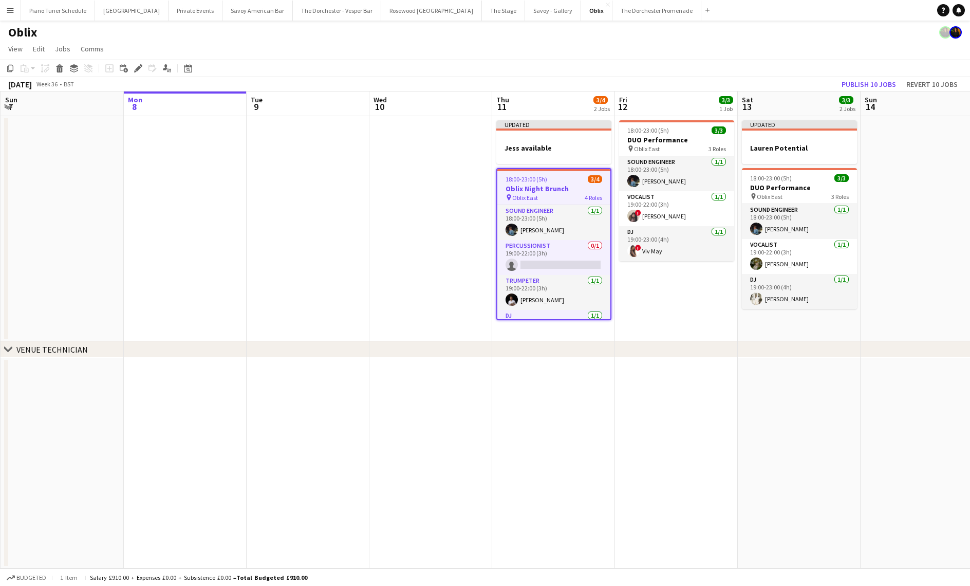
click at [18, 9] on button "Menu" at bounding box center [10, 10] width 21 height 21
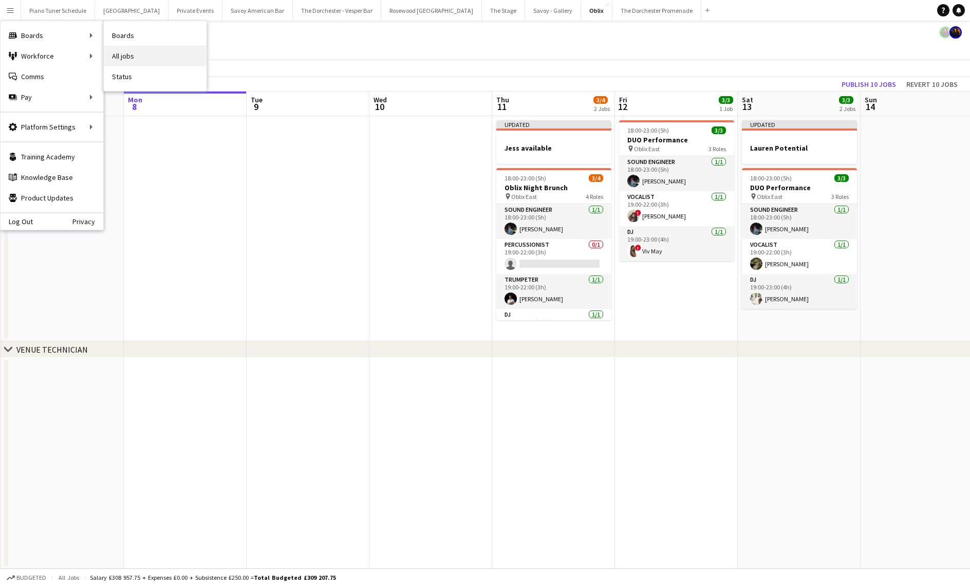
click at [130, 55] on link "All jobs" at bounding box center [155, 56] width 103 height 21
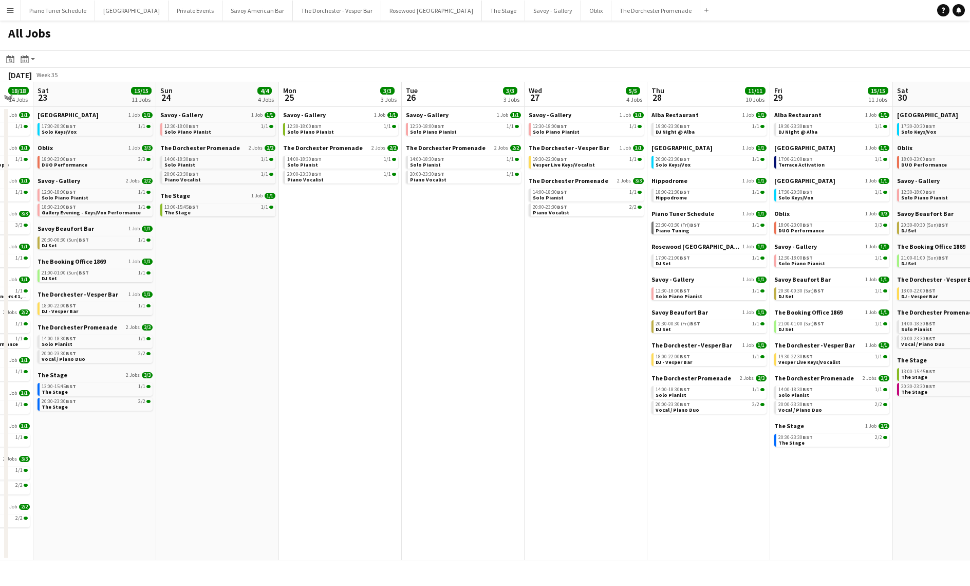
scroll to position [0, 288]
